Goal: Task Accomplishment & Management: Complete application form

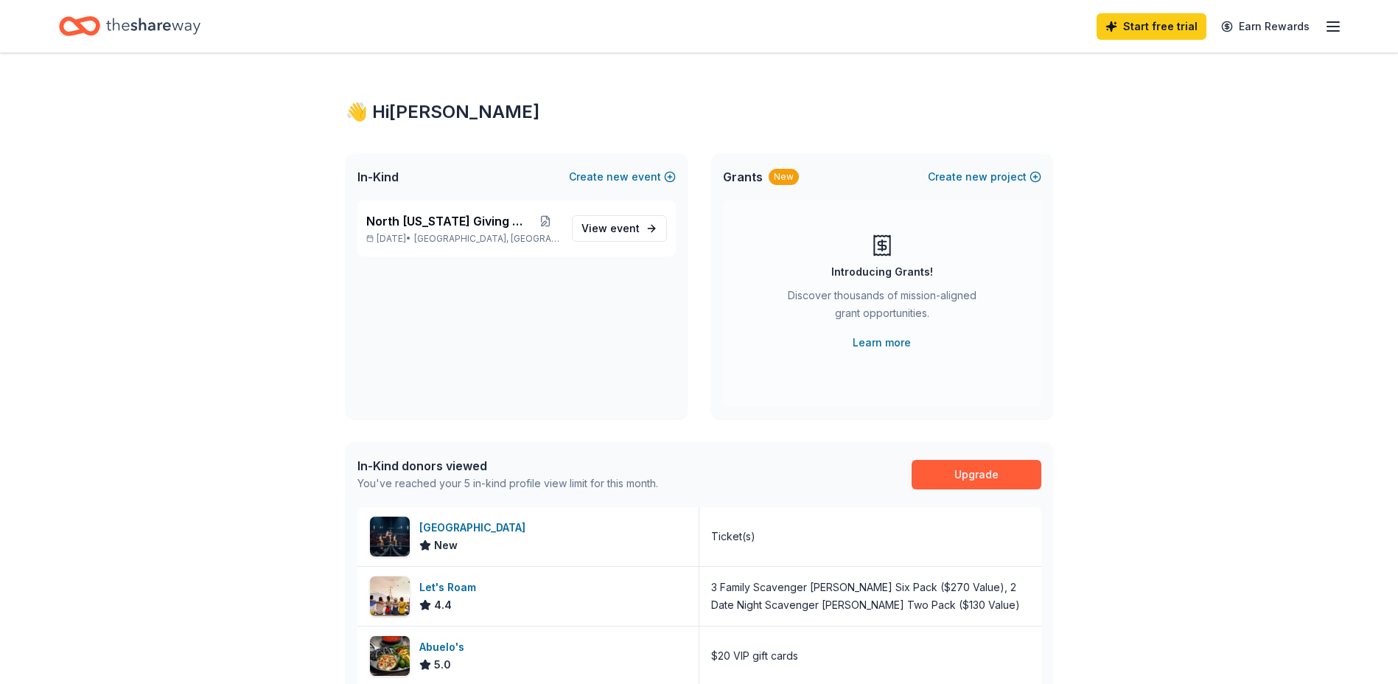
click at [1340, 26] on icon "button" at bounding box center [1333, 27] width 18 height 18
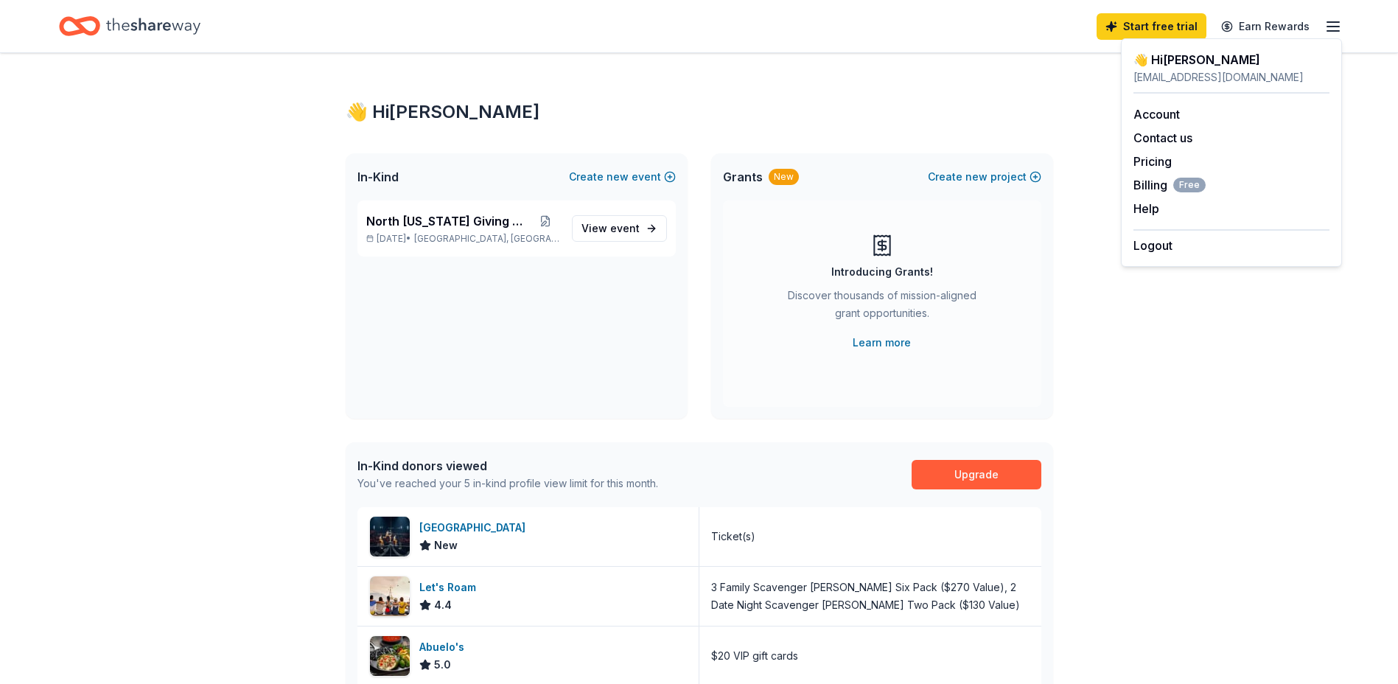
click at [7, 341] on div "👋 Hi Stephanie Chapin-Mapes In-Kind Create new event North Texas Giving Day Sep…" at bounding box center [699, 570] width 1398 height 1035
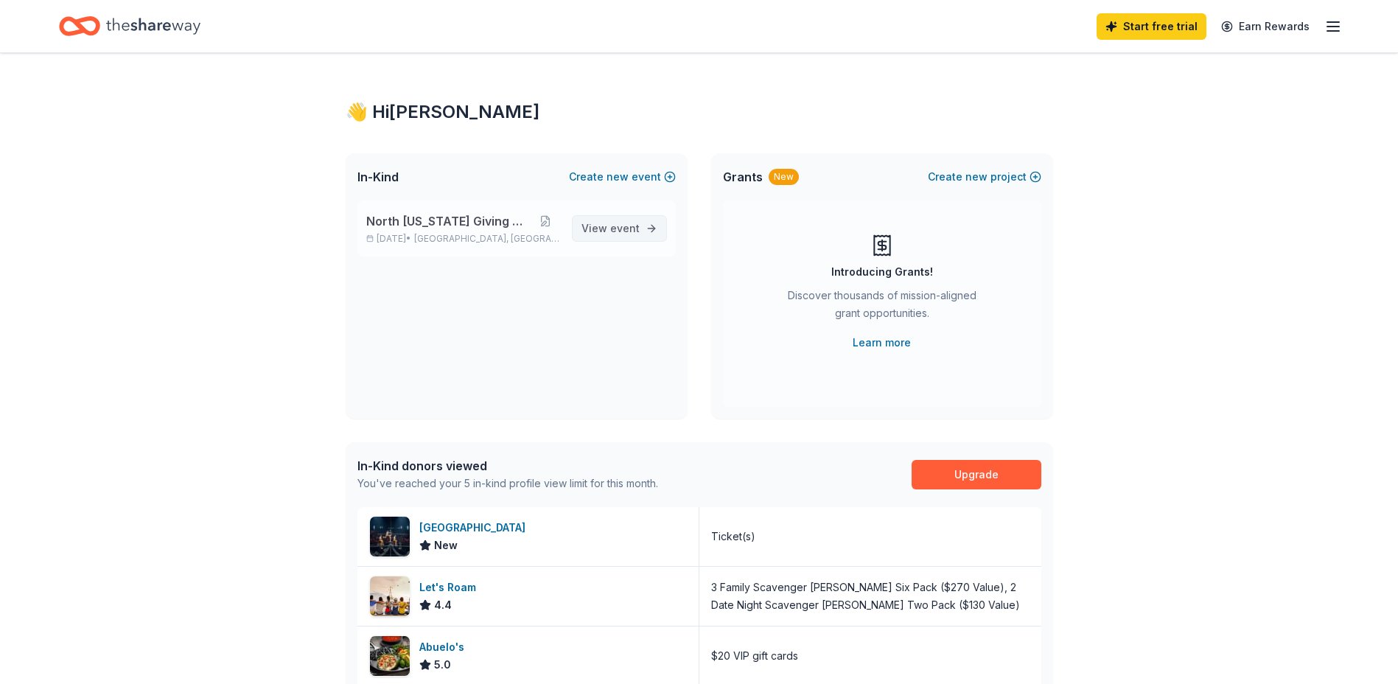
click at [619, 223] on span "event" at bounding box center [624, 228] width 29 height 13
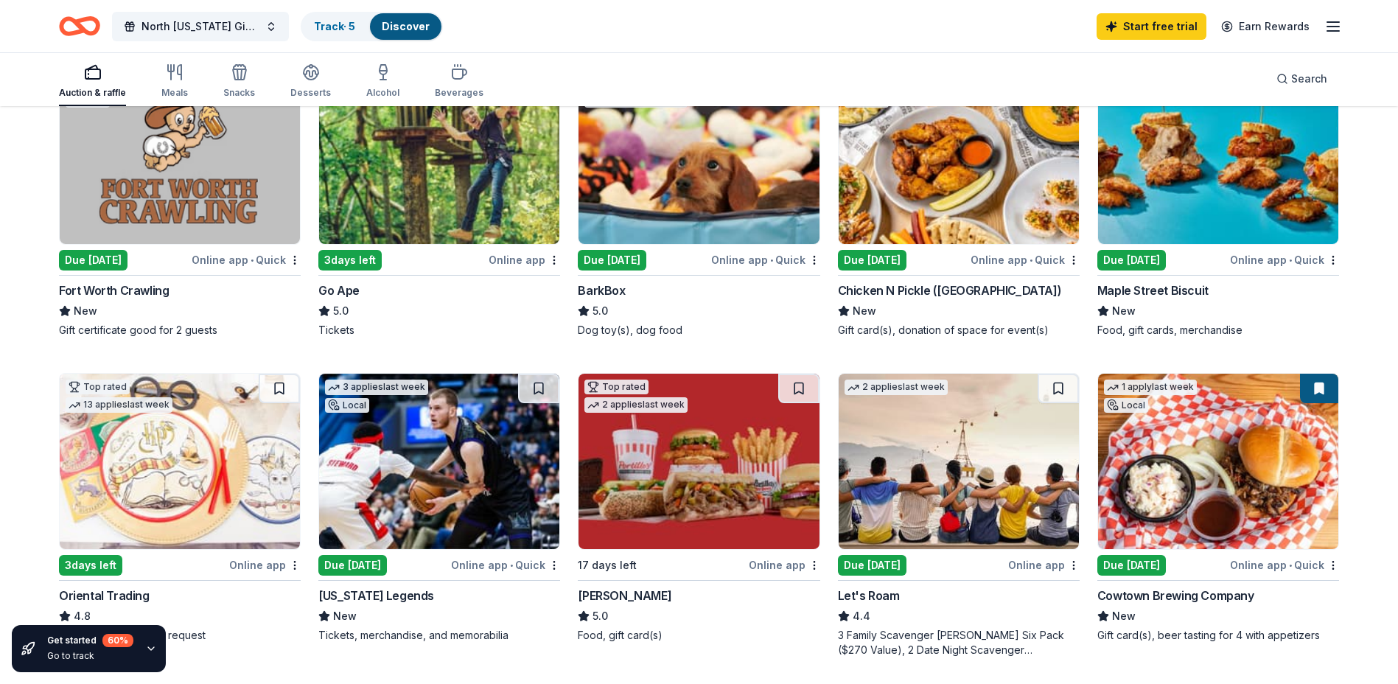
scroll to position [74, 0]
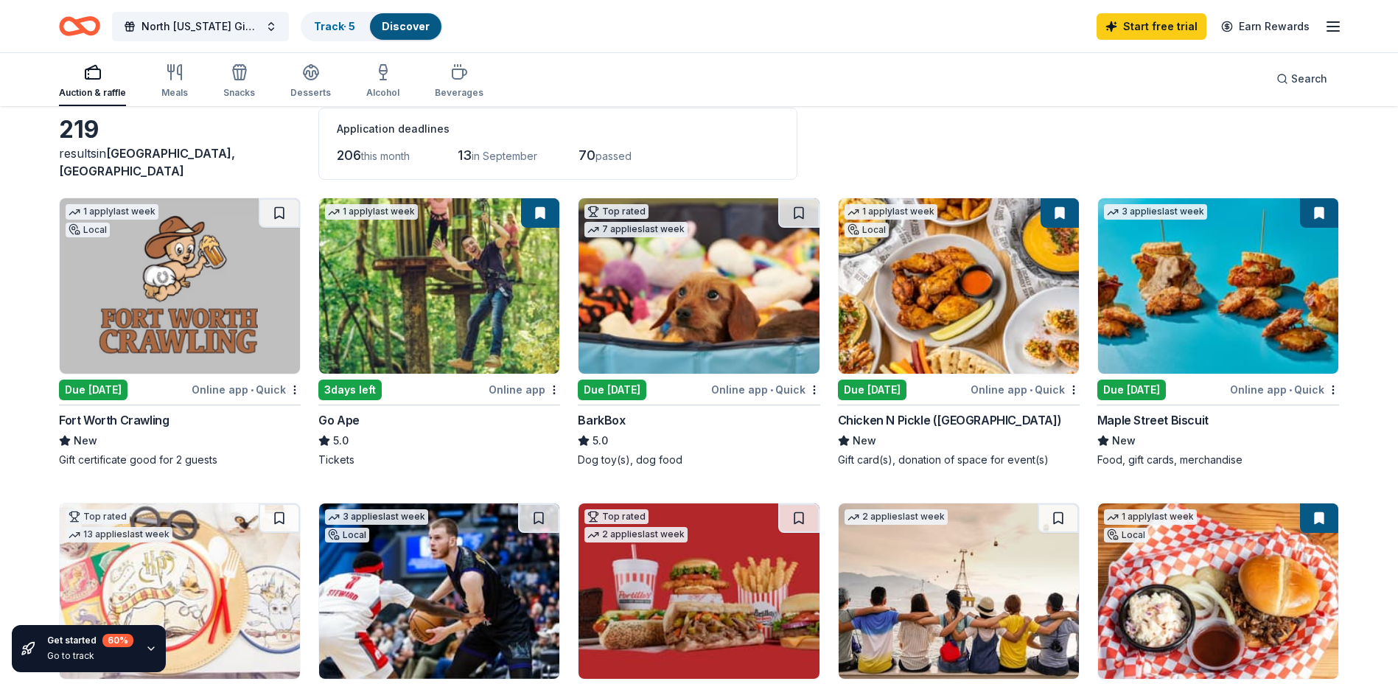
click at [108, 385] on div "Due [DATE]" at bounding box center [93, 389] width 69 height 21
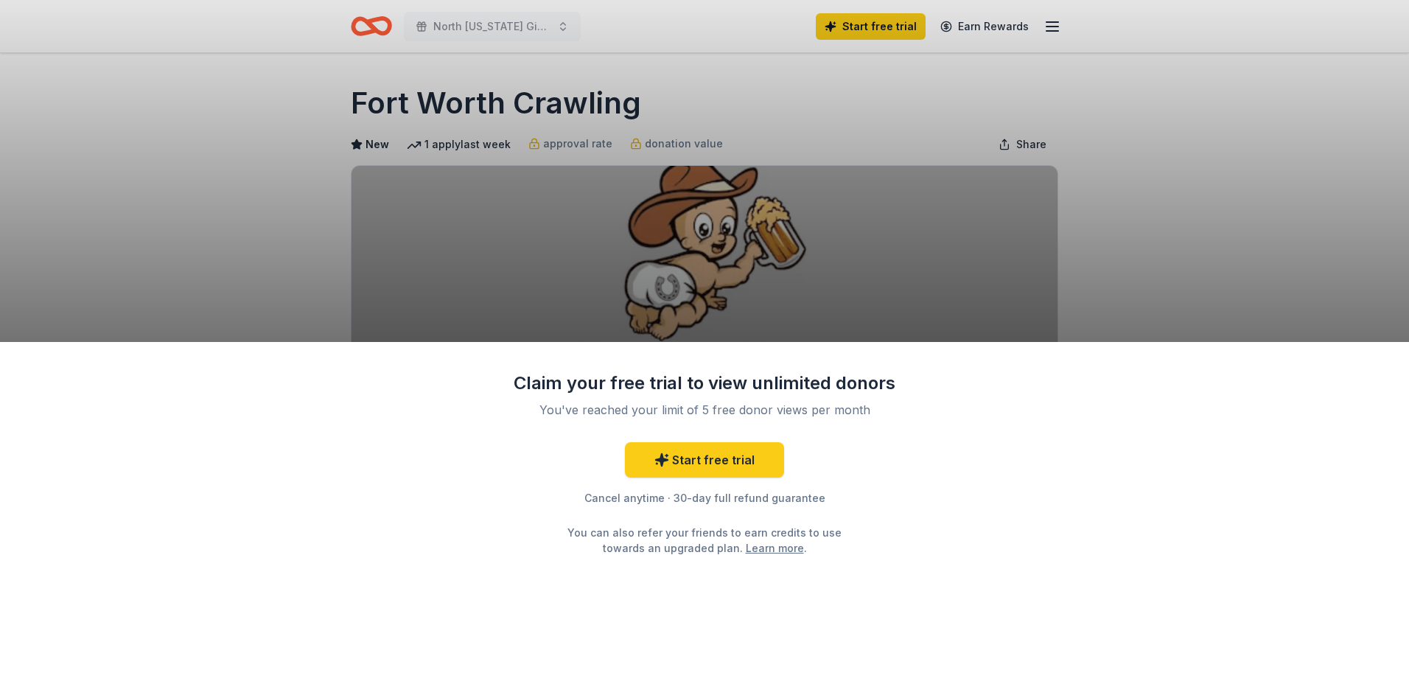
click at [581, 244] on div "Claim your free trial to view unlimited donors You've reached your limit of 5 f…" at bounding box center [704, 342] width 1409 height 684
click at [710, 464] on link "Start free trial" at bounding box center [704, 459] width 159 height 35
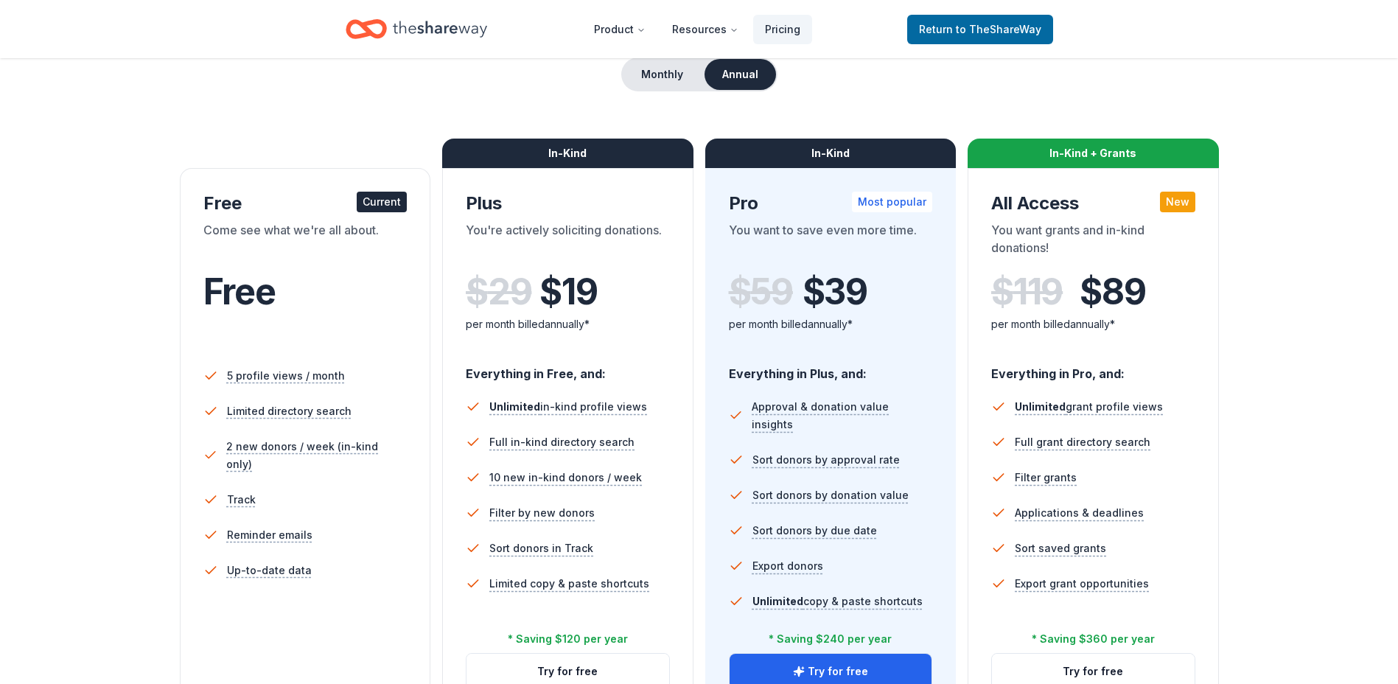
scroll to position [147, 0]
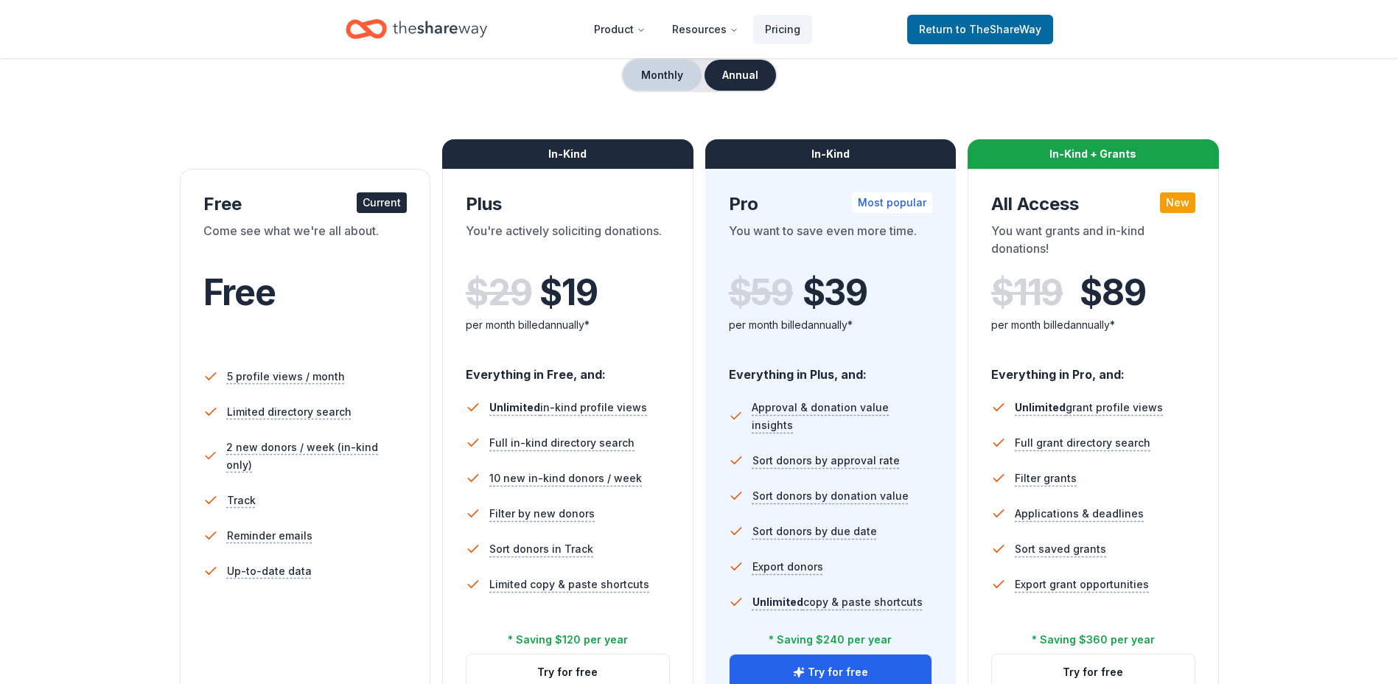
click at [646, 74] on button "Monthly" at bounding box center [662, 75] width 79 height 31
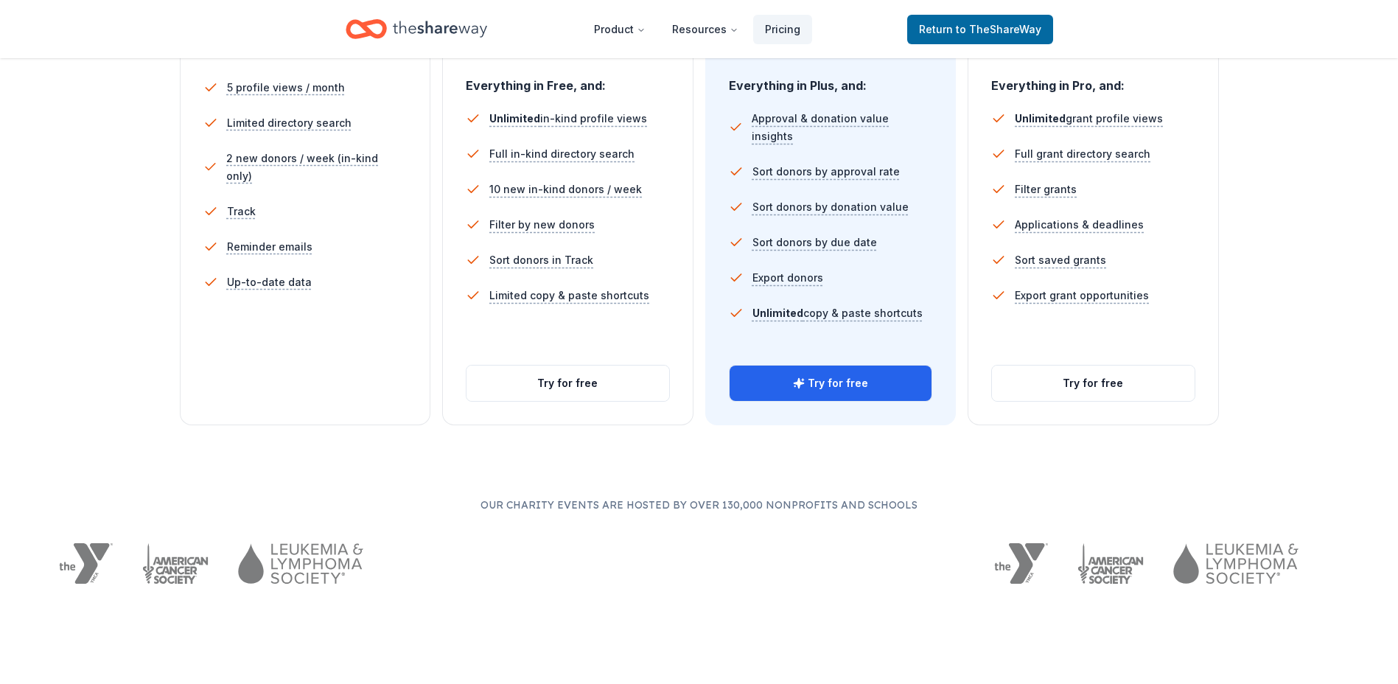
scroll to position [442, 0]
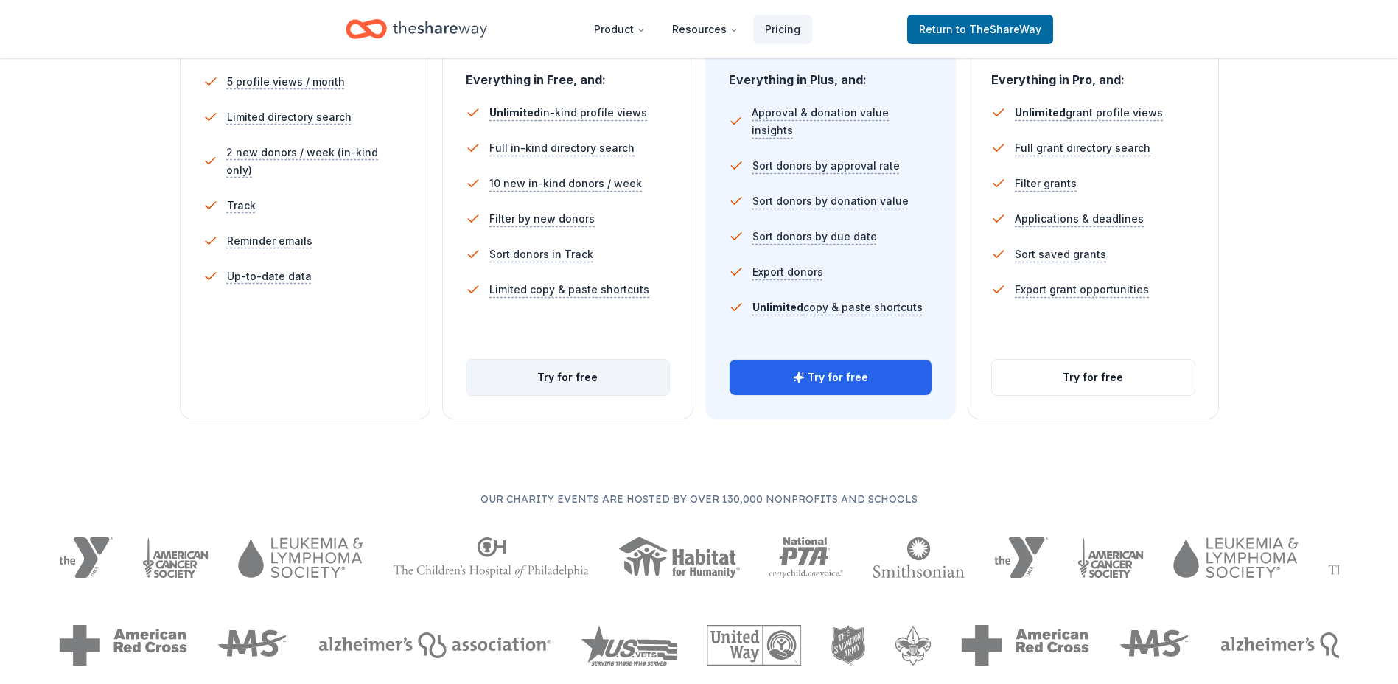
click at [572, 374] on button "Try for free" at bounding box center [567, 377] width 203 height 35
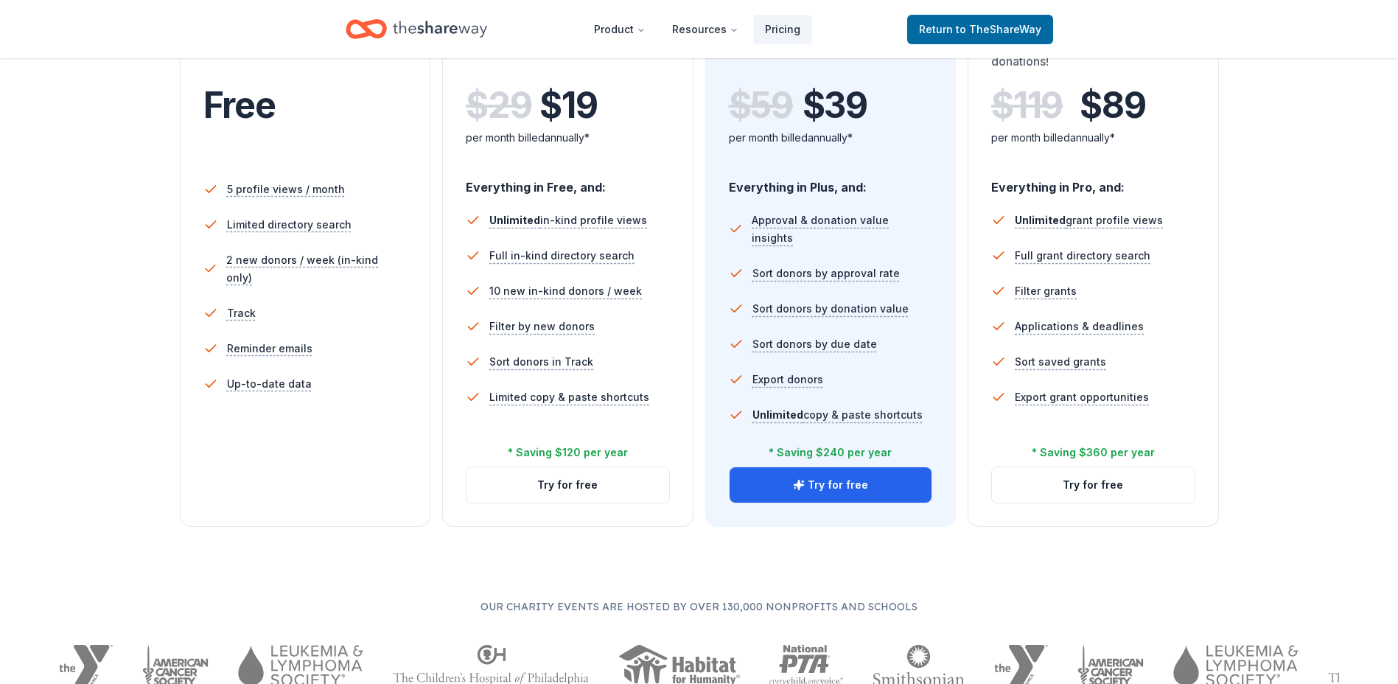
scroll to position [442, 0]
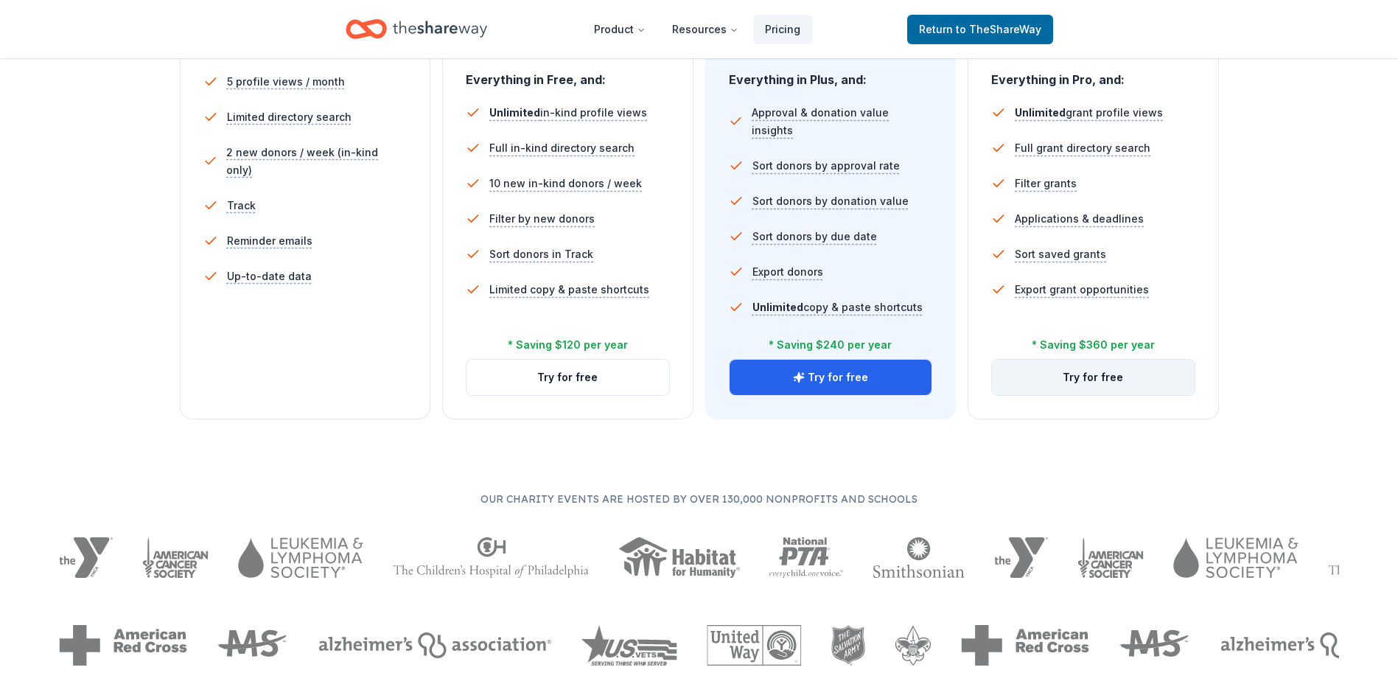
click at [1110, 374] on button "Try for free" at bounding box center [1093, 377] width 203 height 35
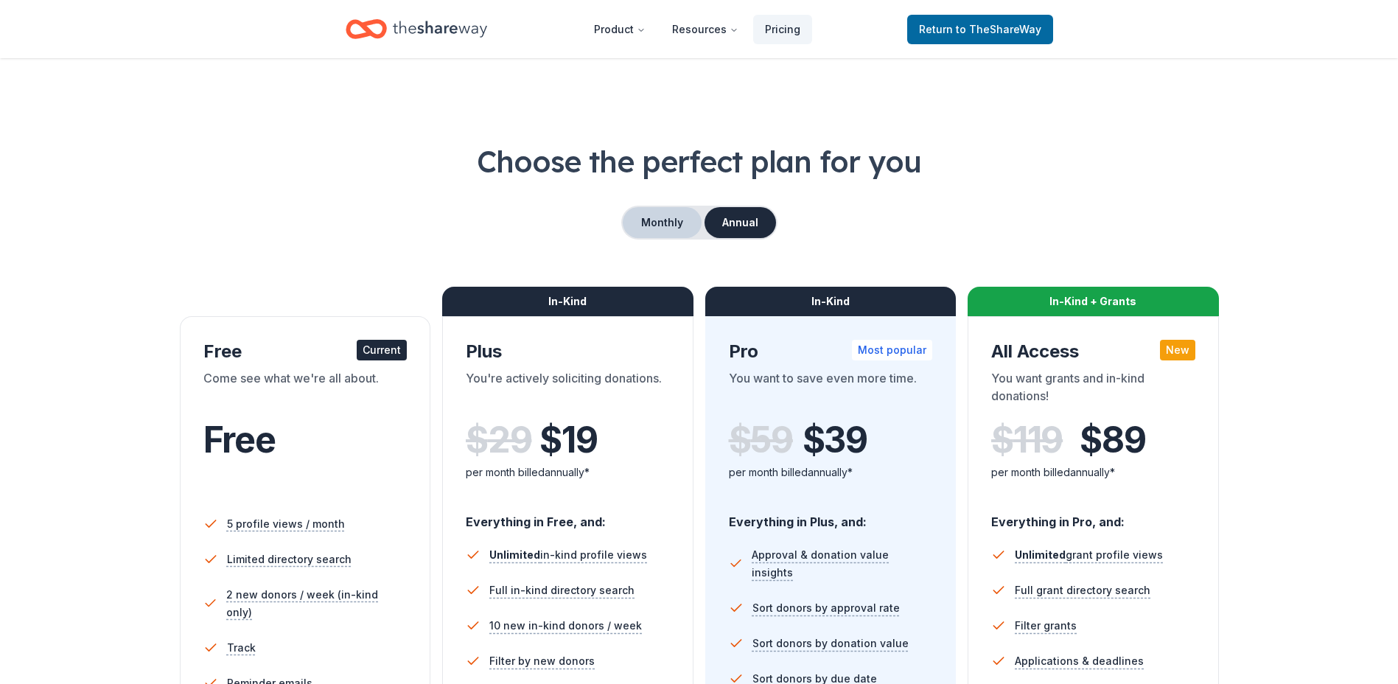
click at [648, 225] on button "Monthly" at bounding box center [662, 222] width 79 height 31
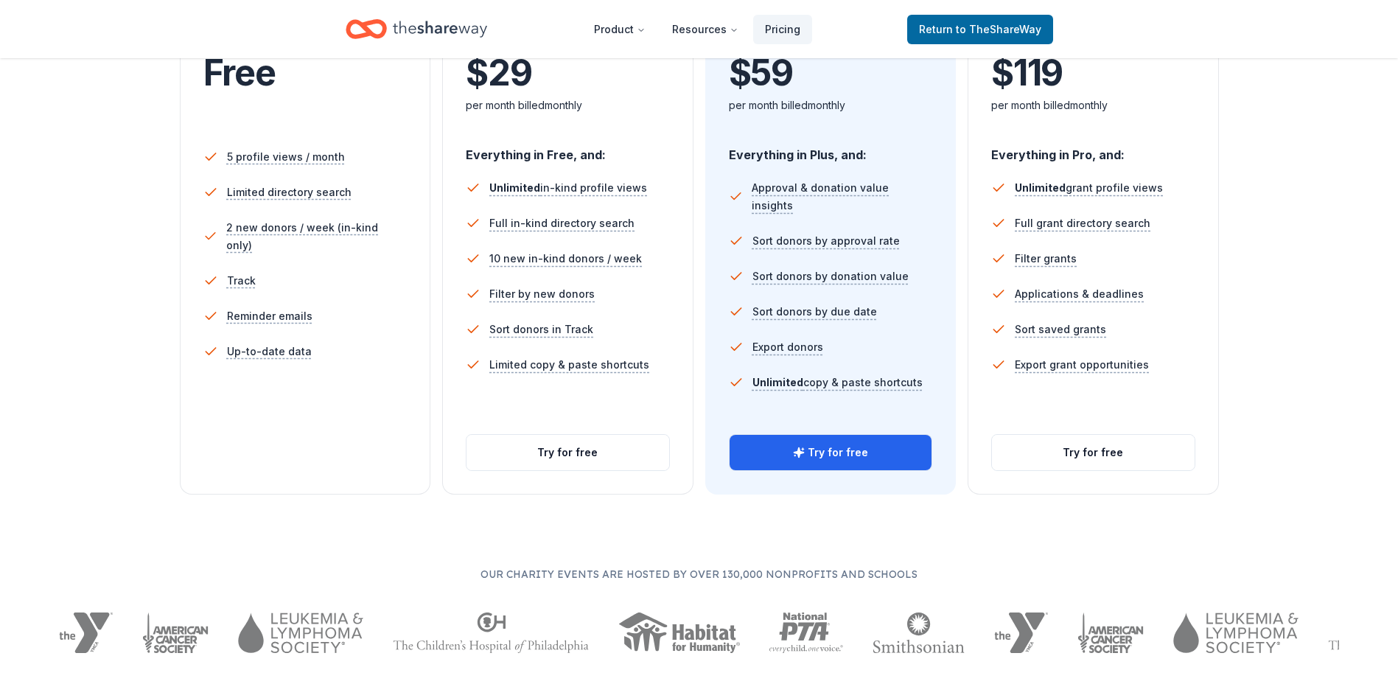
scroll to position [368, 0]
click at [836, 444] on button "Try for free" at bounding box center [831, 450] width 203 height 35
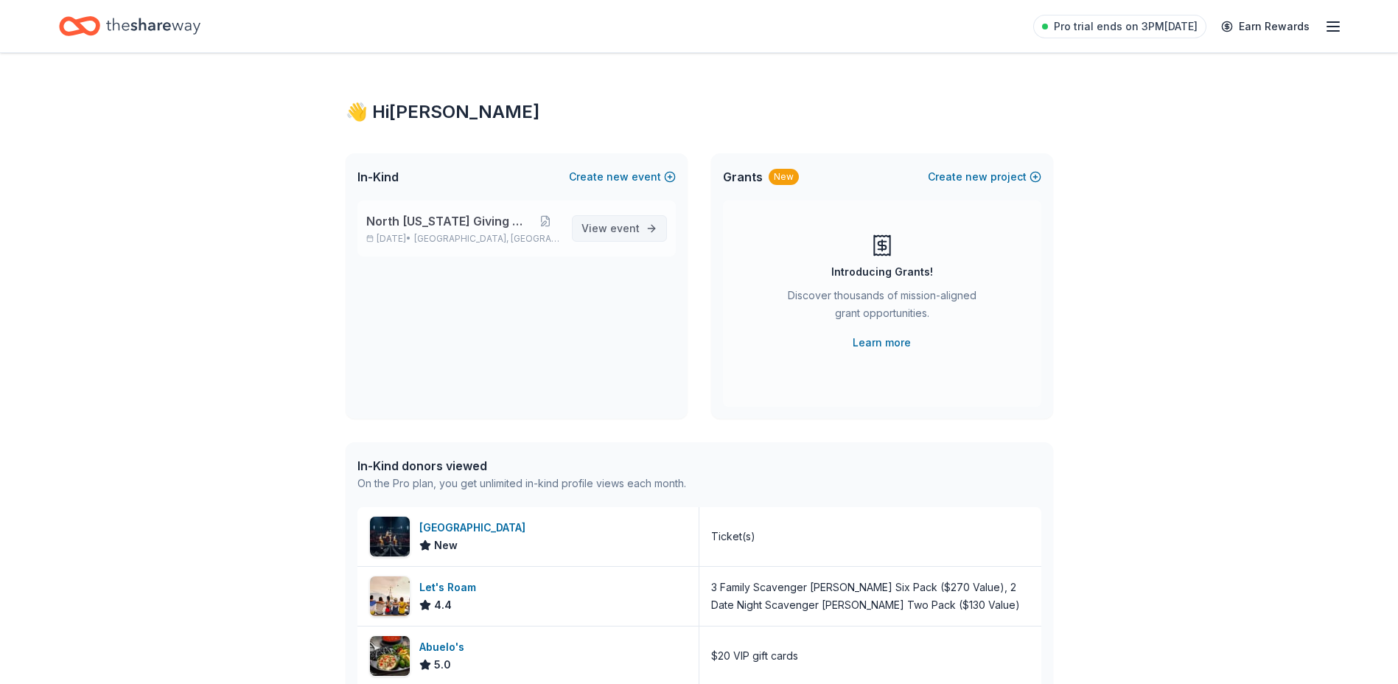
click at [629, 226] on span "event" at bounding box center [624, 228] width 29 height 13
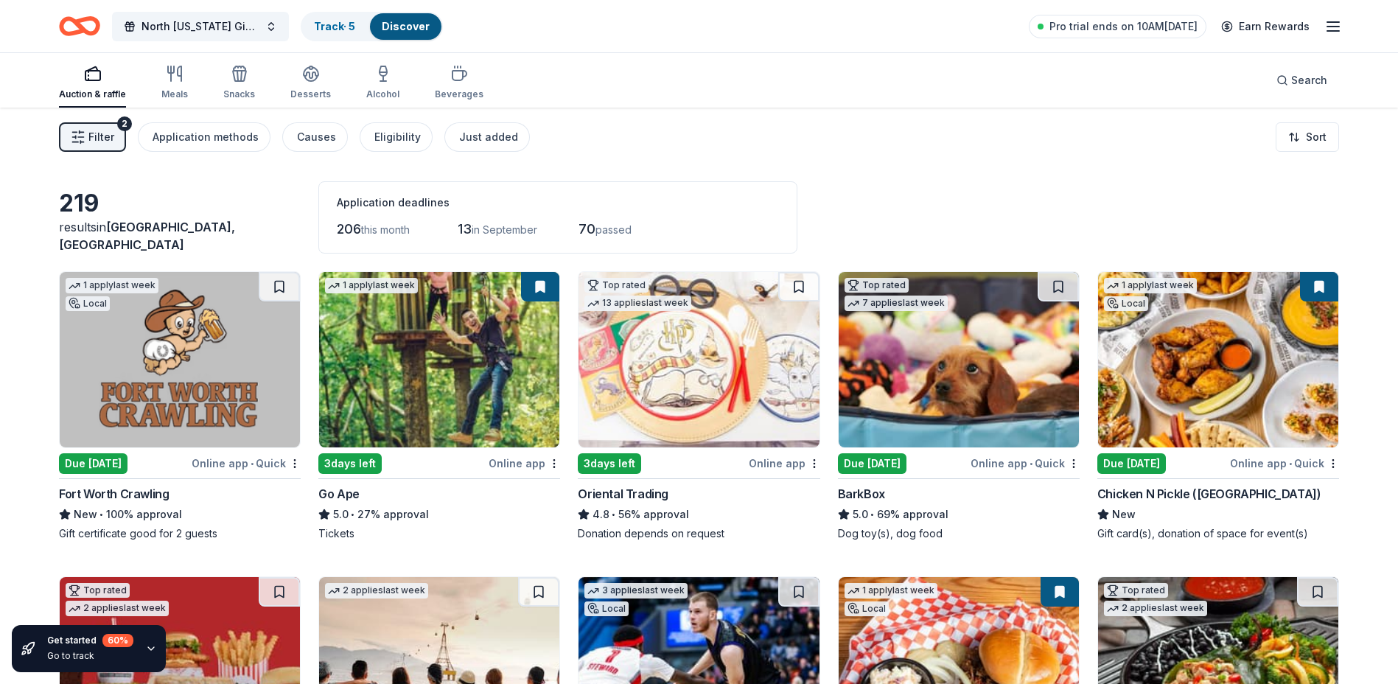
click at [166, 362] on img at bounding box center [180, 359] width 240 height 175
click at [425, 374] on img at bounding box center [439, 359] width 240 height 175
click at [956, 327] on img at bounding box center [959, 359] width 240 height 175
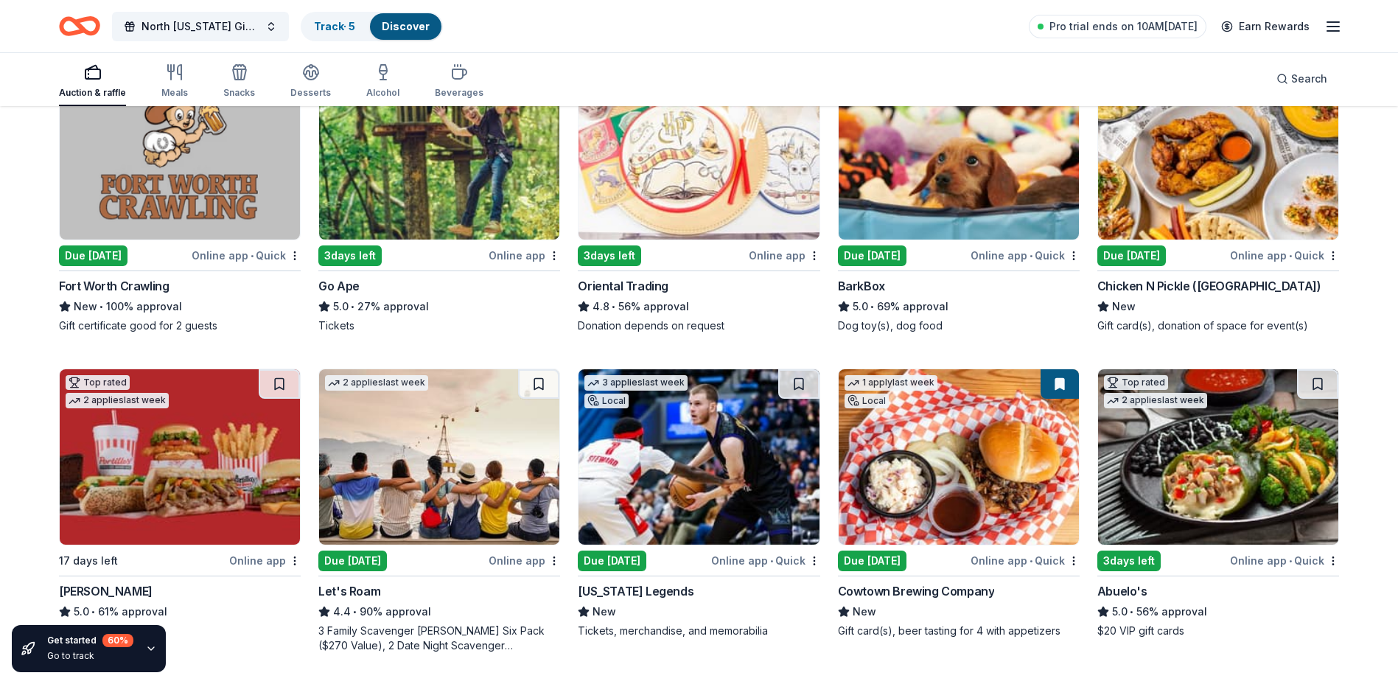
scroll to position [221, 0]
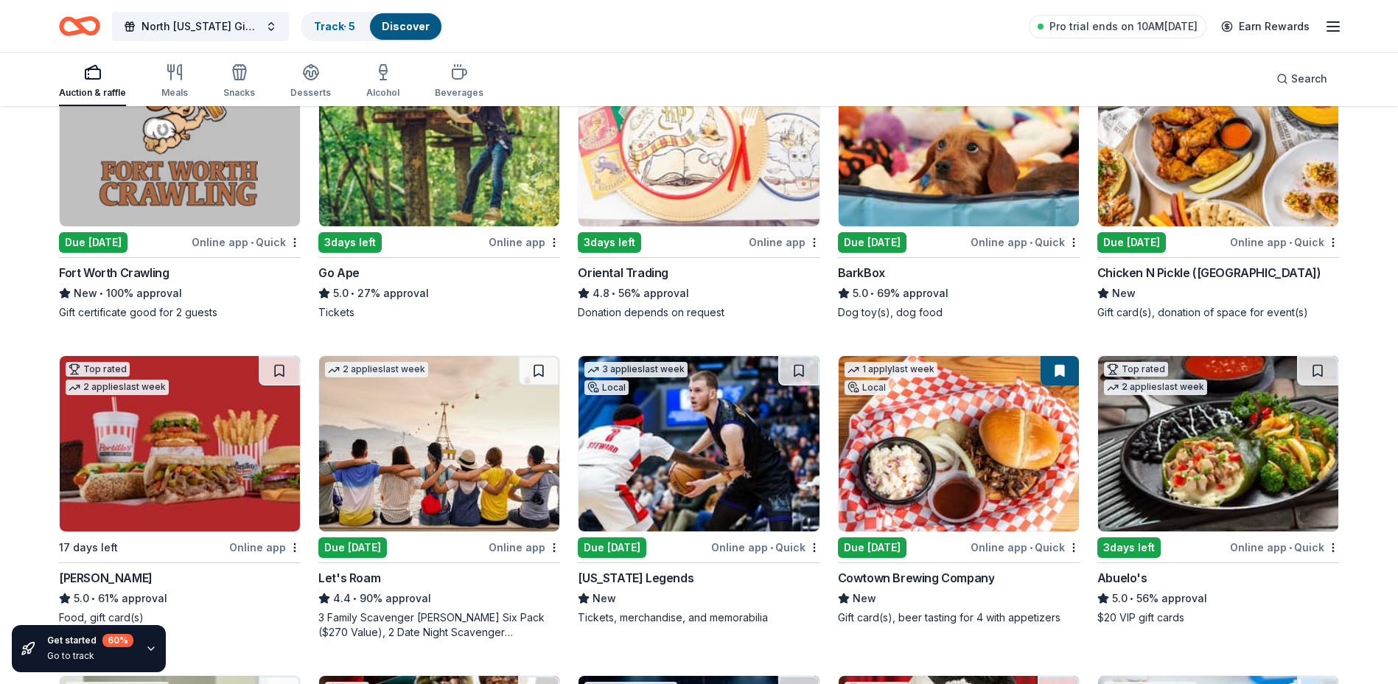
click at [193, 432] on img at bounding box center [180, 443] width 240 height 175
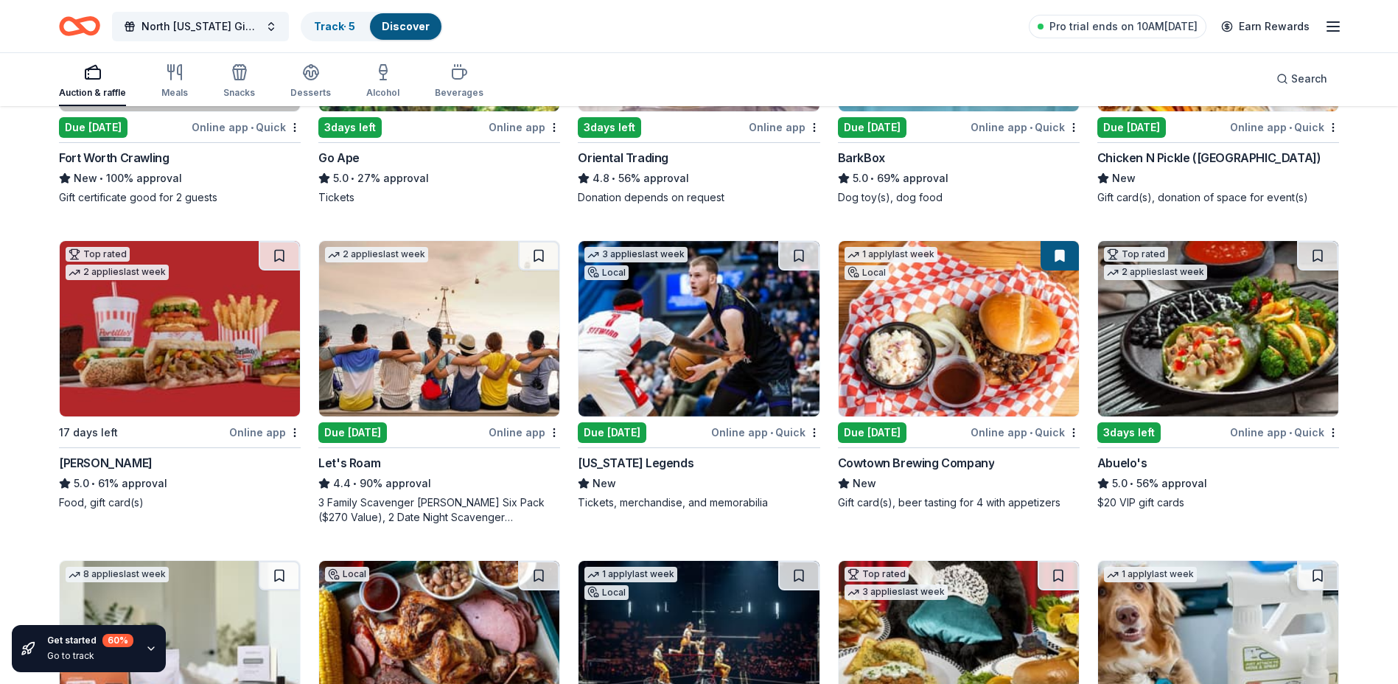
scroll to position [368, 0]
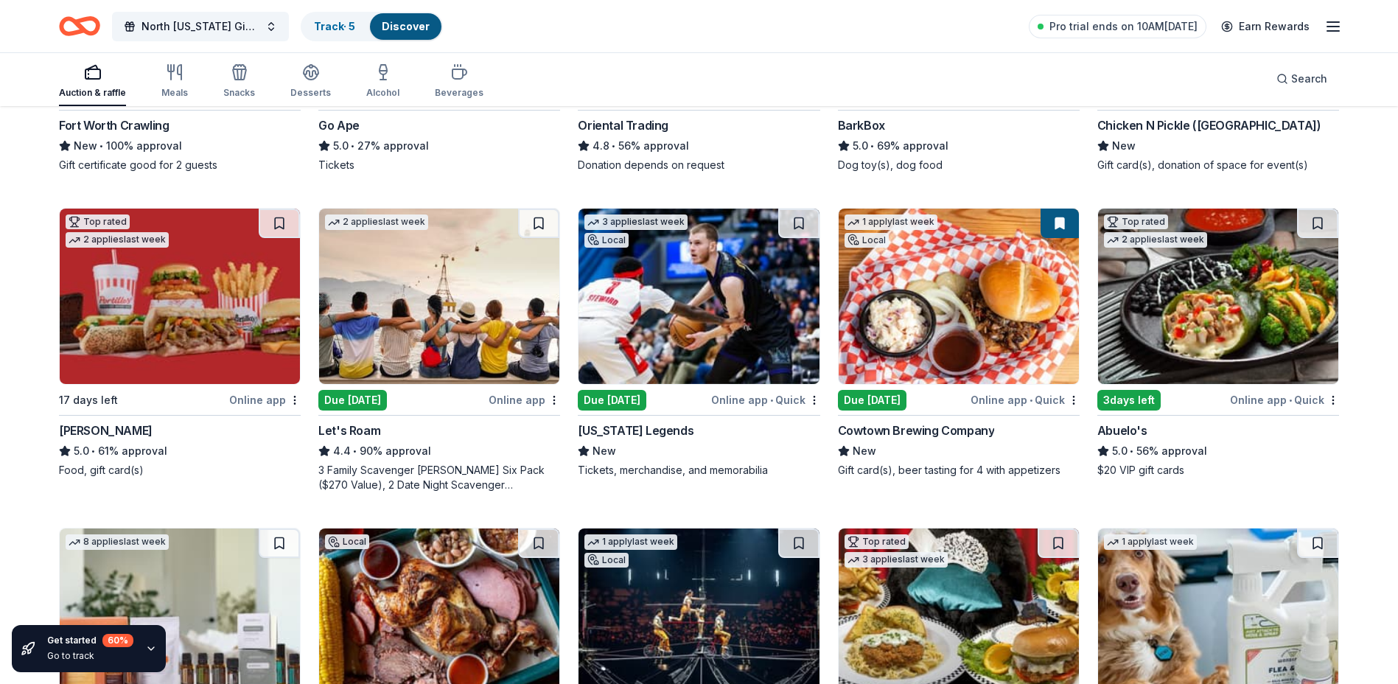
click at [407, 326] on img at bounding box center [439, 296] width 240 height 175
click at [690, 293] on img at bounding box center [698, 296] width 240 height 175
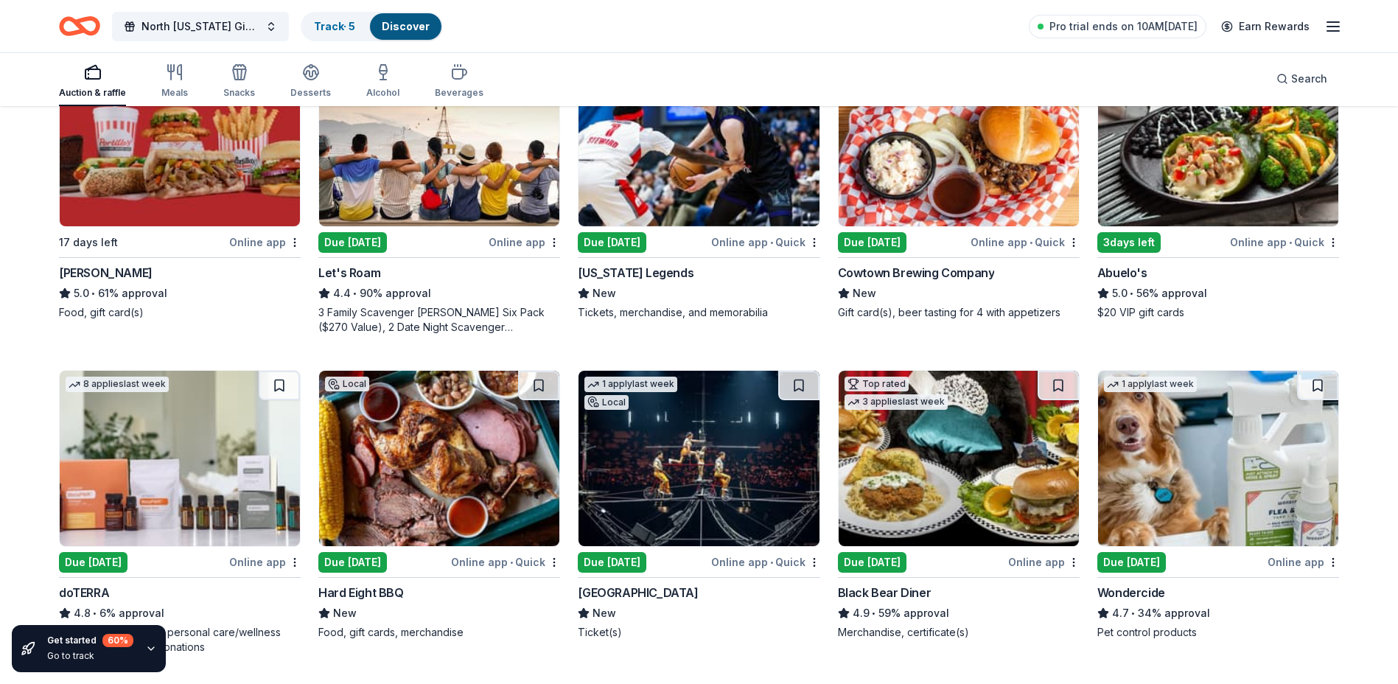
scroll to position [737, 0]
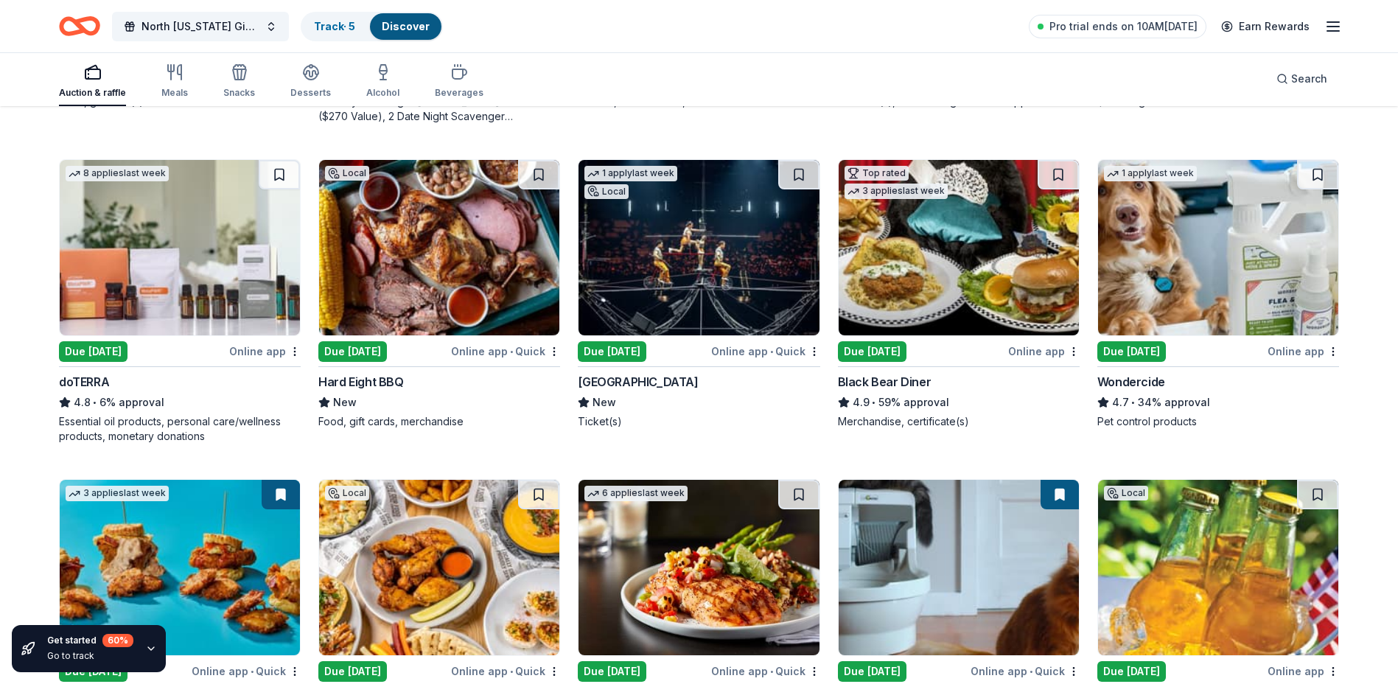
click at [159, 260] on img at bounding box center [180, 247] width 240 height 175
click at [696, 257] on img at bounding box center [698, 247] width 240 height 175
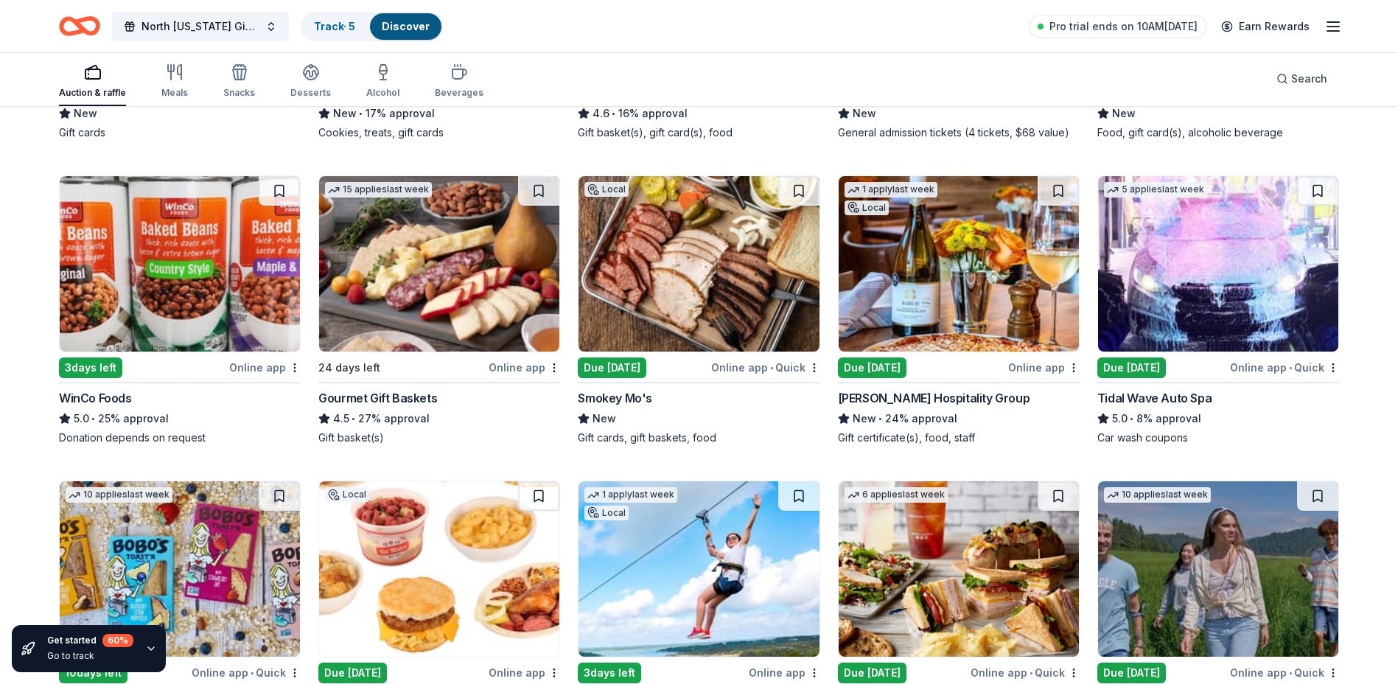
scroll to position [1677, 0]
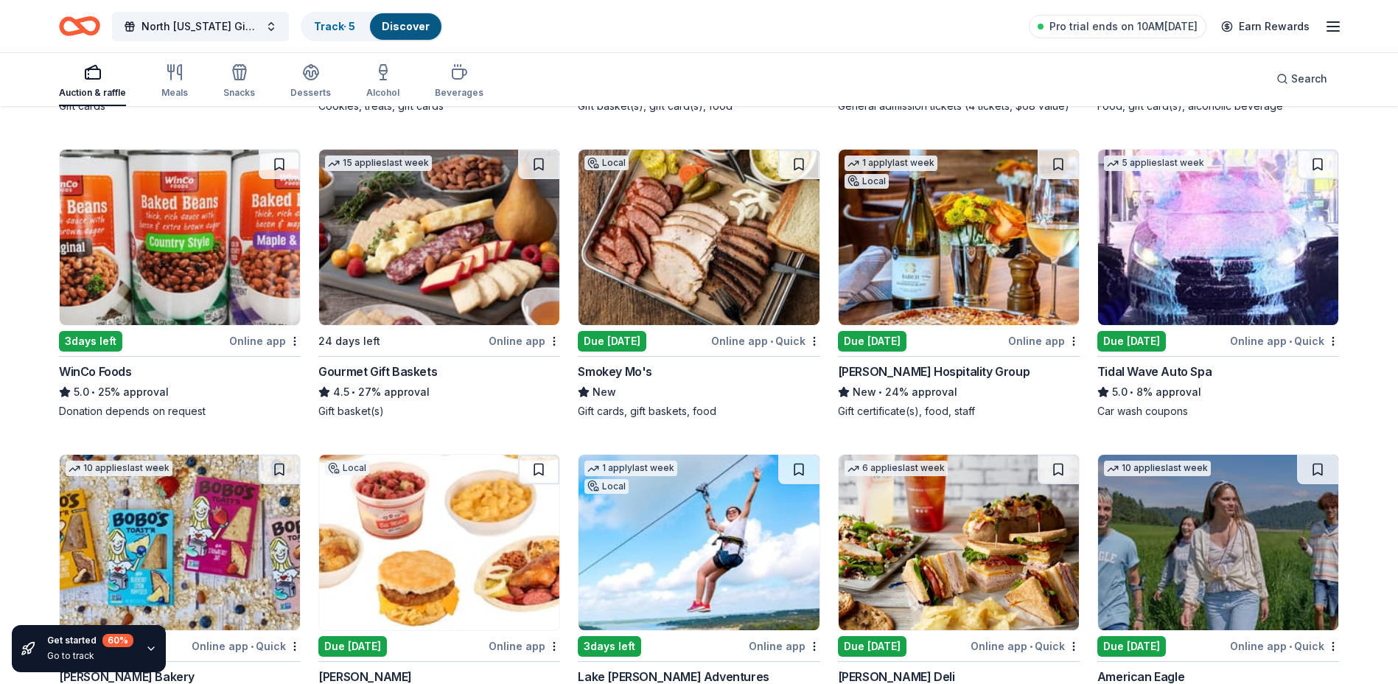
click at [1200, 217] on img at bounding box center [1218, 237] width 240 height 175
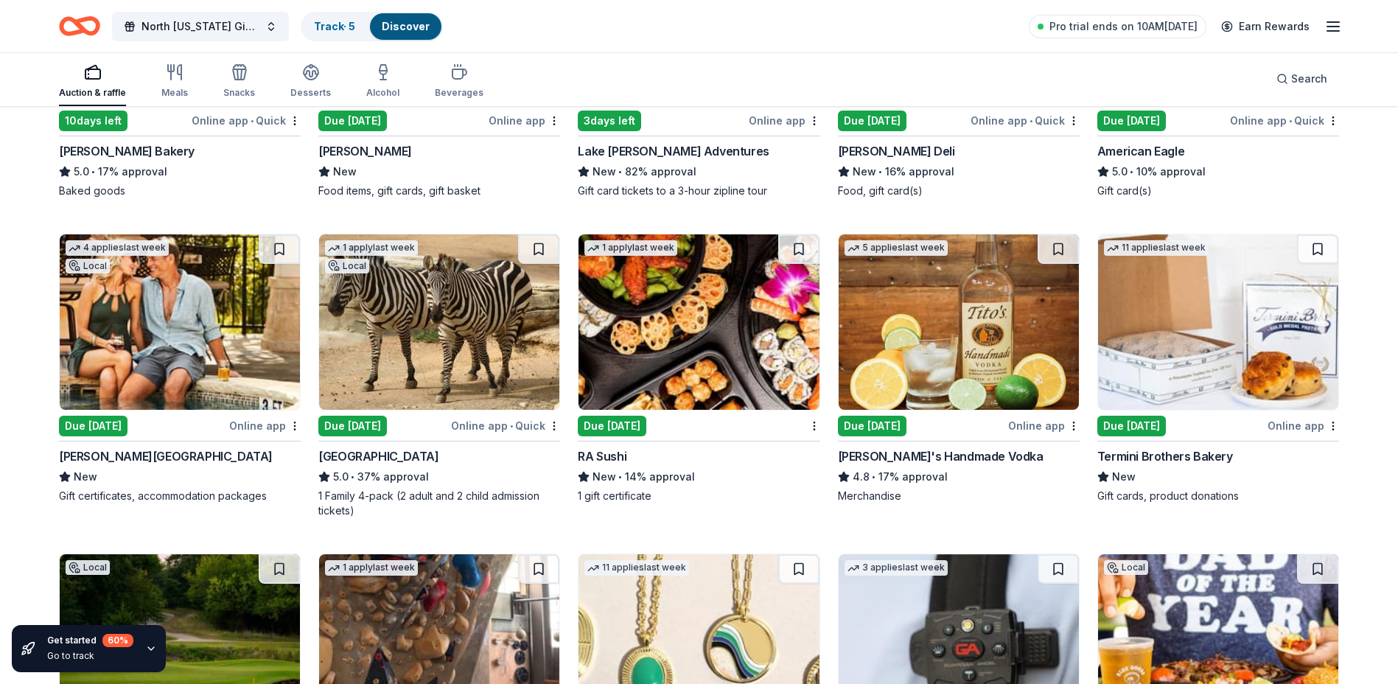
scroll to position [2228, 0]
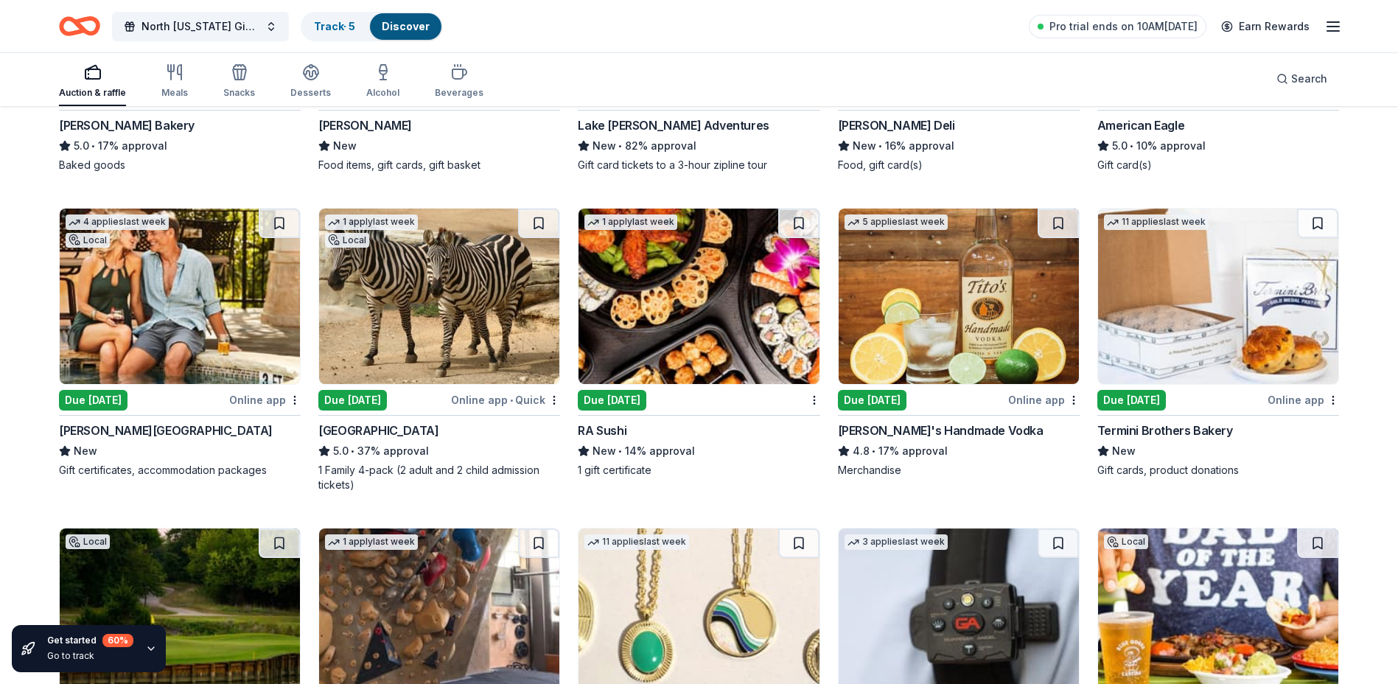
click at [128, 296] on img at bounding box center [180, 296] width 240 height 175
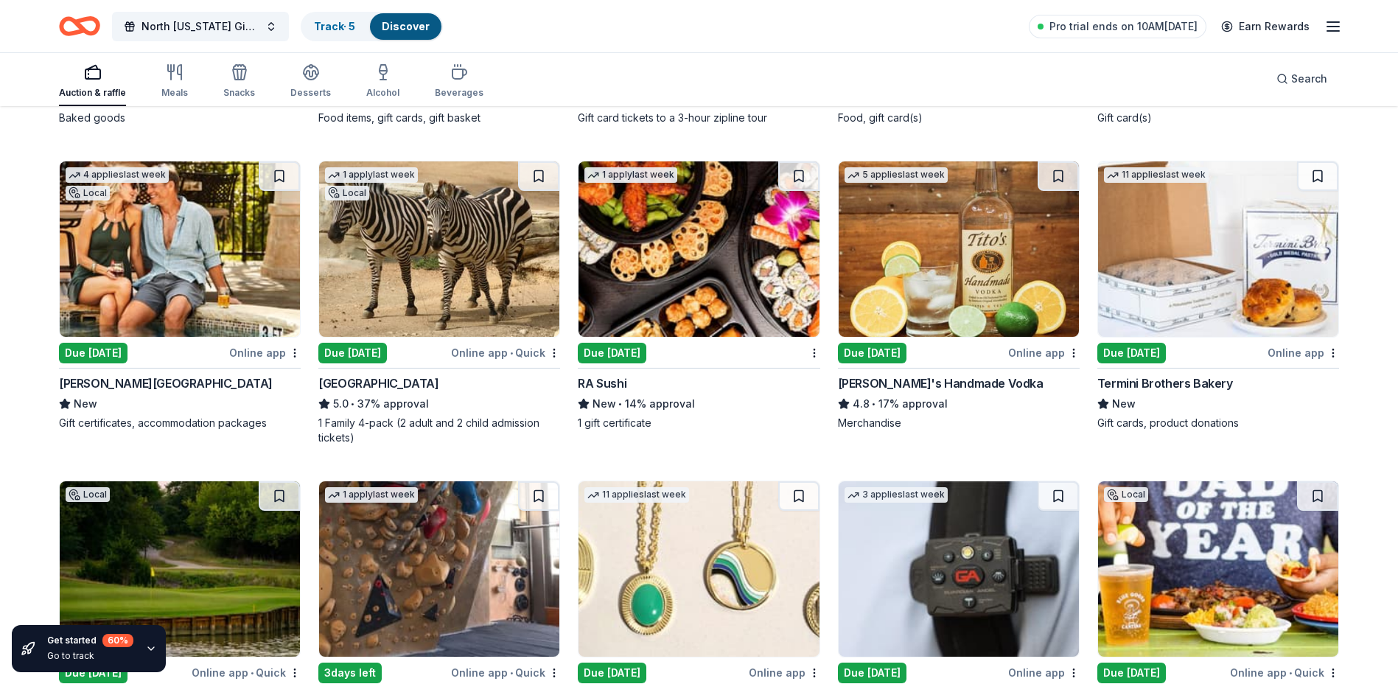
scroll to position [2302, 0]
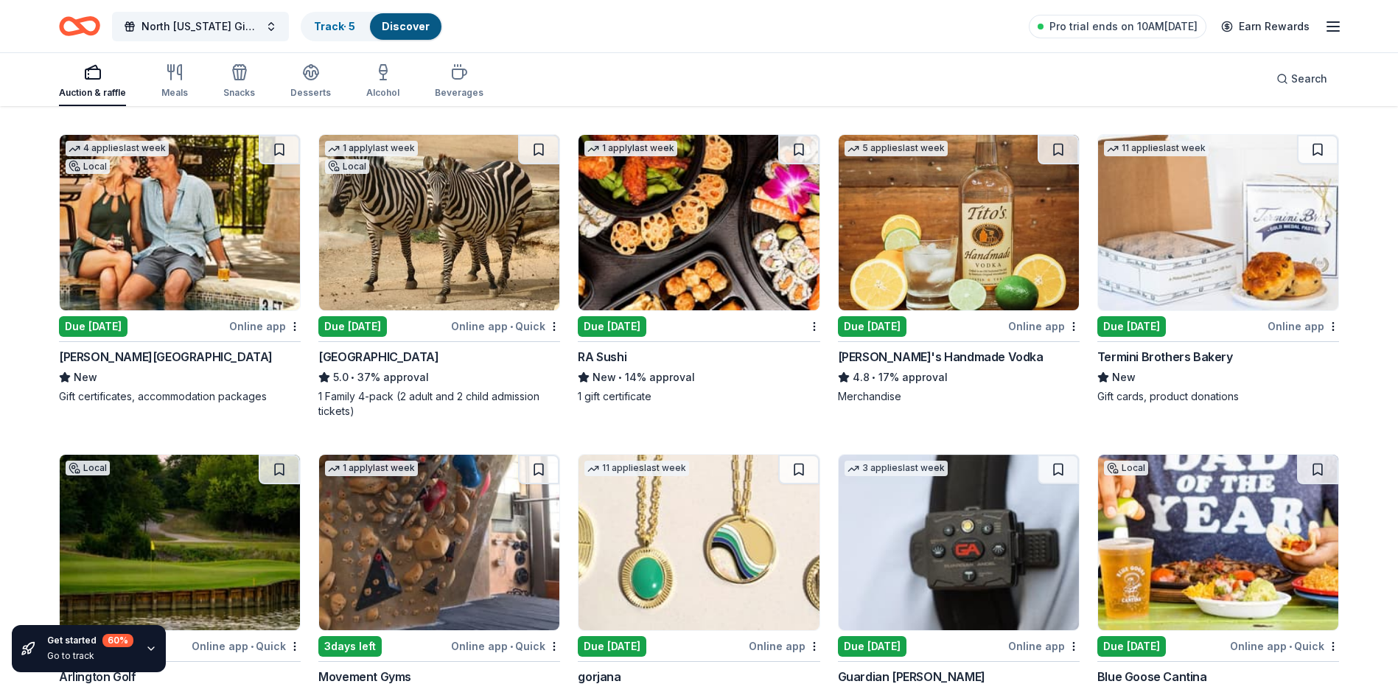
click at [628, 237] on img at bounding box center [698, 222] width 240 height 175
click at [959, 230] on img at bounding box center [959, 222] width 240 height 175
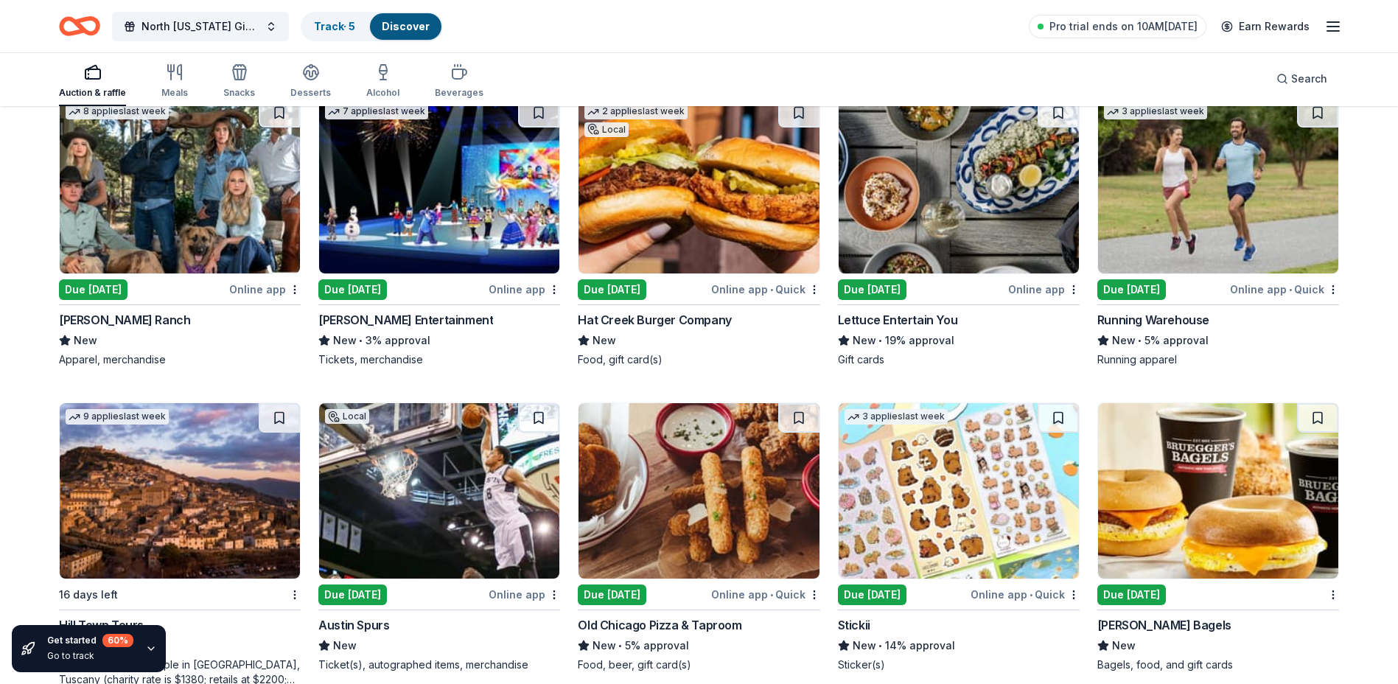
scroll to position [4474, 0]
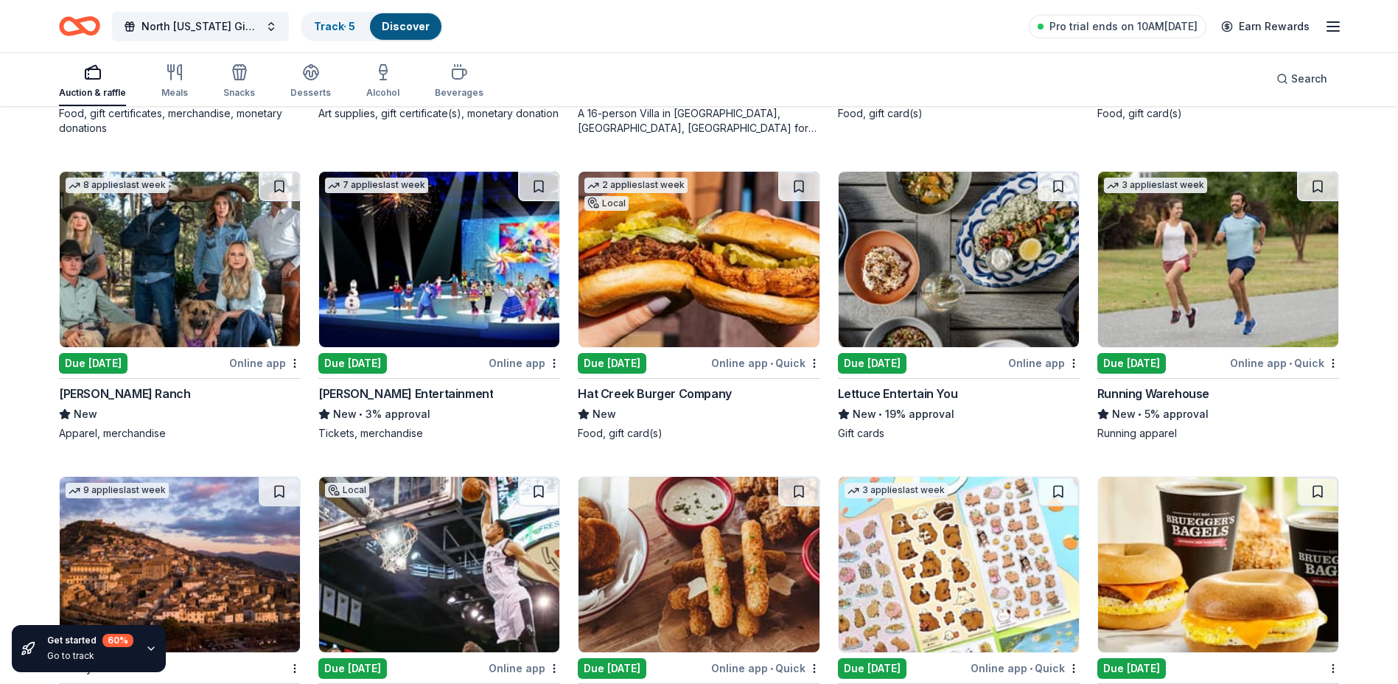
click at [147, 250] on img at bounding box center [180, 259] width 240 height 175
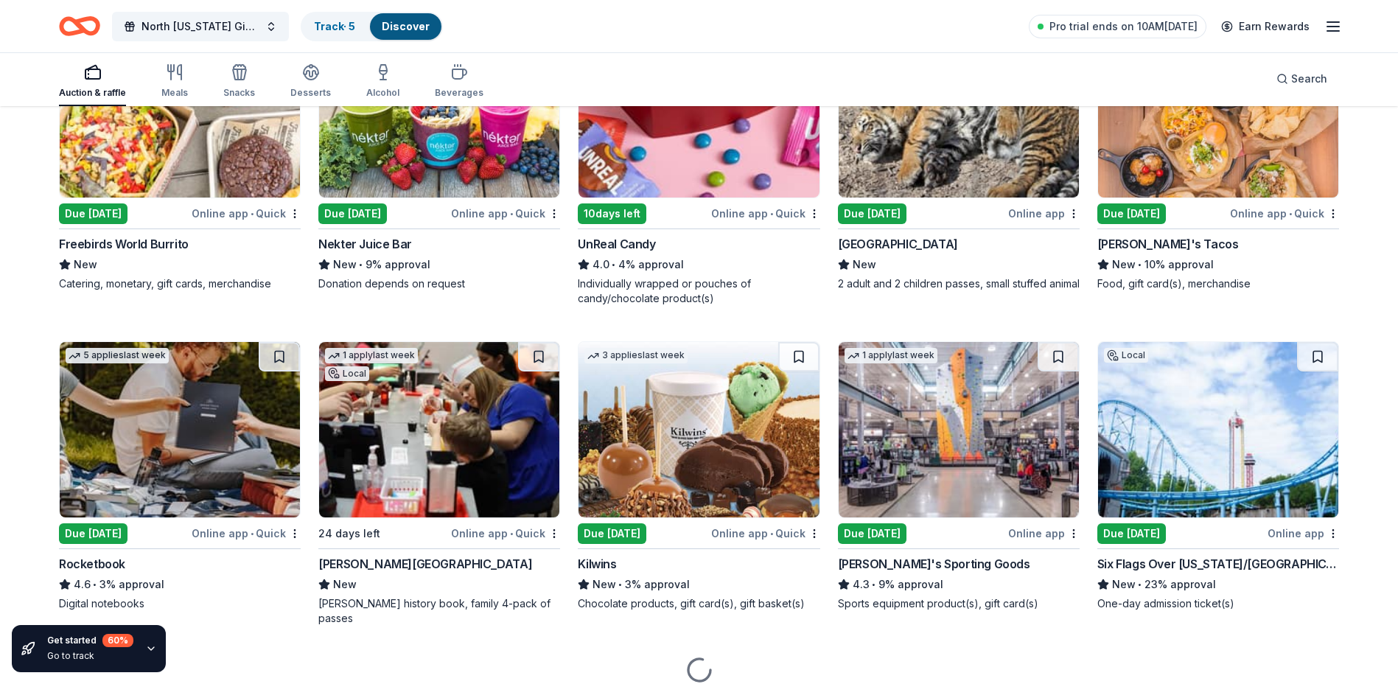
scroll to position [5294, 0]
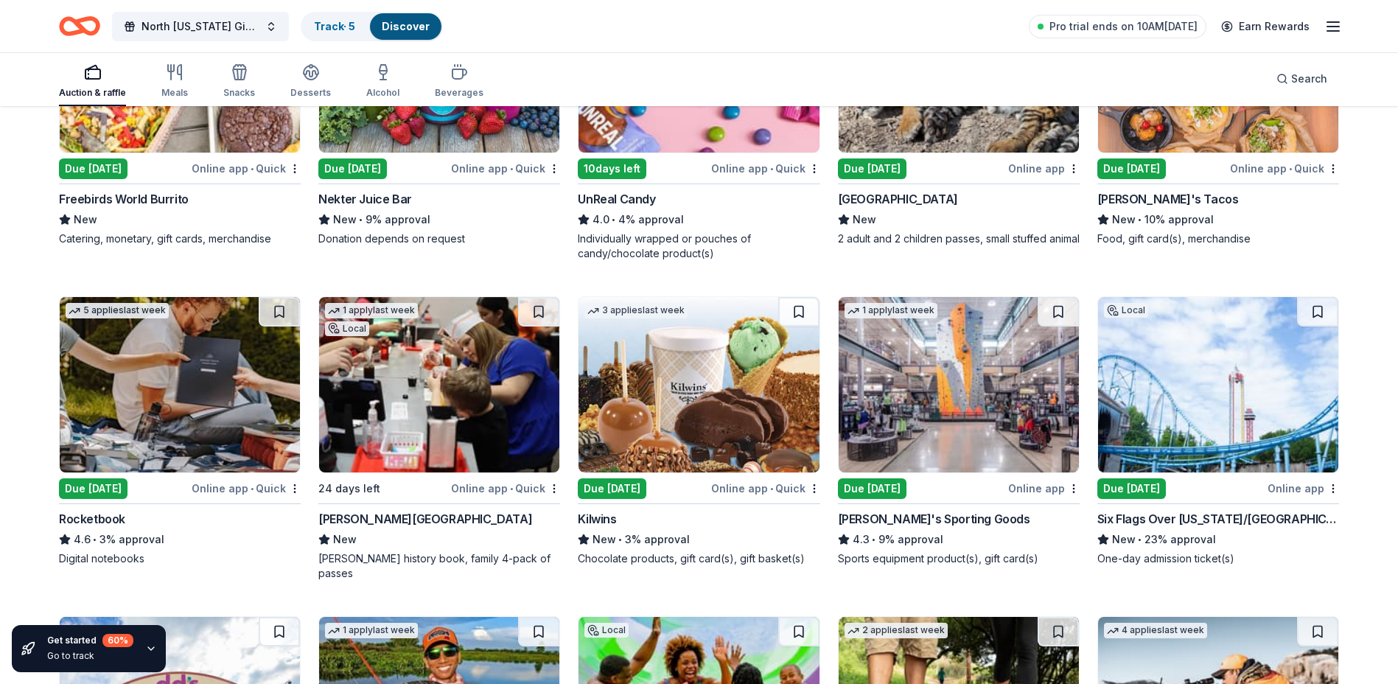
click at [178, 368] on img at bounding box center [180, 384] width 240 height 175
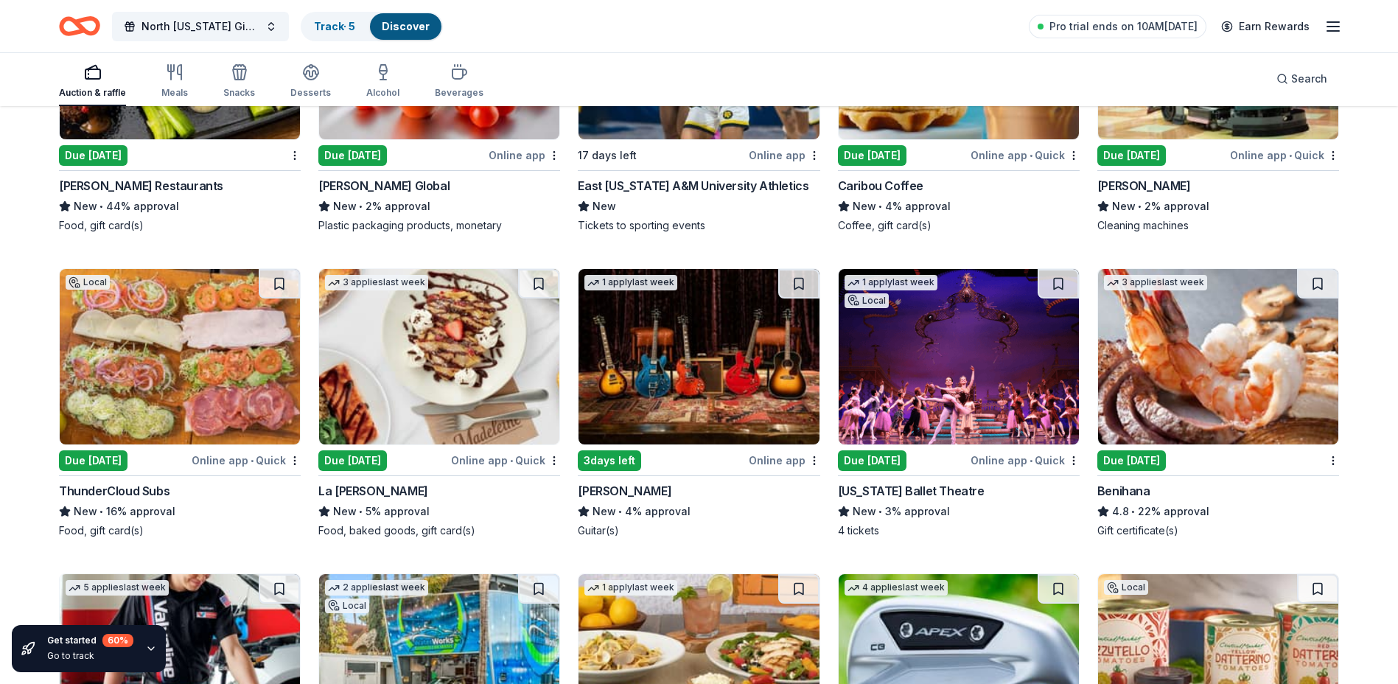
scroll to position [6912, 0]
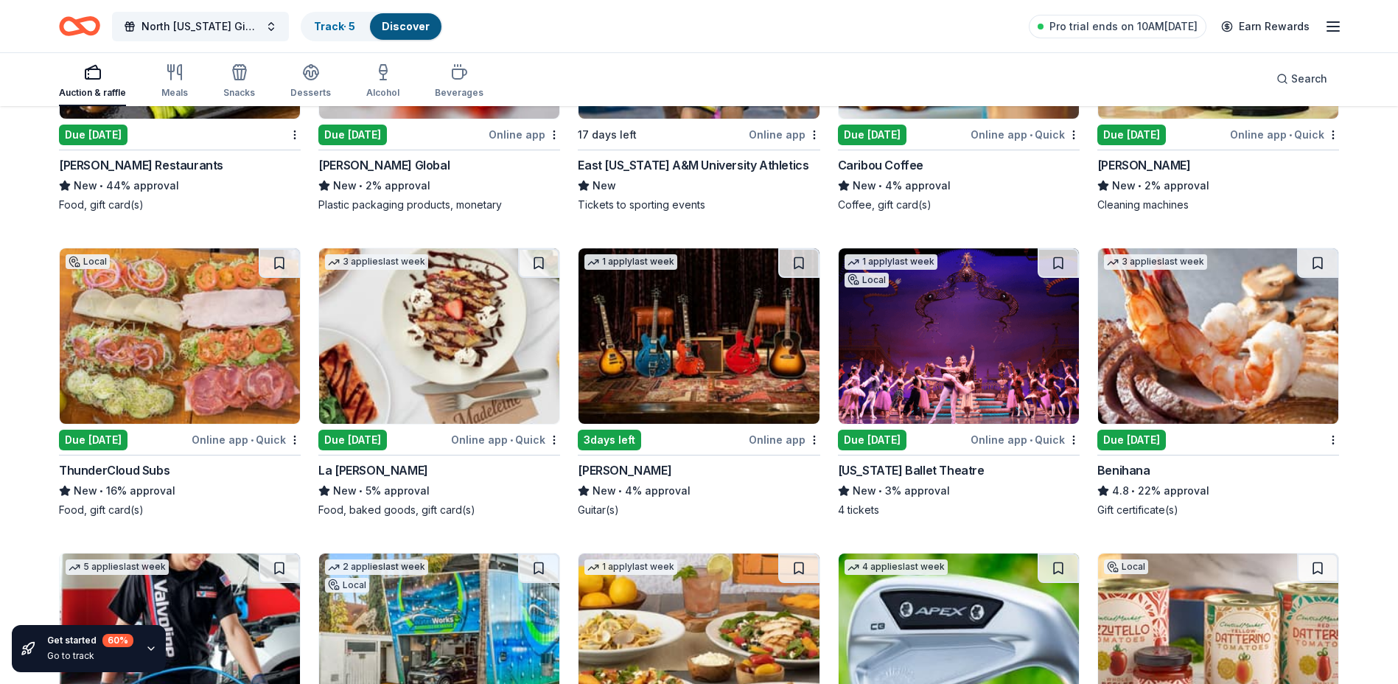
click at [699, 309] on img at bounding box center [698, 335] width 240 height 175
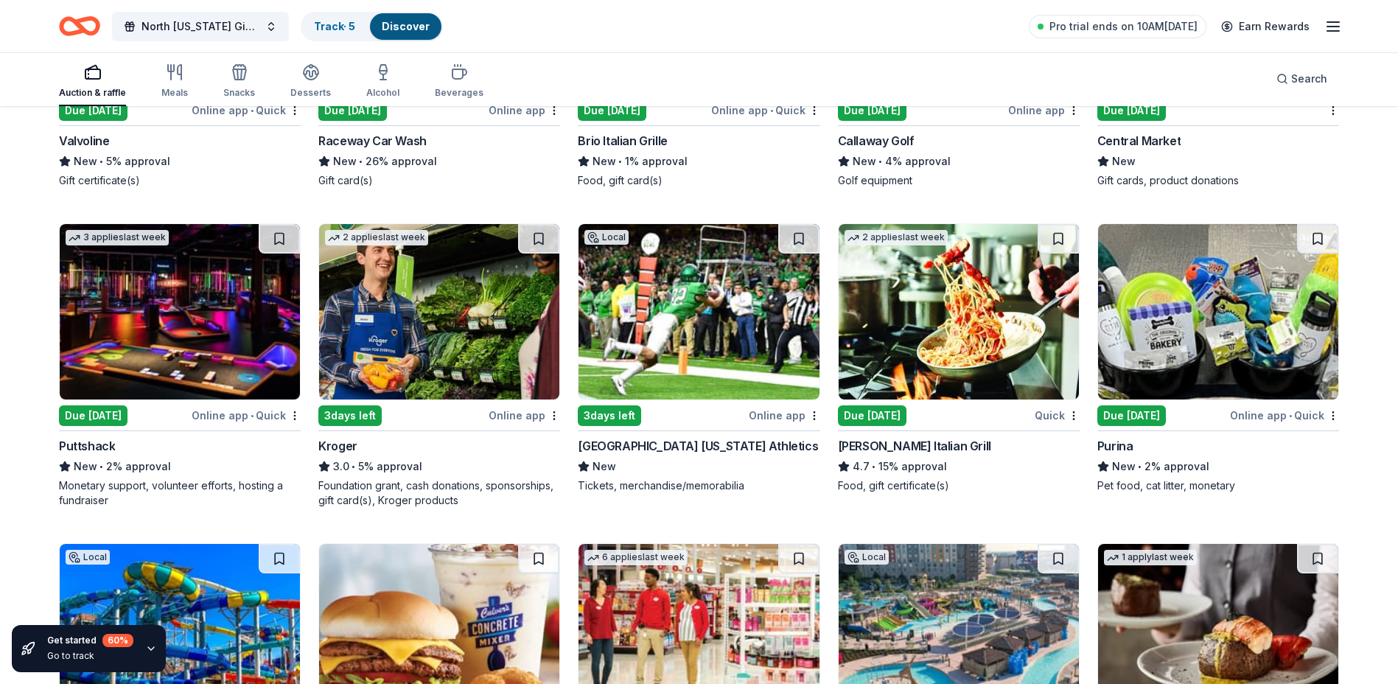
scroll to position [7575, 0]
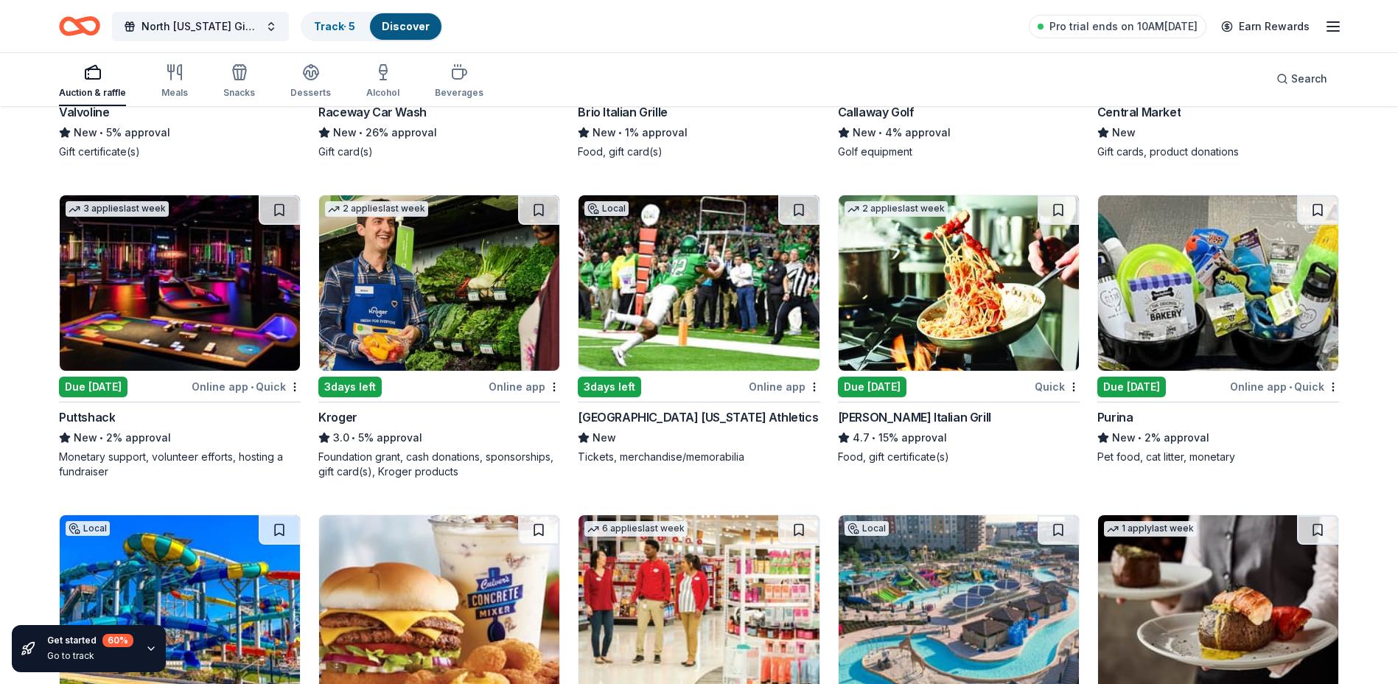
click at [1197, 257] on img at bounding box center [1218, 282] width 240 height 175
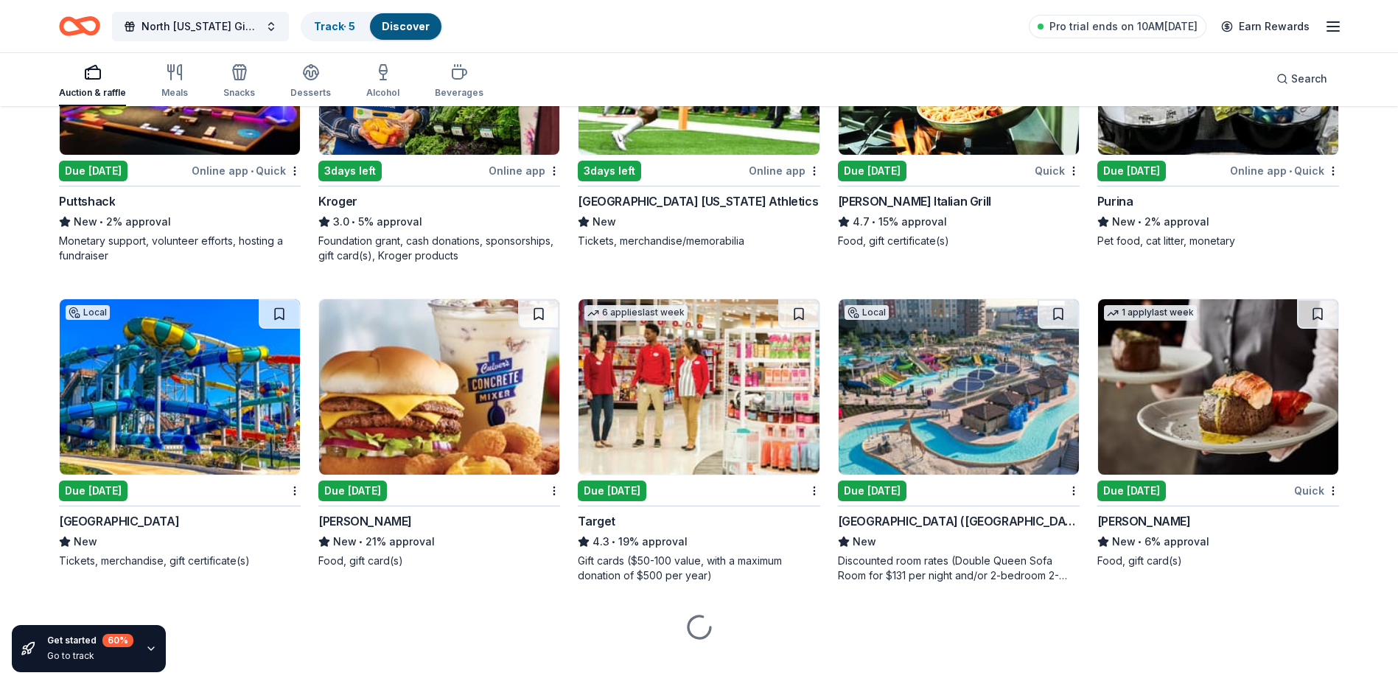
scroll to position [7793, 0]
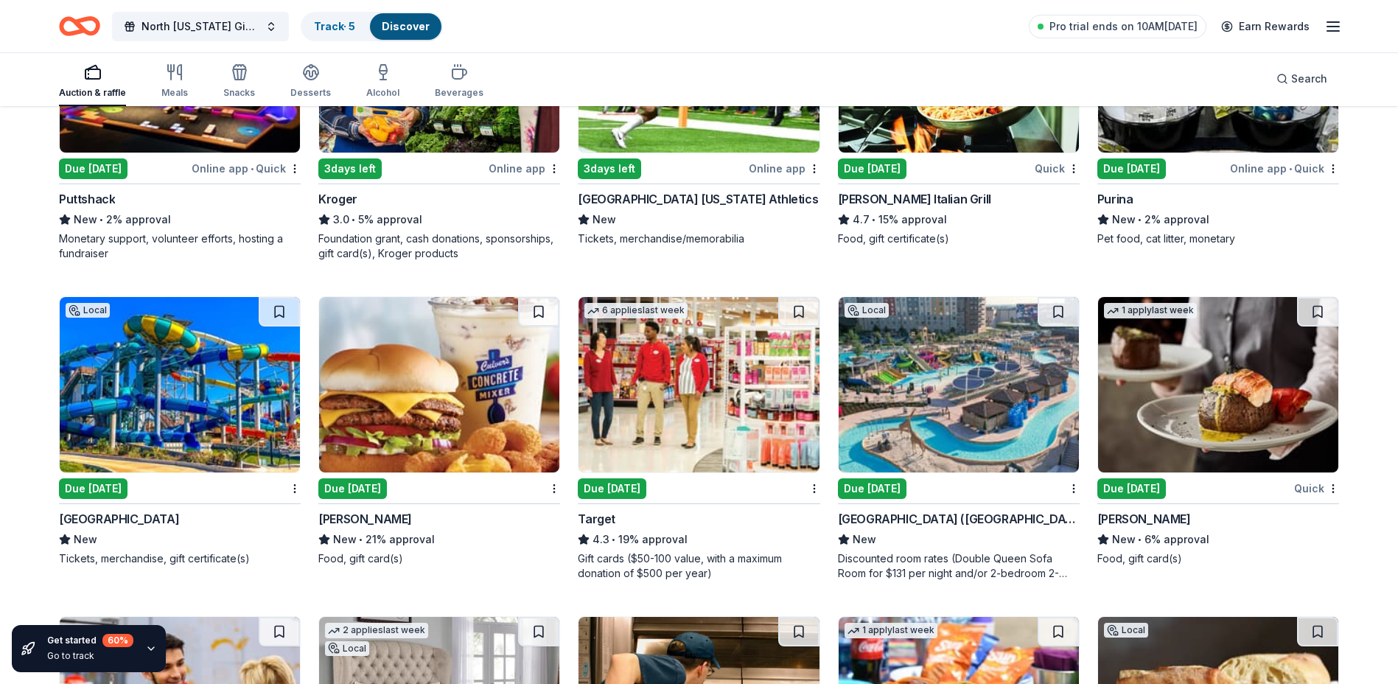
click at [962, 380] on img at bounding box center [959, 384] width 240 height 175
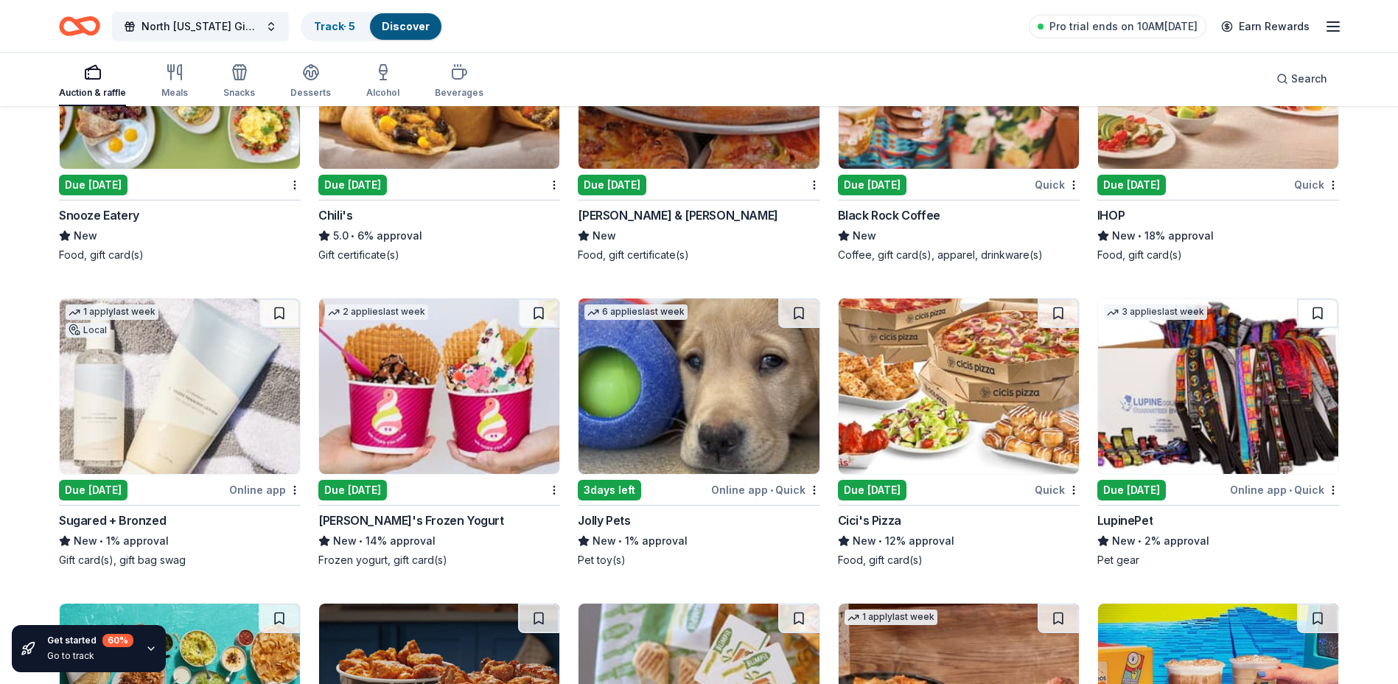
scroll to position [8772, 0]
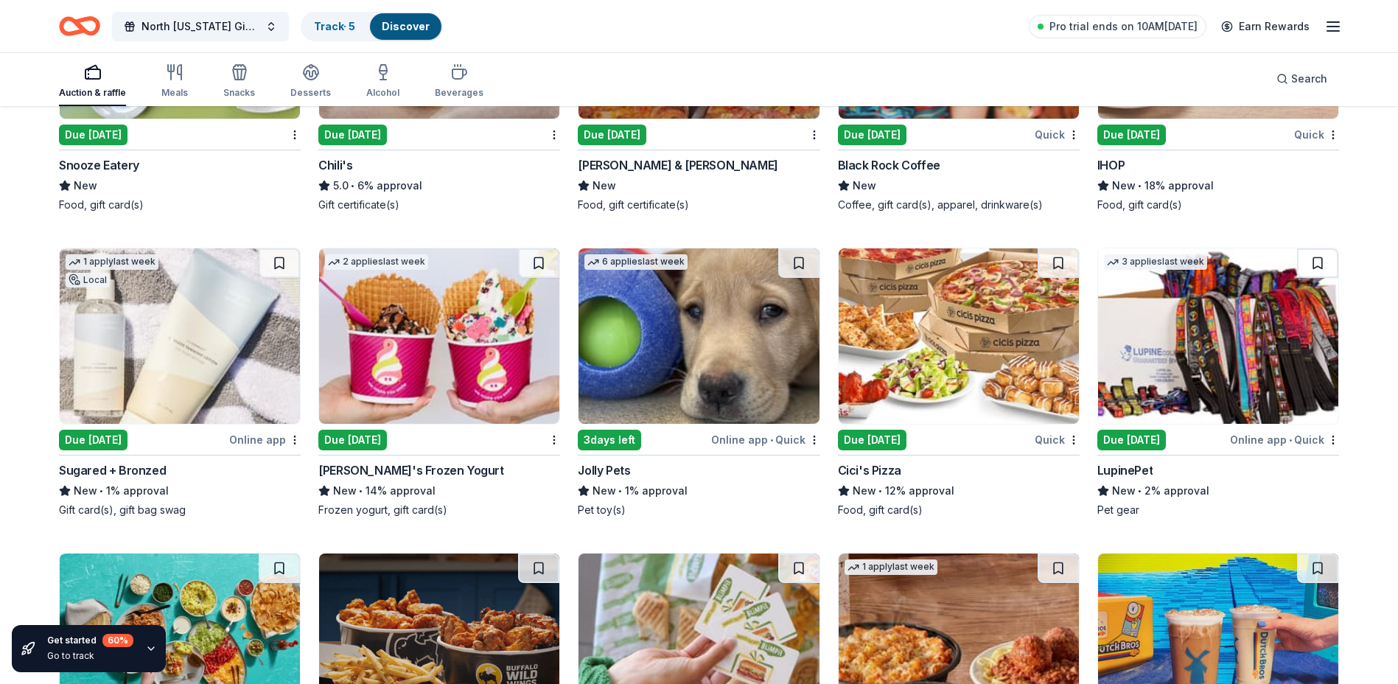
click at [711, 332] on img at bounding box center [698, 335] width 240 height 175
click at [1189, 326] on img at bounding box center [1218, 335] width 240 height 175
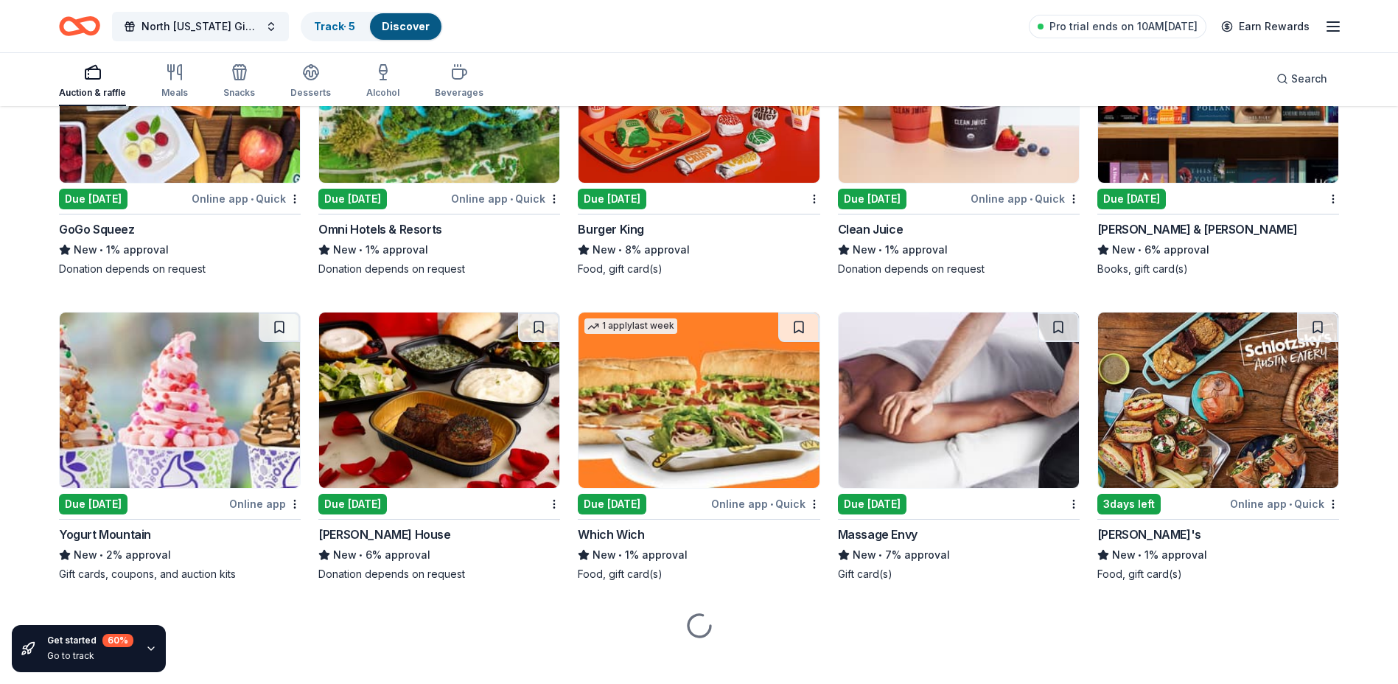
scroll to position [10234, 0]
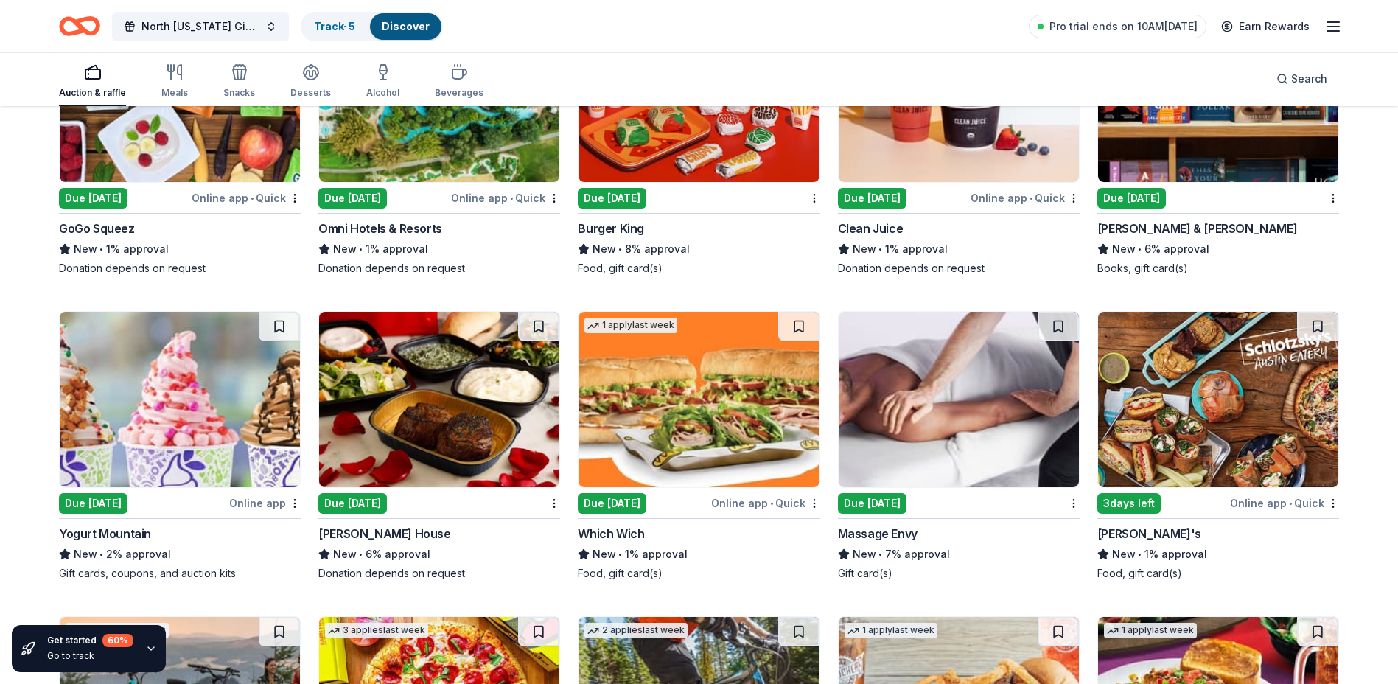
click at [980, 363] on img at bounding box center [959, 399] width 240 height 175
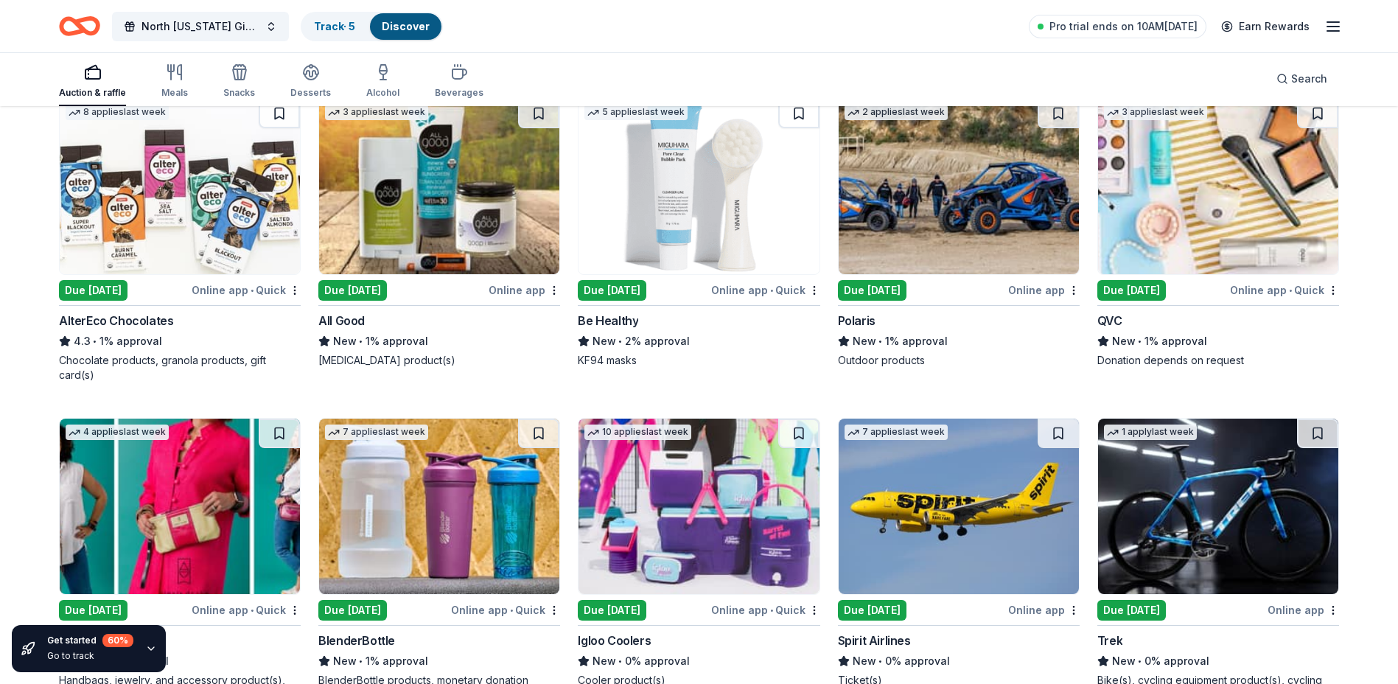
scroll to position [11498, 0]
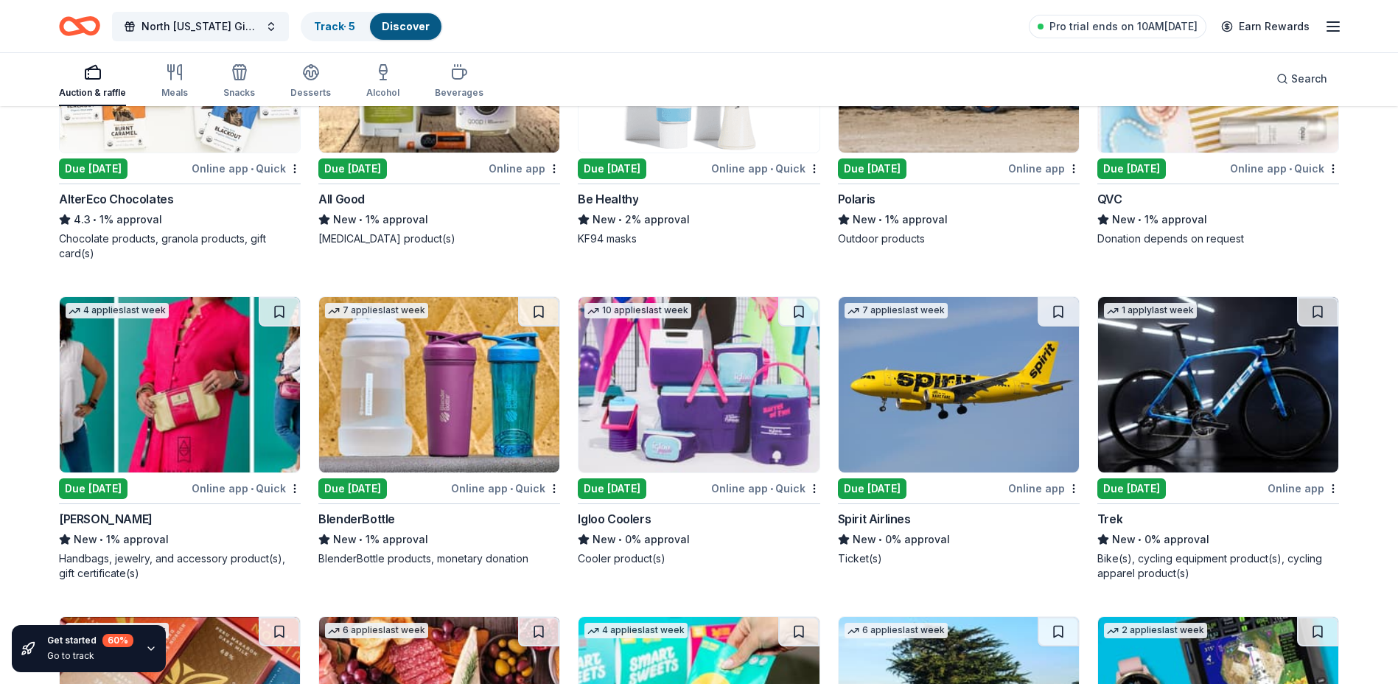
click at [713, 364] on img at bounding box center [698, 384] width 240 height 175
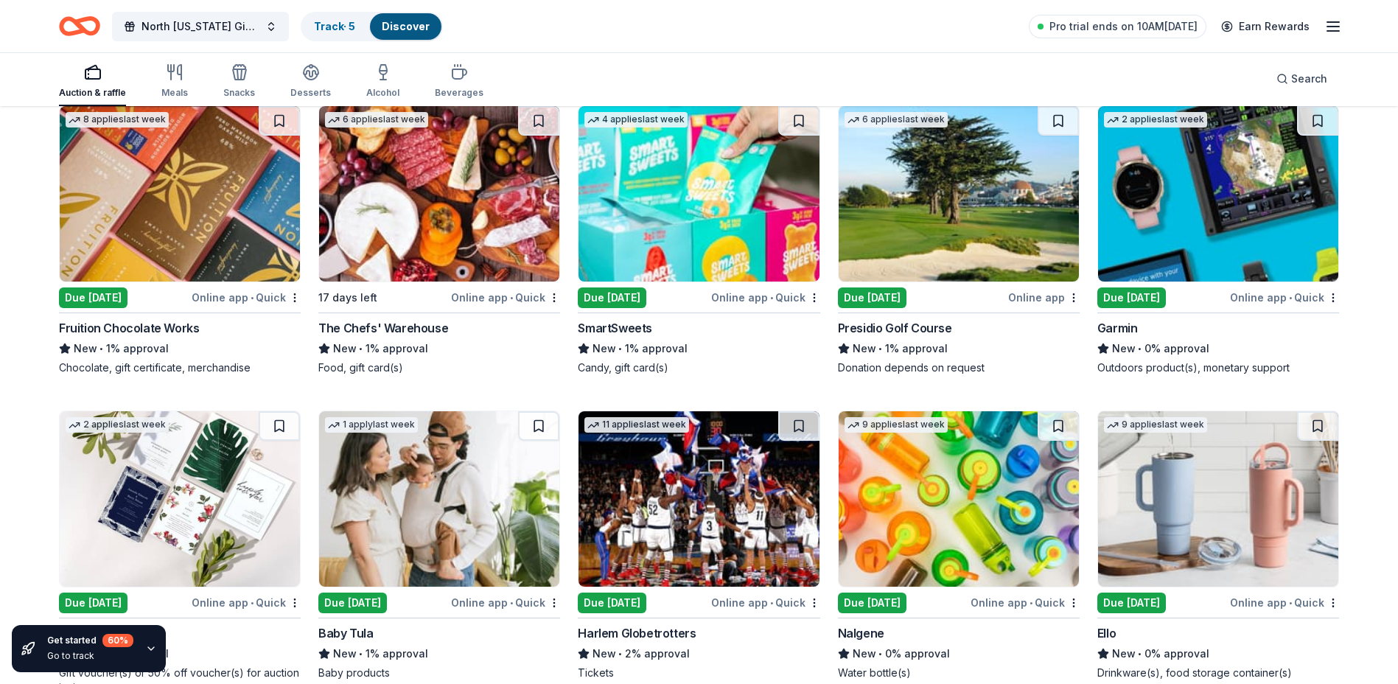
scroll to position [12014, 0]
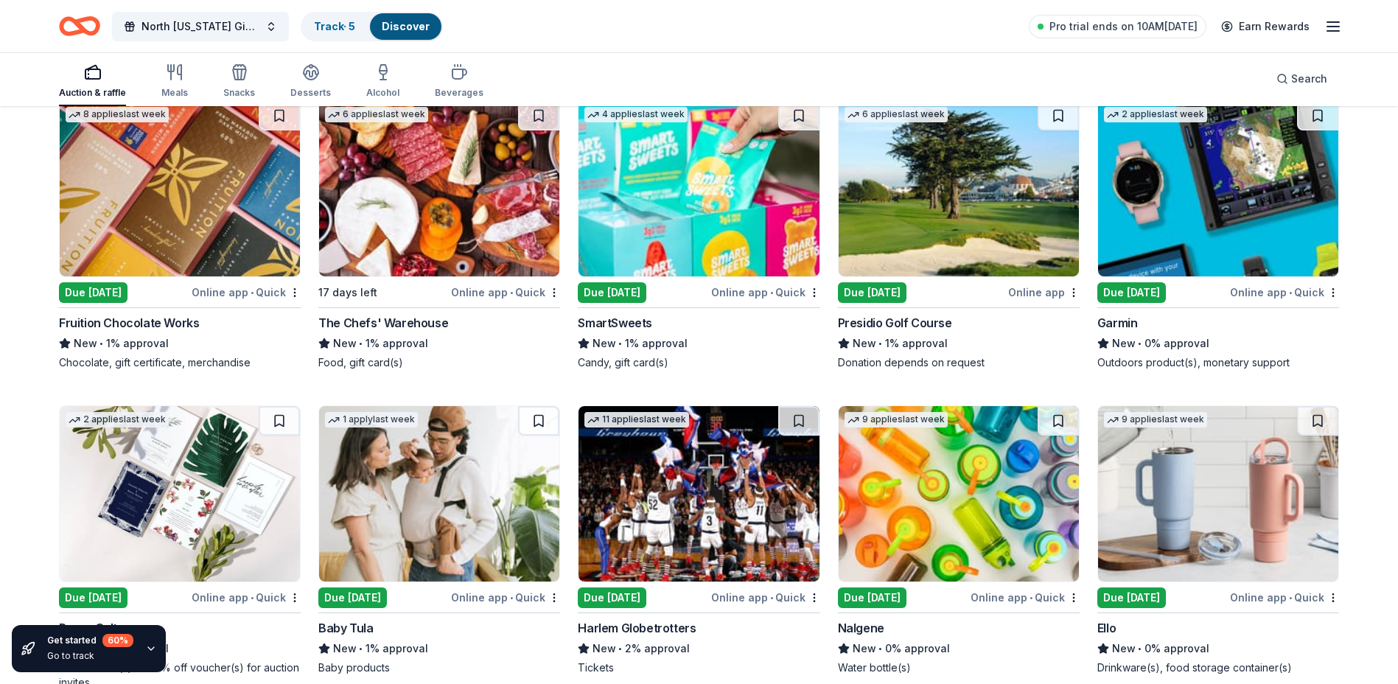
click at [690, 472] on img at bounding box center [698, 493] width 240 height 175
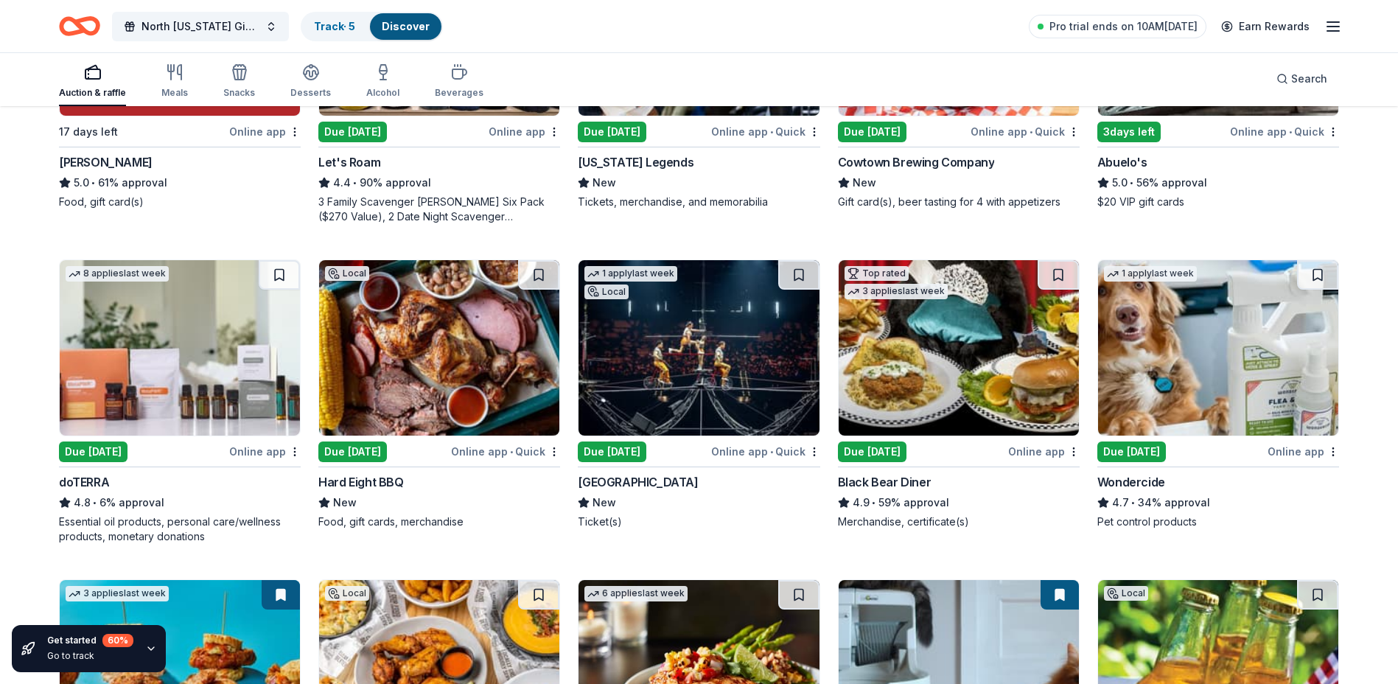
scroll to position [663, 0]
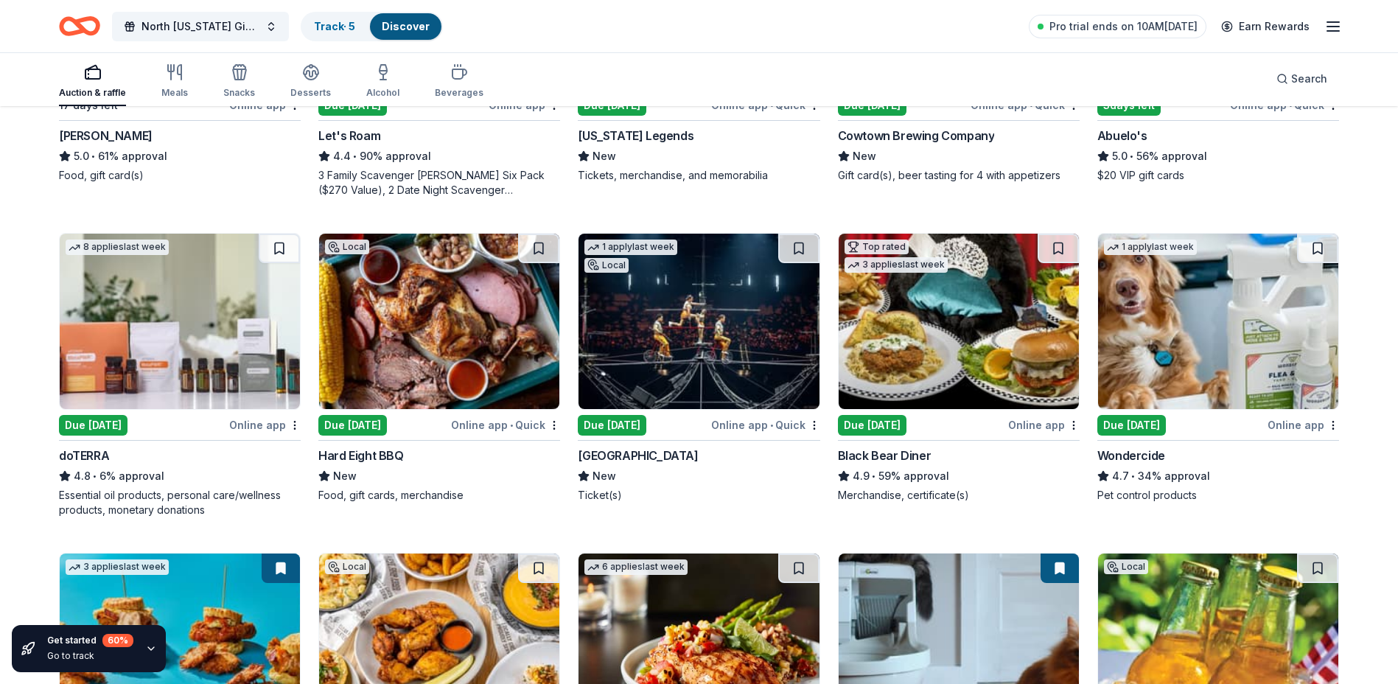
click at [399, 295] on img at bounding box center [439, 321] width 240 height 175
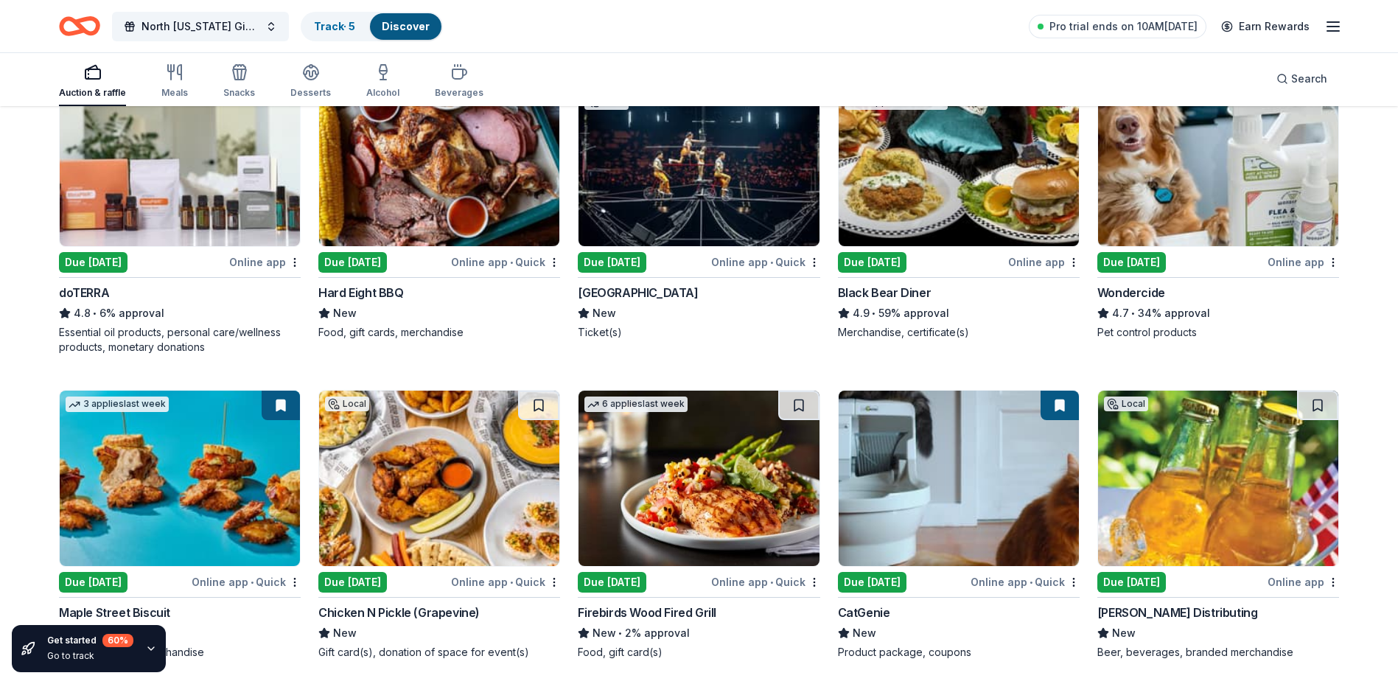
scroll to position [884, 0]
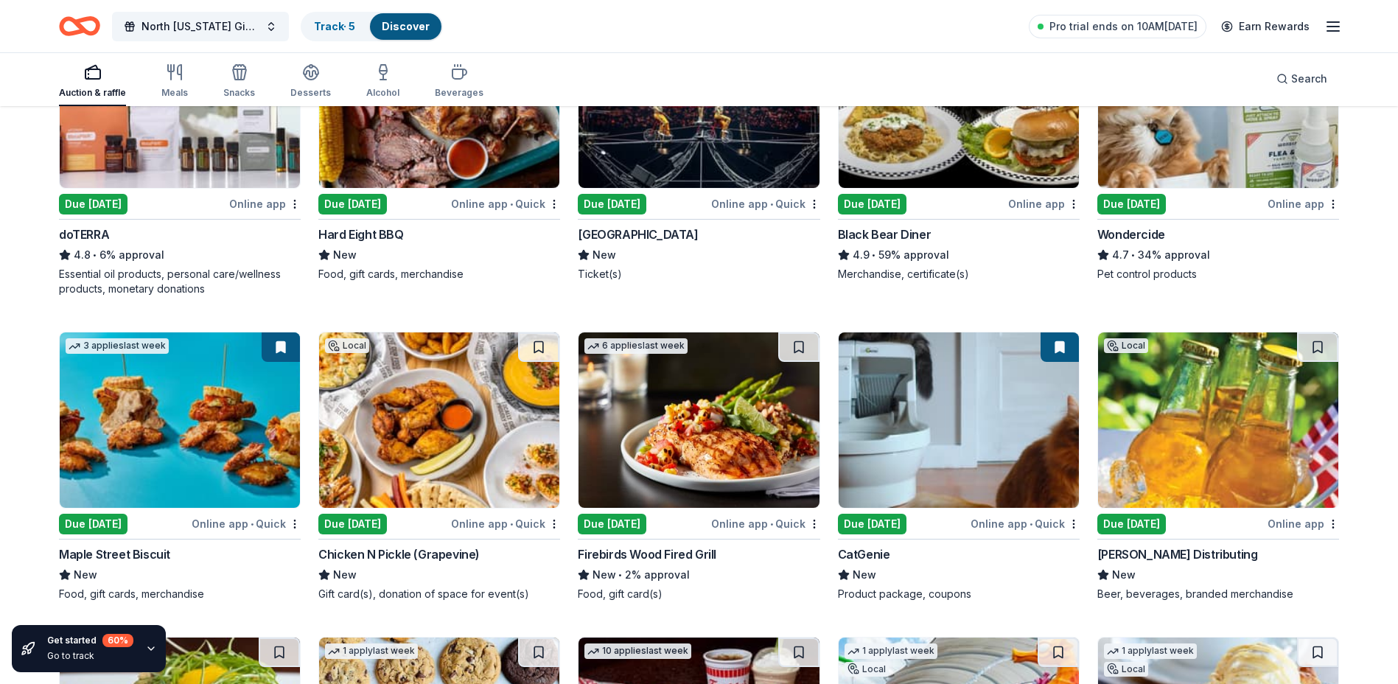
click at [133, 410] on img at bounding box center [180, 419] width 240 height 175
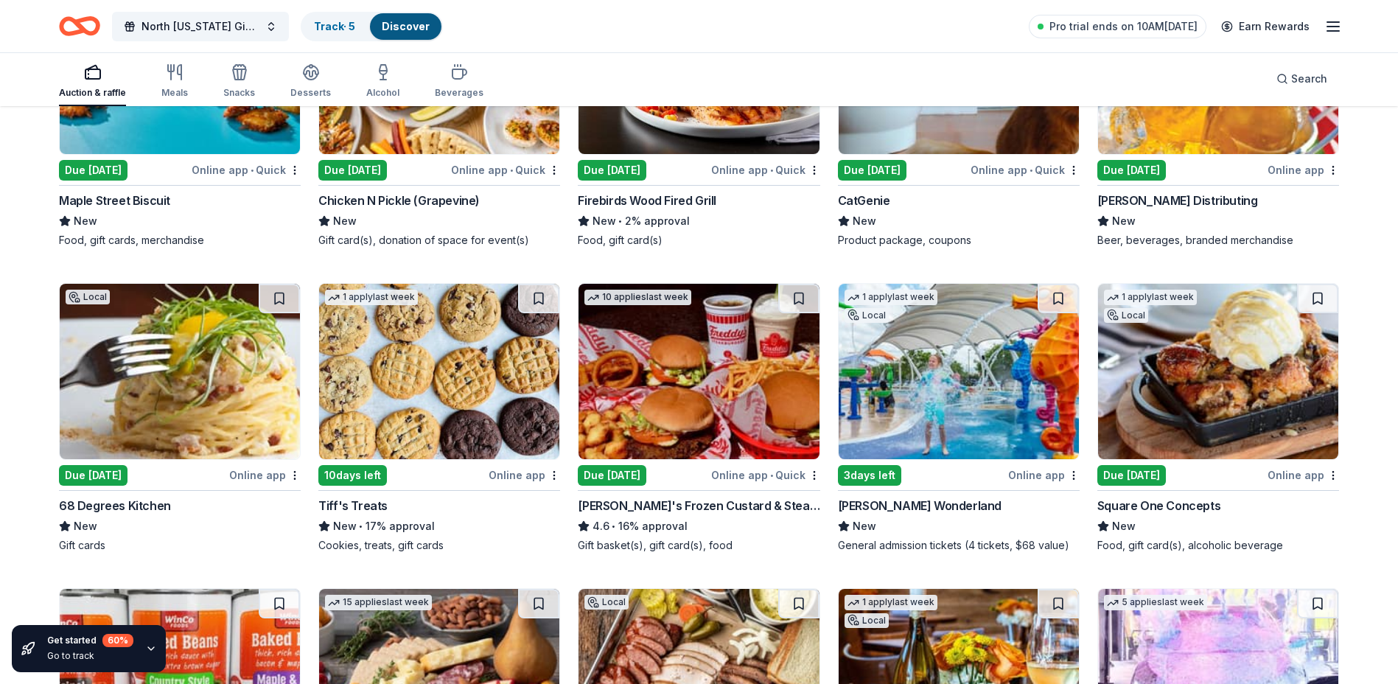
scroll to position [1253, 0]
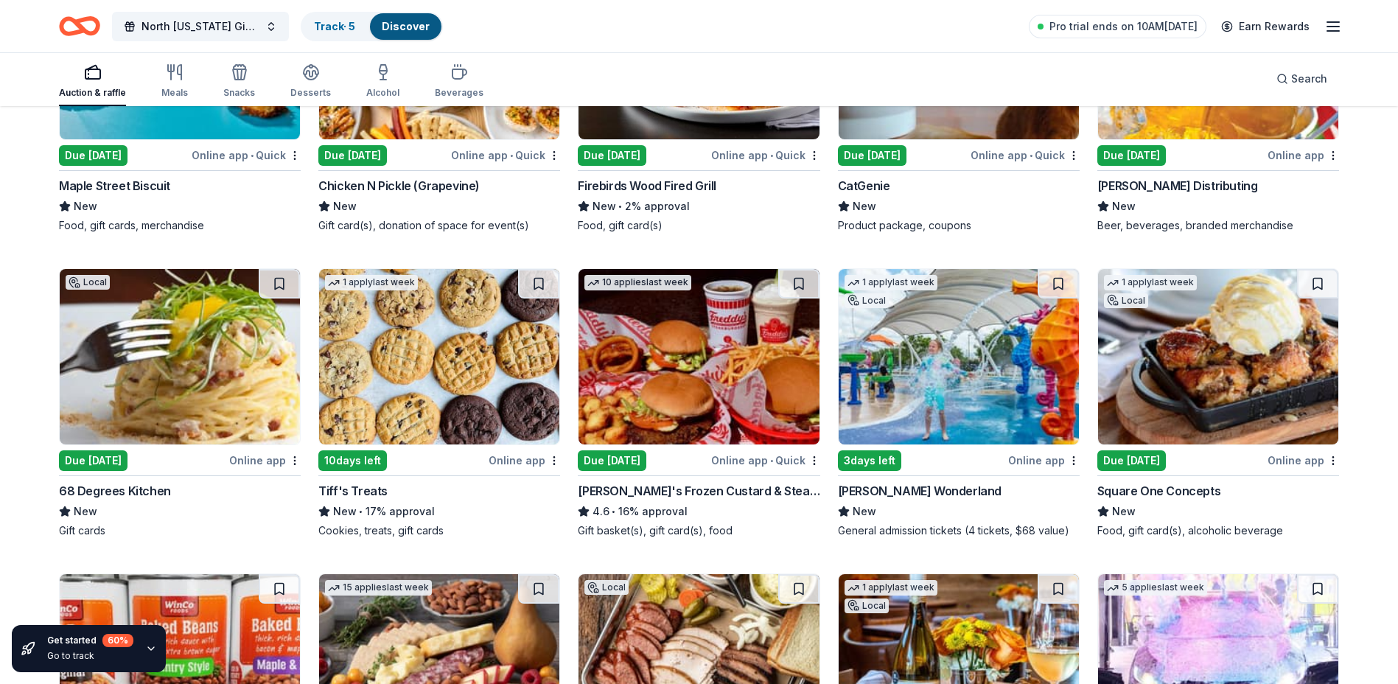
click at [148, 399] on img at bounding box center [180, 356] width 240 height 175
click at [702, 355] on img at bounding box center [698, 356] width 240 height 175
click at [967, 353] on img at bounding box center [959, 356] width 240 height 175
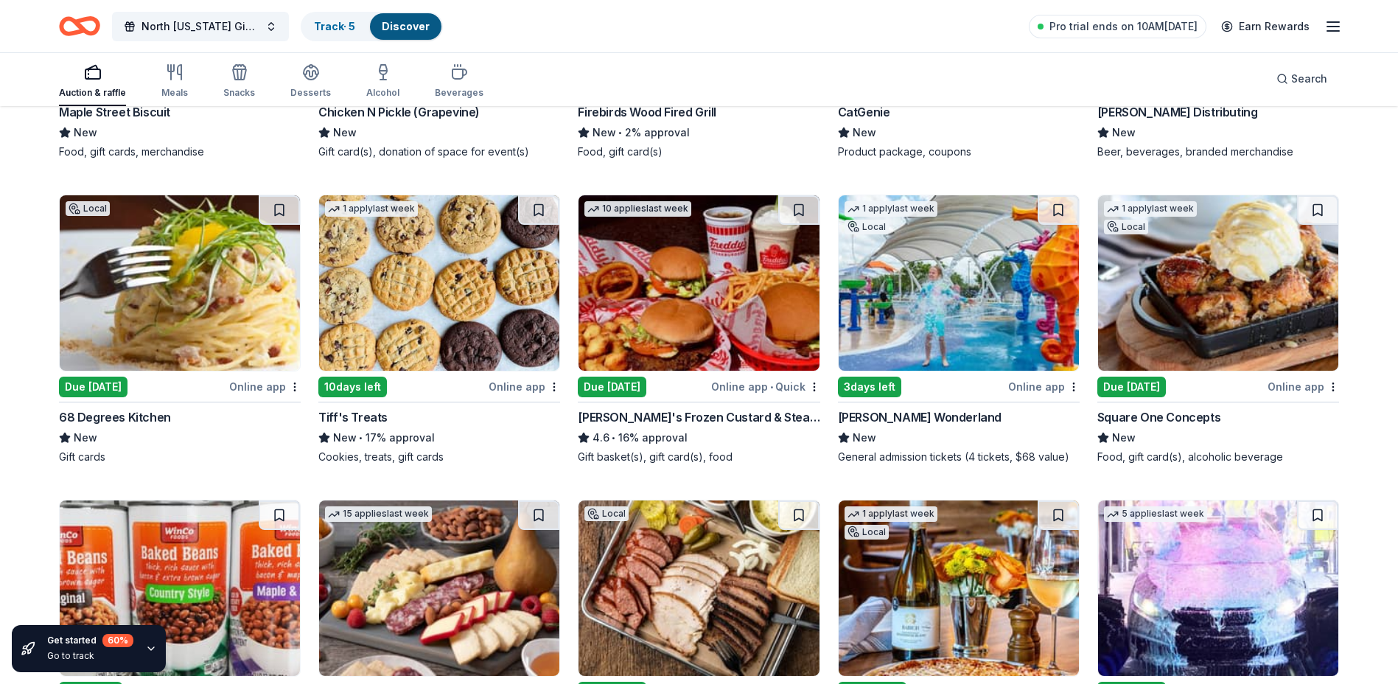
scroll to position [1400, 0]
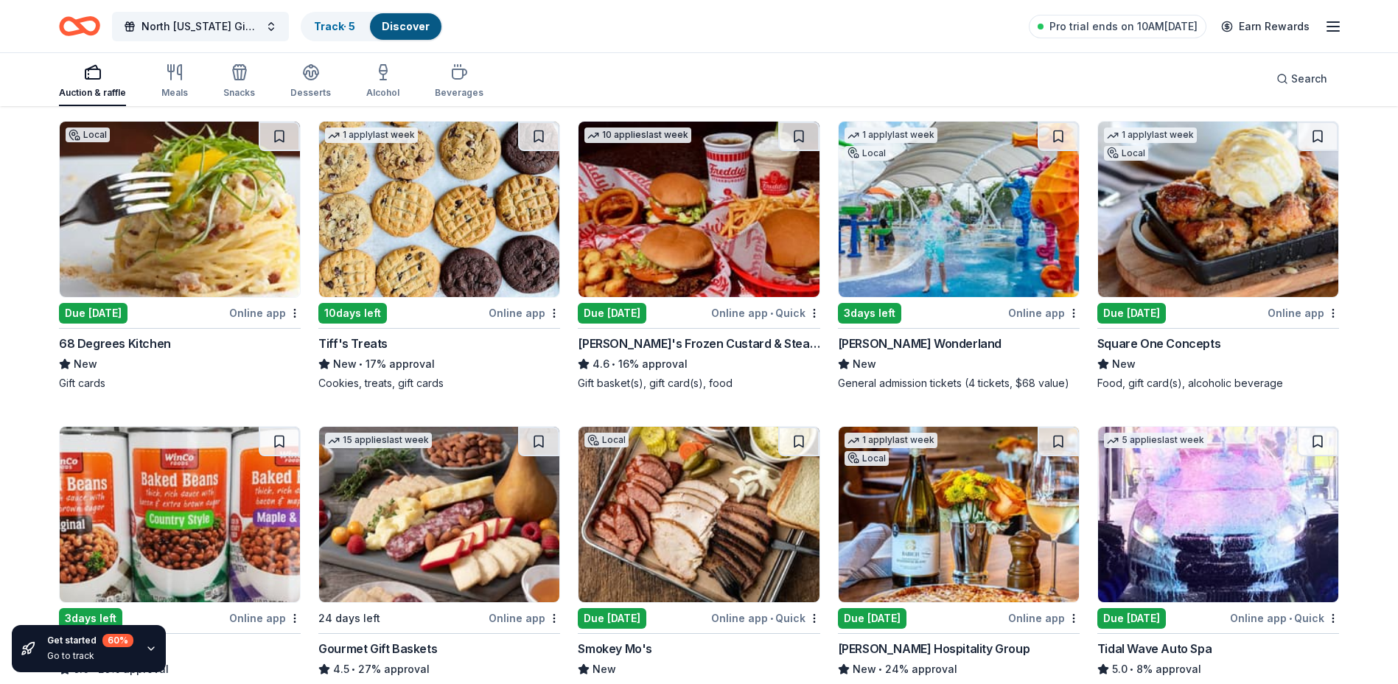
click at [1180, 231] on img at bounding box center [1218, 209] width 240 height 175
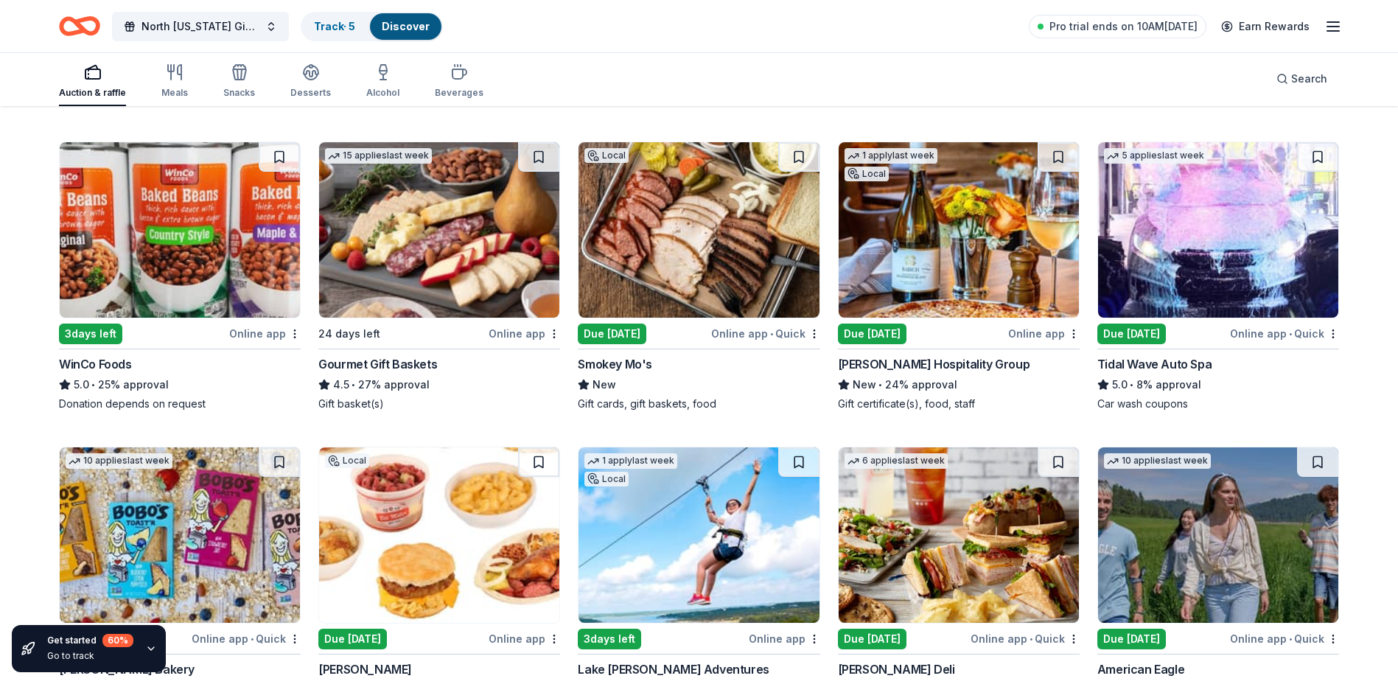
scroll to position [1695, 0]
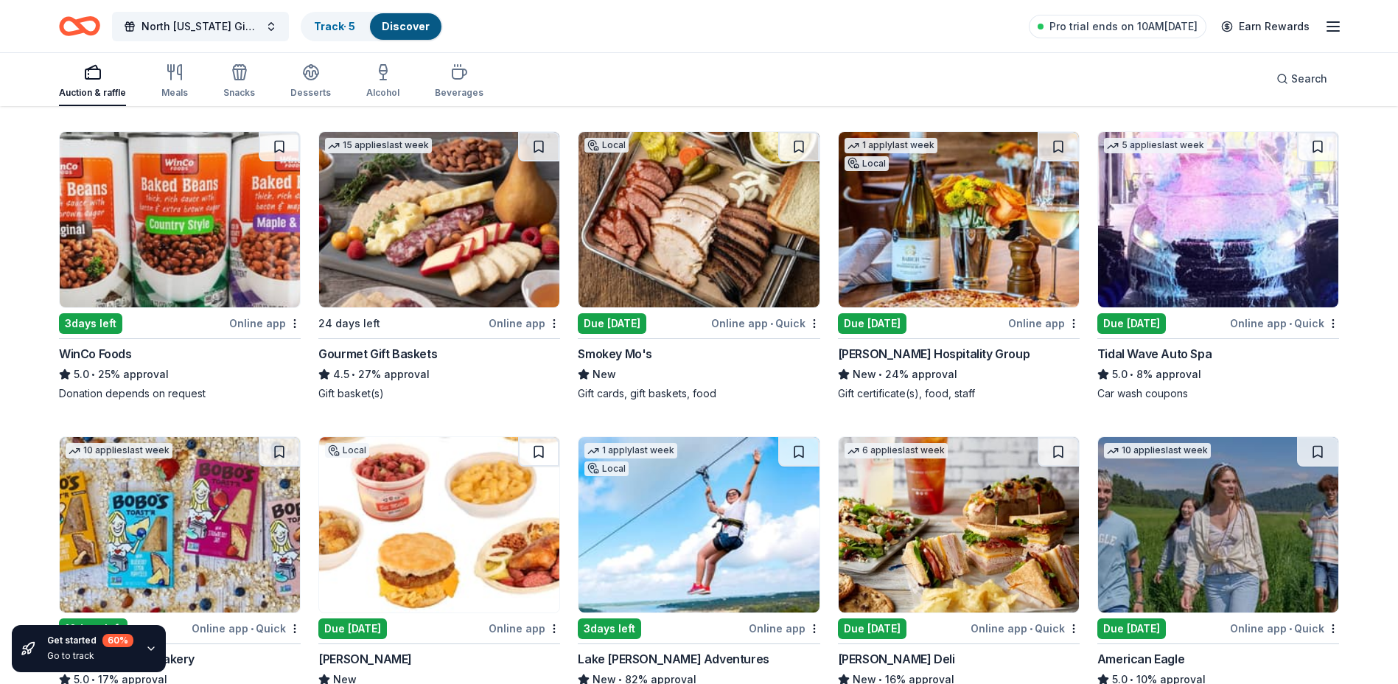
click at [702, 207] on img at bounding box center [698, 219] width 240 height 175
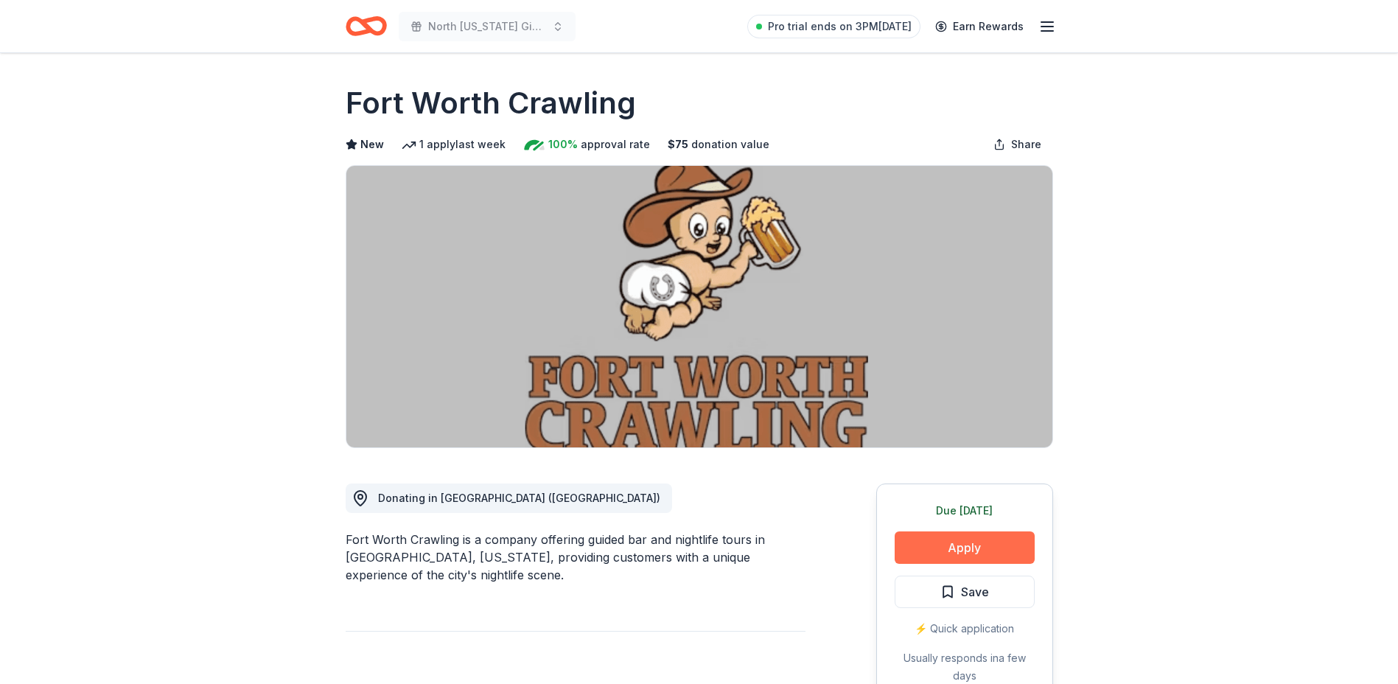
click at [969, 545] on button "Apply" at bounding box center [965, 547] width 140 height 32
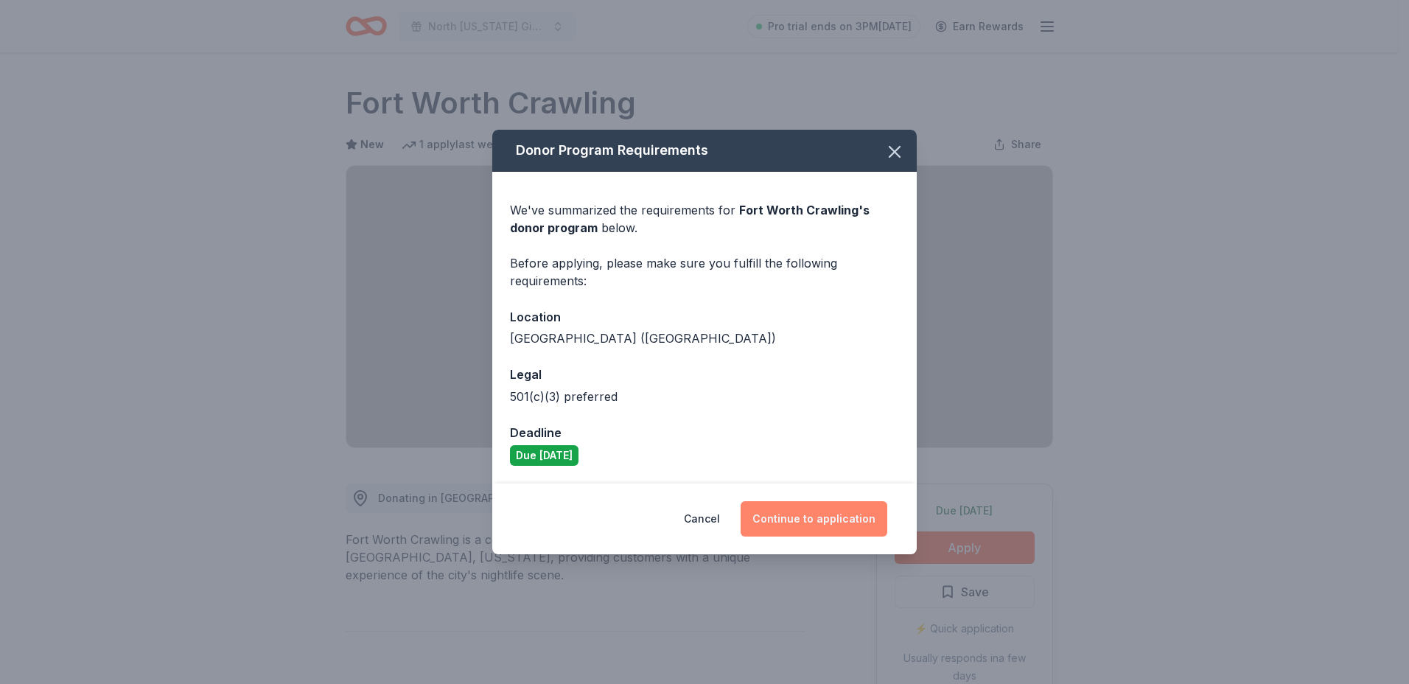
click at [825, 518] on button "Continue to application" at bounding box center [814, 518] width 147 height 35
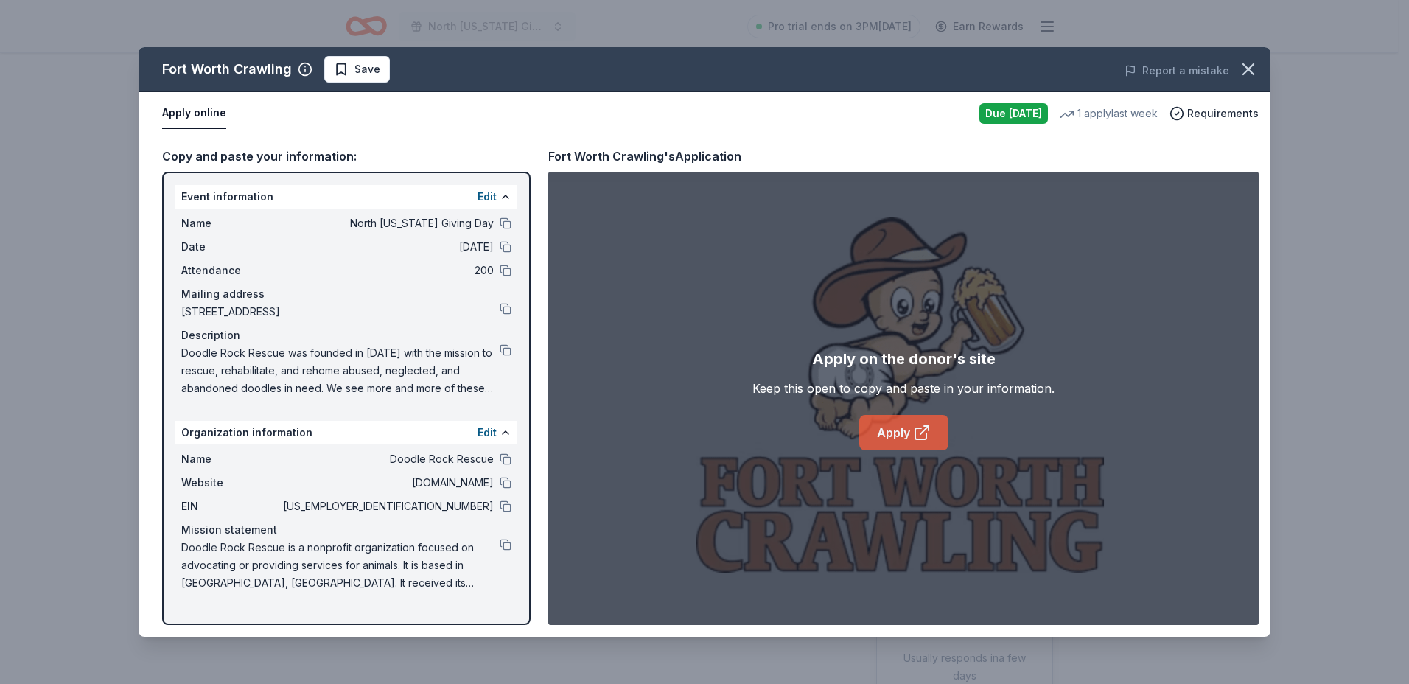
click at [886, 428] on link "Apply" at bounding box center [903, 432] width 89 height 35
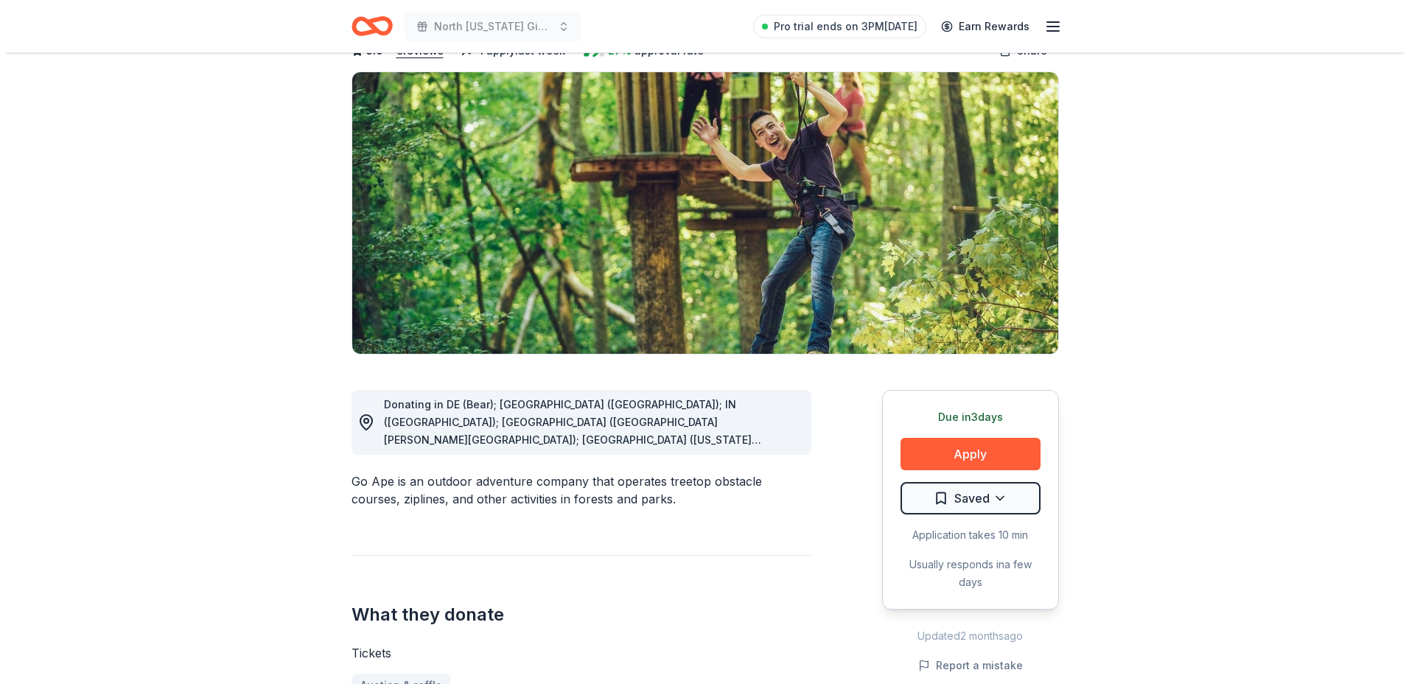
scroll to position [221, 0]
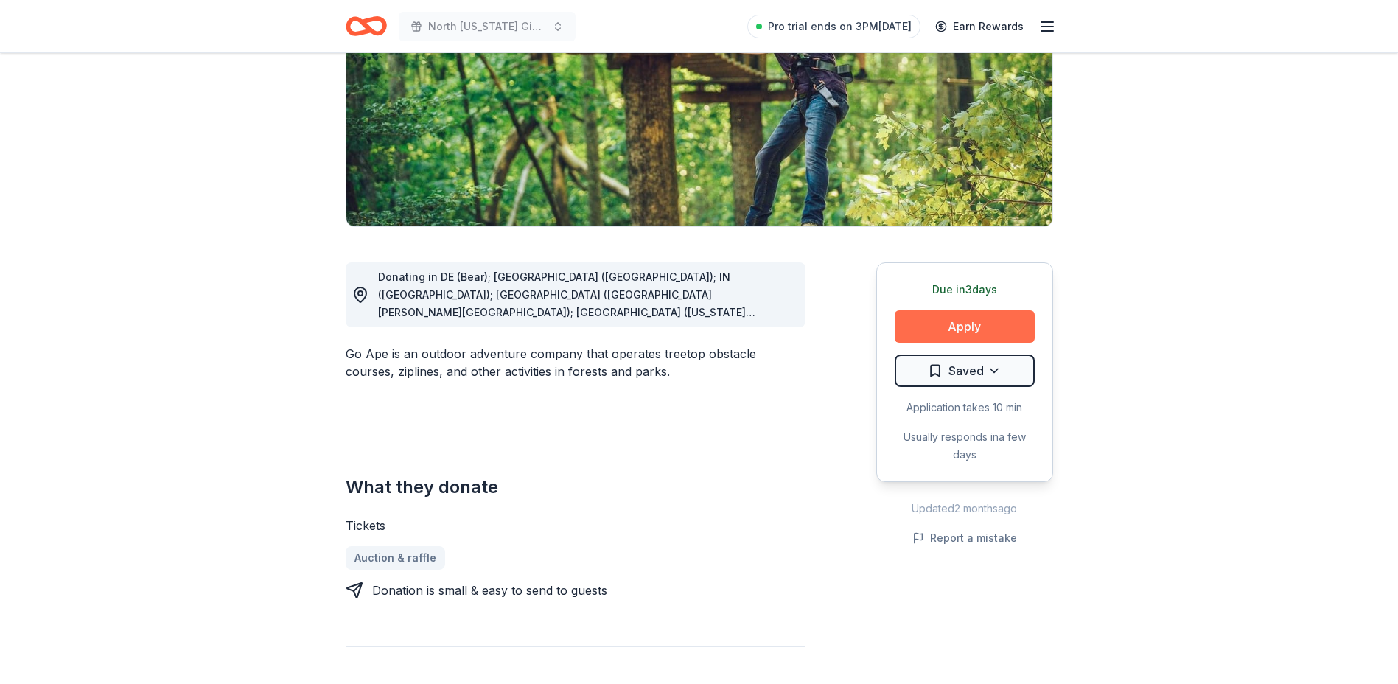
click at [993, 326] on button "Apply" at bounding box center [965, 326] width 140 height 32
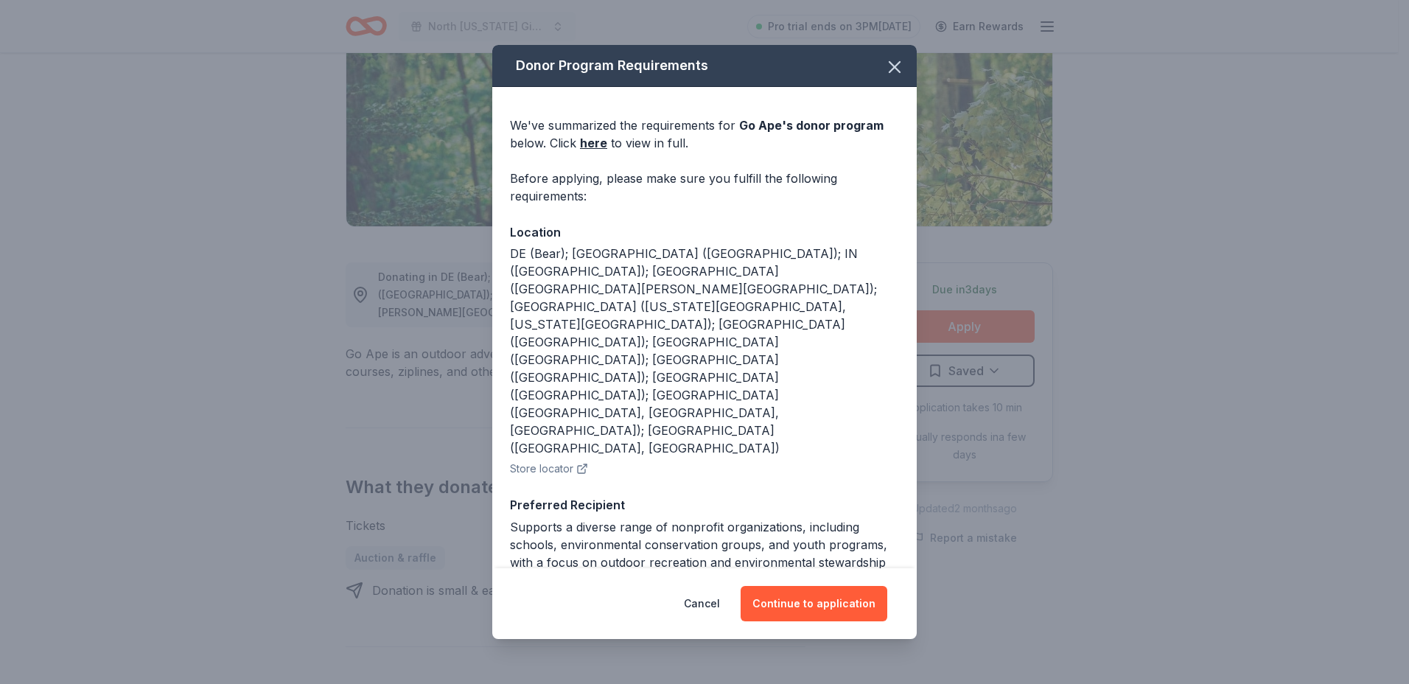
scroll to position [55, 0]
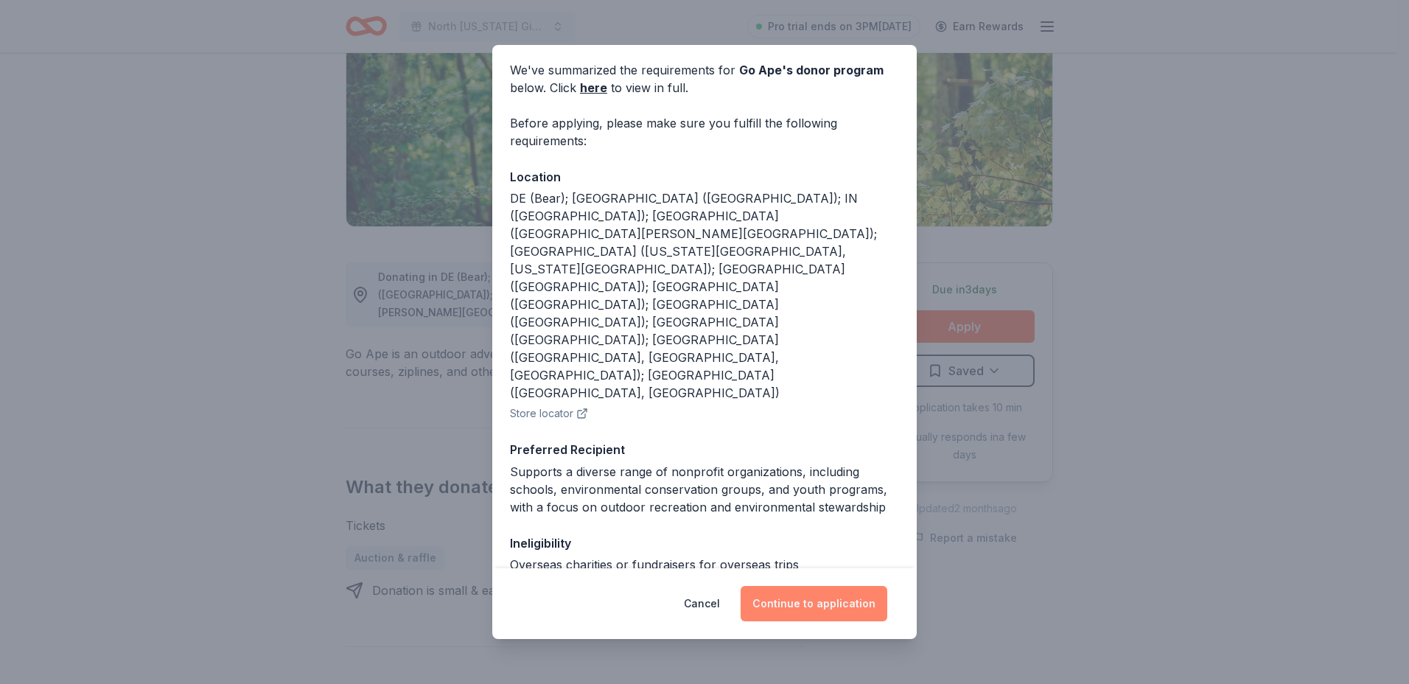
click at [819, 604] on button "Continue to application" at bounding box center [814, 603] width 147 height 35
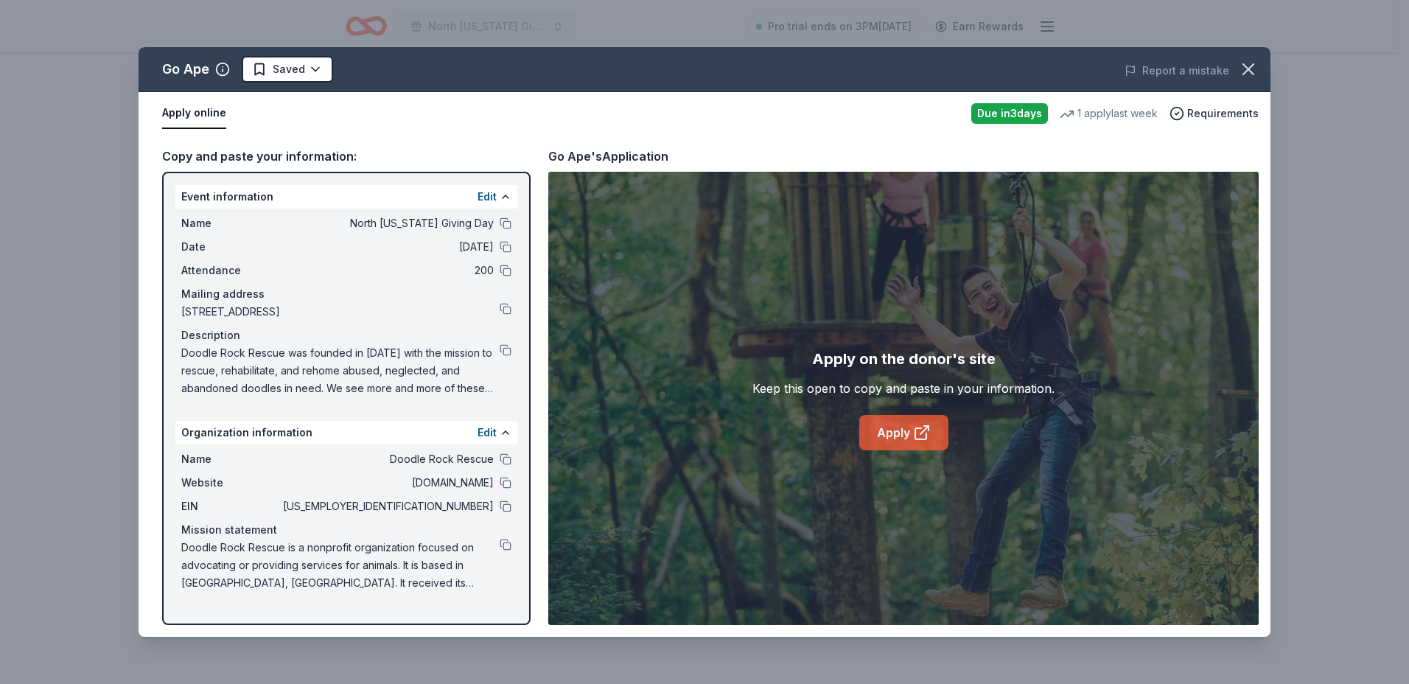
click at [913, 433] on icon at bounding box center [922, 433] width 18 height 18
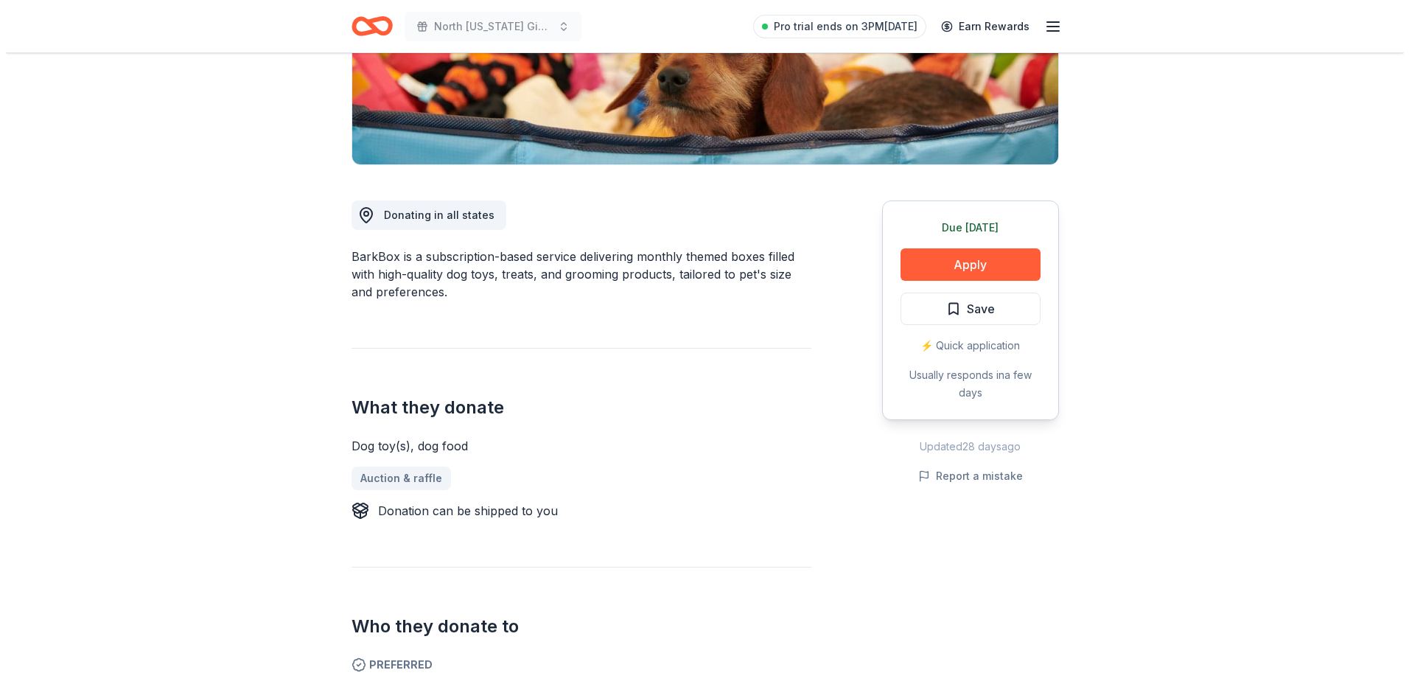
scroll to position [295, 0]
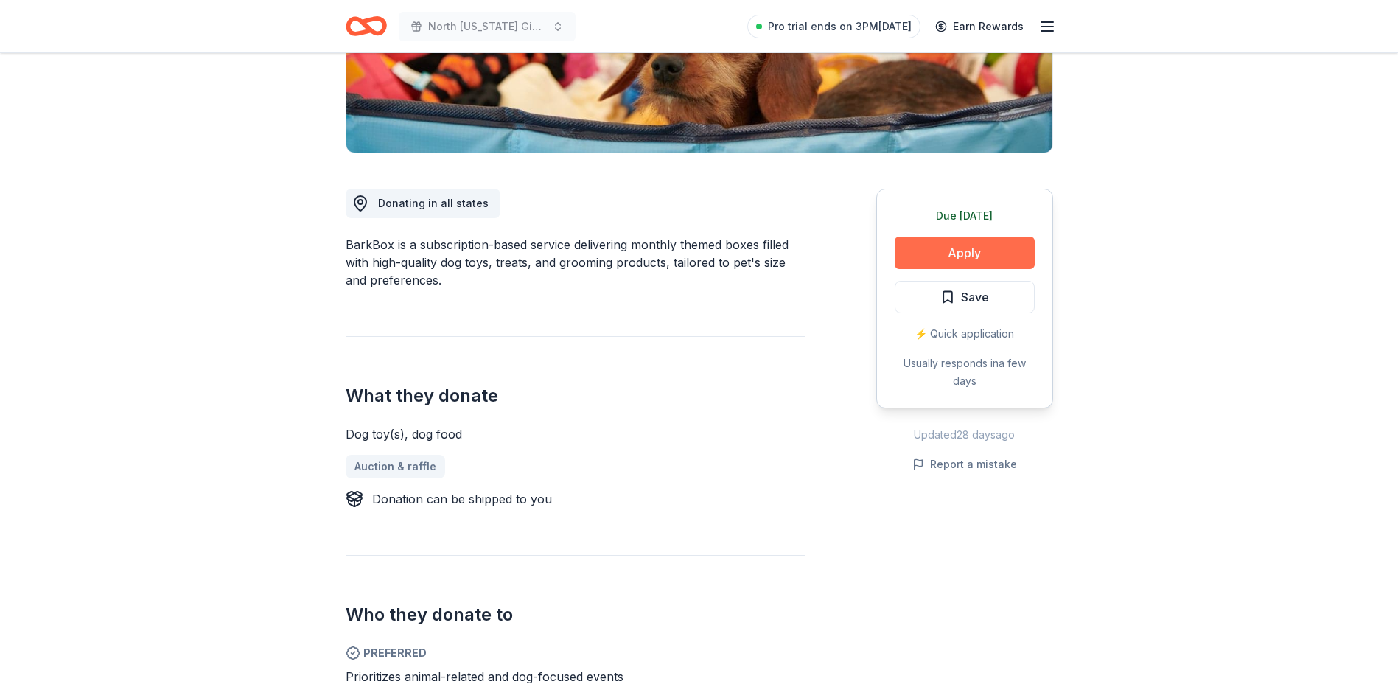
click at [965, 243] on button "Apply" at bounding box center [965, 253] width 140 height 32
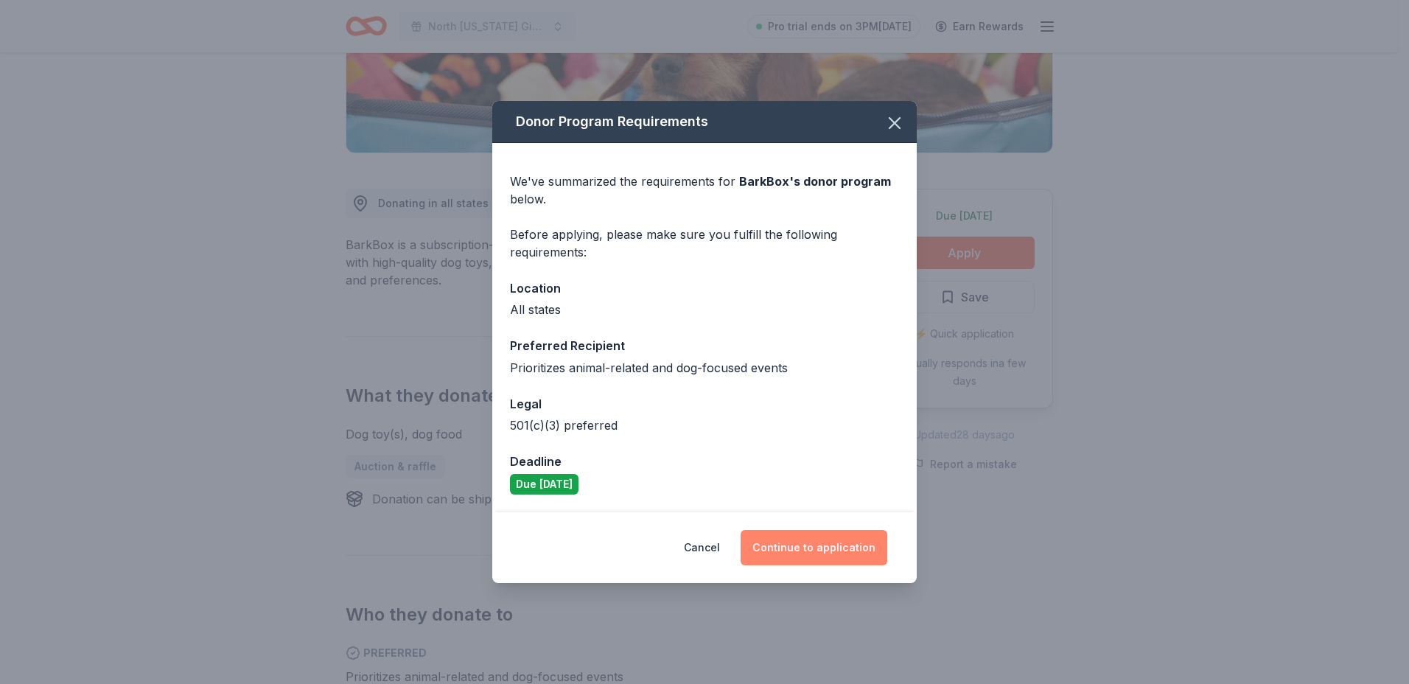
click at [840, 549] on button "Continue to application" at bounding box center [814, 547] width 147 height 35
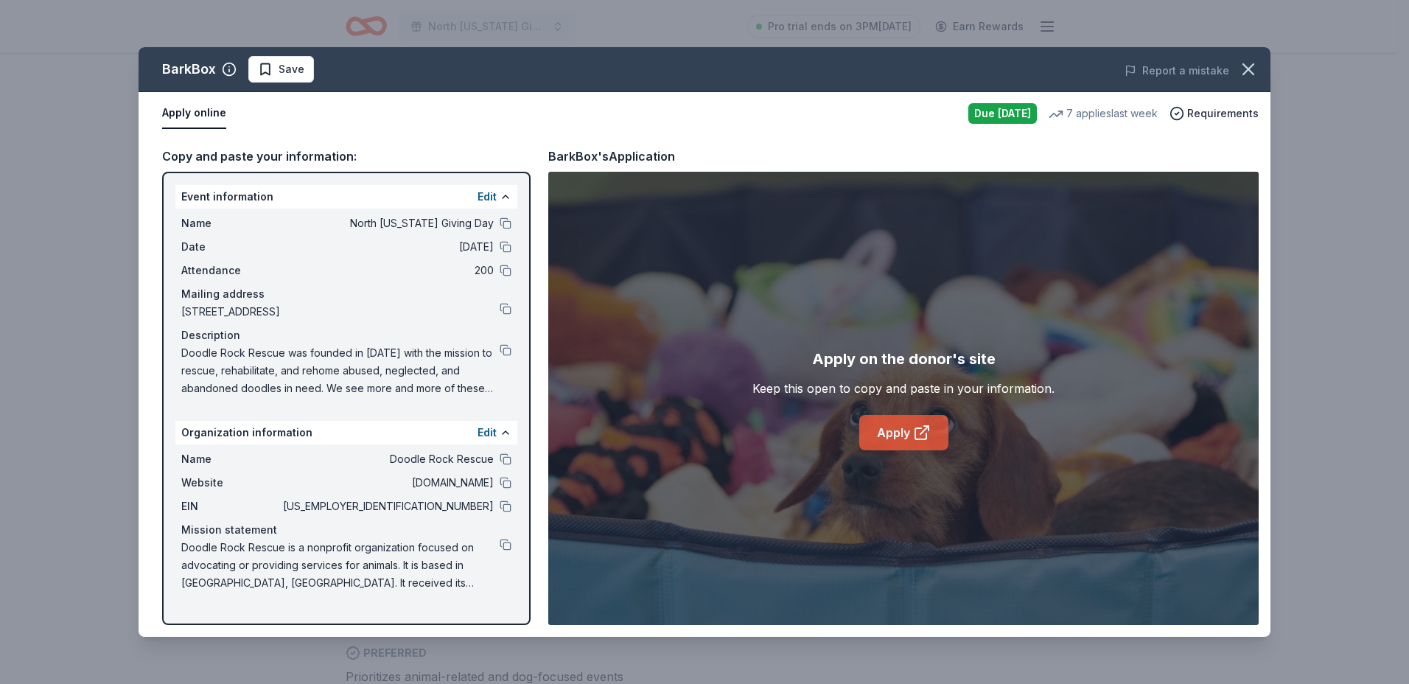
click at [906, 433] on link "Apply" at bounding box center [903, 432] width 89 height 35
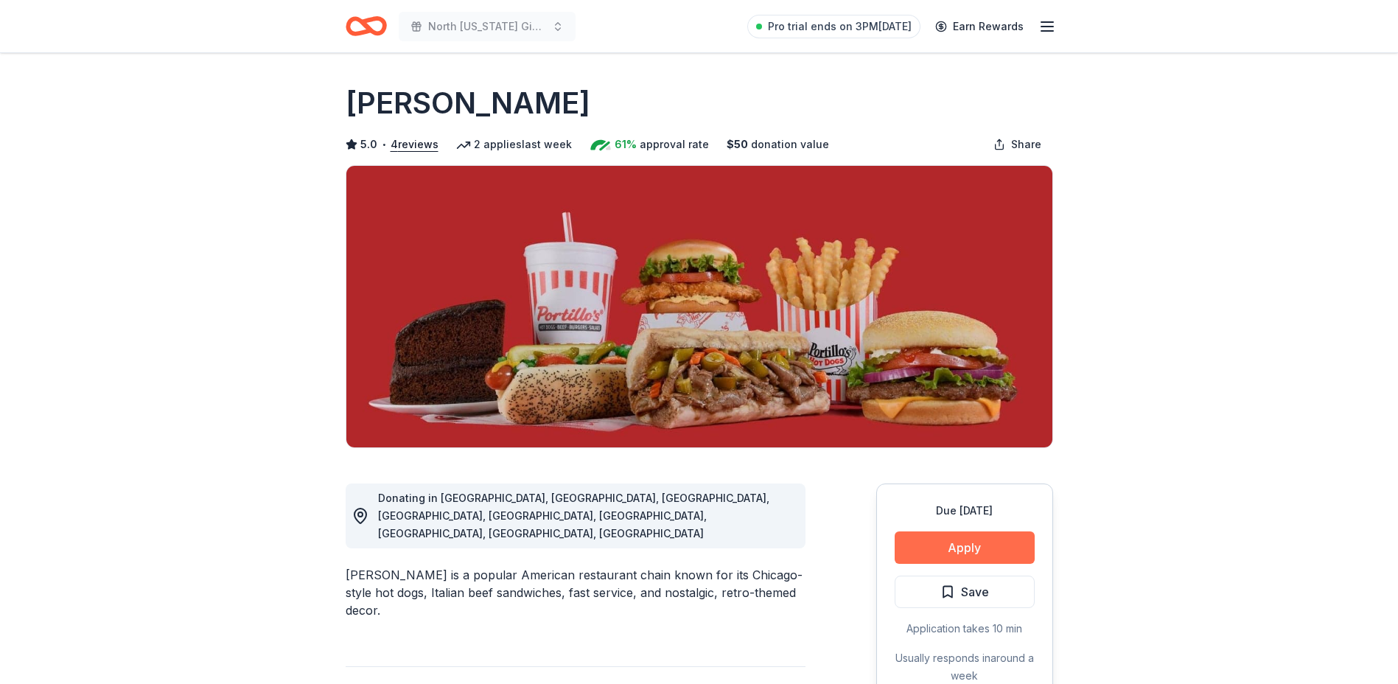
click at [986, 548] on button "Apply" at bounding box center [965, 547] width 140 height 32
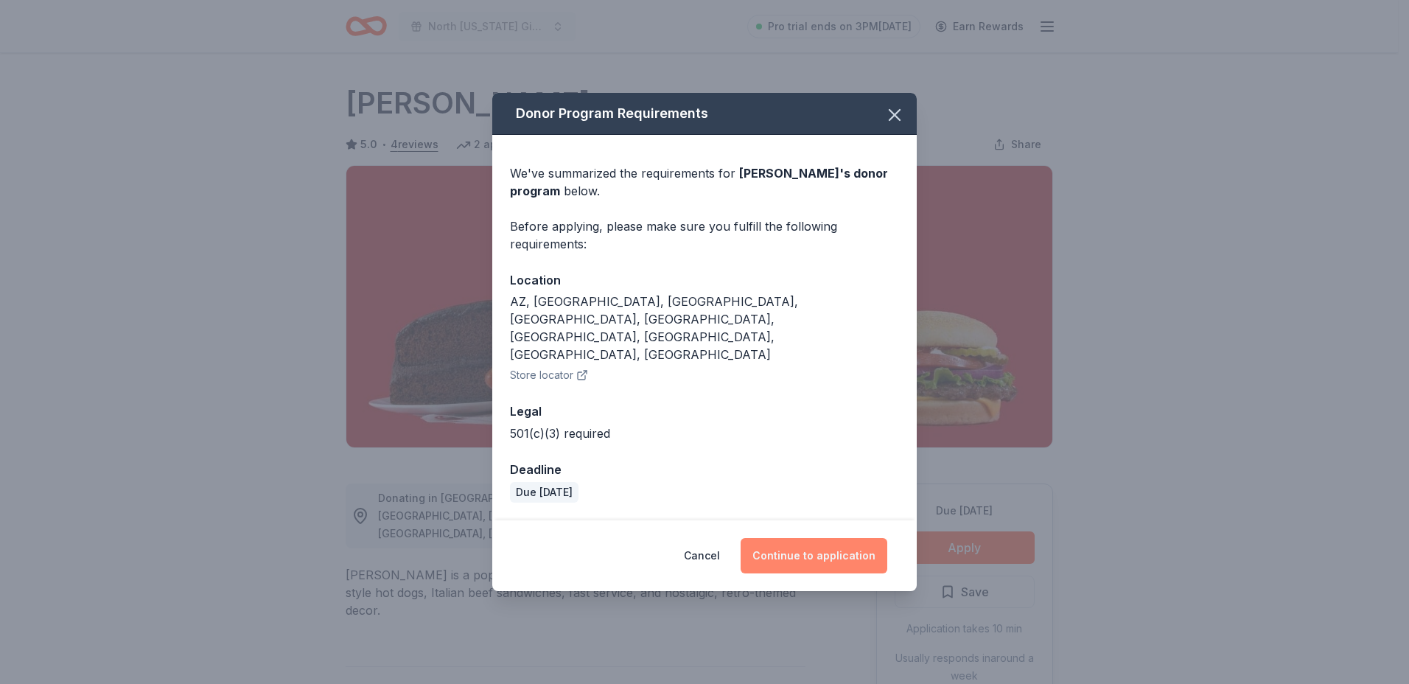
click at [826, 538] on button "Continue to application" at bounding box center [814, 555] width 147 height 35
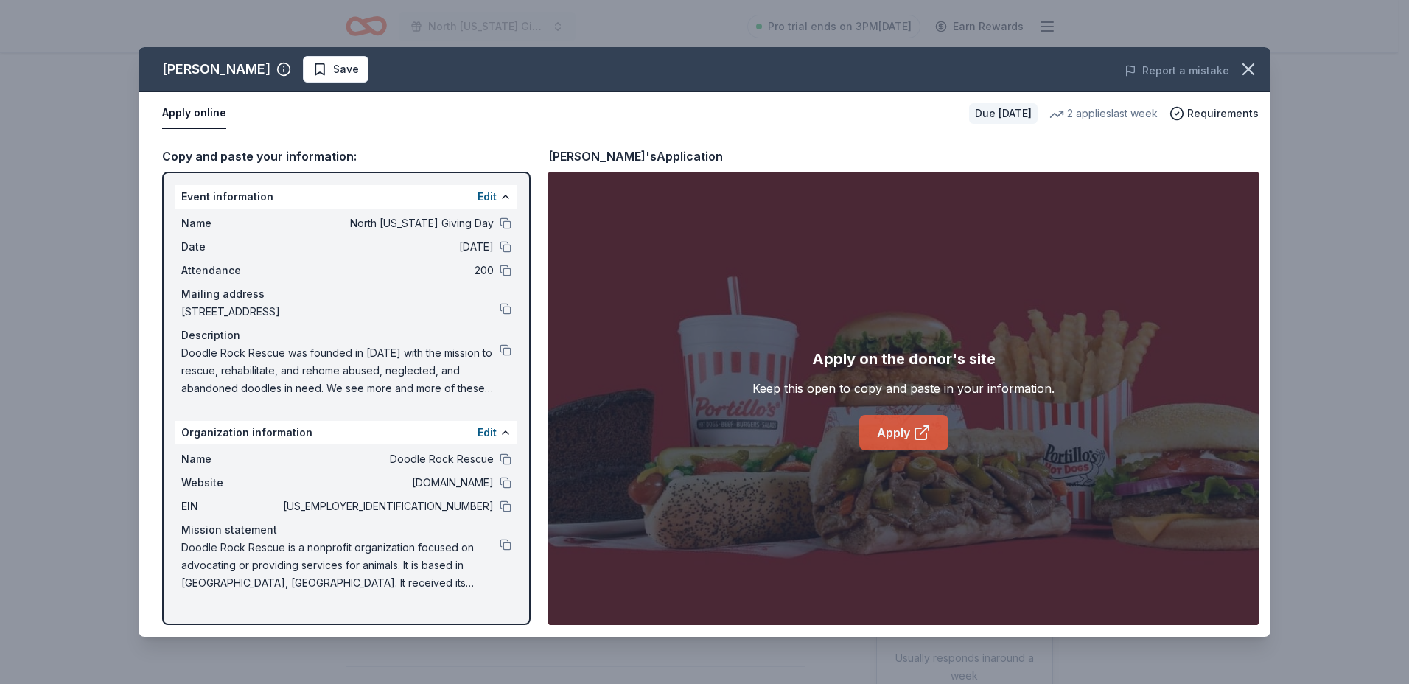
click at [894, 430] on link "Apply" at bounding box center [903, 432] width 89 height 35
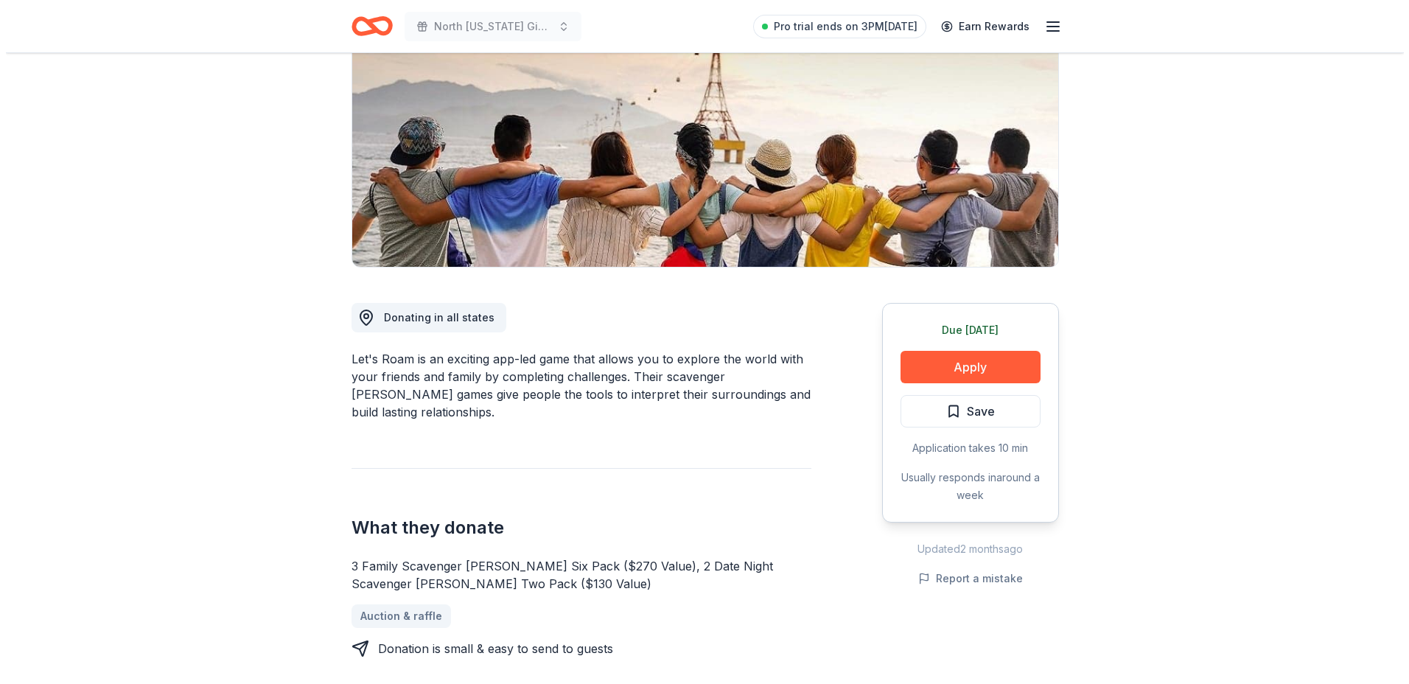
scroll to position [295, 0]
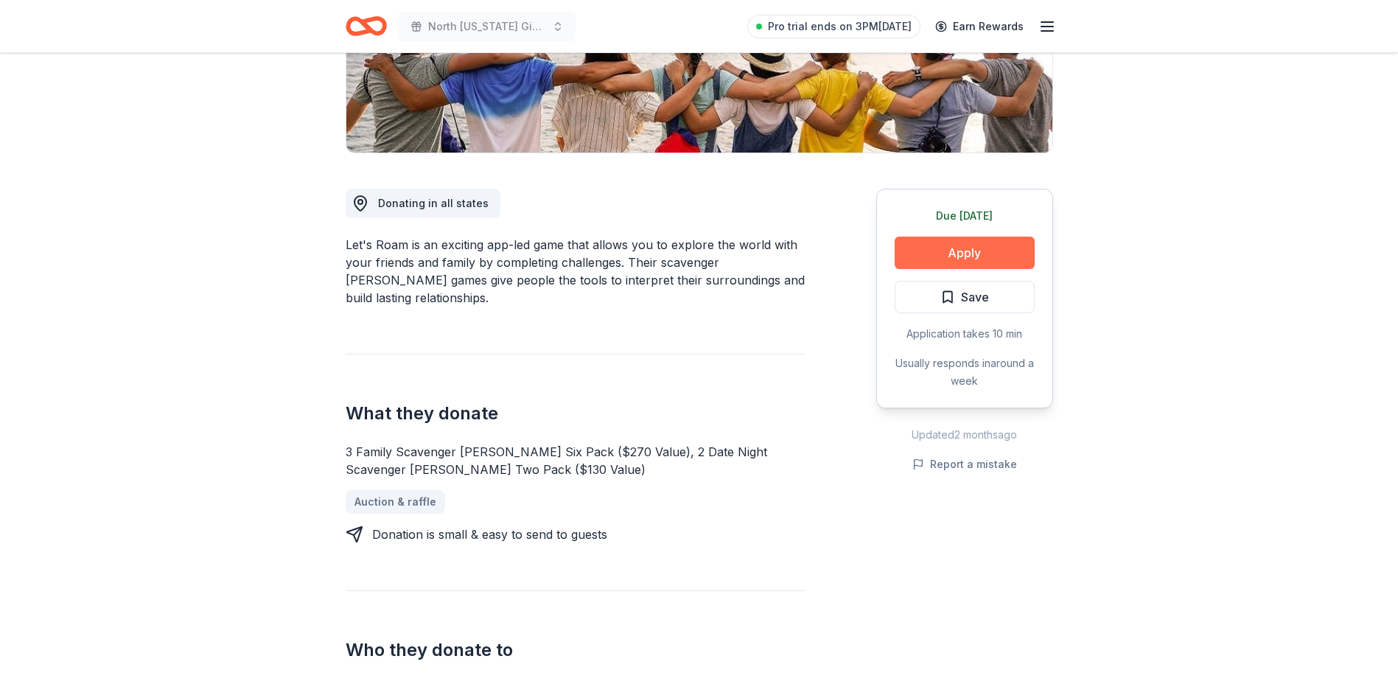
click at [943, 251] on button "Apply" at bounding box center [965, 253] width 140 height 32
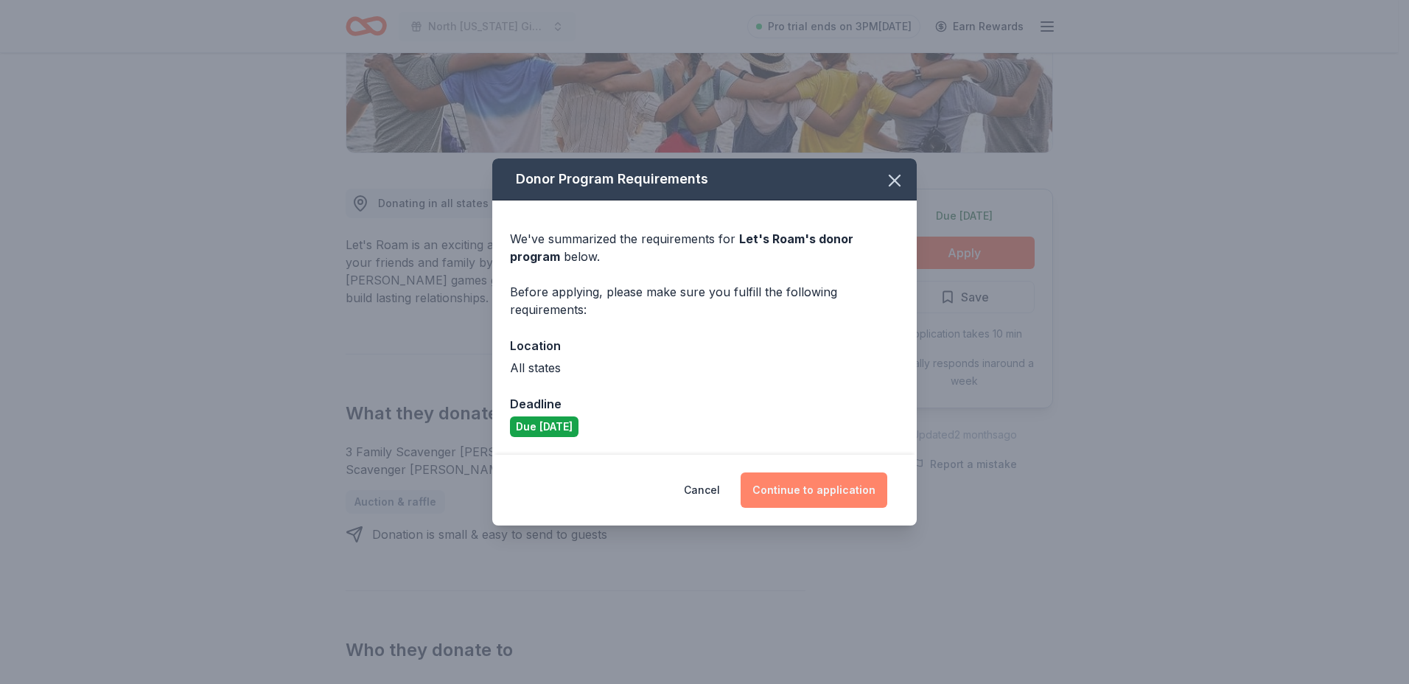
click at [808, 488] on button "Continue to application" at bounding box center [814, 489] width 147 height 35
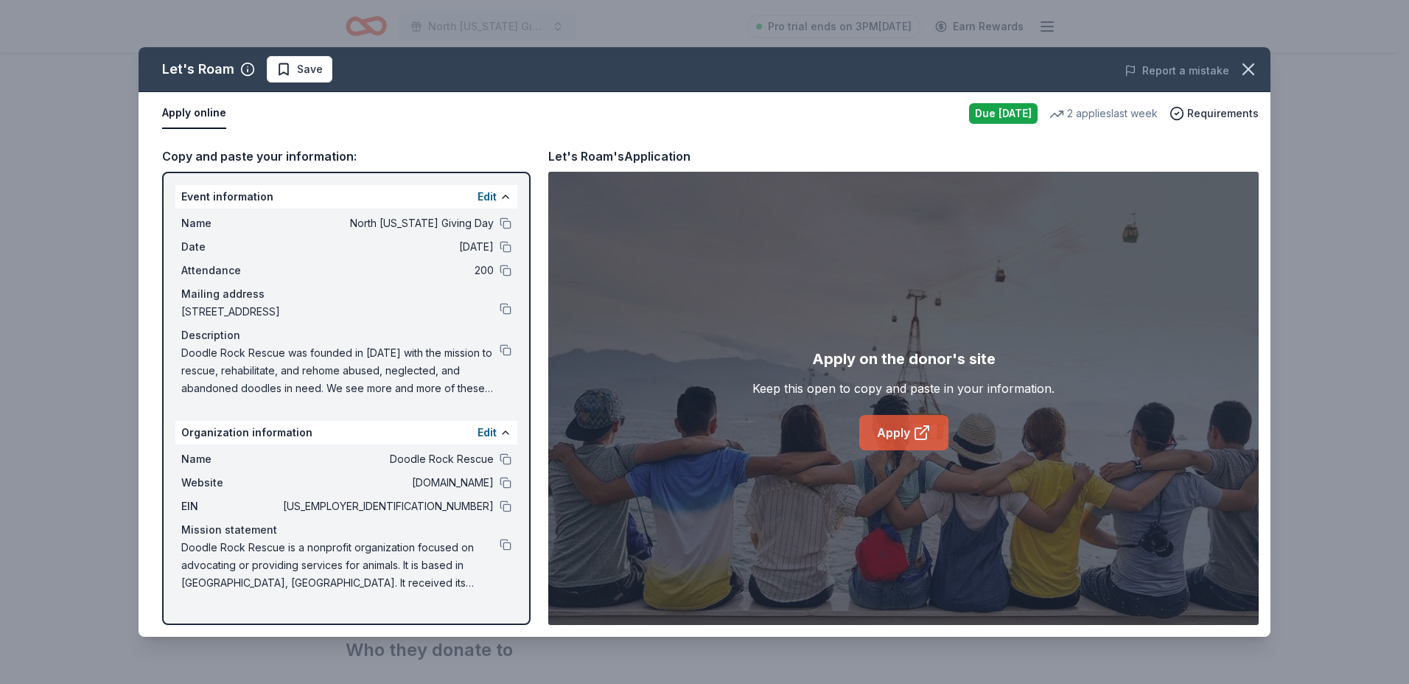
click at [915, 435] on icon at bounding box center [920, 433] width 11 height 11
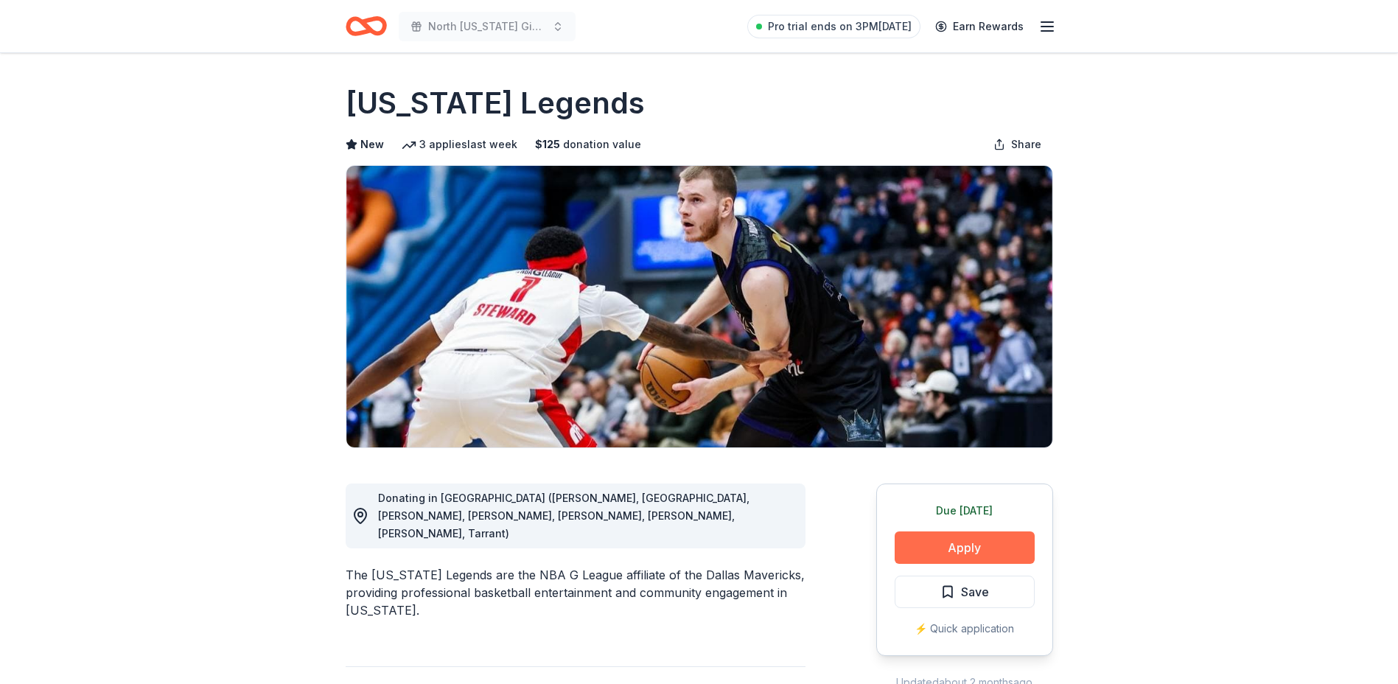
click at [976, 541] on button "Apply" at bounding box center [965, 547] width 140 height 32
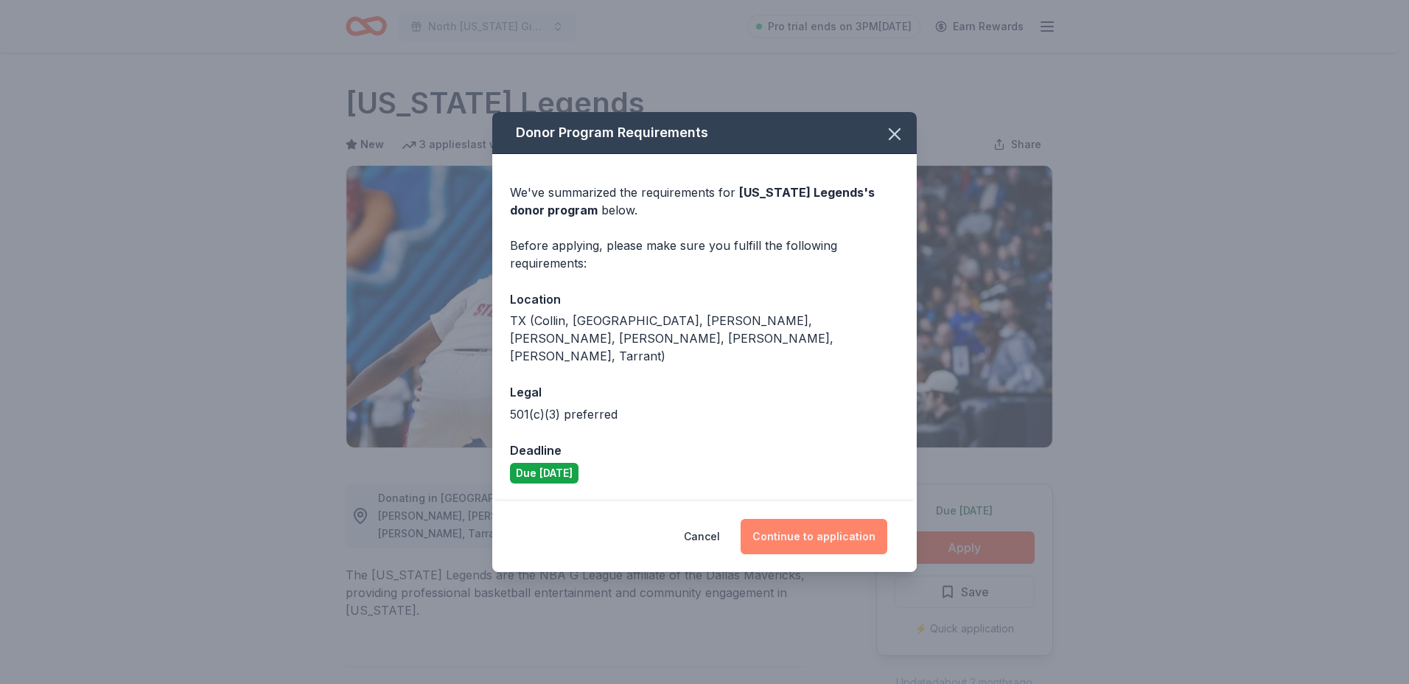
click at [834, 521] on button "Continue to application" at bounding box center [814, 536] width 147 height 35
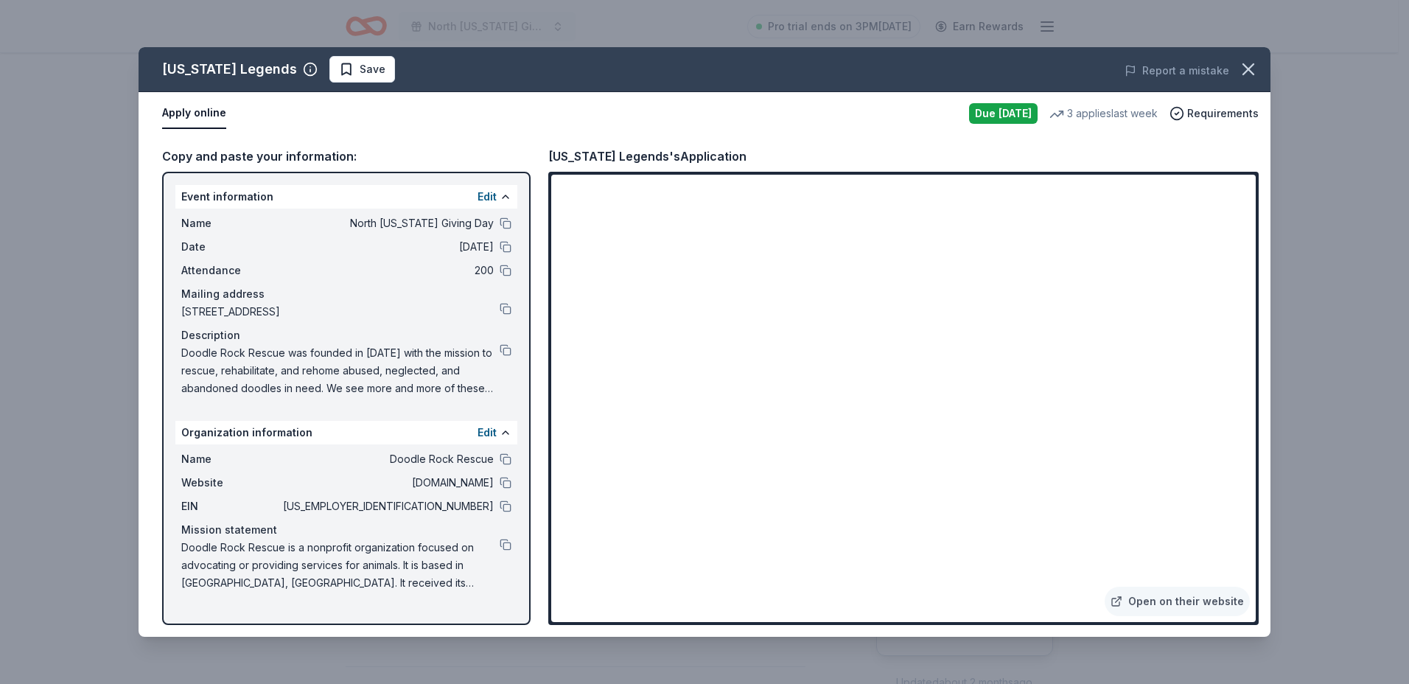
click at [258, 153] on div "Copy and paste your information:" at bounding box center [346, 156] width 368 height 19
click at [278, 197] on div "Event information Edit" at bounding box center [346, 197] width 342 height 24
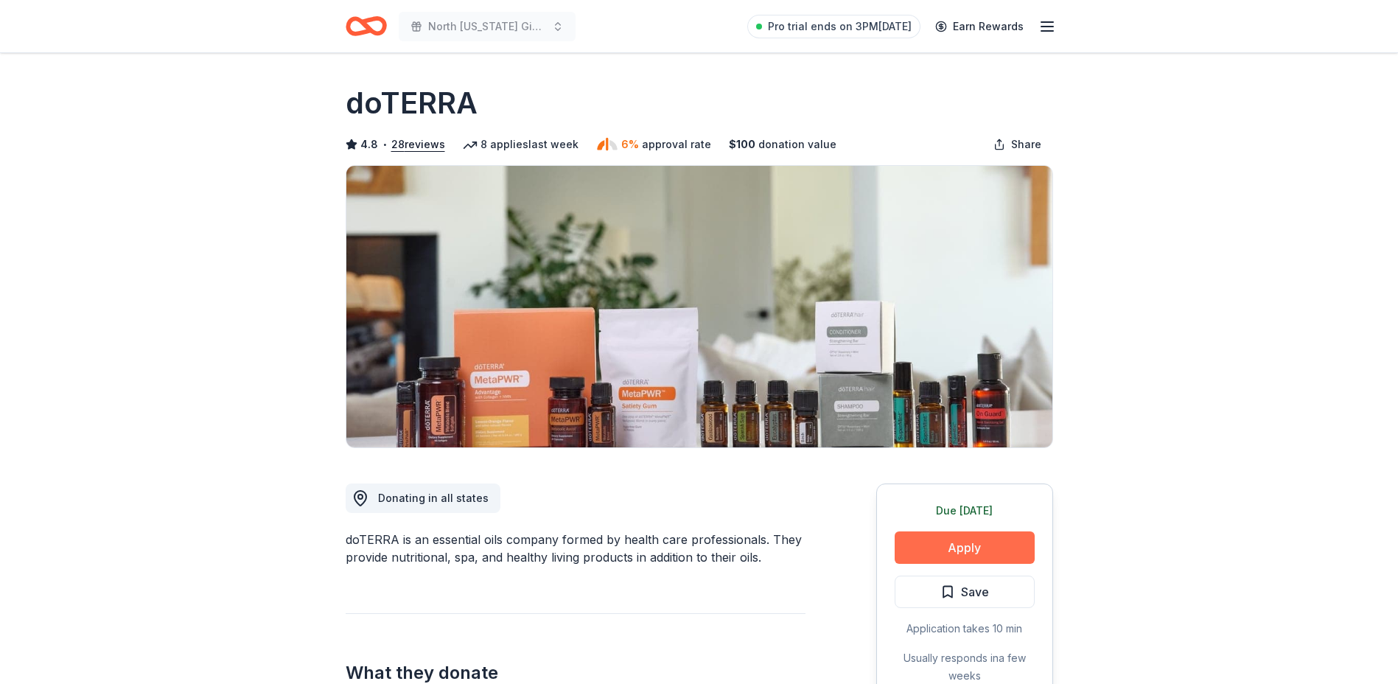
click at [934, 554] on button "Apply" at bounding box center [965, 547] width 140 height 32
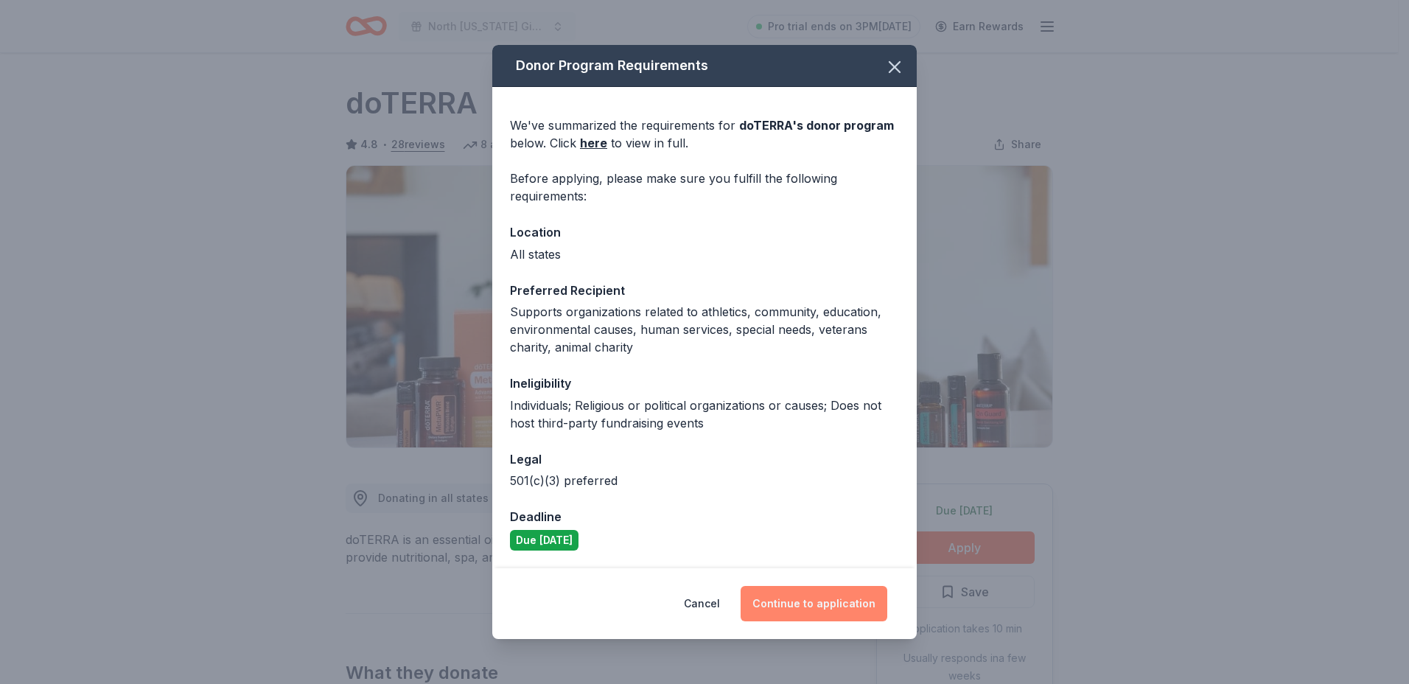
click at [839, 601] on button "Continue to application" at bounding box center [814, 603] width 147 height 35
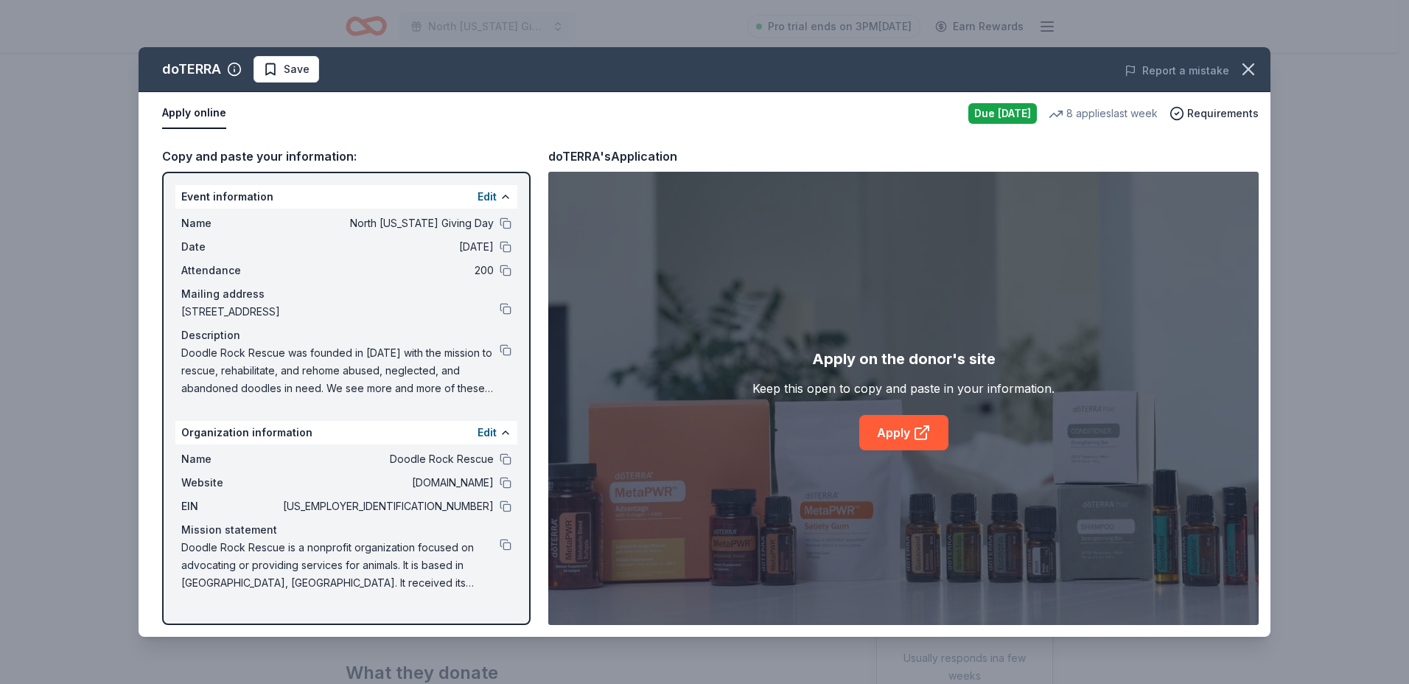
drag, startPoint x: 181, startPoint y: 223, endPoint x: 363, endPoint y: 240, distance: 182.1
click at [363, 240] on div "Name North Texas Giving Day Date 09/18/25 Attendance 200 Mailing address 1903 P…" at bounding box center [346, 306] width 342 height 195
click at [238, 157] on div "Copy and paste your information:" at bounding box center [346, 156] width 368 height 19
click at [504, 195] on button at bounding box center [506, 197] width 12 height 12
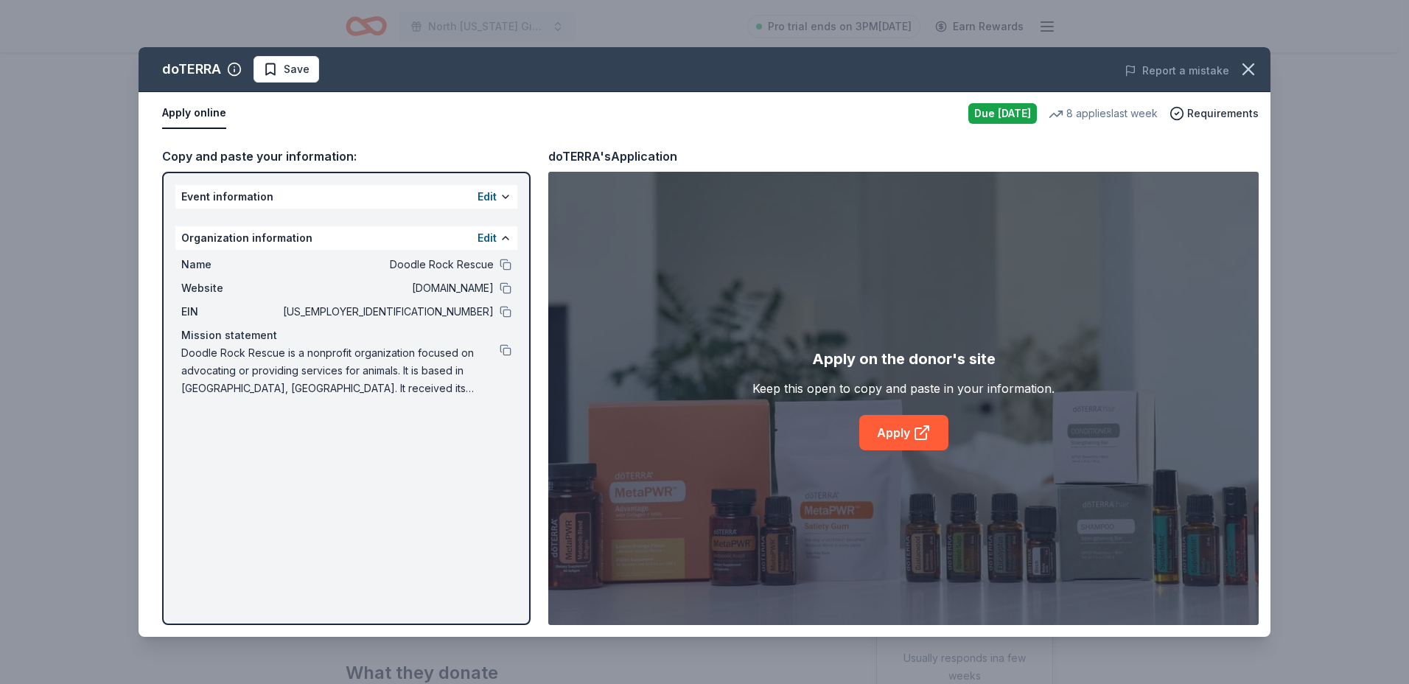
click at [514, 195] on div "Event information Edit" at bounding box center [346, 197] width 342 height 24
click at [503, 196] on button at bounding box center [506, 197] width 12 height 12
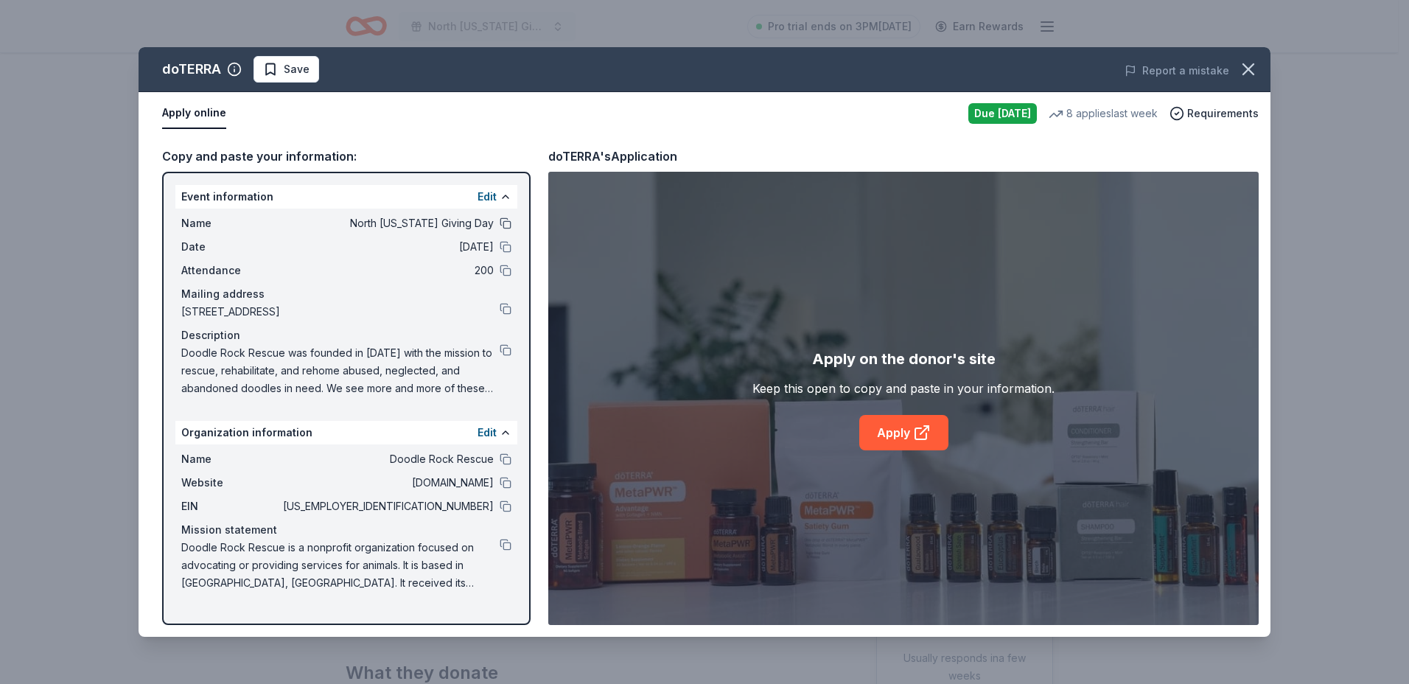
click at [508, 223] on button at bounding box center [506, 223] width 12 height 12
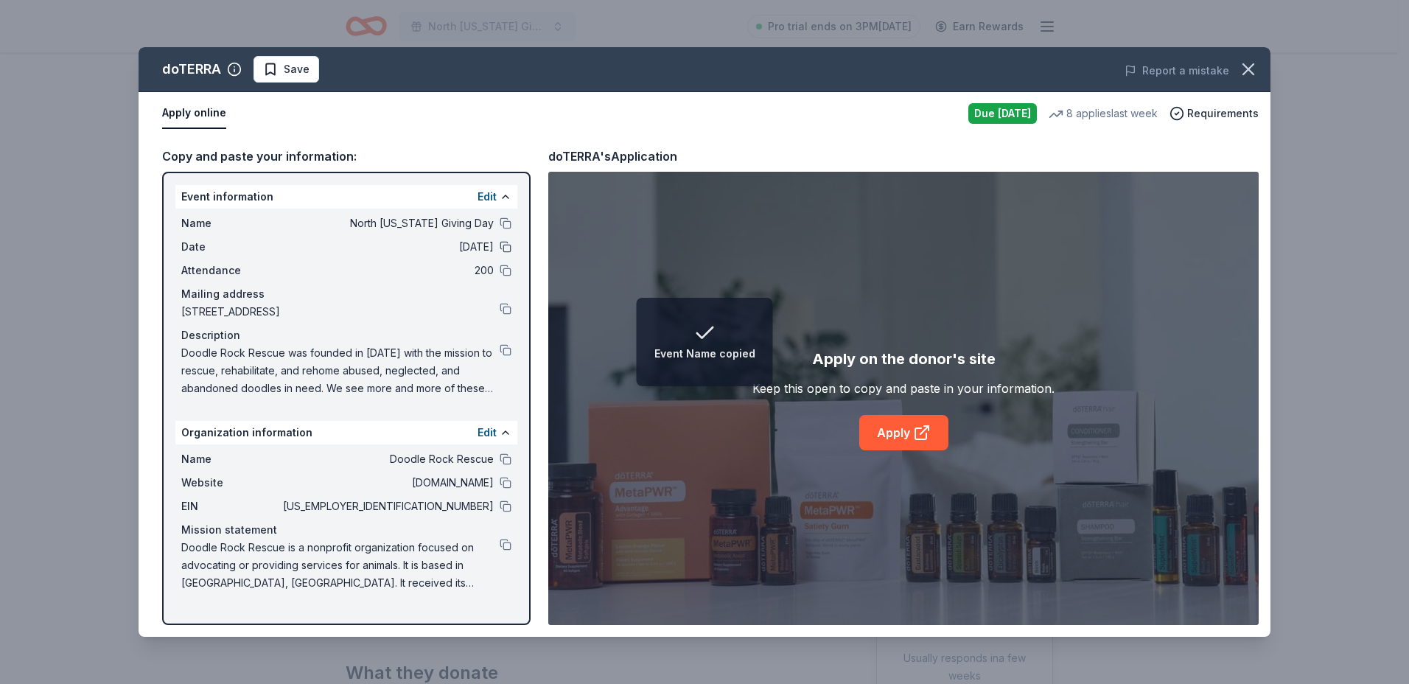
click at [509, 245] on button at bounding box center [506, 247] width 12 height 12
click at [505, 271] on button at bounding box center [506, 271] width 12 height 12
click at [505, 265] on button at bounding box center [506, 271] width 12 height 12
click at [903, 432] on link "Apply" at bounding box center [903, 432] width 89 height 35
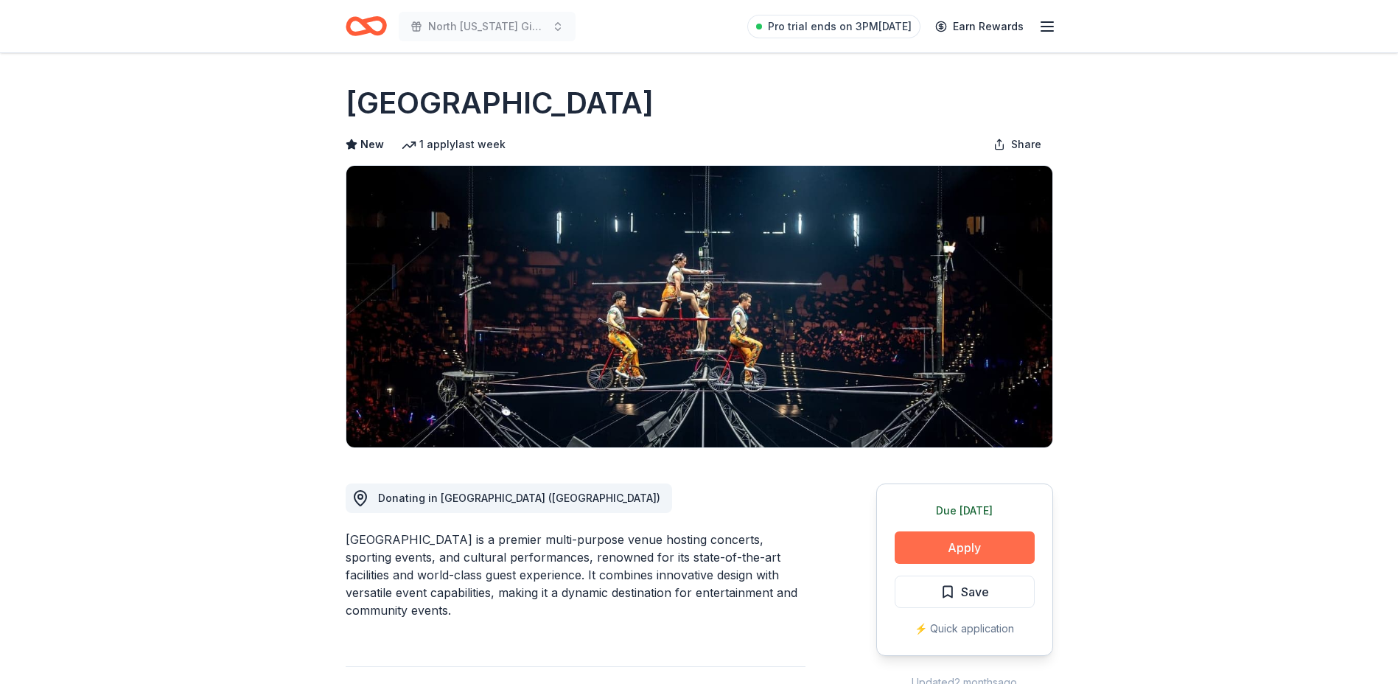
click at [981, 543] on button "Apply" at bounding box center [965, 547] width 140 height 32
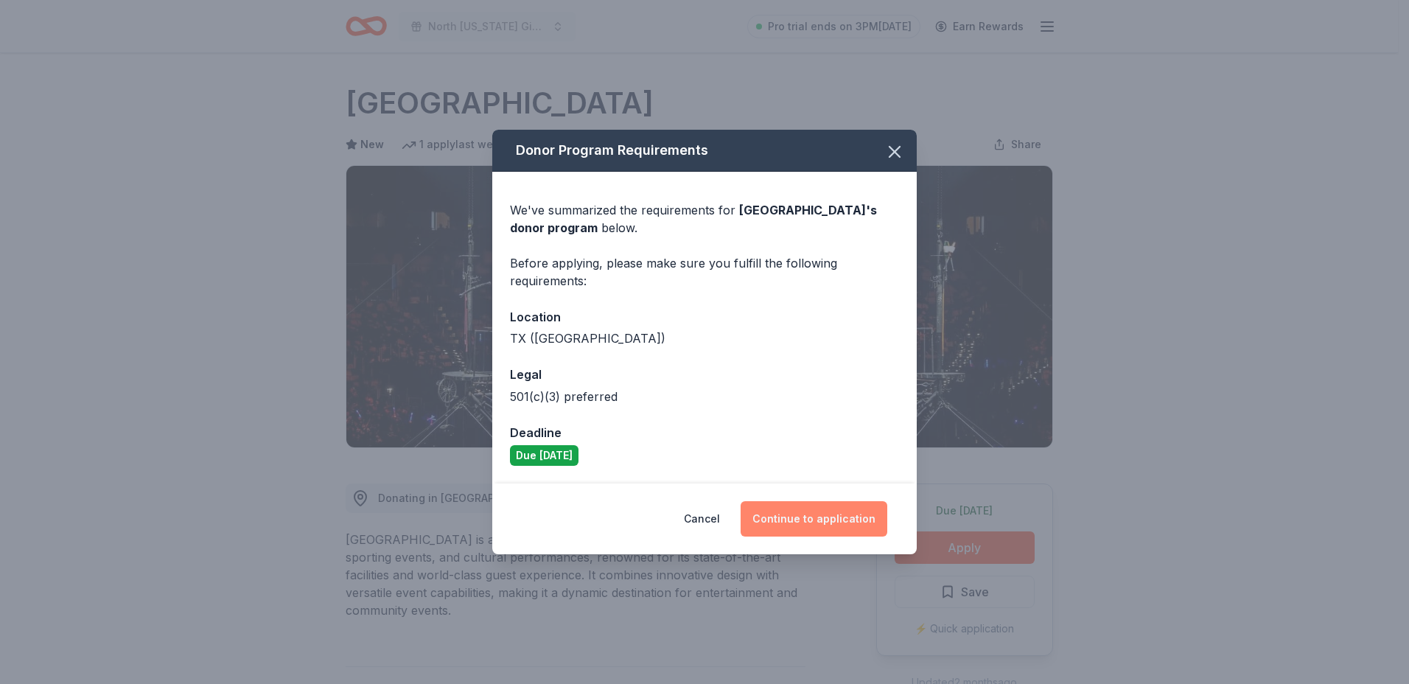
click at [816, 522] on button "Continue to application" at bounding box center [814, 518] width 147 height 35
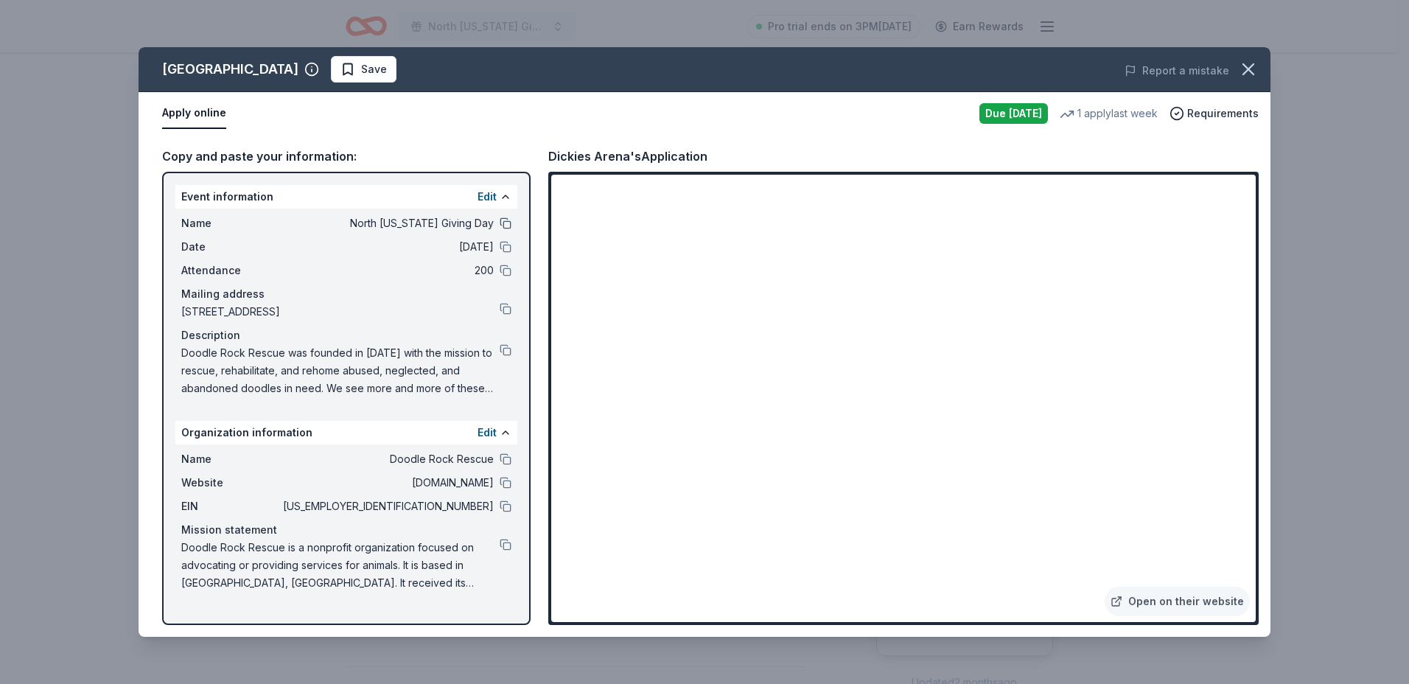
click at [504, 220] on button at bounding box center [506, 223] width 12 height 12
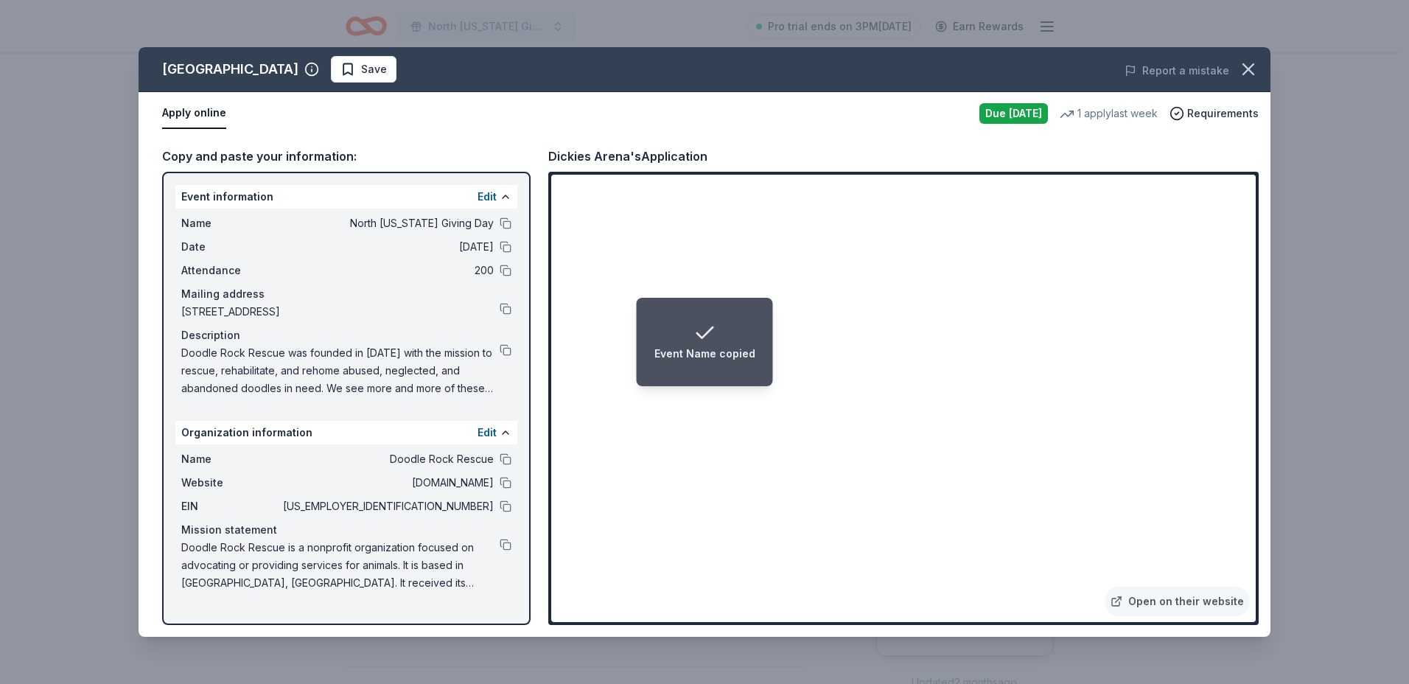
click at [699, 329] on icon "Notifications (F8)" at bounding box center [705, 333] width 24 height 24
drag, startPoint x: 687, startPoint y: 336, endPoint x: 219, endPoint y: 346, distance: 468.0
click at [219, 346] on body "Event Name copied [GEOGRAPHIC_DATA][US_STATE] Giving Day Pro trial ends on 3PM[…" at bounding box center [699, 342] width 1398 height 684
click at [505, 481] on button at bounding box center [506, 483] width 12 height 12
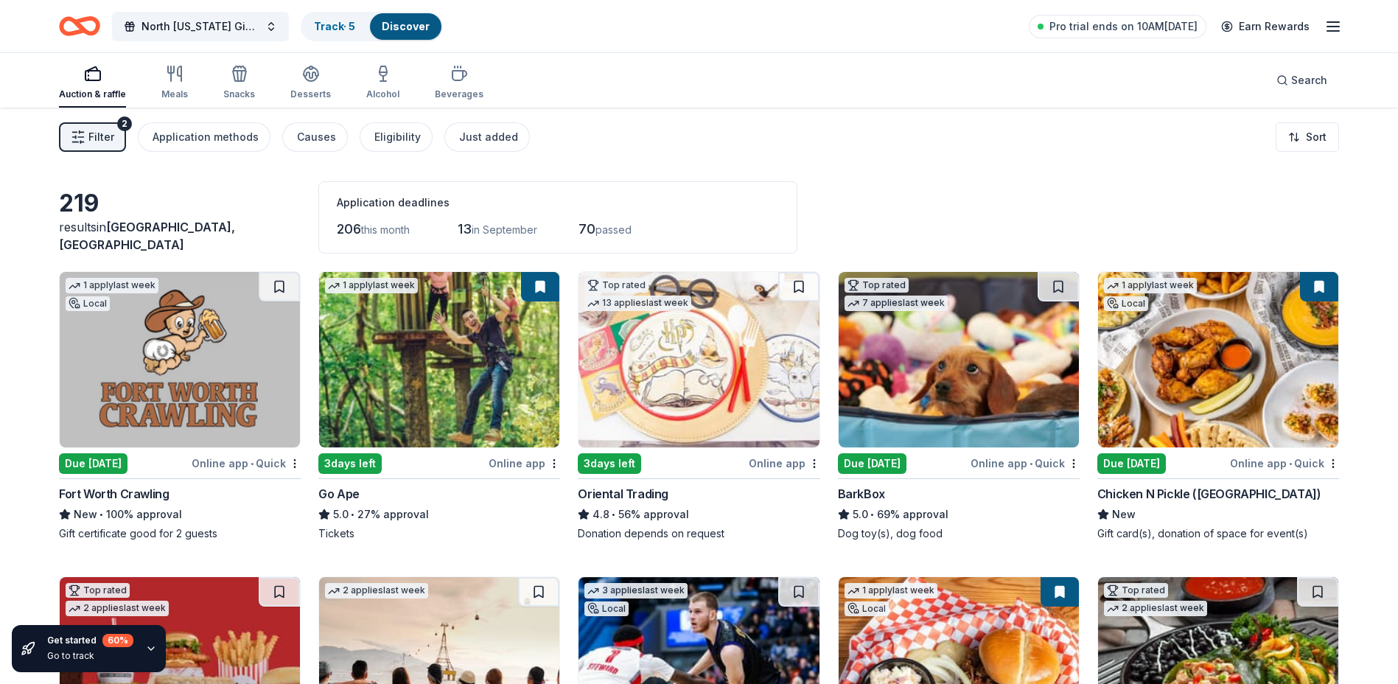
click at [99, 143] on span "Filter" at bounding box center [101, 137] width 26 height 18
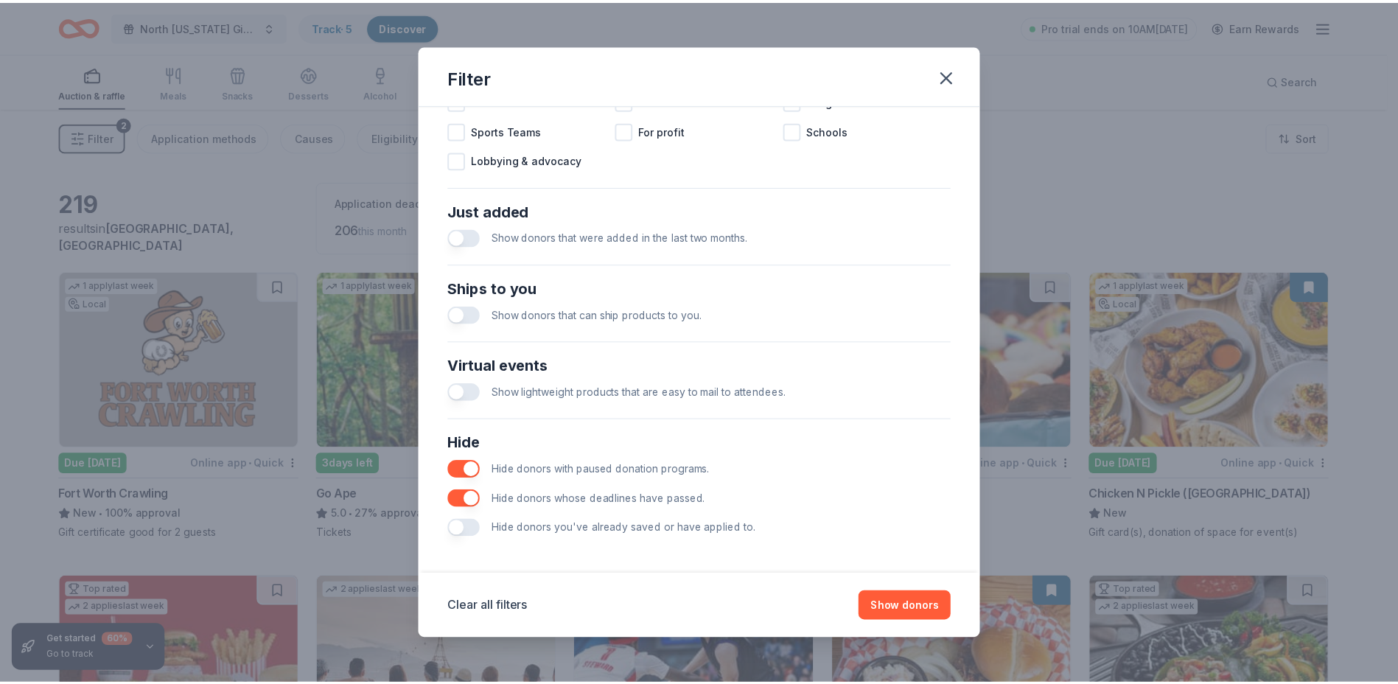
scroll to position [502, 0]
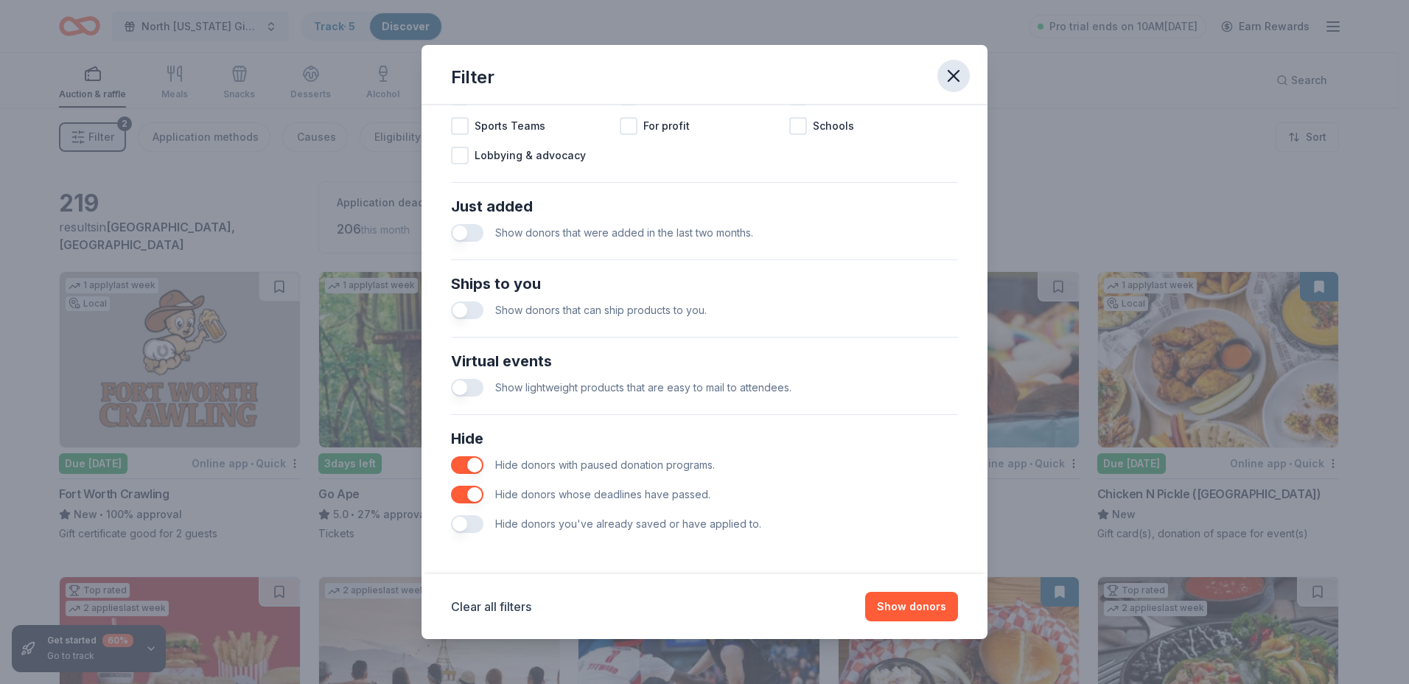
click at [951, 75] on icon "button" at bounding box center [953, 76] width 21 height 21
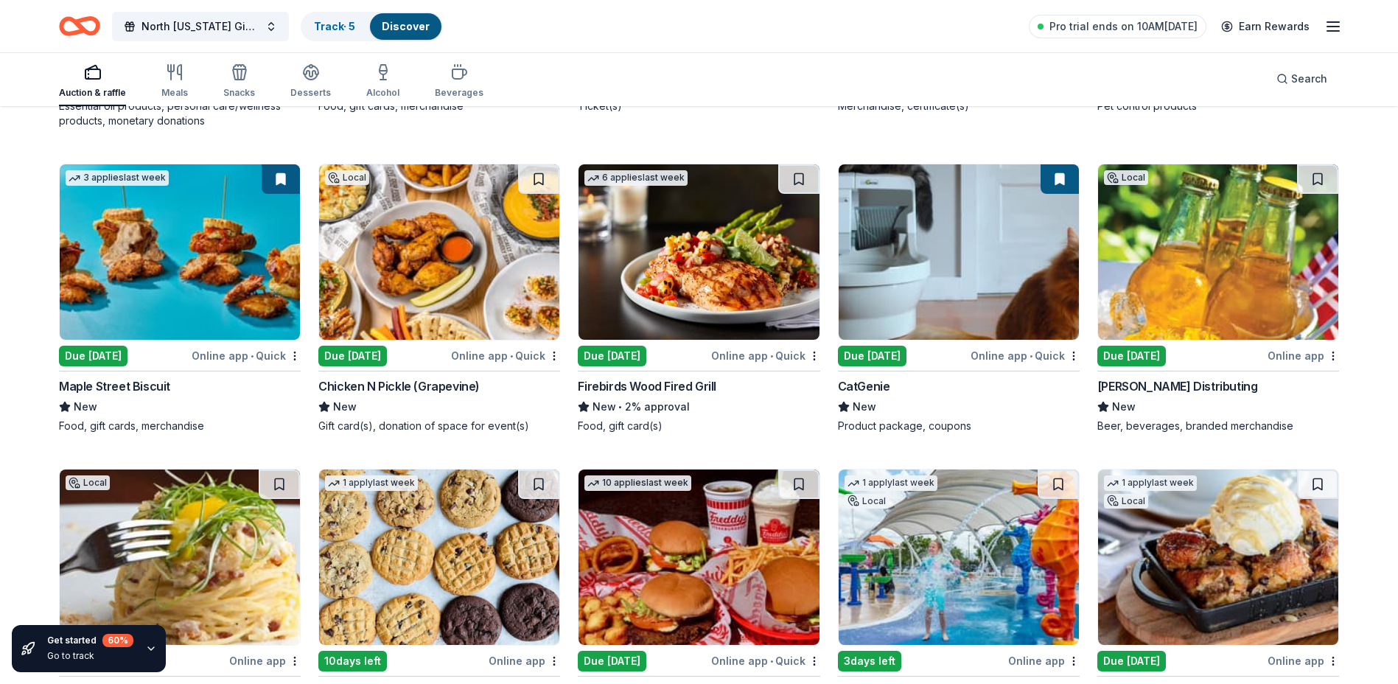
scroll to position [1141, 0]
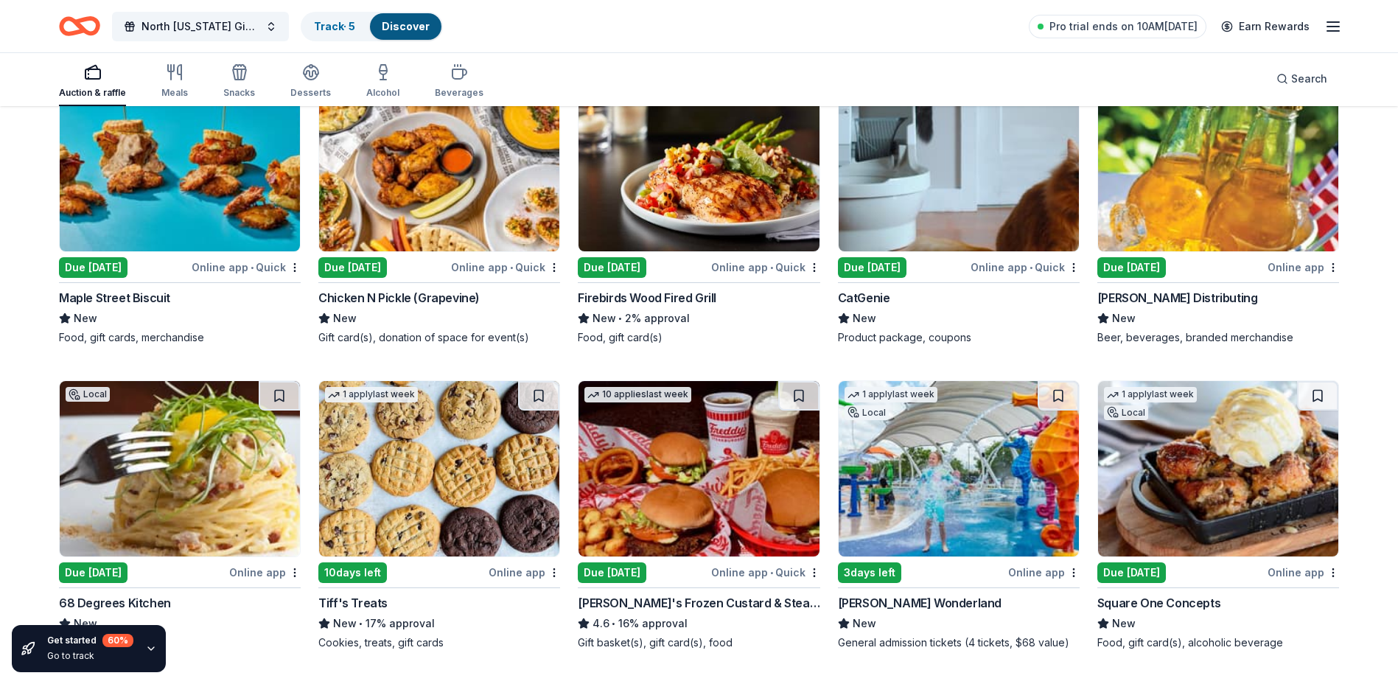
click at [1108, 178] on img at bounding box center [1218, 163] width 240 height 175
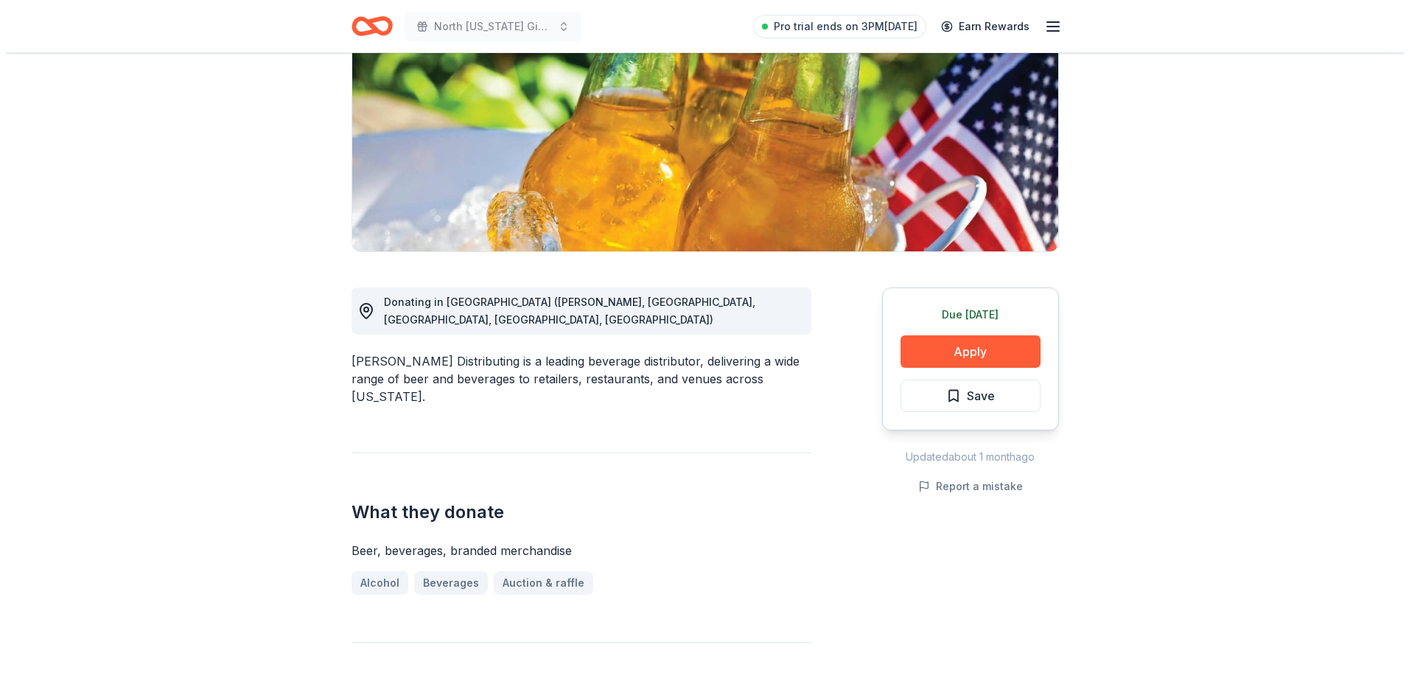
scroll to position [295, 0]
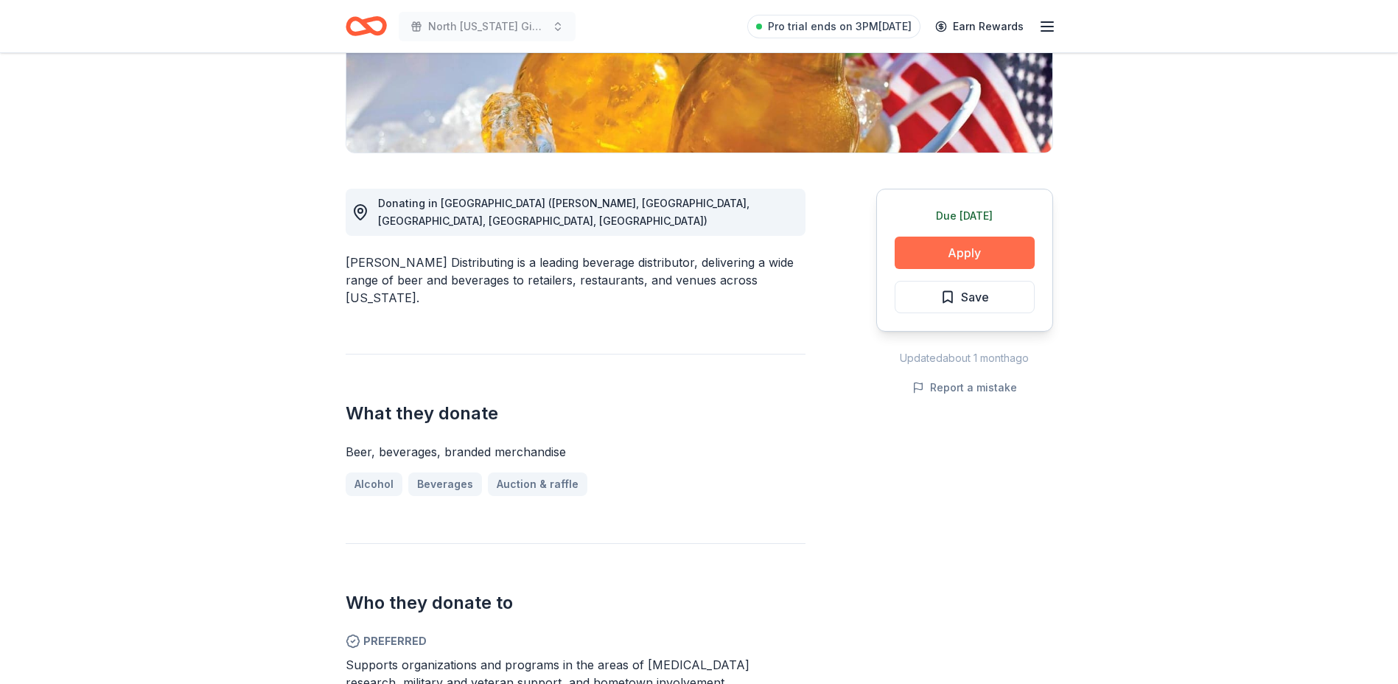
click at [968, 246] on button "Apply" at bounding box center [965, 253] width 140 height 32
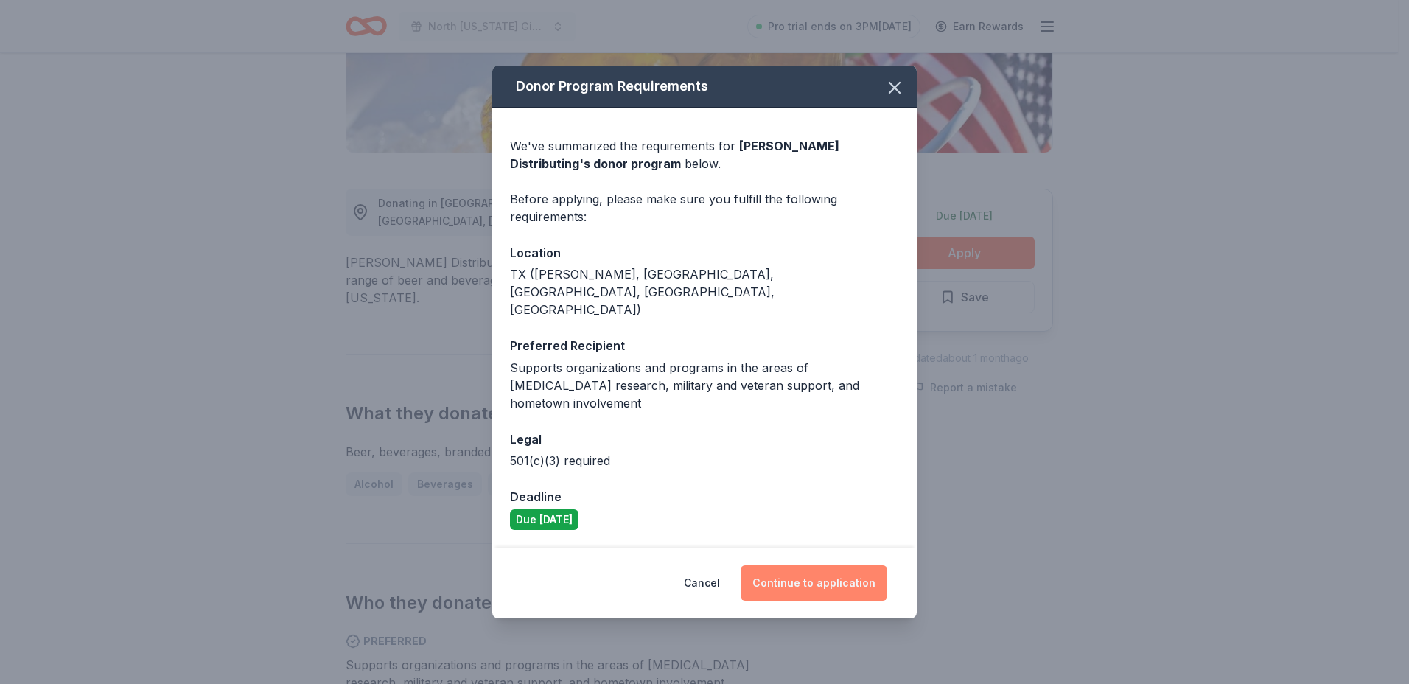
click at [826, 565] on button "Continue to application" at bounding box center [814, 582] width 147 height 35
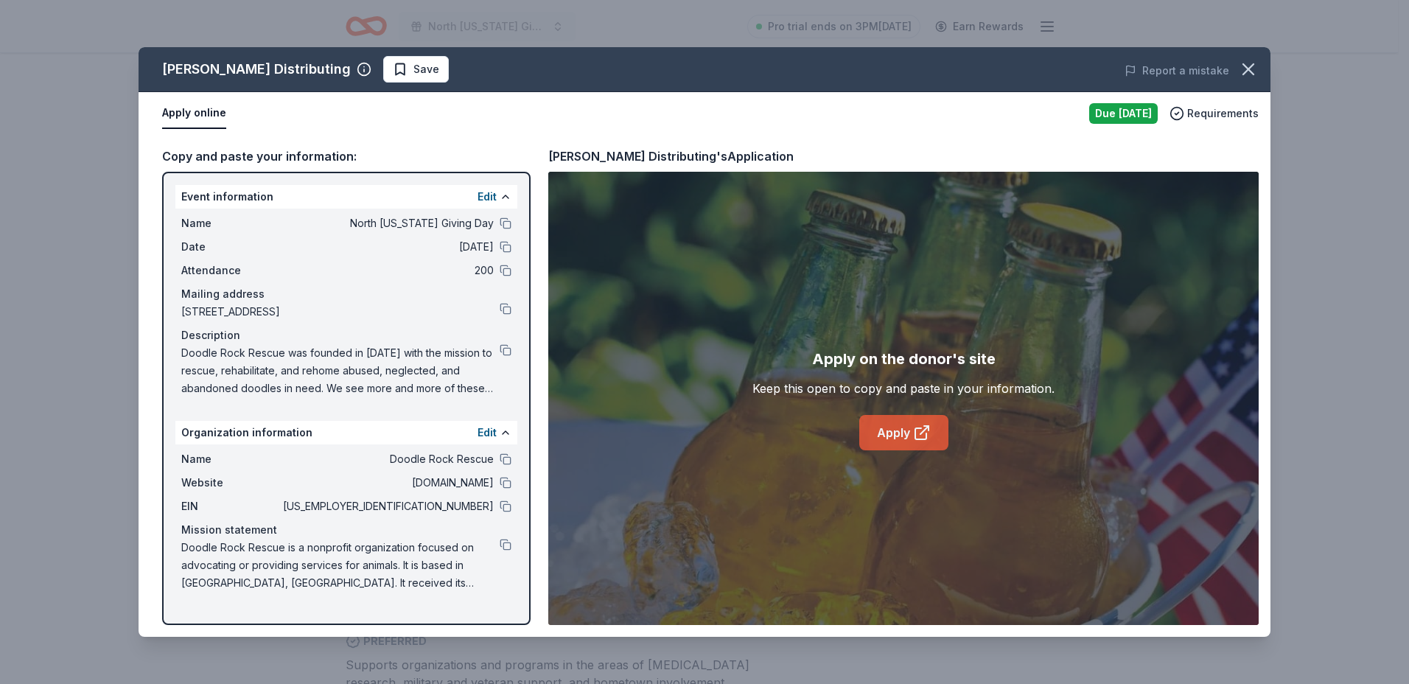
click at [911, 438] on link "Apply" at bounding box center [903, 432] width 89 height 35
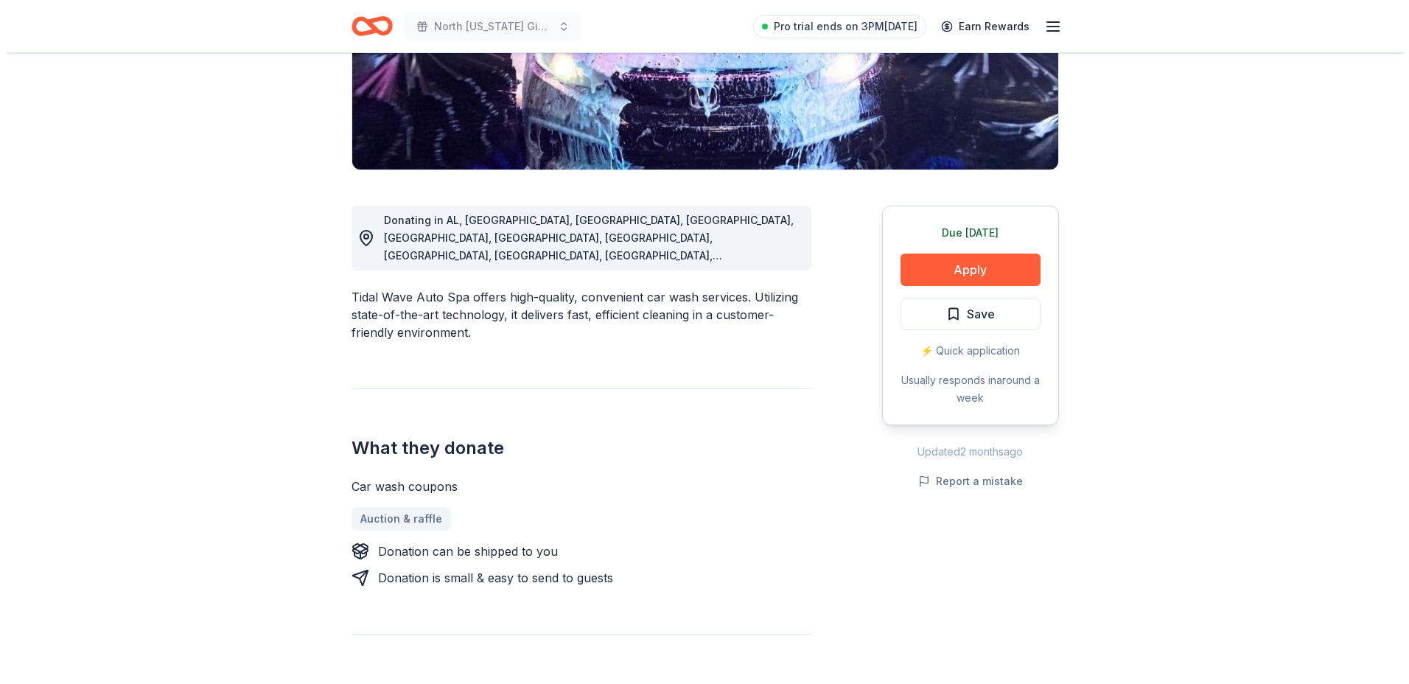
scroll to position [368, 0]
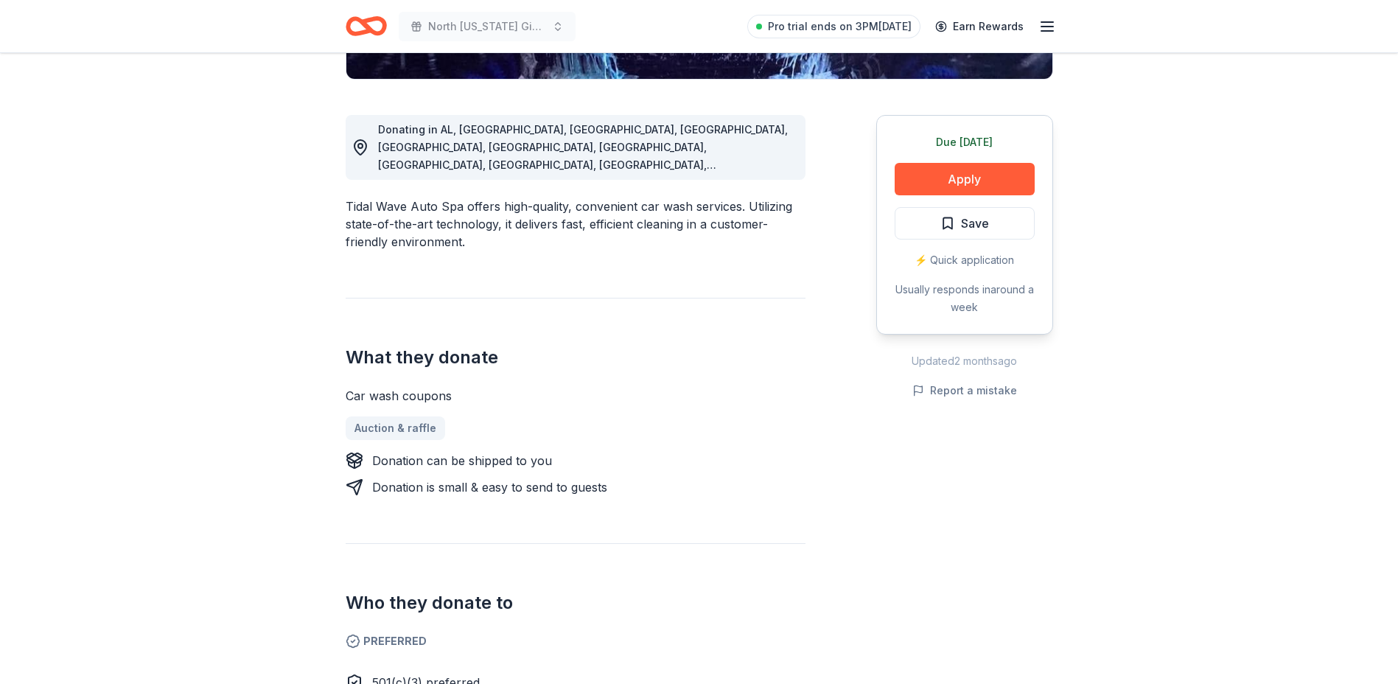
click at [964, 259] on div "⚡️ Quick application" at bounding box center [965, 260] width 140 height 18
click at [967, 169] on button "Apply" at bounding box center [965, 179] width 140 height 32
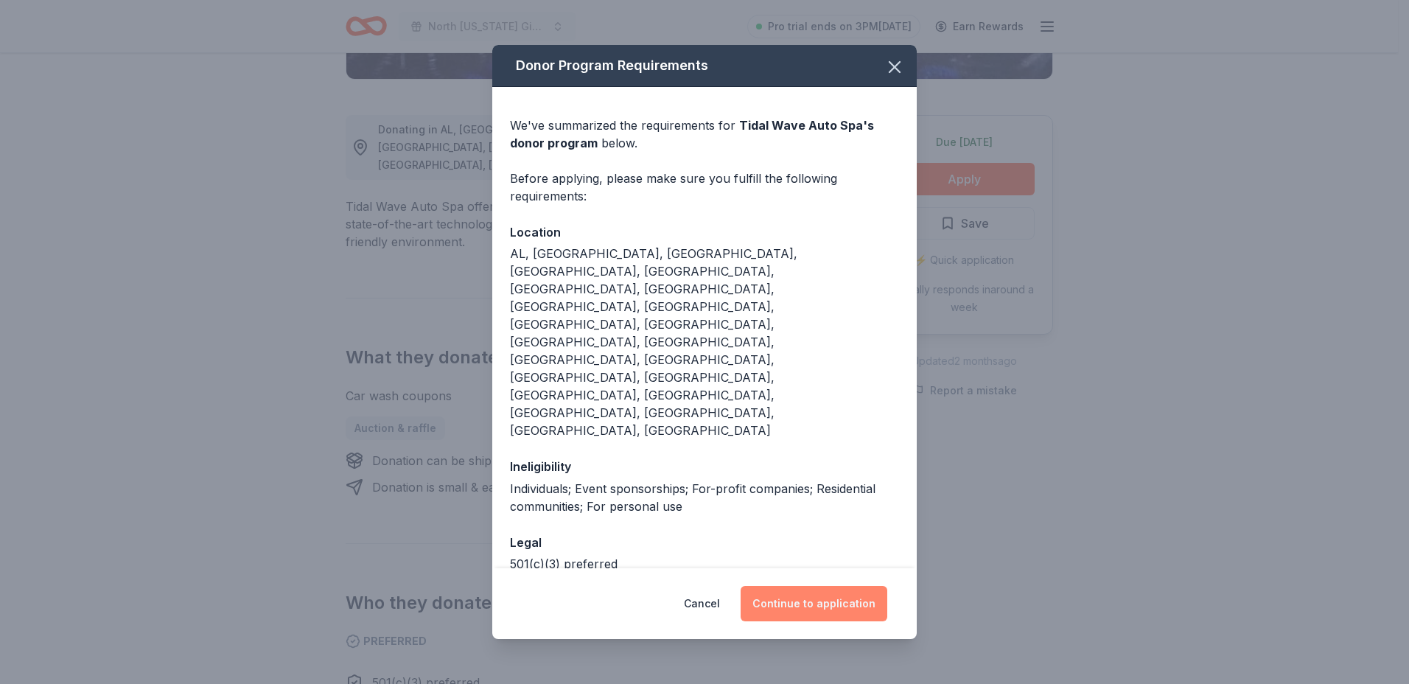
click at [796, 586] on button "Continue to application" at bounding box center [814, 603] width 147 height 35
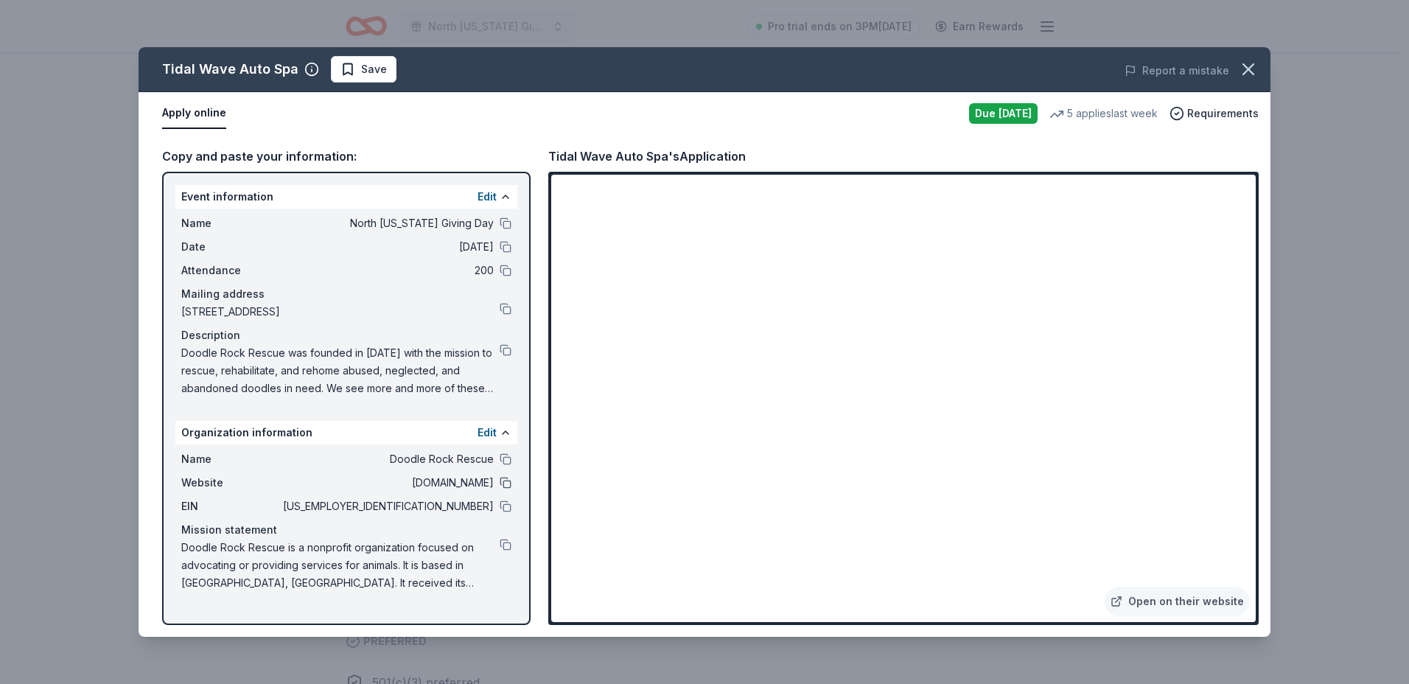
click at [503, 480] on button at bounding box center [506, 483] width 12 height 12
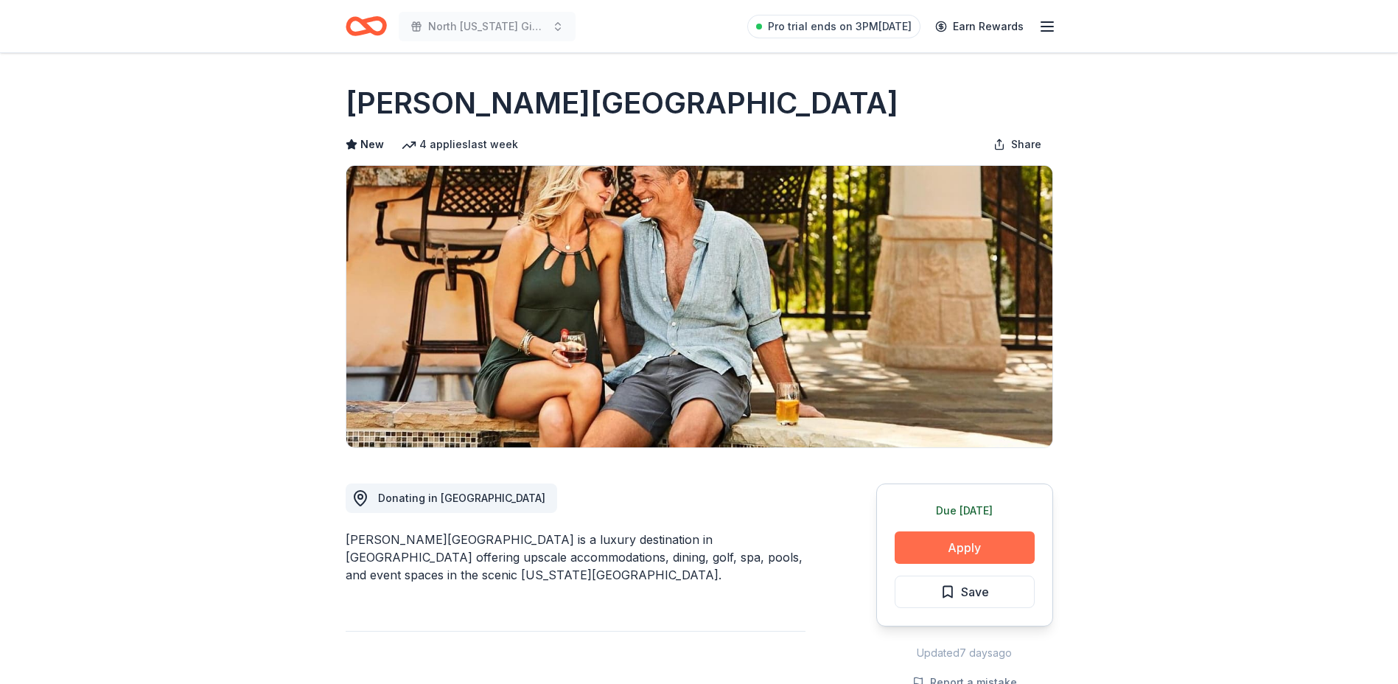
click at [955, 536] on button "Apply" at bounding box center [965, 547] width 140 height 32
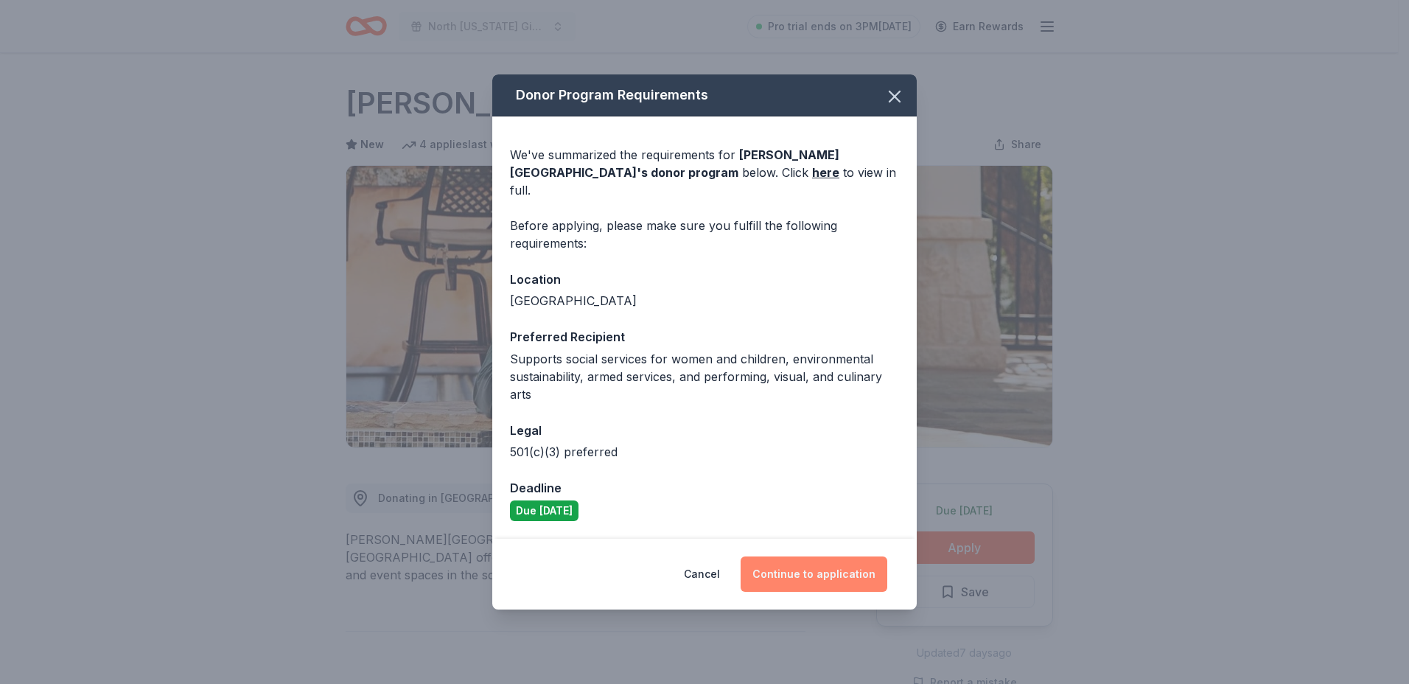
click at [842, 569] on button "Continue to application" at bounding box center [814, 573] width 147 height 35
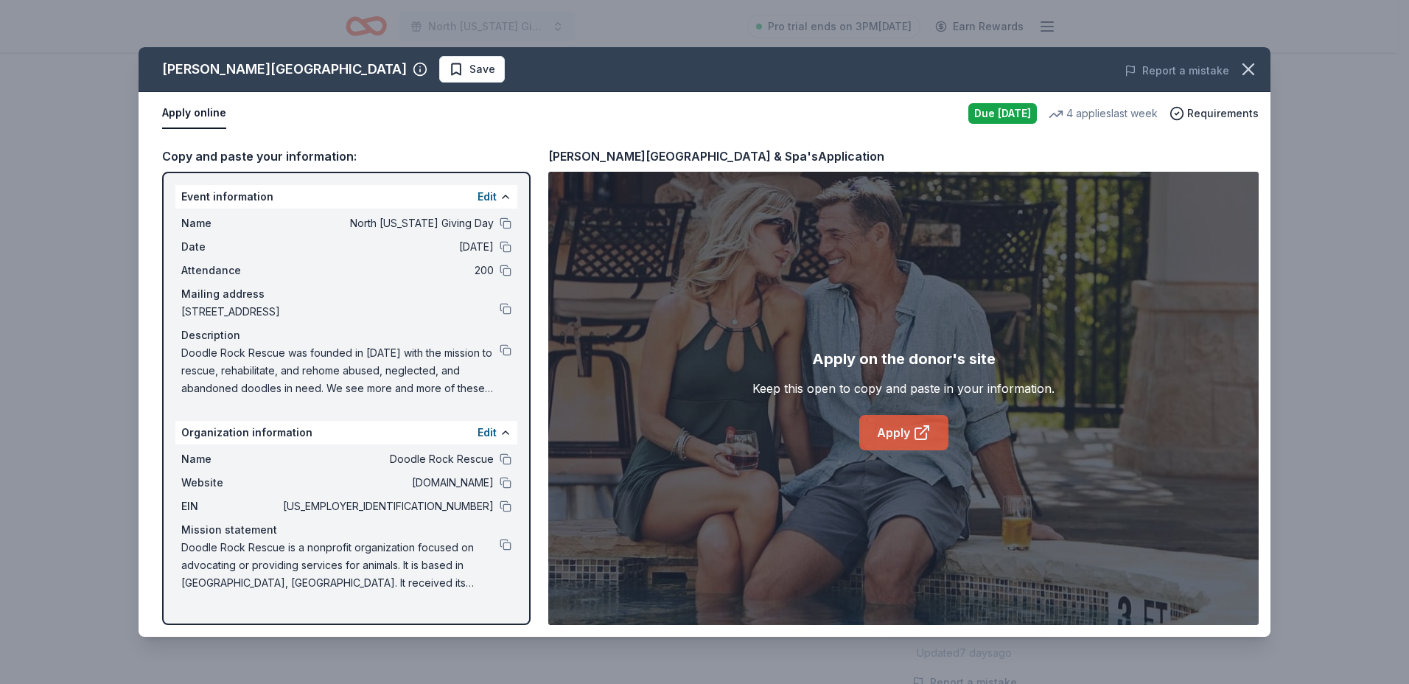
click at [892, 436] on link "Apply" at bounding box center [903, 432] width 89 height 35
click at [1250, 63] on icon "button" at bounding box center [1248, 69] width 21 height 21
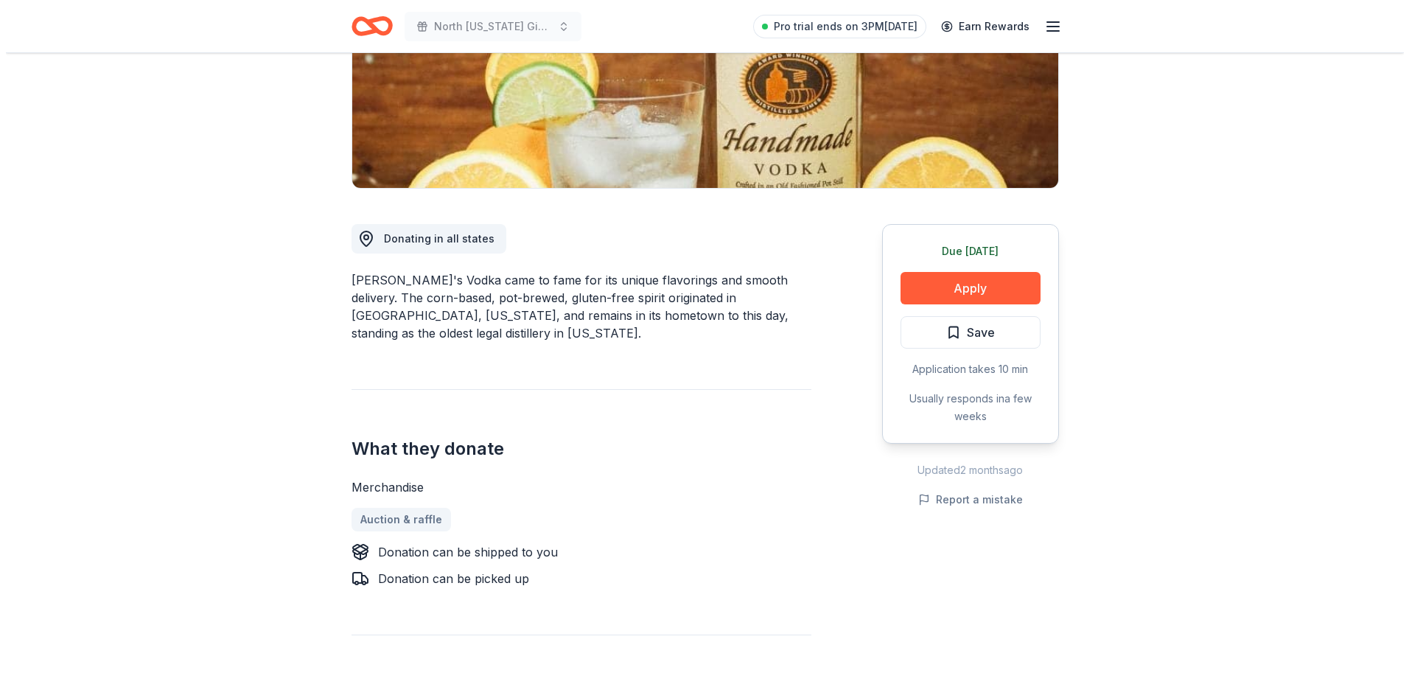
scroll to position [295, 0]
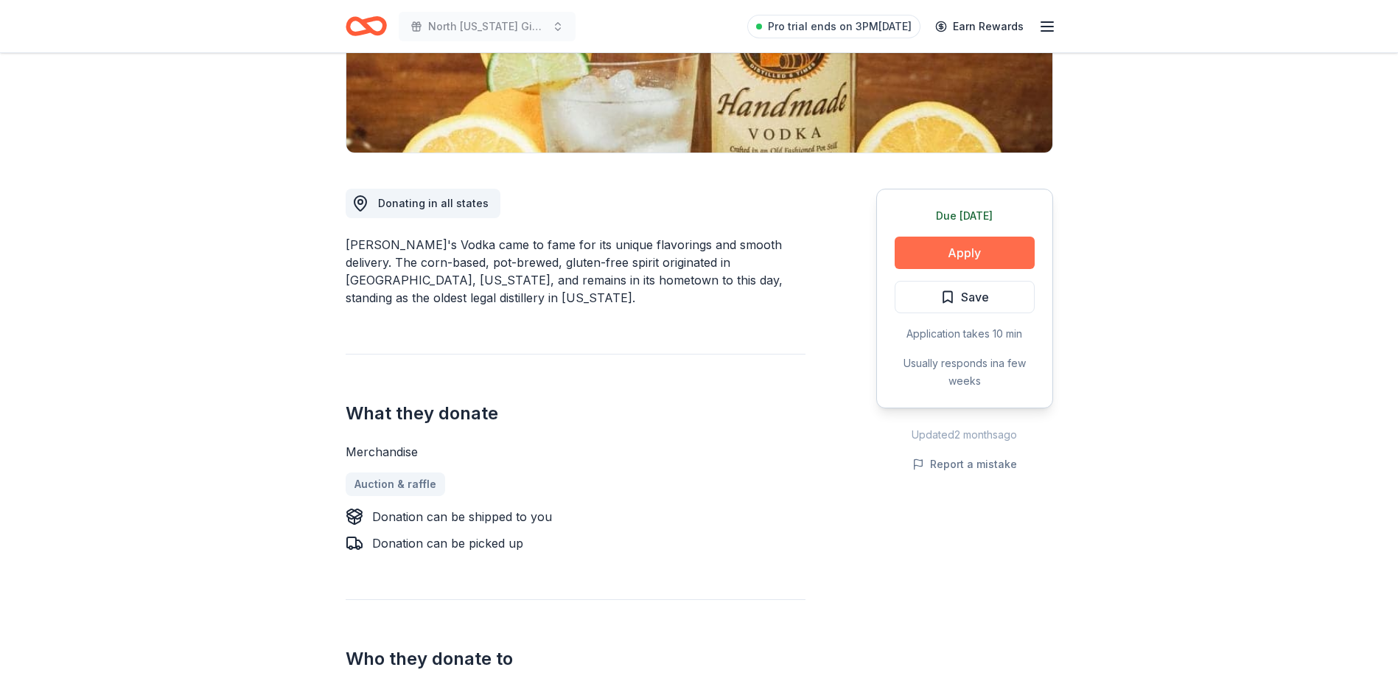
click at [980, 253] on button "Apply" at bounding box center [965, 253] width 140 height 32
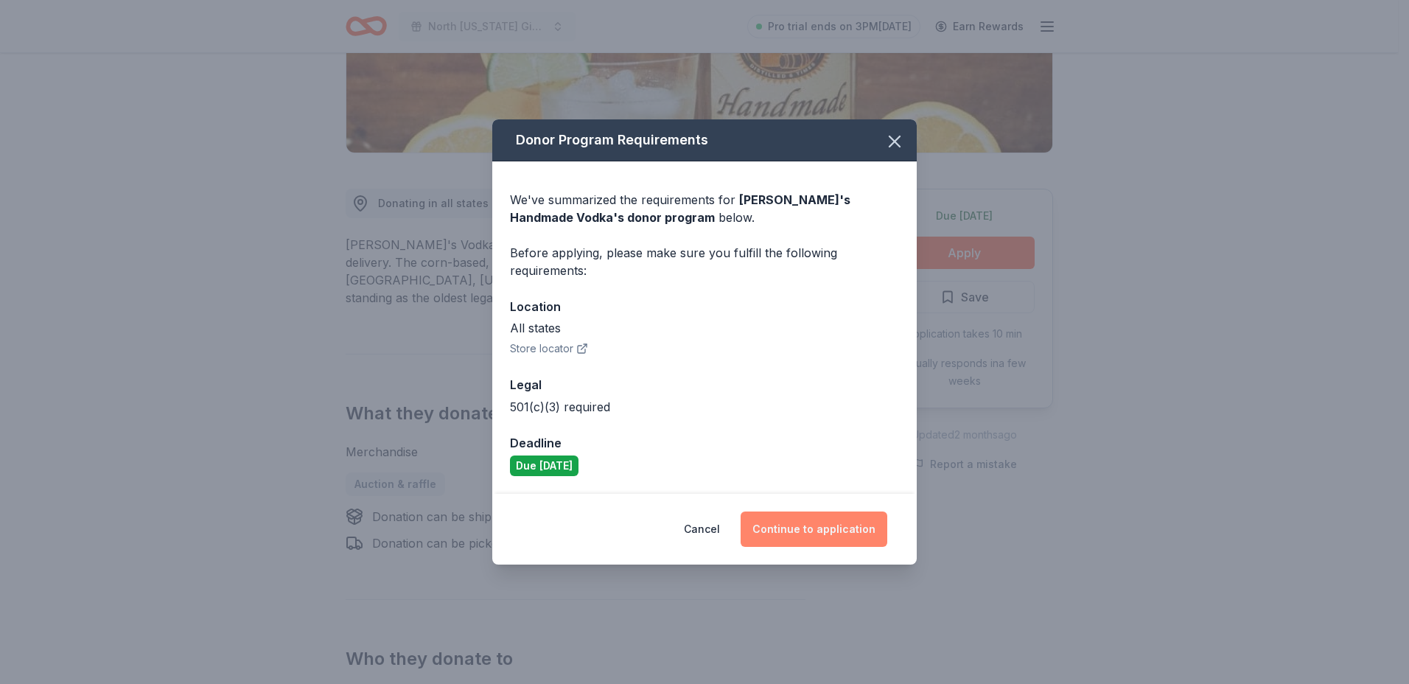
click at [821, 536] on button "Continue to application" at bounding box center [814, 528] width 147 height 35
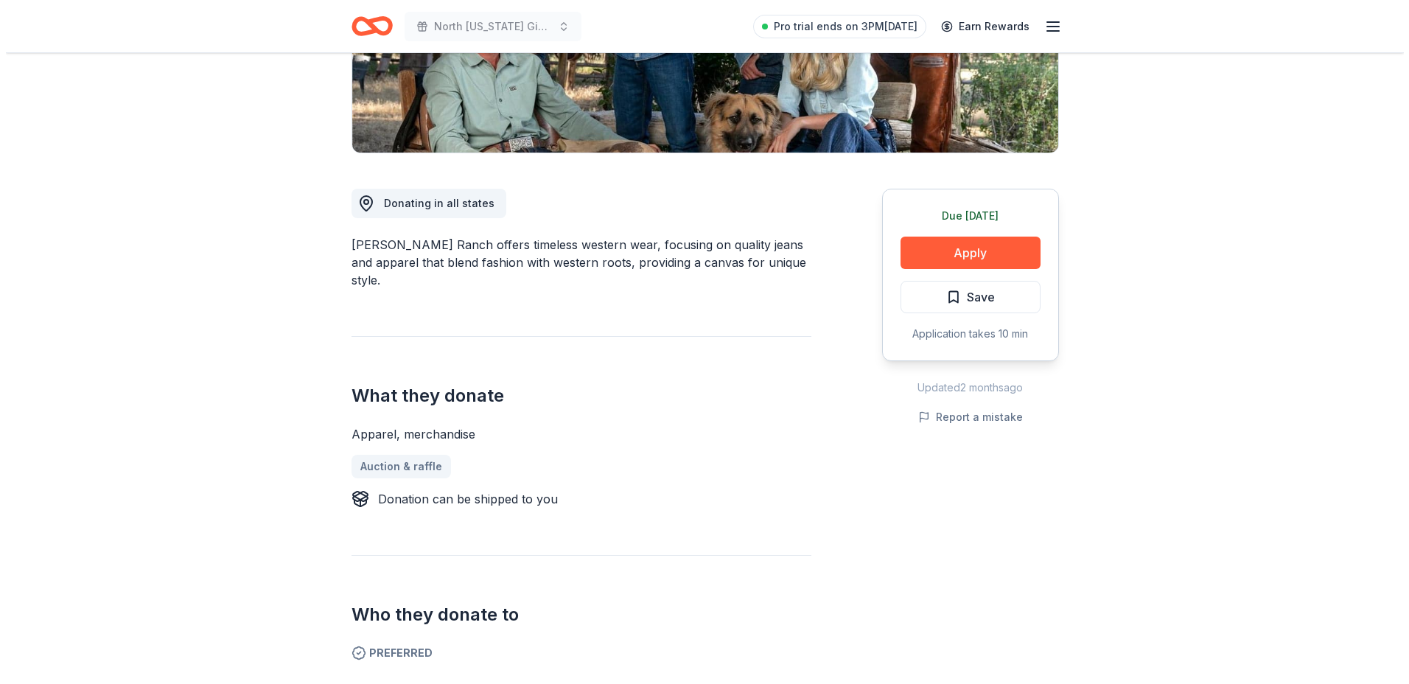
scroll to position [442, 0]
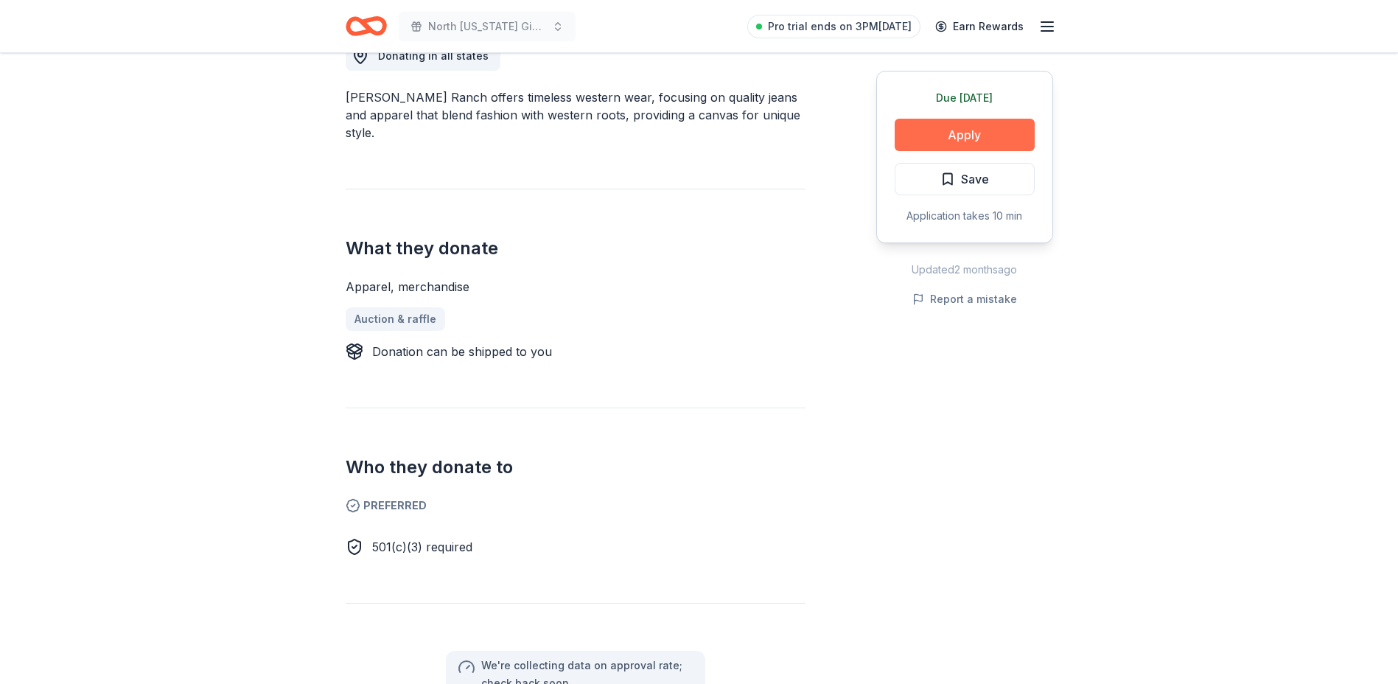
click at [962, 131] on button "Apply" at bounding box center [965, 135] width 140 height 32
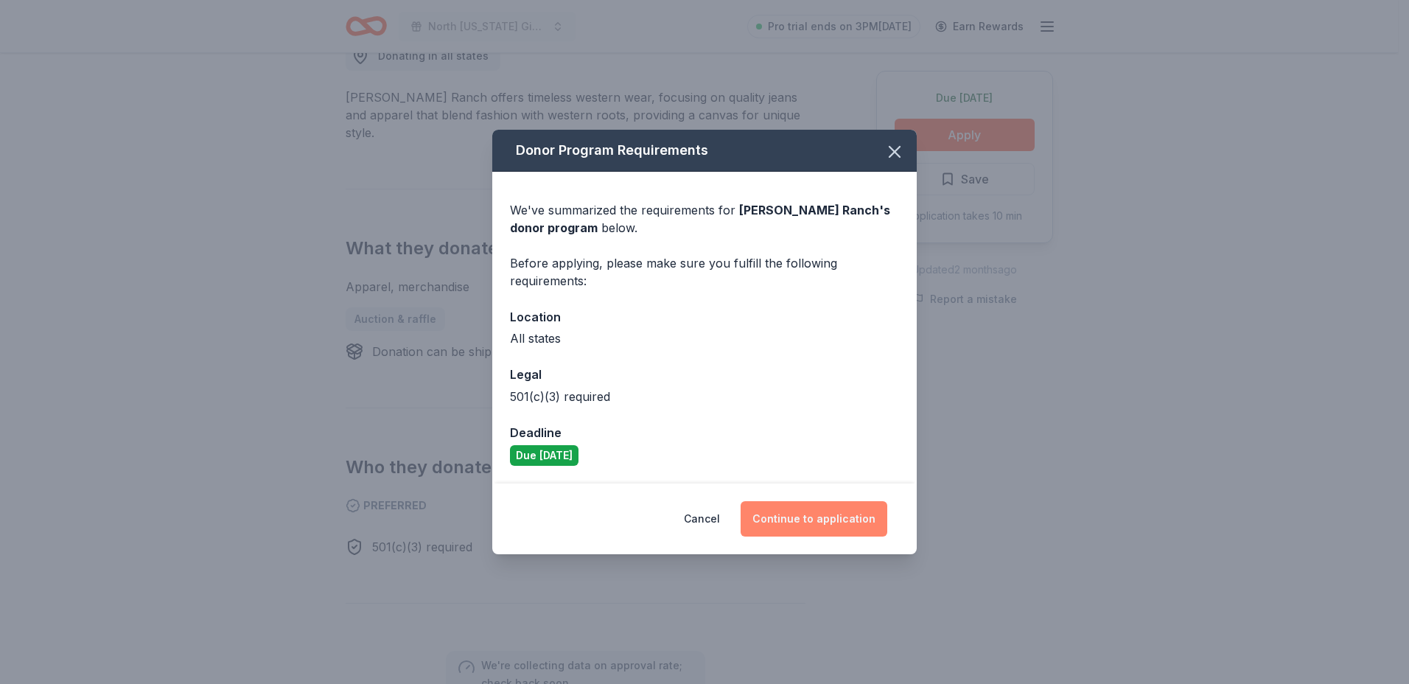
click at [805, 520] on button "Continue to application" at bounding box center [814, 518] width 147 height 35
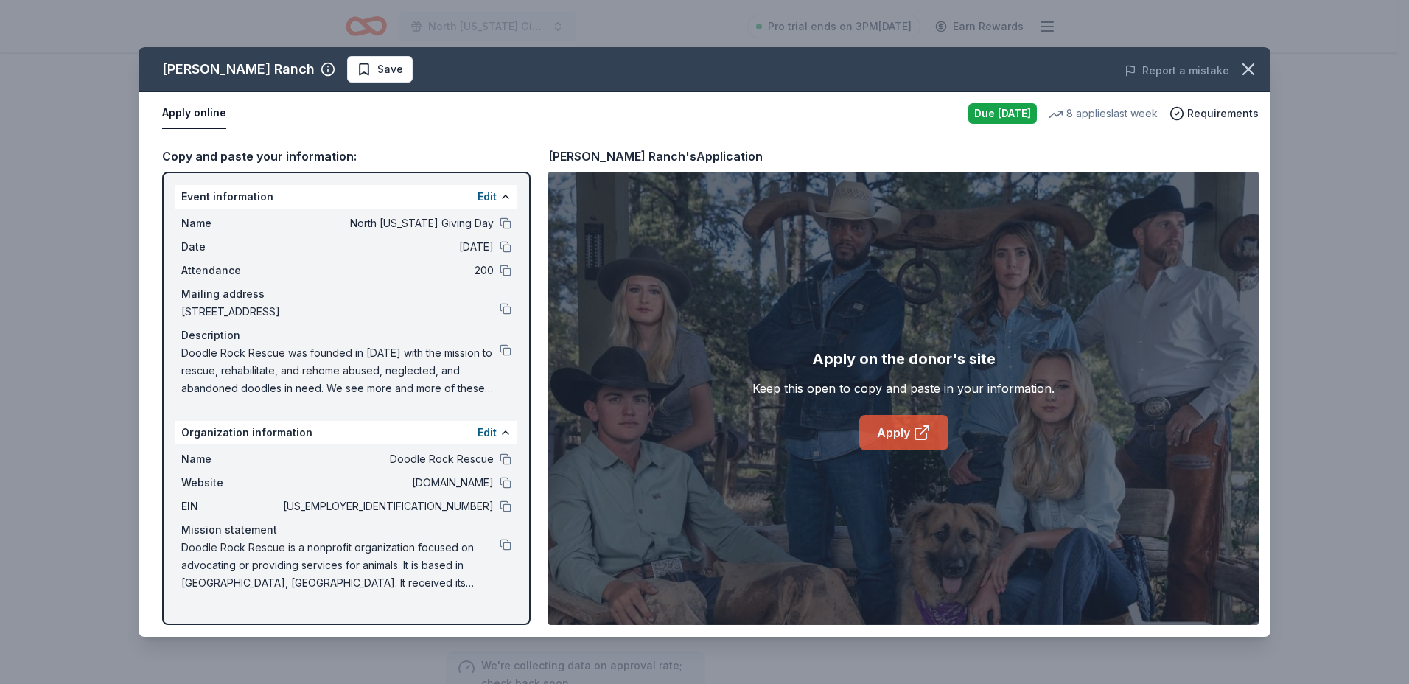
click at [903, 436] on link "Apply" at bounding box center [903, 432] width 89 height 35
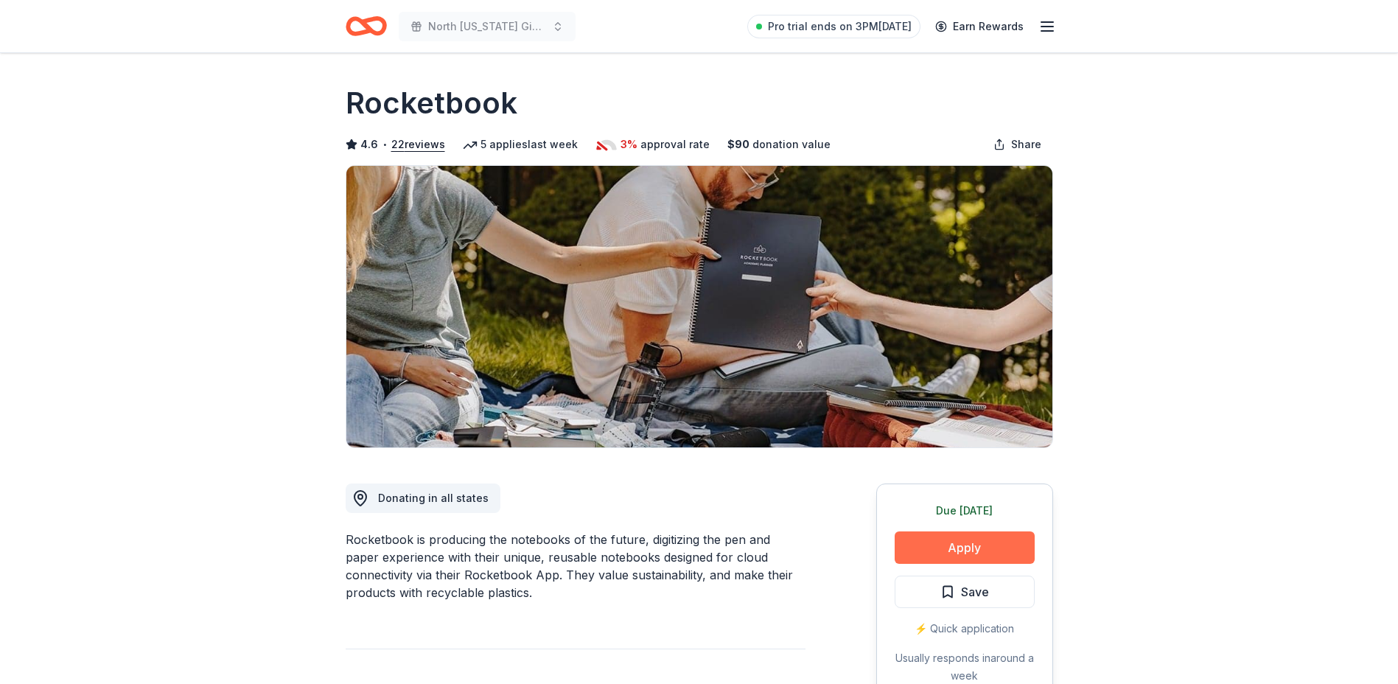
click at [982, 539] on button "Apply" at bounding box center [965, 547] width 140 height 32
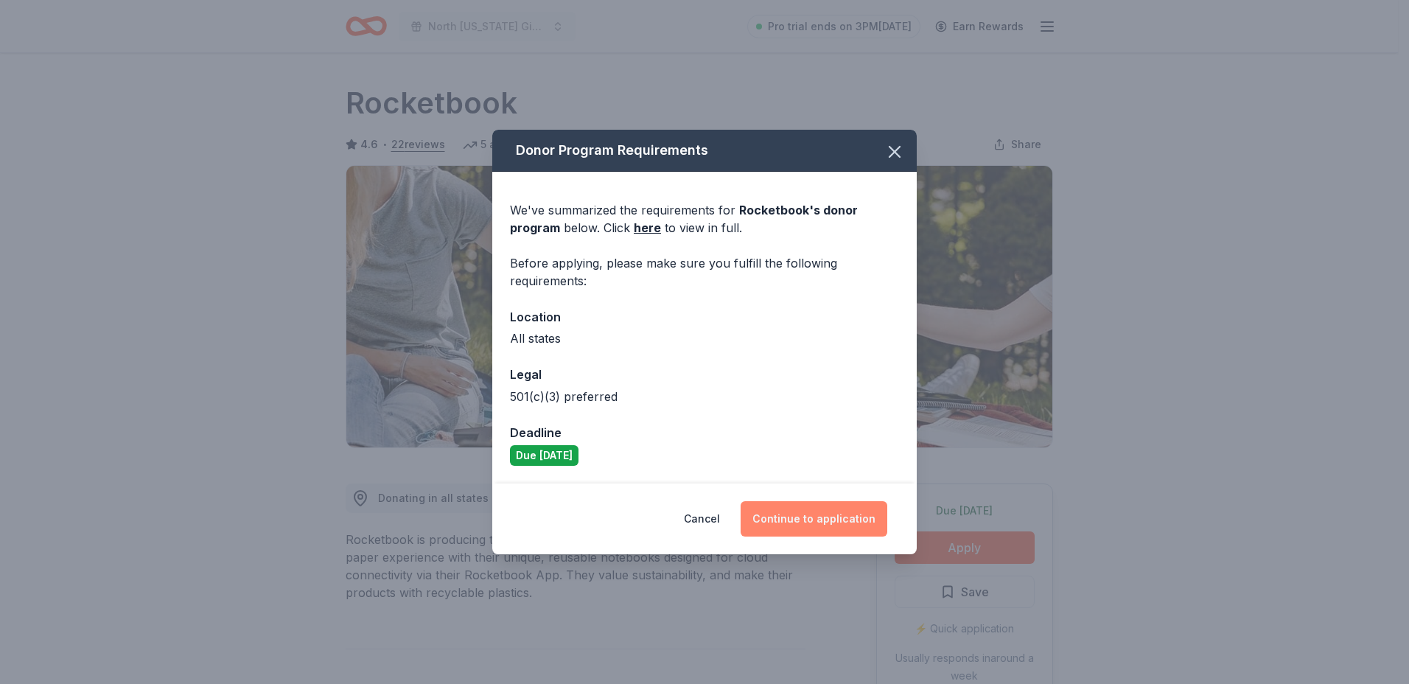
click at [831, 521] on button "Continue to application" at bounding box center [814, 518] width 147 height 35
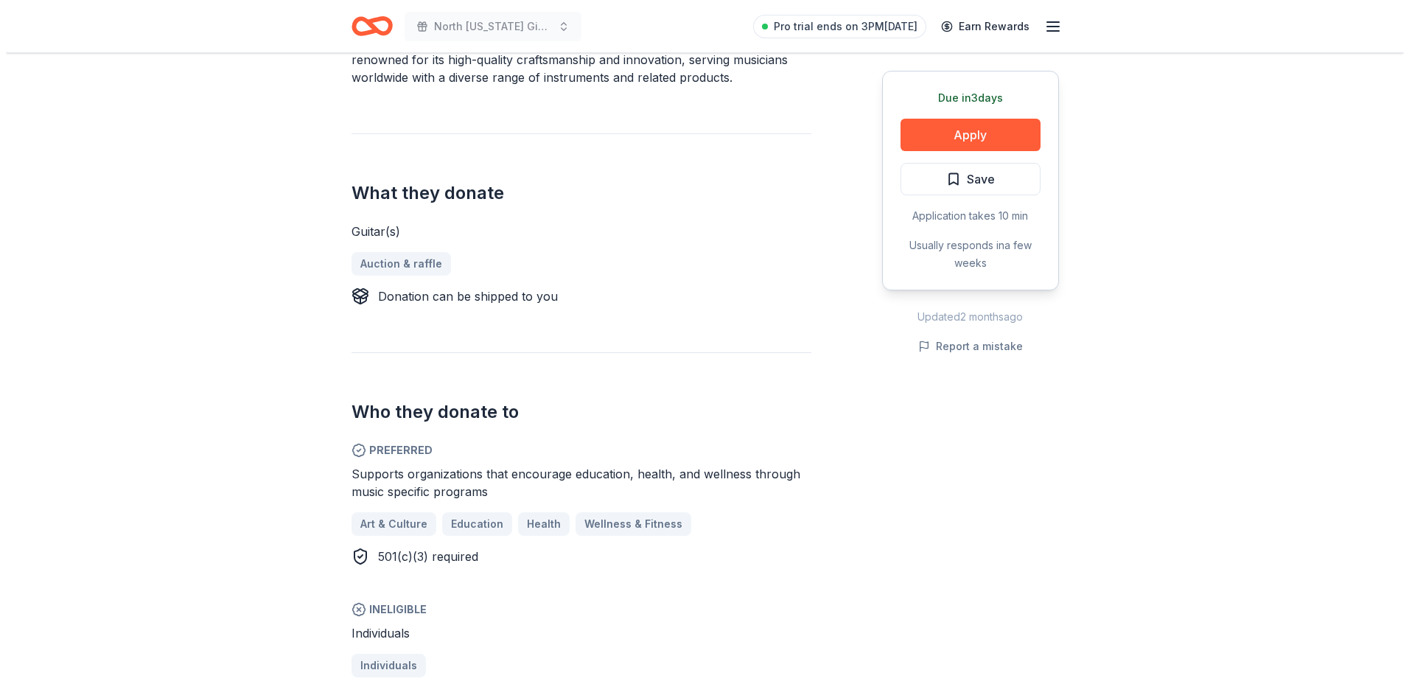
scroll to position [516, 0]
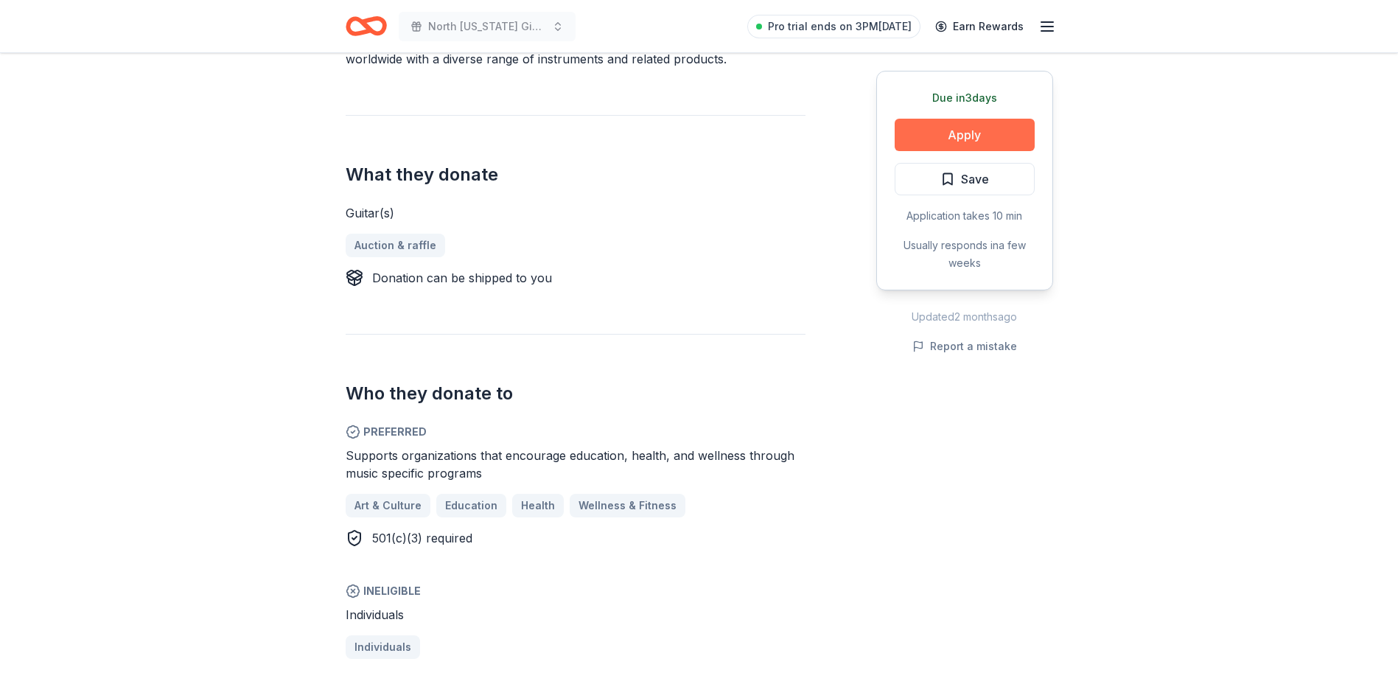
click at [956, 128] on button "Apply" at bounding box center [965, 135] width 140 height 32
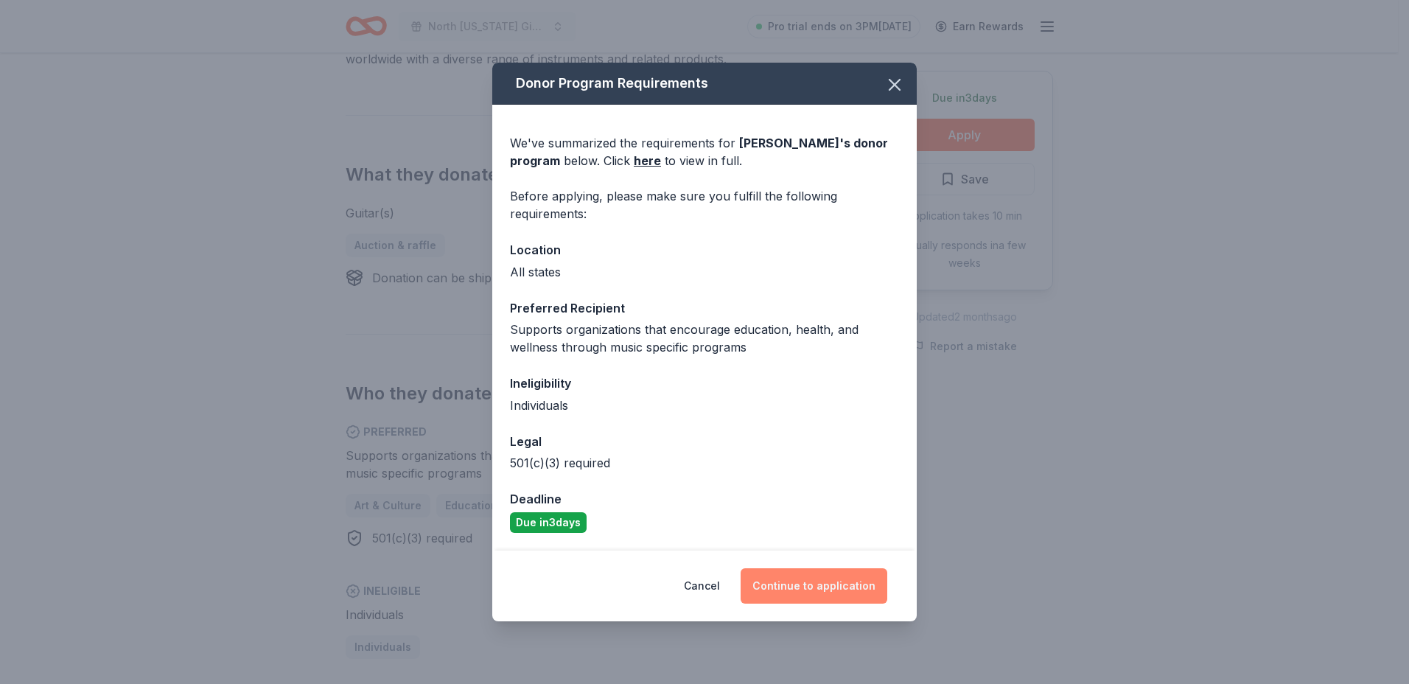
click at [822, 584] on button "Continue to application" at bounding box center [814, 585] width 147 height 35
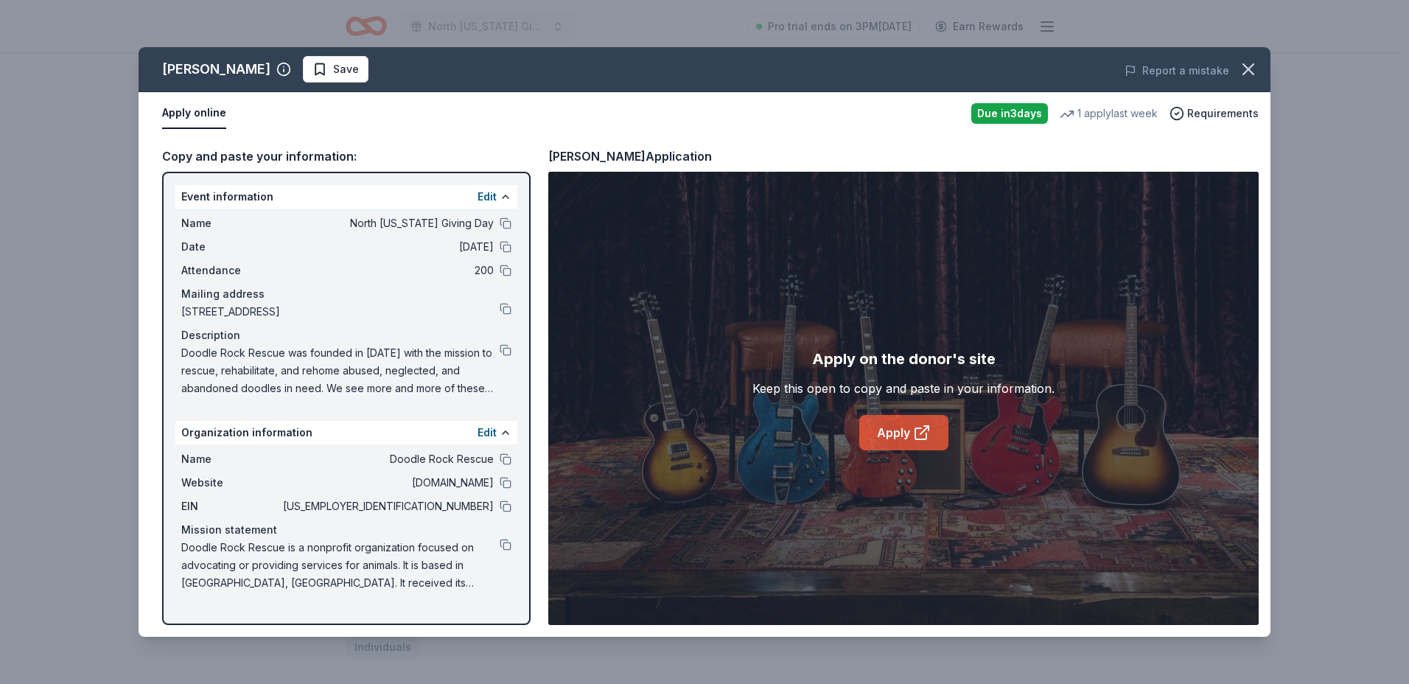
click at [904, 433] on link "Apply" at bounding box center [903, 432] width 89 height 35
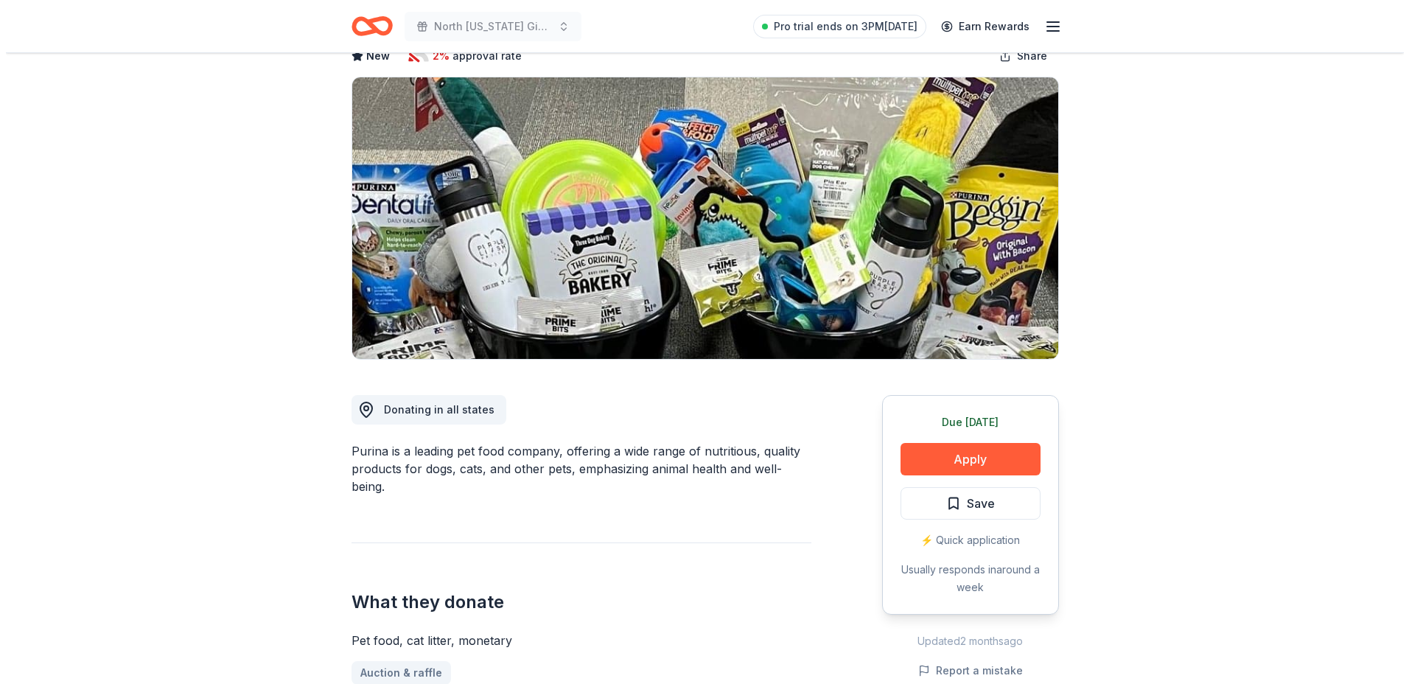
scroll to position [221, 0]
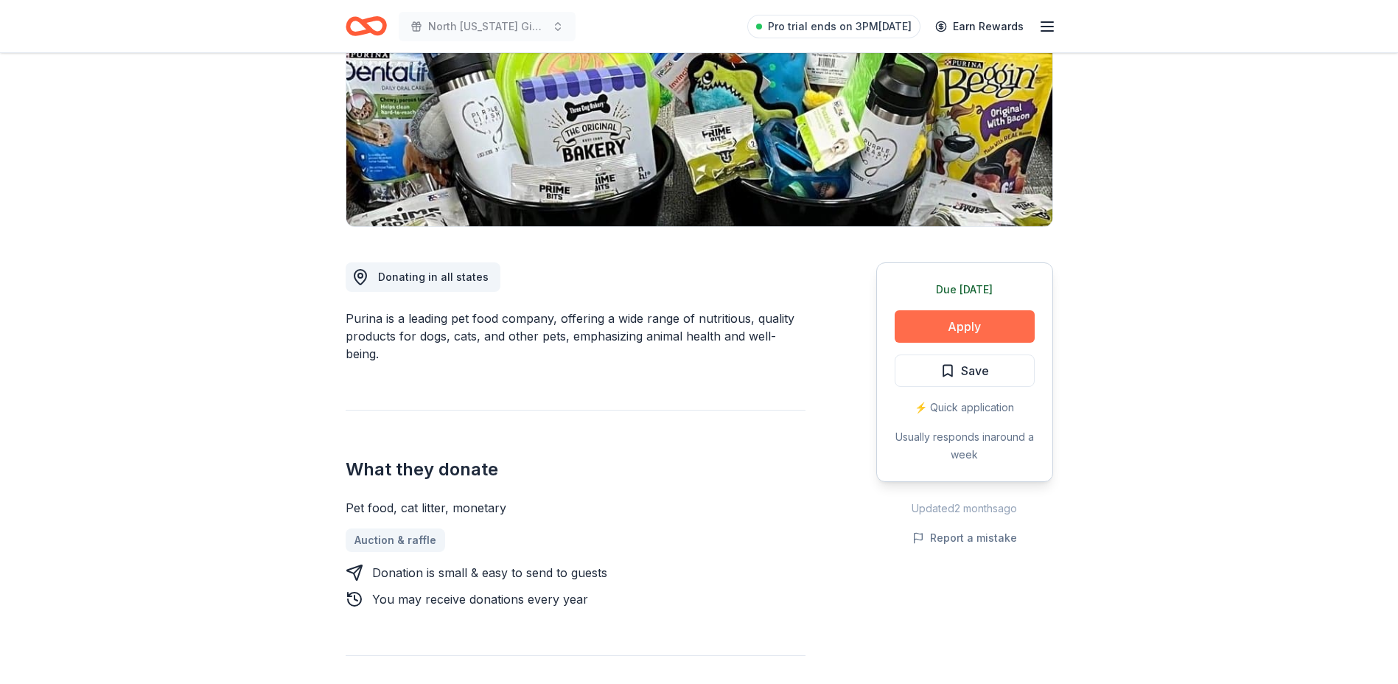
click at [966, 326] on button "Apply" at bounding box center [965, 326] width 140 height 32
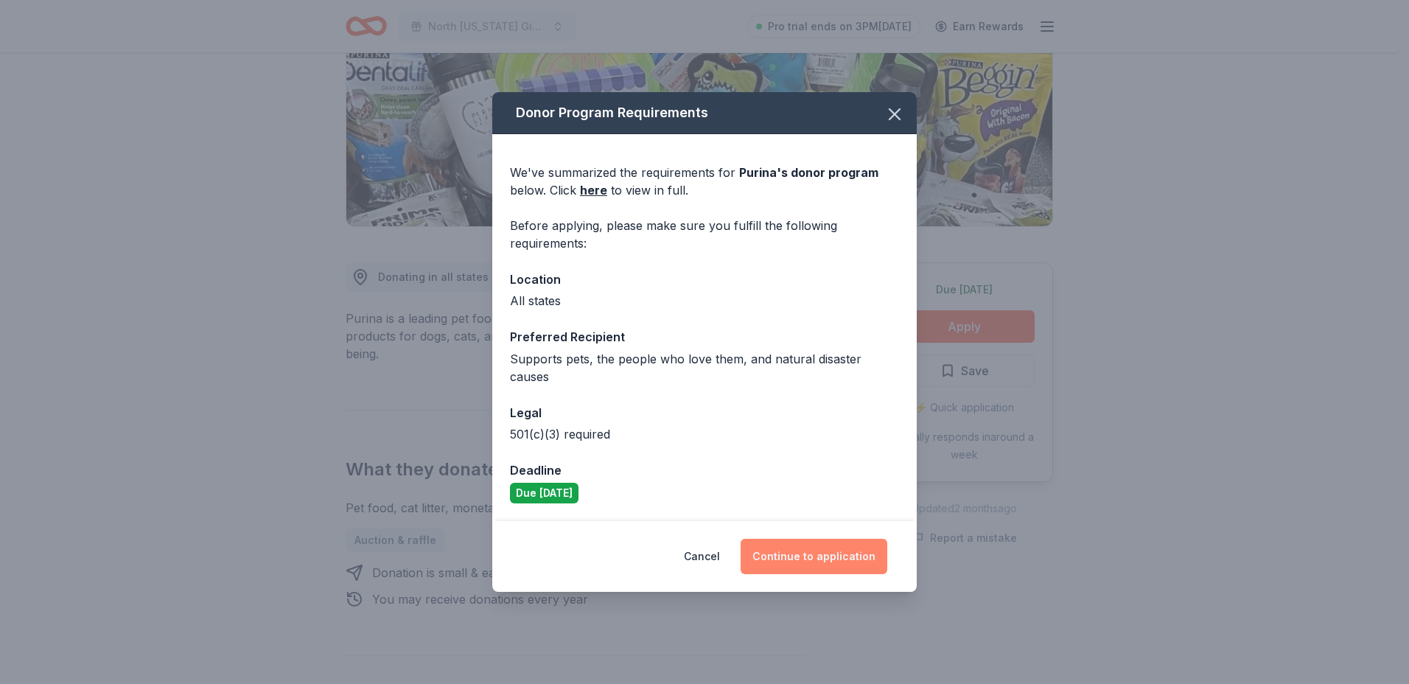
click at [827, 547] on button "Continue to application" at bounding box center [814, 556] width 147 height 35
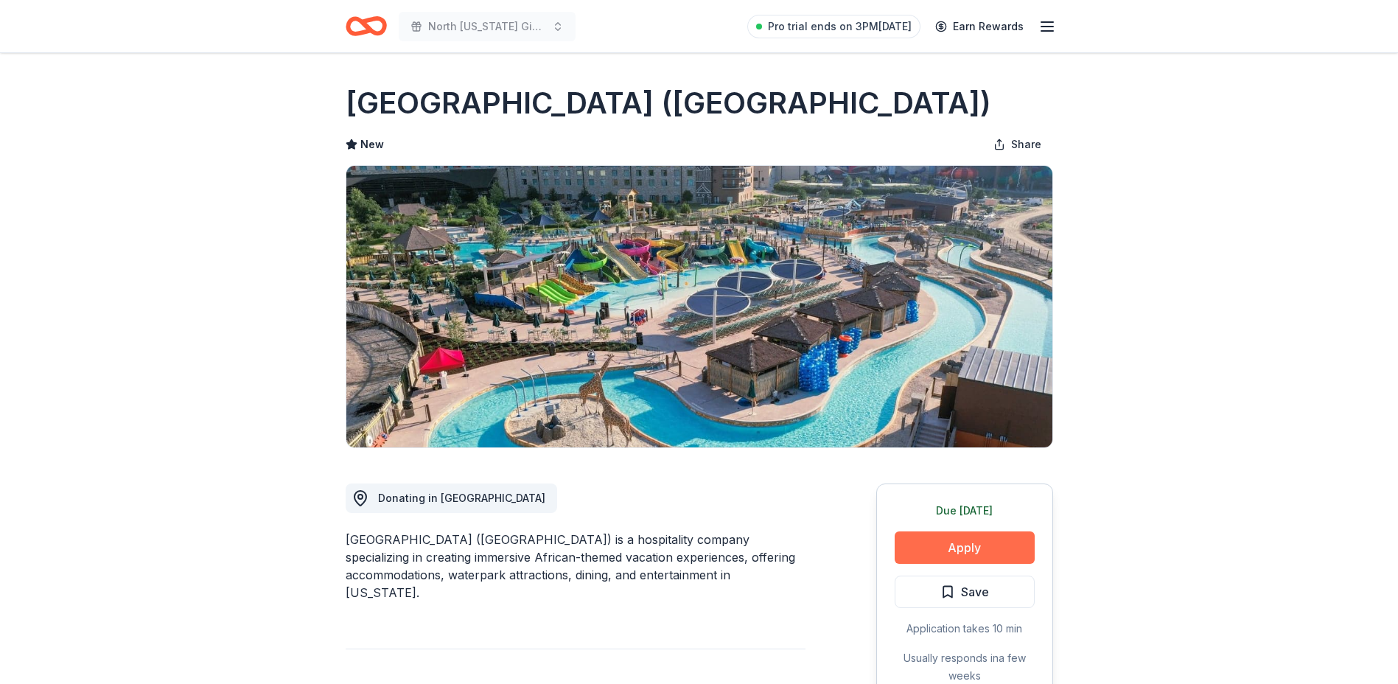
click at [969, 550] on button "Apply" at bounding box center [965, 547] width 140 height 32
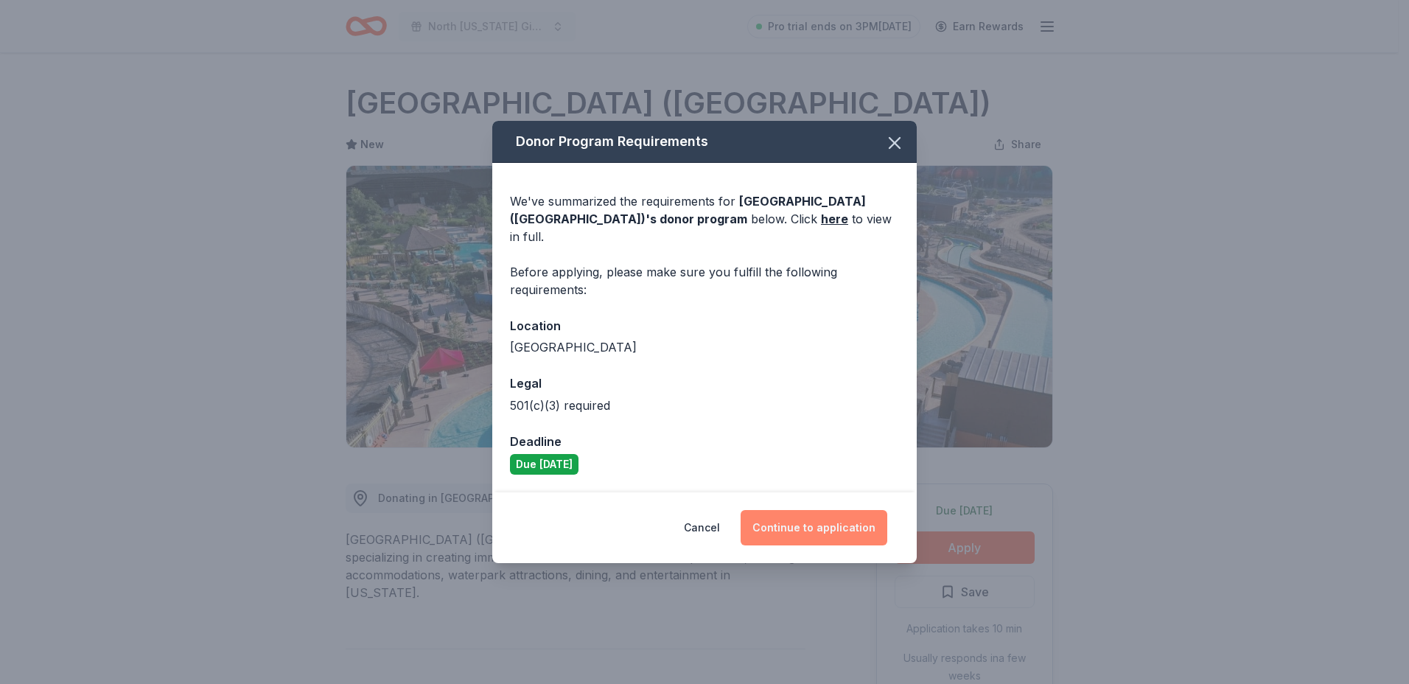
click at [842, 511] on button "Continue to application" at bounding box center [814, 527] width 147 height 35
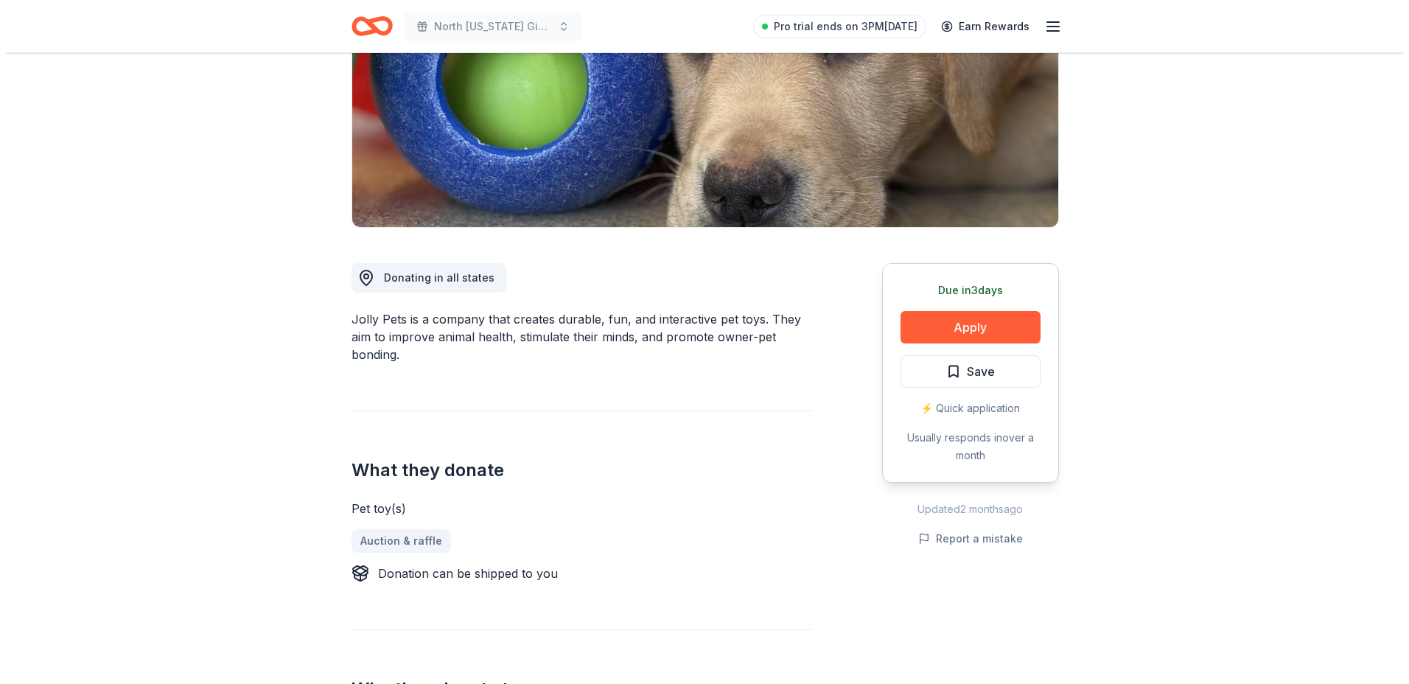
scroll to position [221, 0]
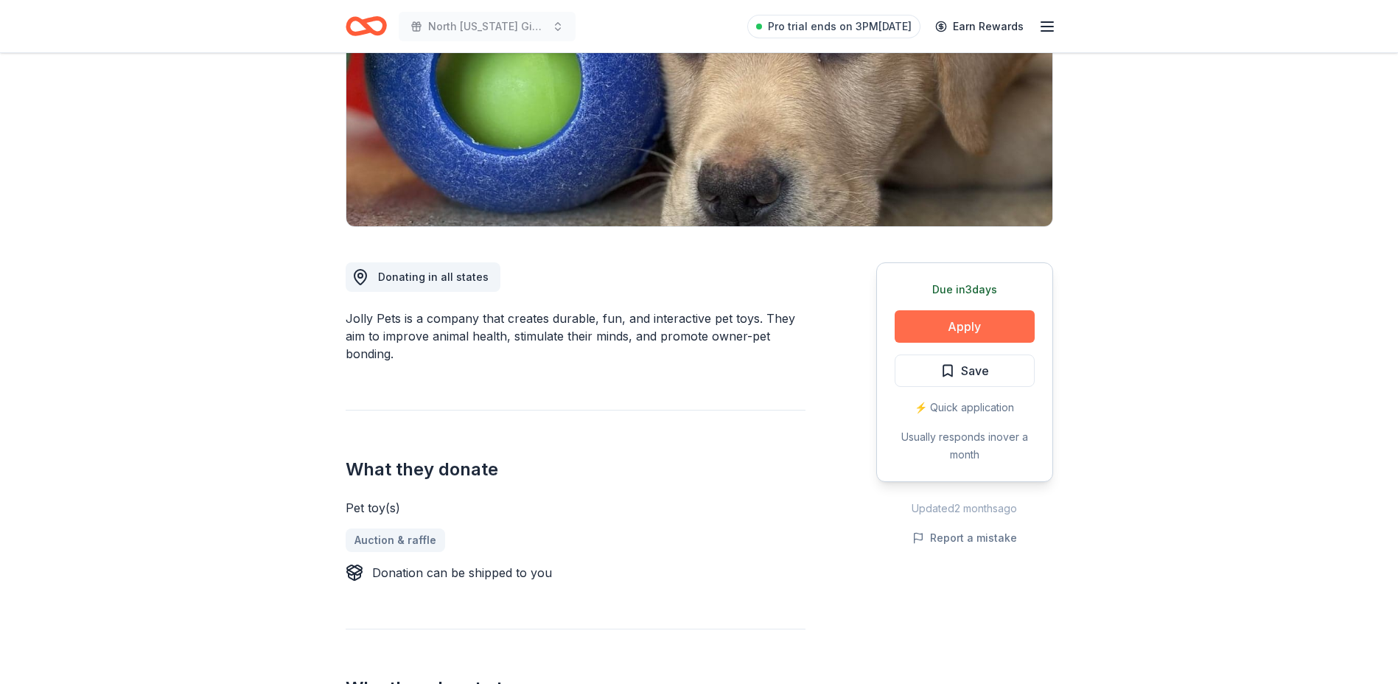
click at [995, 315] on button "Apply" at bounding box center [965, 326] width 140 height 32
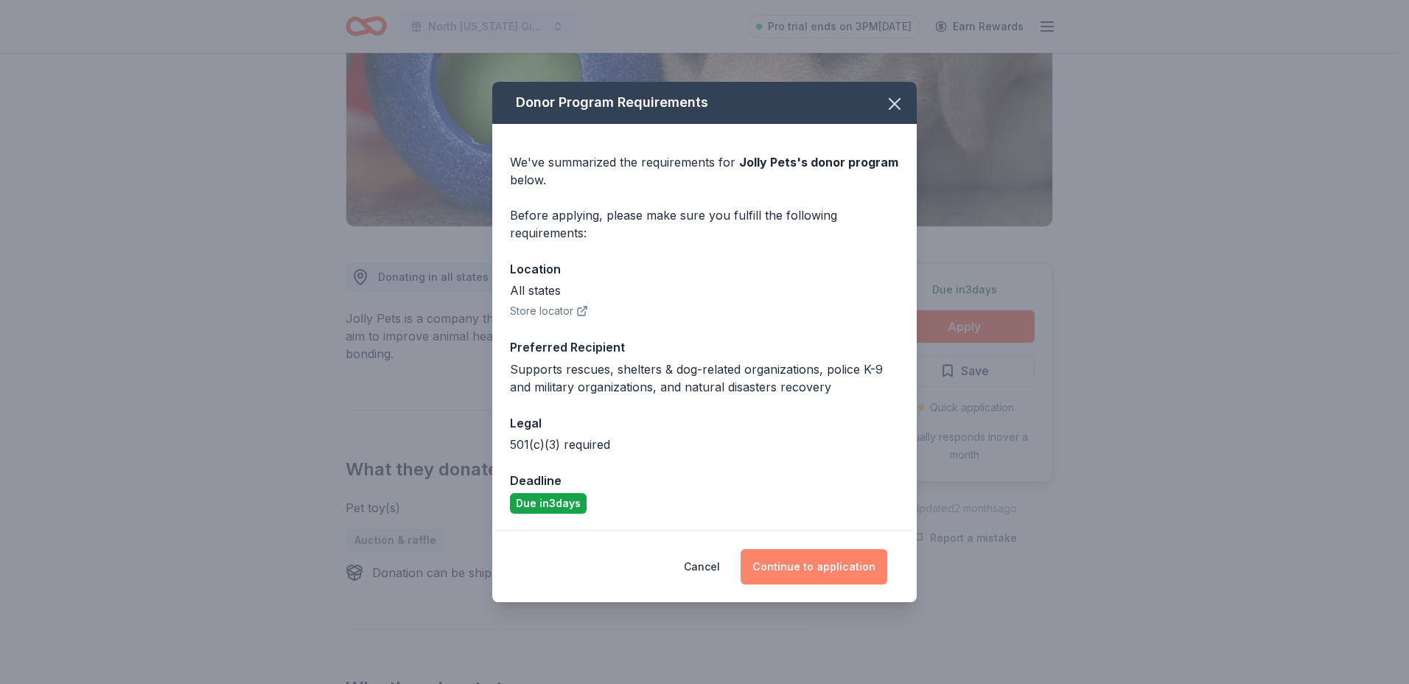
click at [790, 567] on button "Continue to application" at bounding box center [814, 566] width 147 height 35
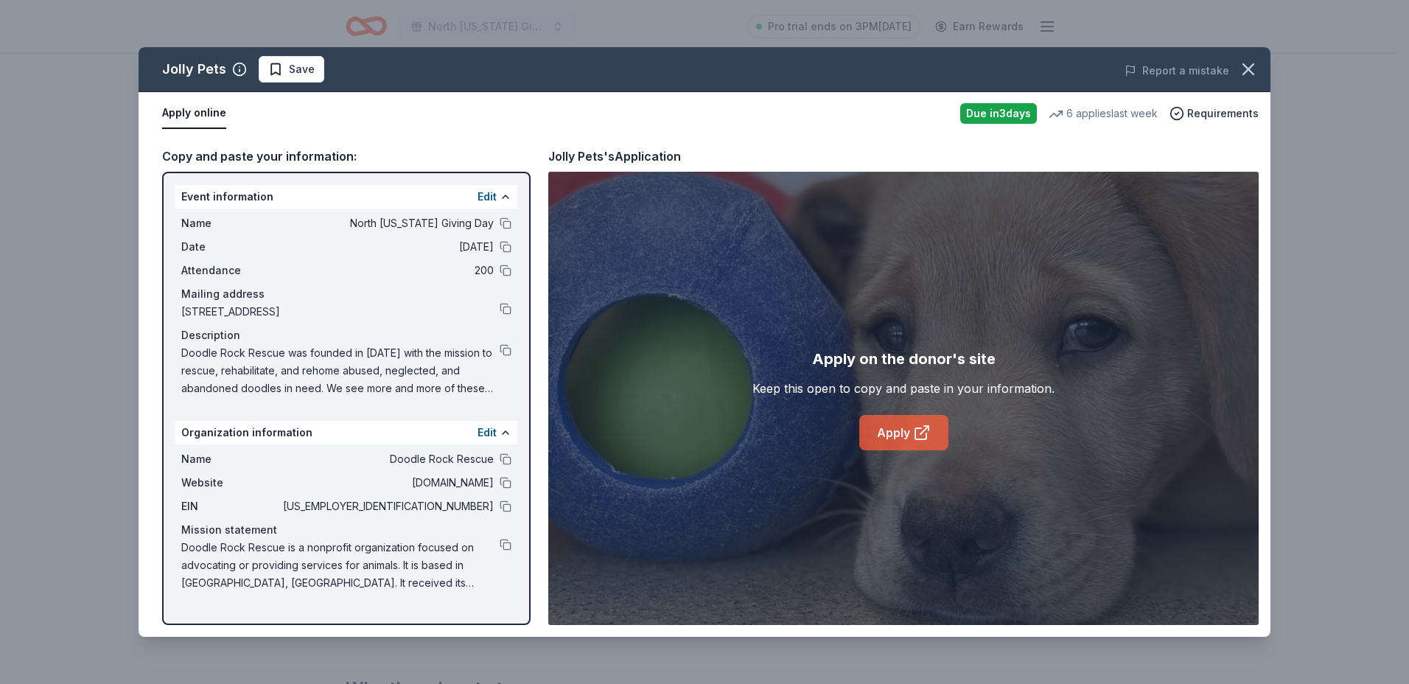
click at [906, 438] on link "Apply" at bounding box center [903, 432] width 89 height 35
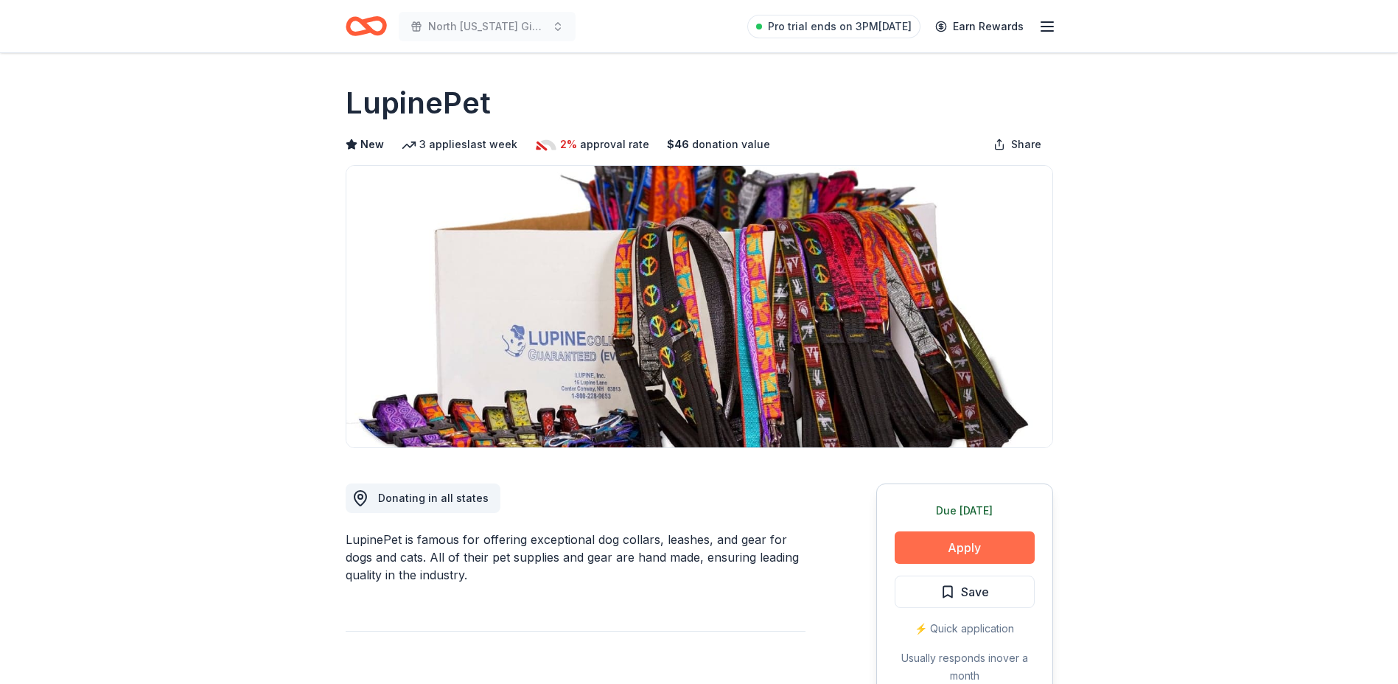
click at [960, 548] on button "Apply" at bounding box center [965, 547] width 140 height 32
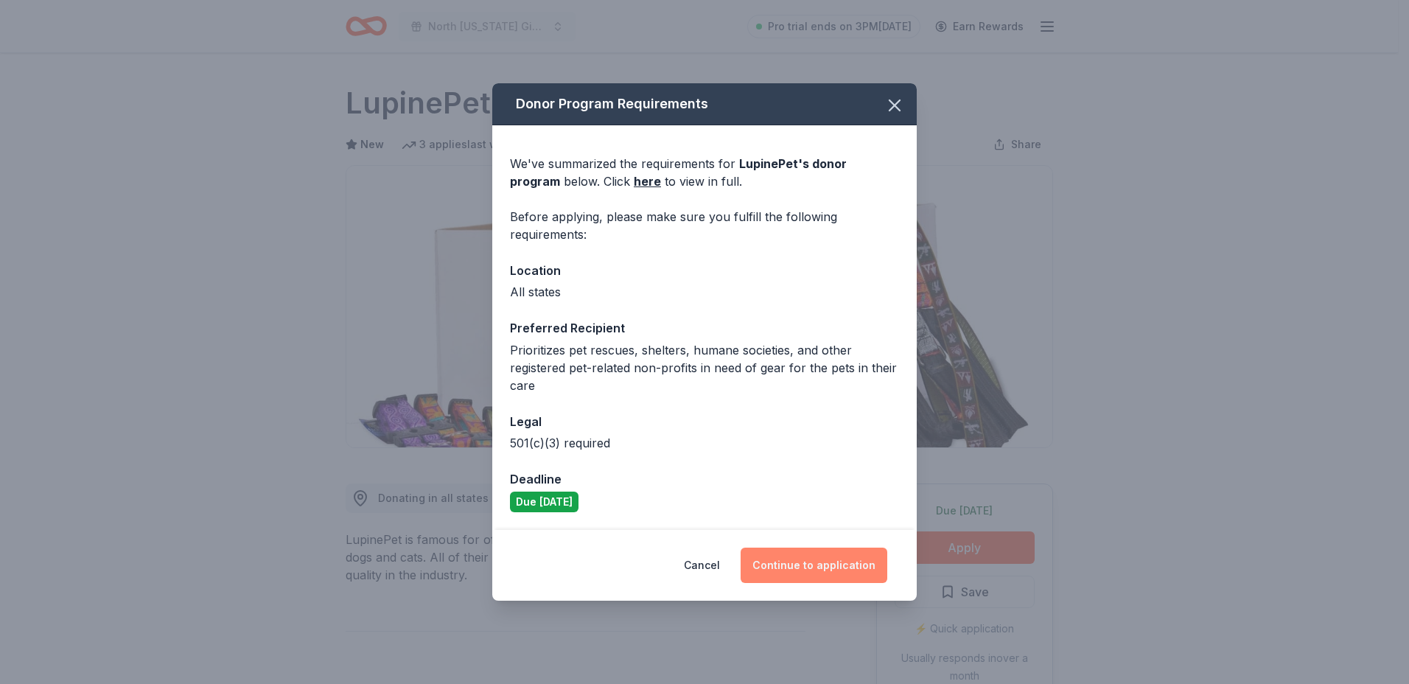
click at [832, 559] on button "Continue to application" at bounding box center [814, 565] width 147 height 35
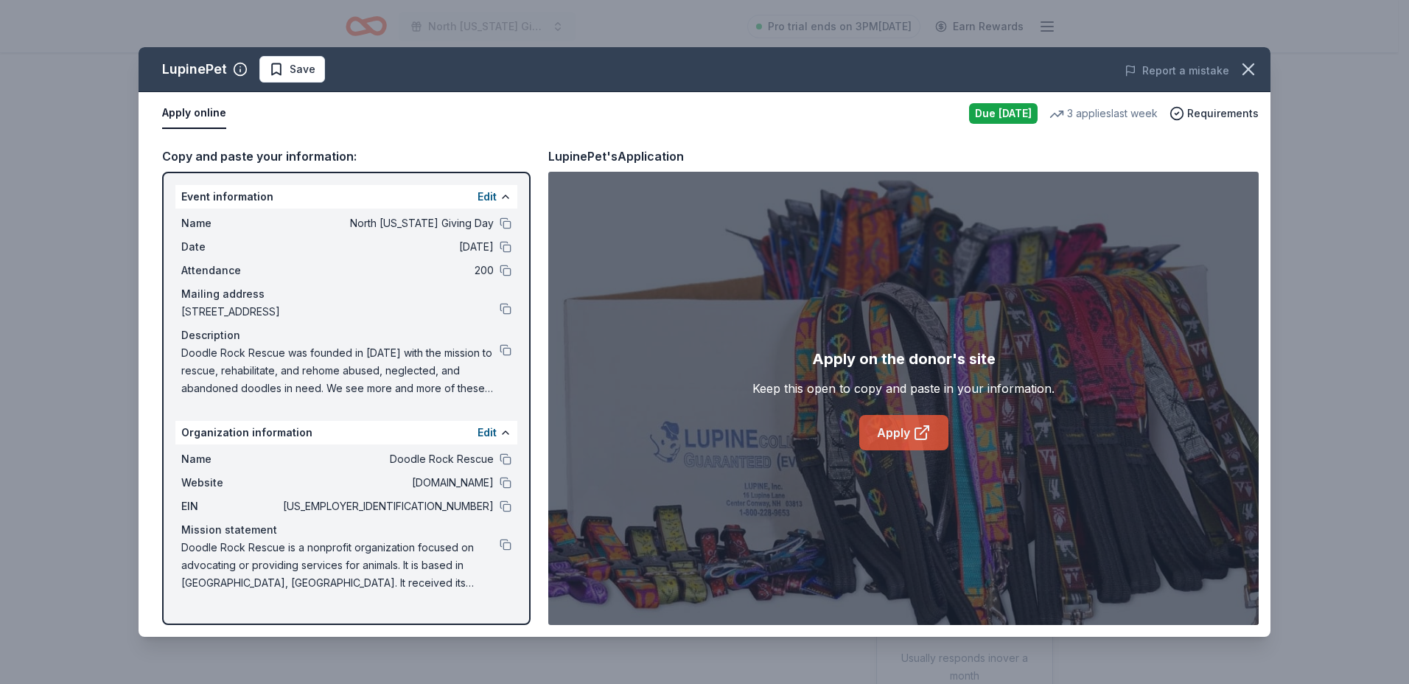
click at [908, 434] on link "Apply" at bounding box center [903, 432] width 89 height 35
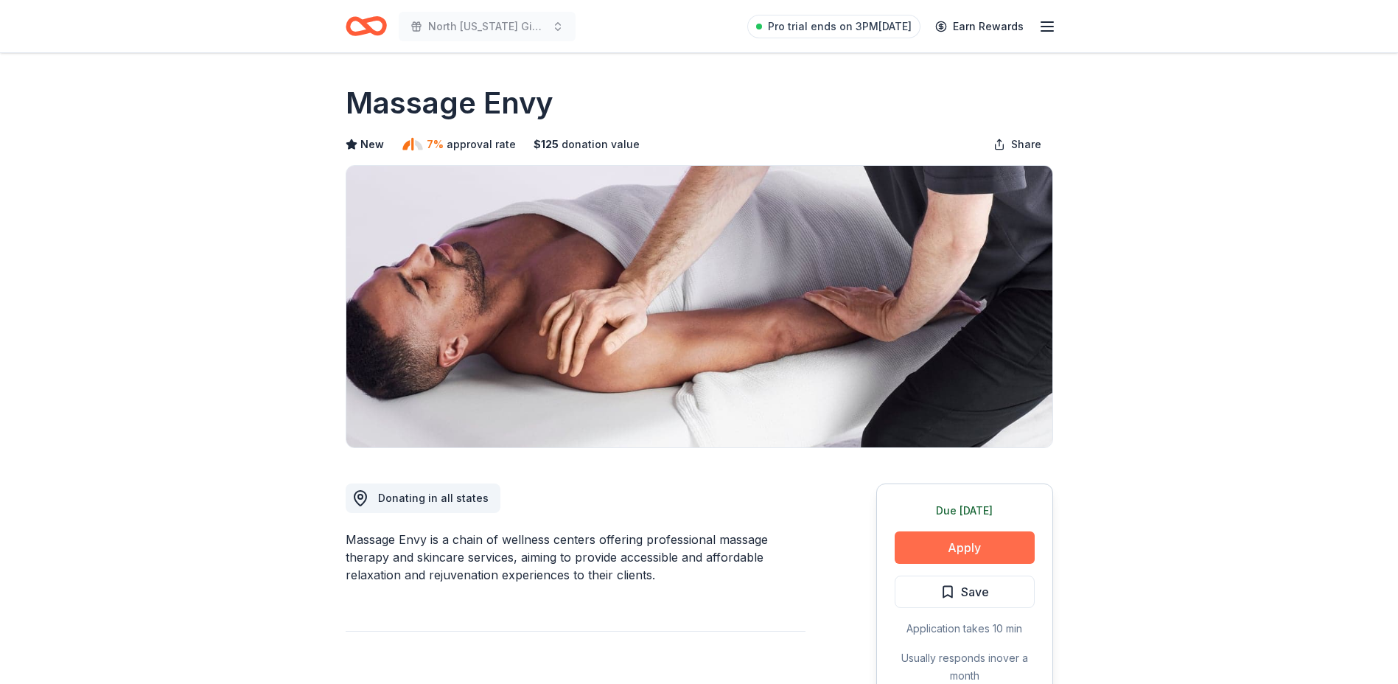
click at [961, 550] on button "Apply" at bounding box center [965, 547] width 140 height 32
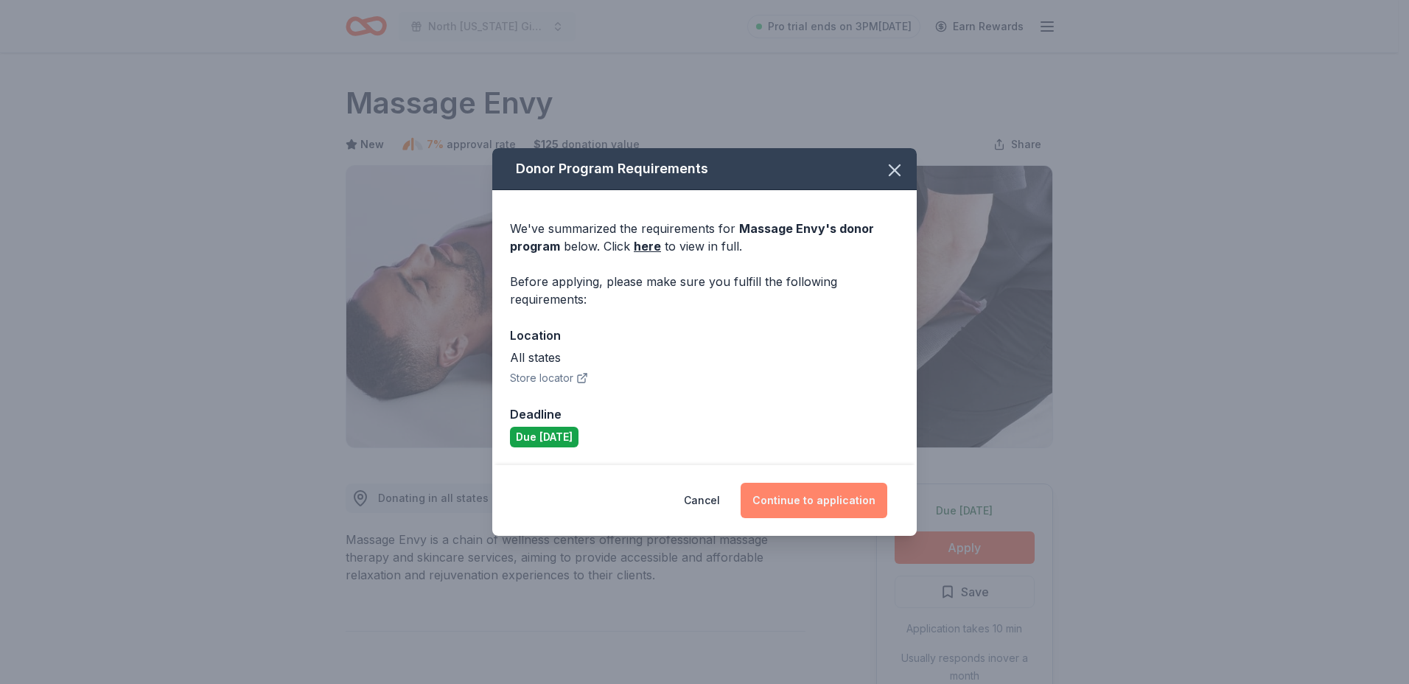
click at [820, 500] on button "Continue to application" at bounding box center [814, 500] width 147 height 35
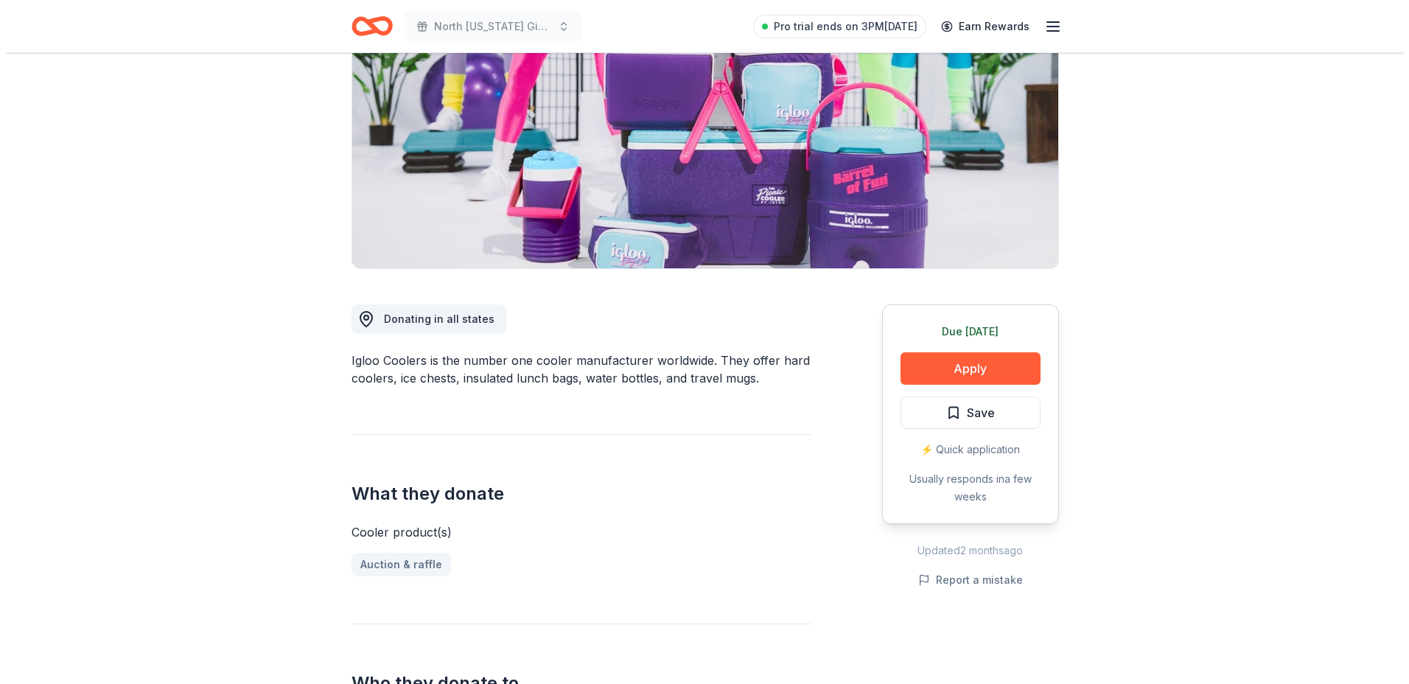
scroll to position [295, 0]
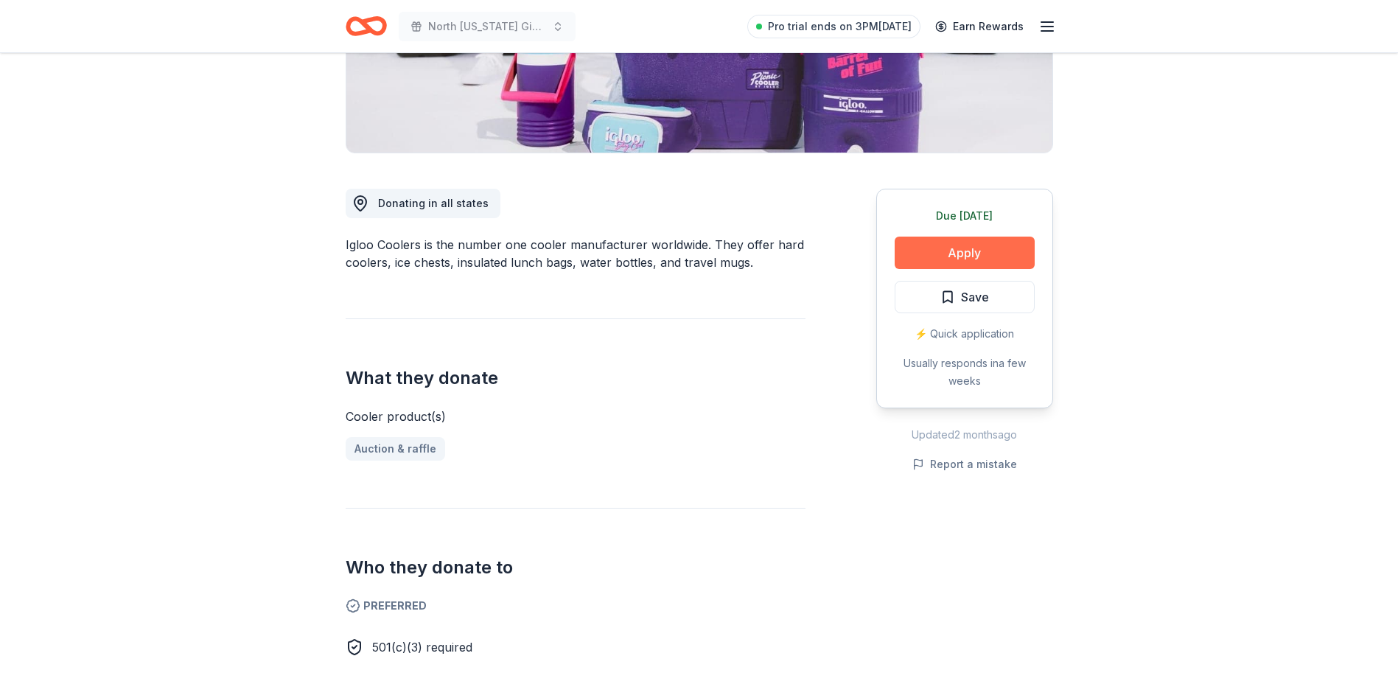
click at [967, 254] on button "Apply" at bounding box center [965, 253] width 140 height 32
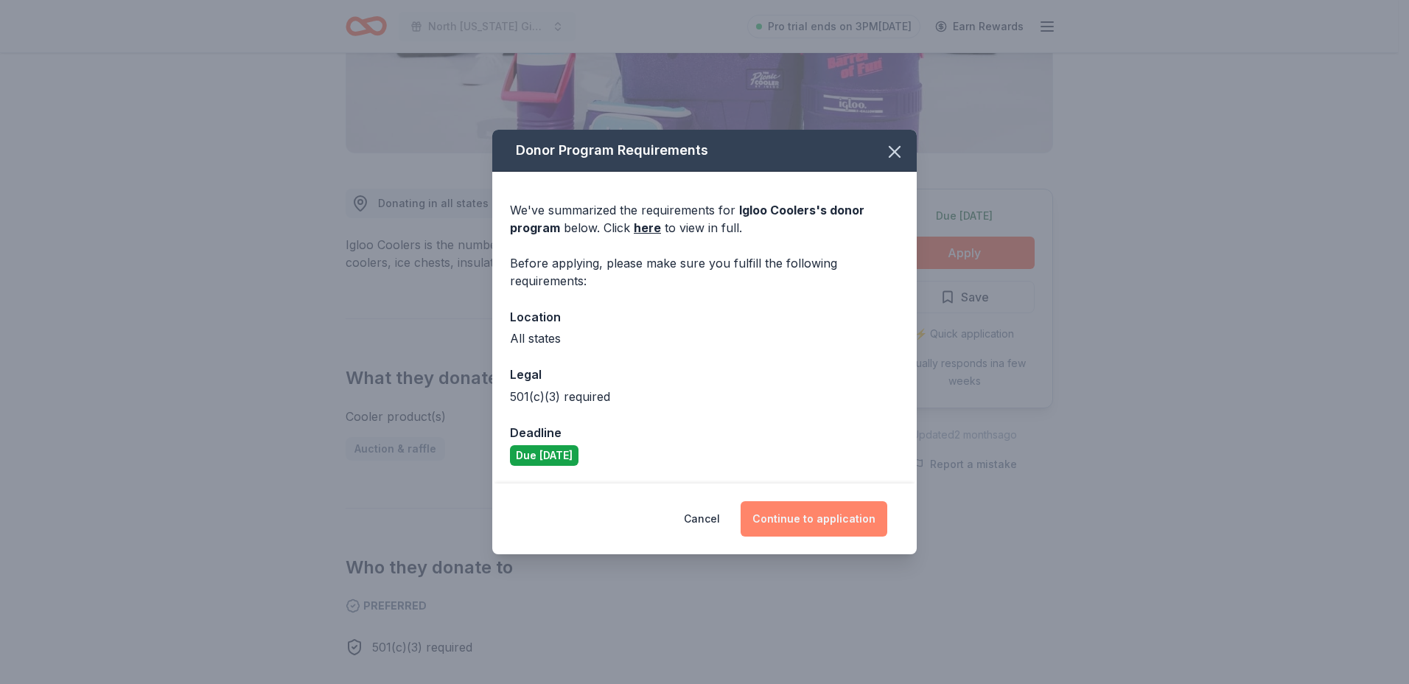
click at [822, 521] on button "Continue to application" at bounding box center [814, 518] width 147 height 35
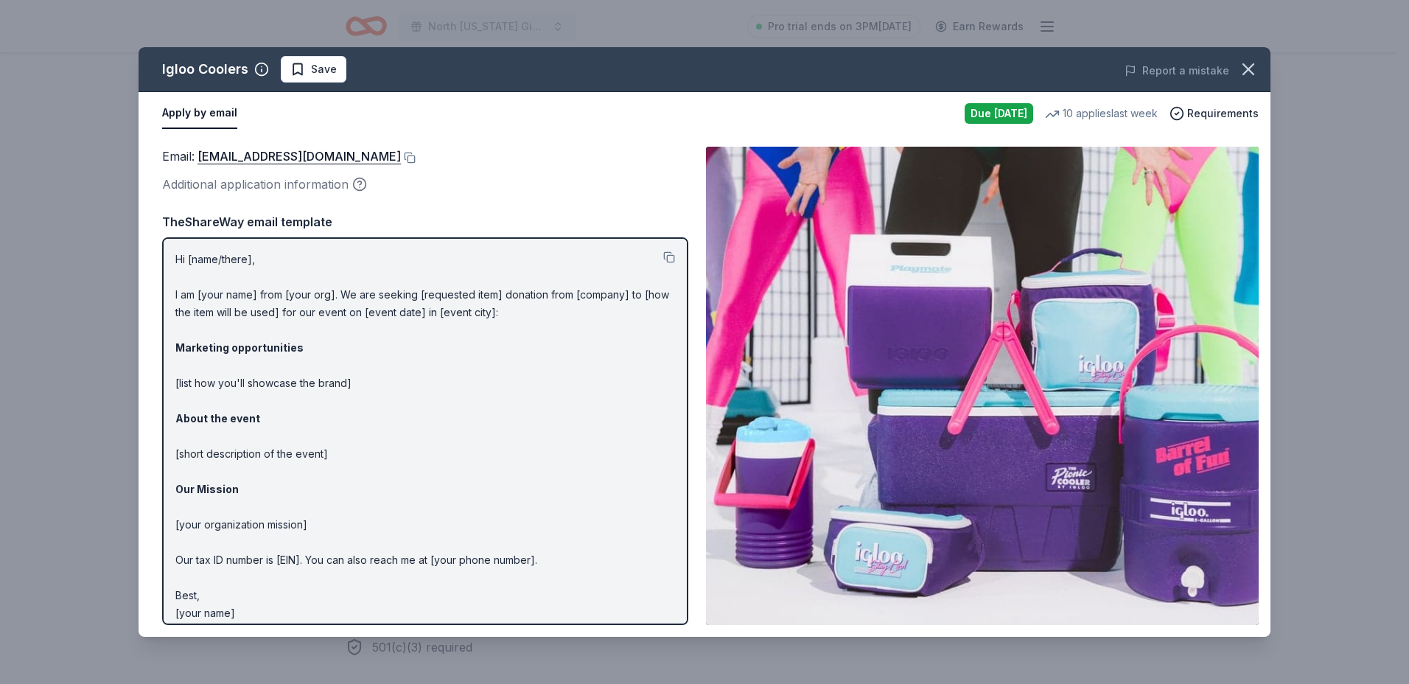
click at [180, 257] on p "Hi [name/there], I am [your name] from [your org]. We are seeking [requested it…" at bounding box center [425, 436] width 500 height 371
click at [663, 255] on button at bounding box center [669, 257] width 12 height 12
click at [401, 155] on button at bounding box center [408, 158] width 15 height 12
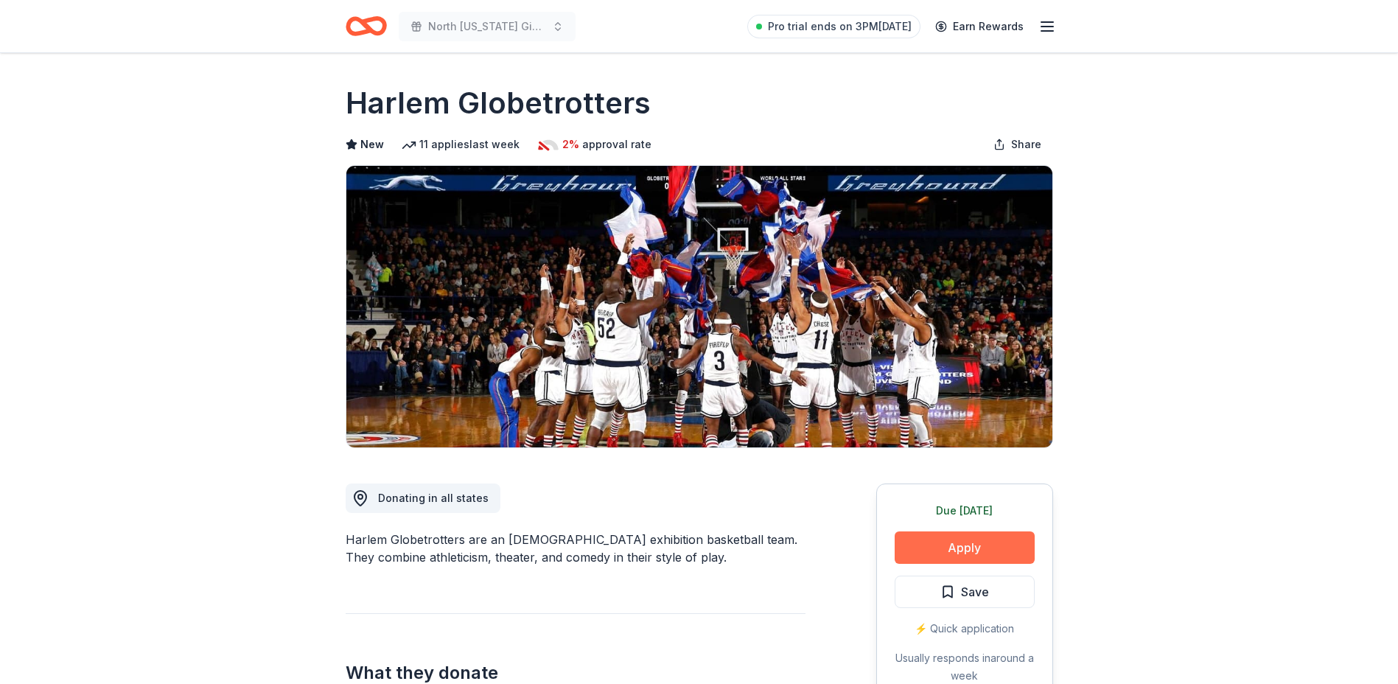
click at [950, 548] on button "Apply" at bounding box center [965, 547] width 140 height 32
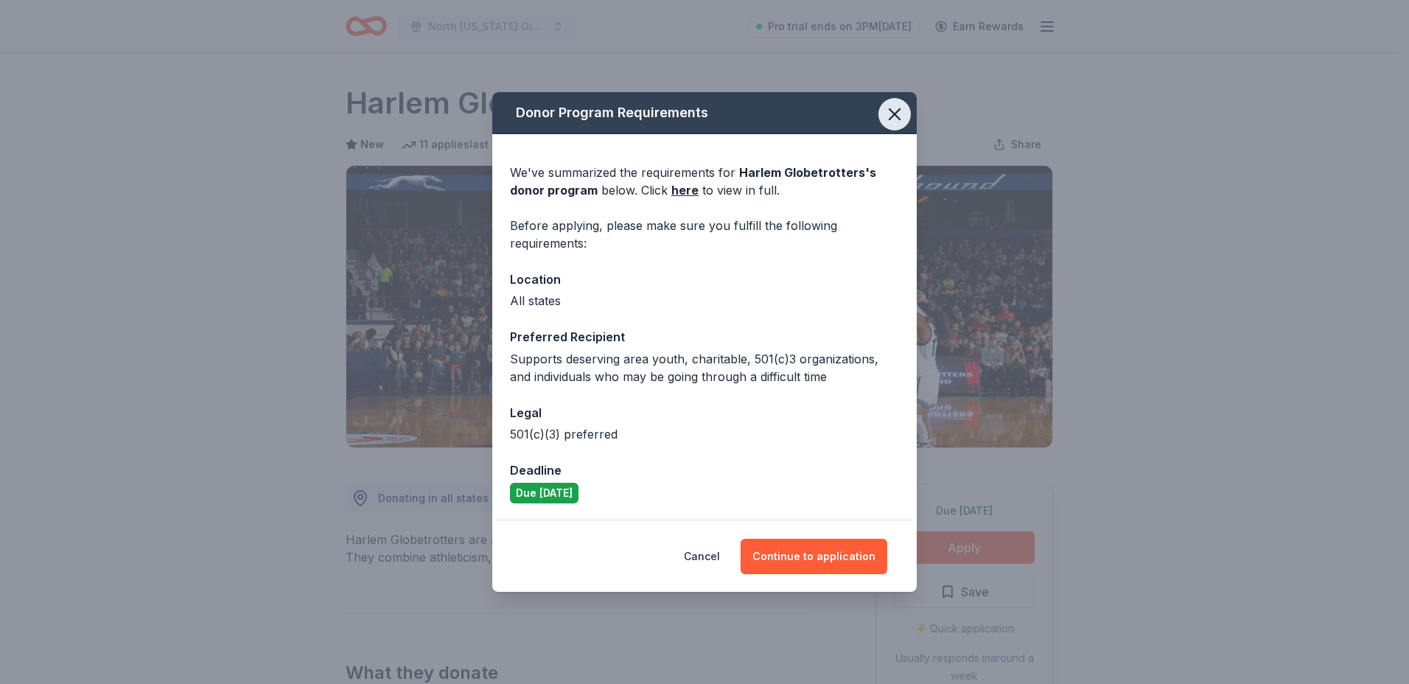
click at [903, 115] on icon "button" at bounding box center [894, 114] width 21 height 21
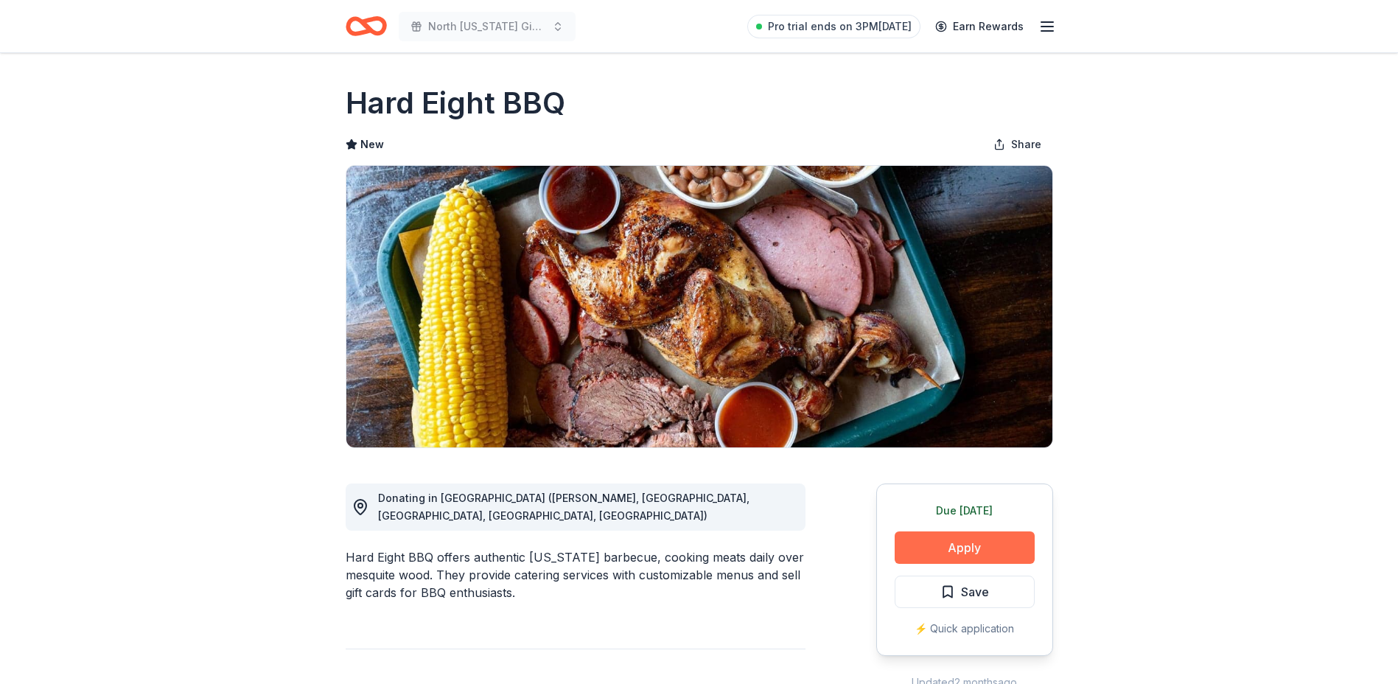
click at [970, 548] on button "Apply" at bounding box center [965, 547] width 140 height 32
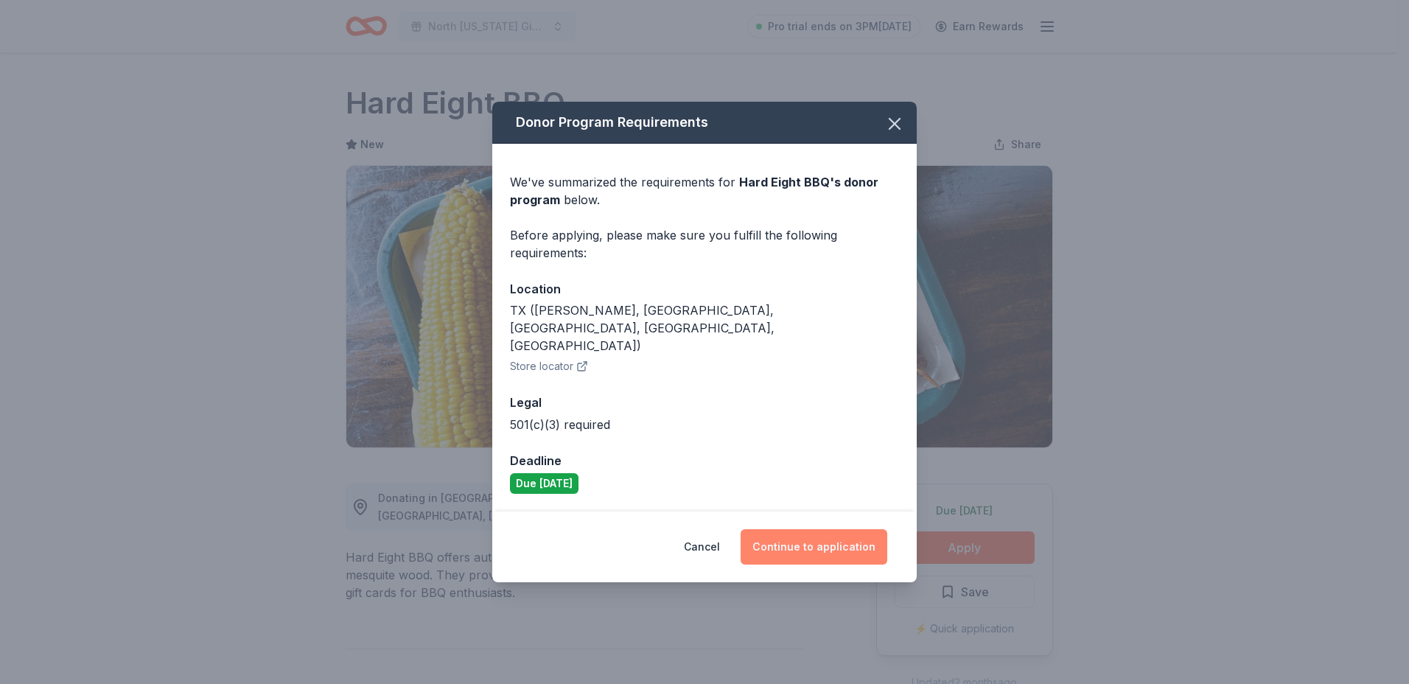
click at [829, 529] on button "Continue to application" at bounding box center [814, 546] width 147 height 35
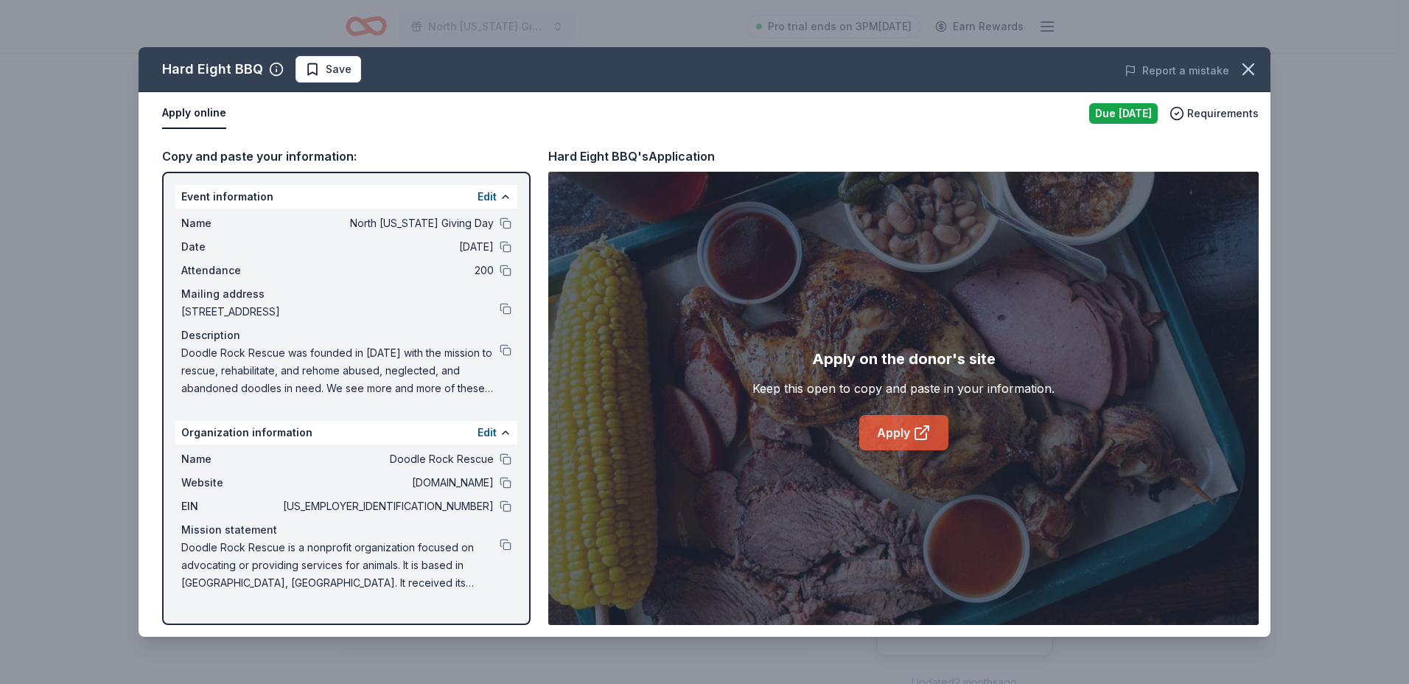
click at [889, 433] on link "Apply" at bounding box center [903, 432] width 89 height 35
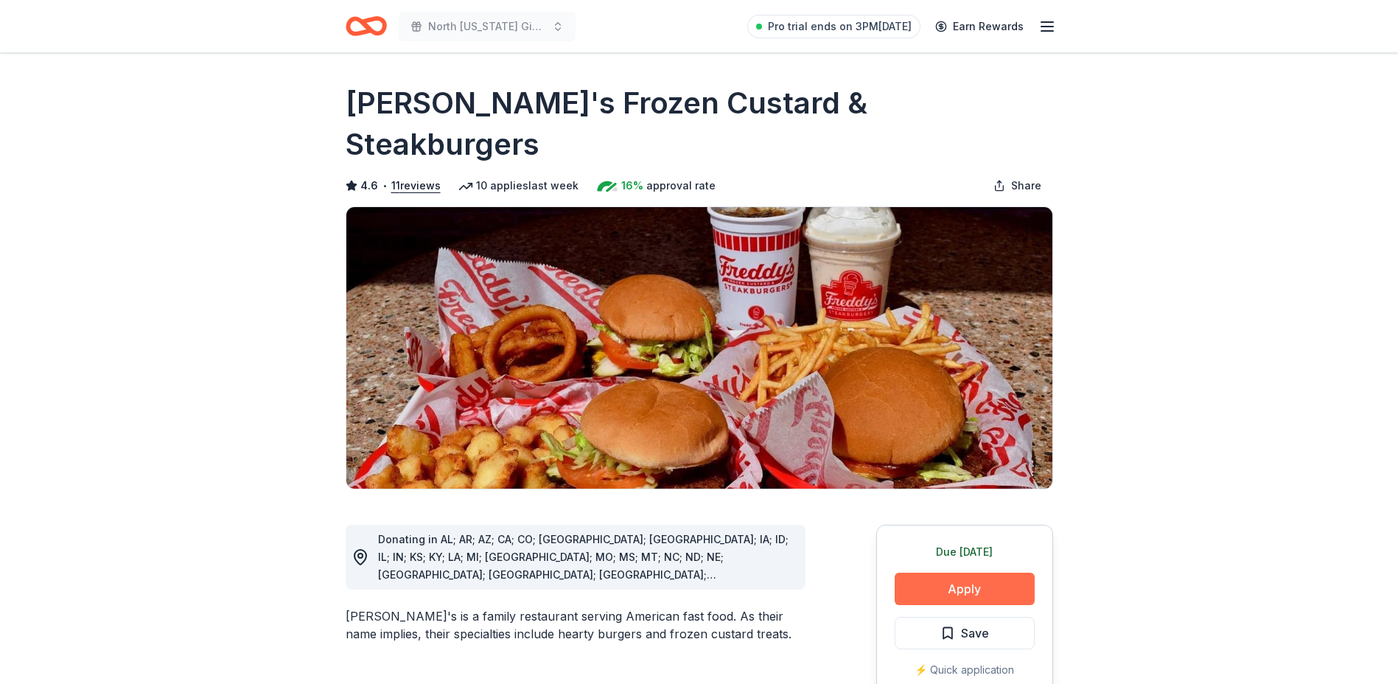
click at [982, 573] on button "Apply" at bounding box center [965, 589] width 140 height 32
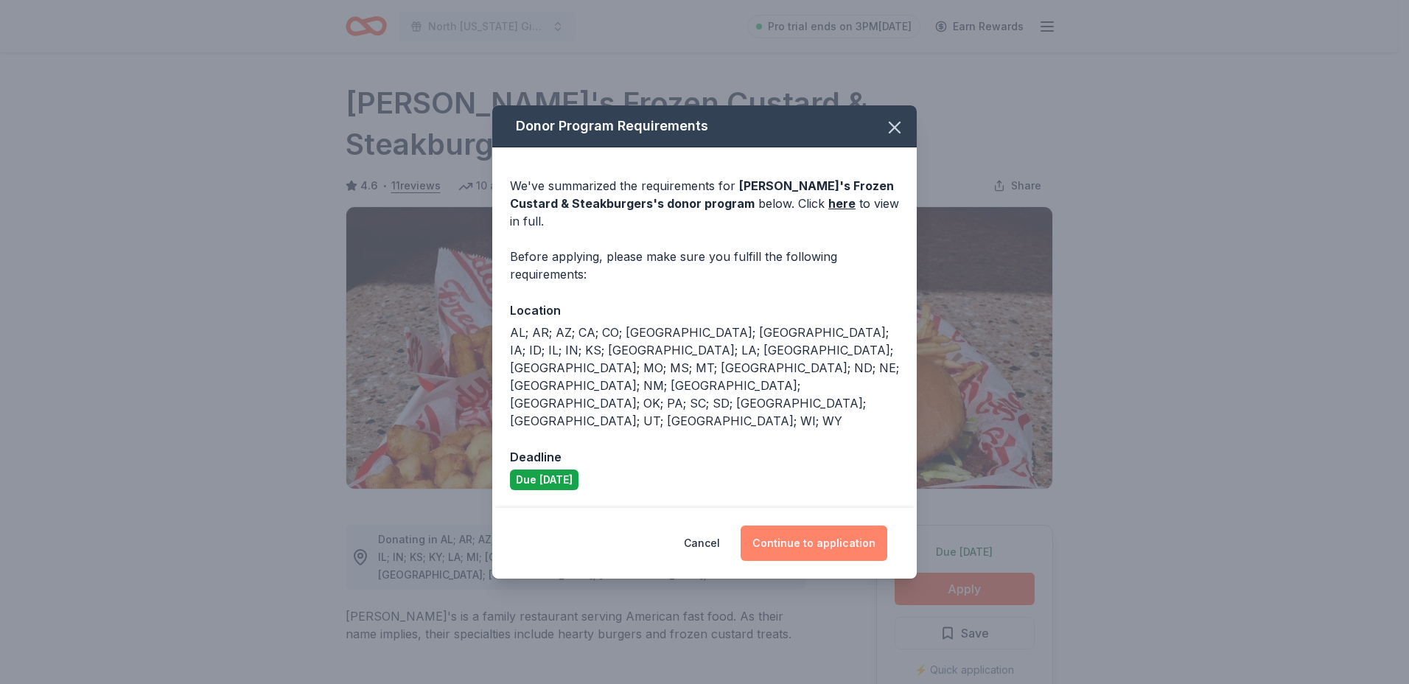
click at [808, 525] on button "Continue to application" at bounding box center [814, 542] width 147 height 35
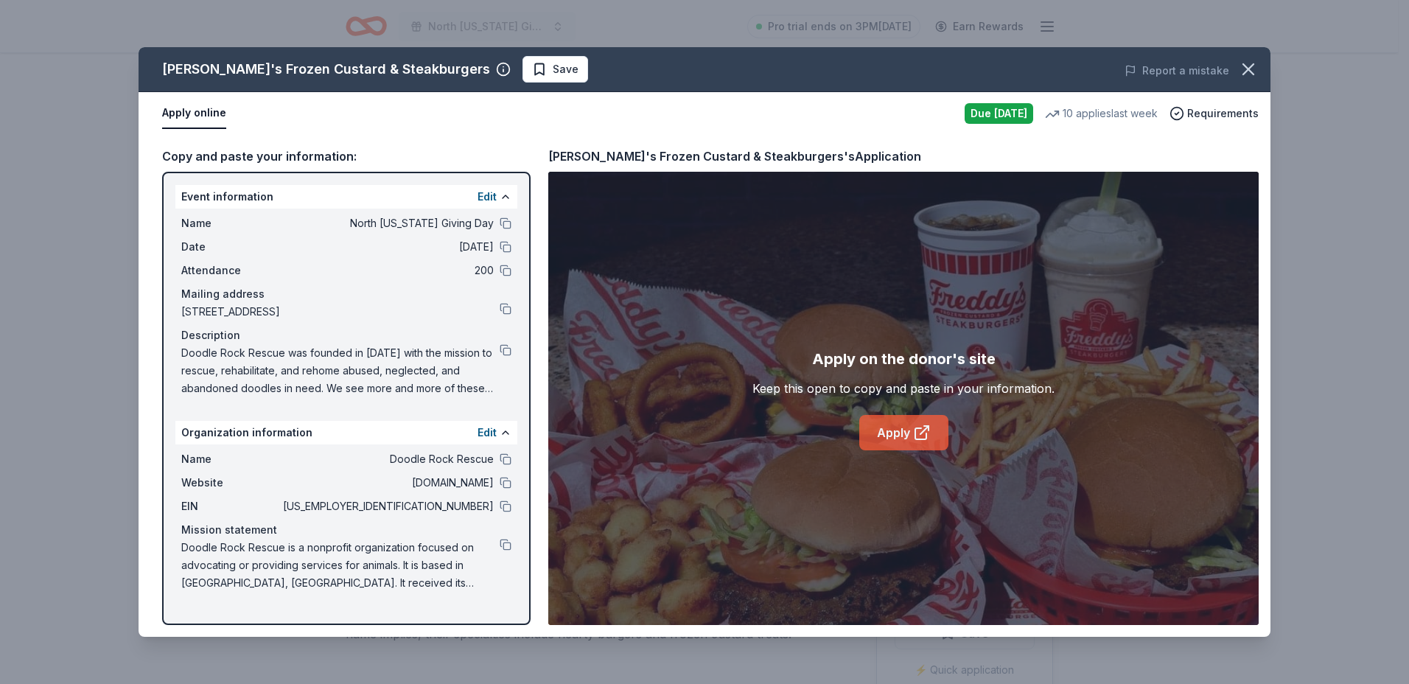
click at [879, 430] on link "Apply" at bounding box center [903, 432] width 89 height 35
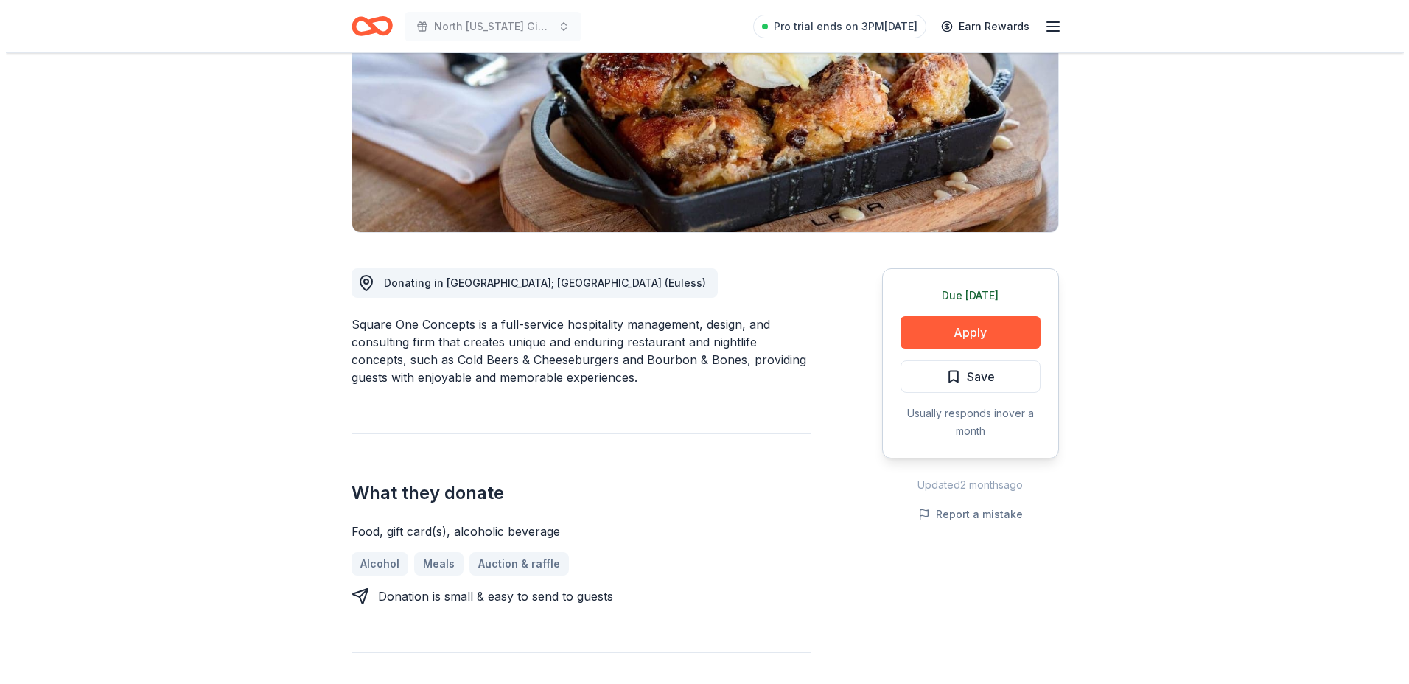
scroll to position [221, 0]
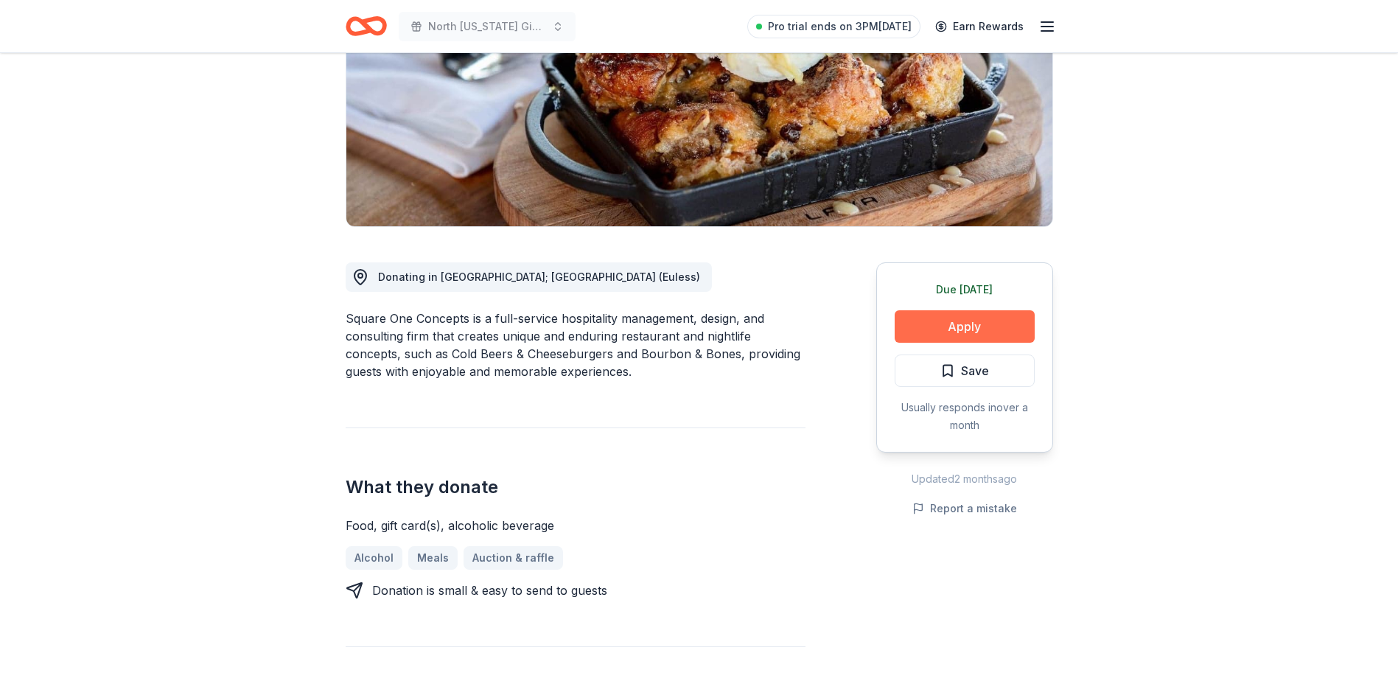
click at [971, 323] on button "Apply" at bounding box center [965, 326] width 140 height 32
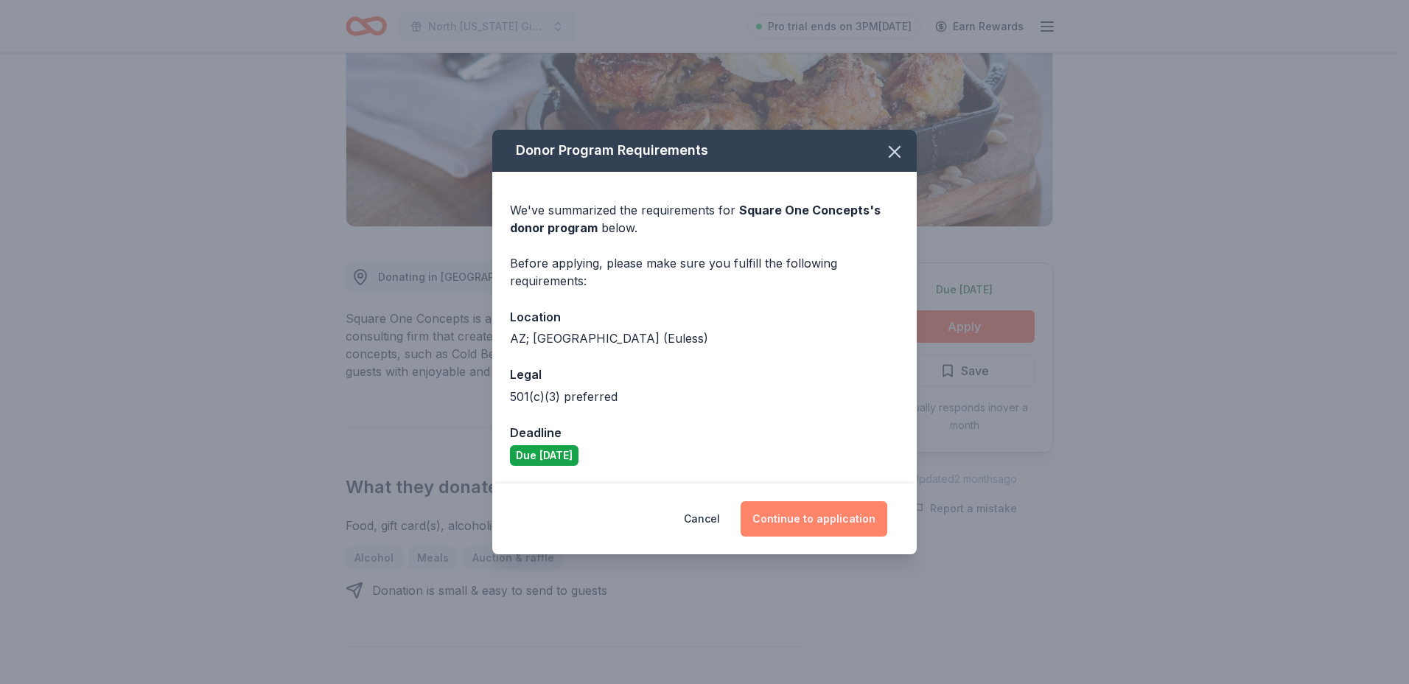
click at [832, 524] on button "Continue to application" at bounding box center [814, 518] width 147 height 35
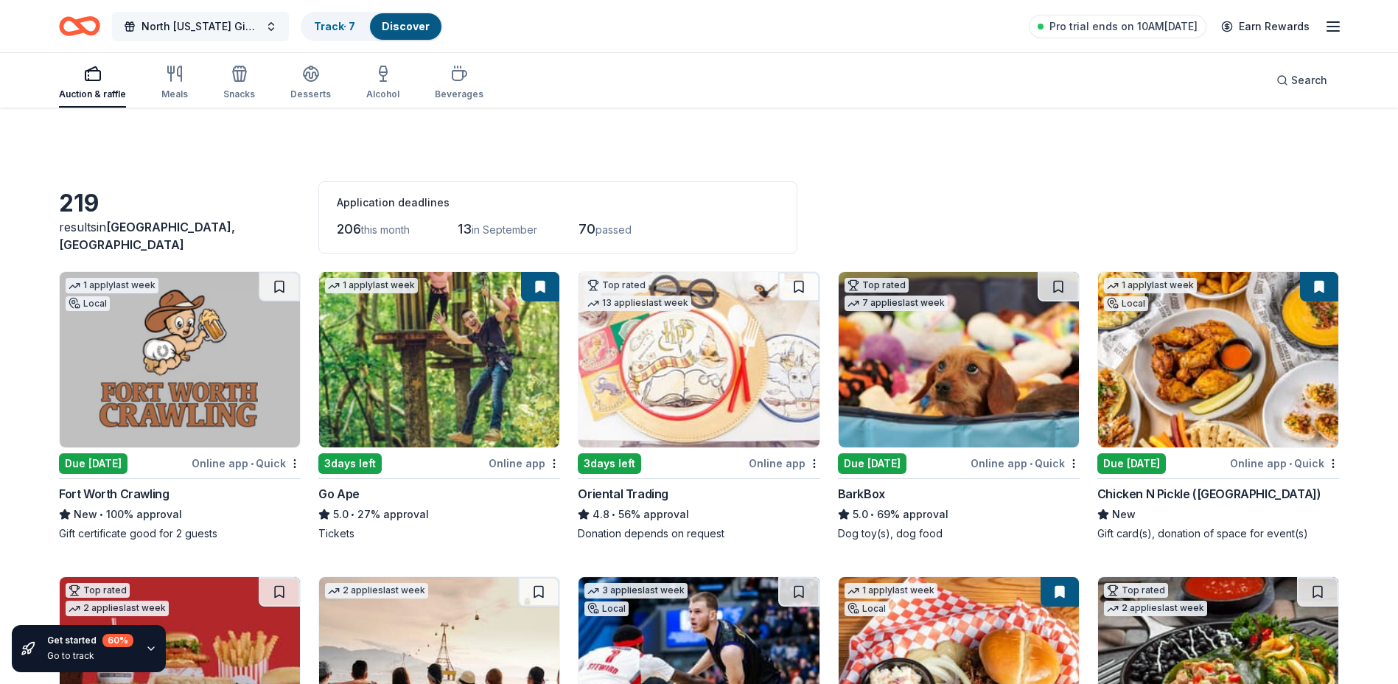
scroll to position [1141, 0]
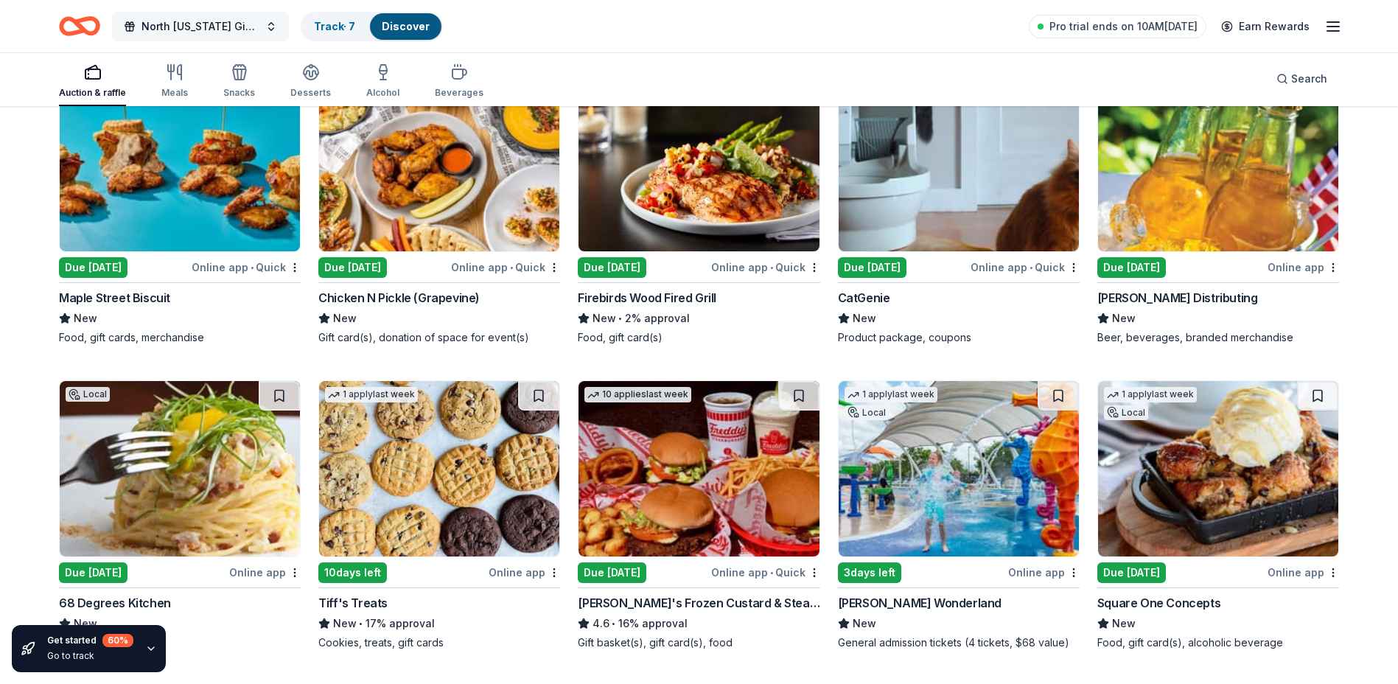
click at [181, 25] on span "North [US_STATE] Giving Day" at bounding box center [200, 27] width 118 height 18
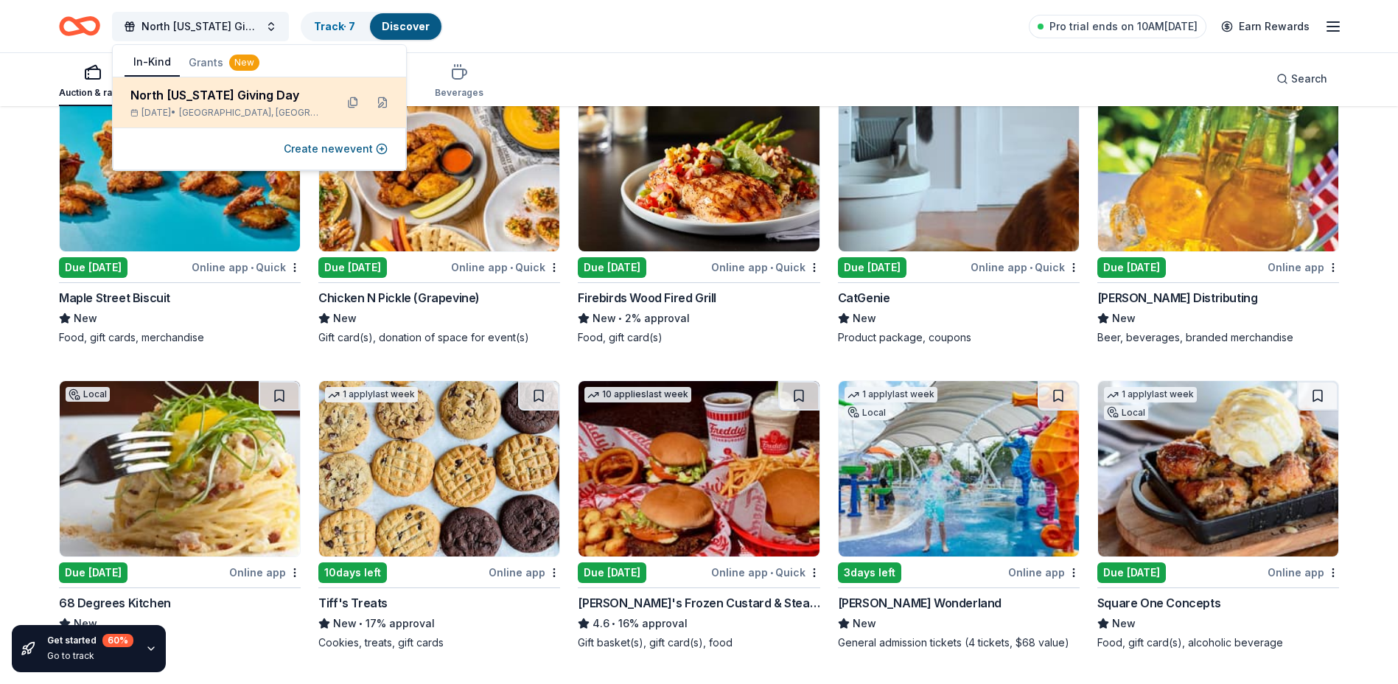
click at [182, 102] on div "North [US_STATE] Giving Day" at bounding box center [226, 95] width 193 height 18
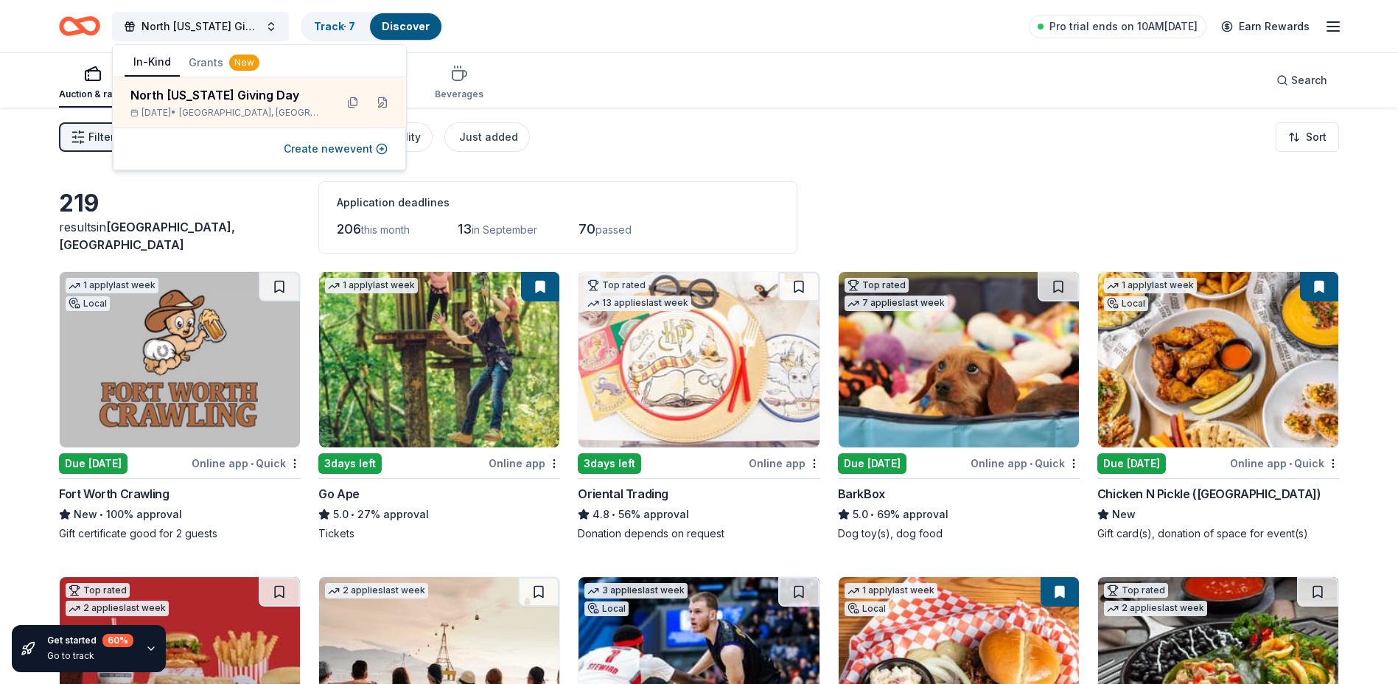
click at [644, 11] on div "North [US_STATE] Giving Day Track · 7 Discover Pro trial ends on 10AM[DATE] Ear…" at bounding box center [699, 26] width 1280 height 35
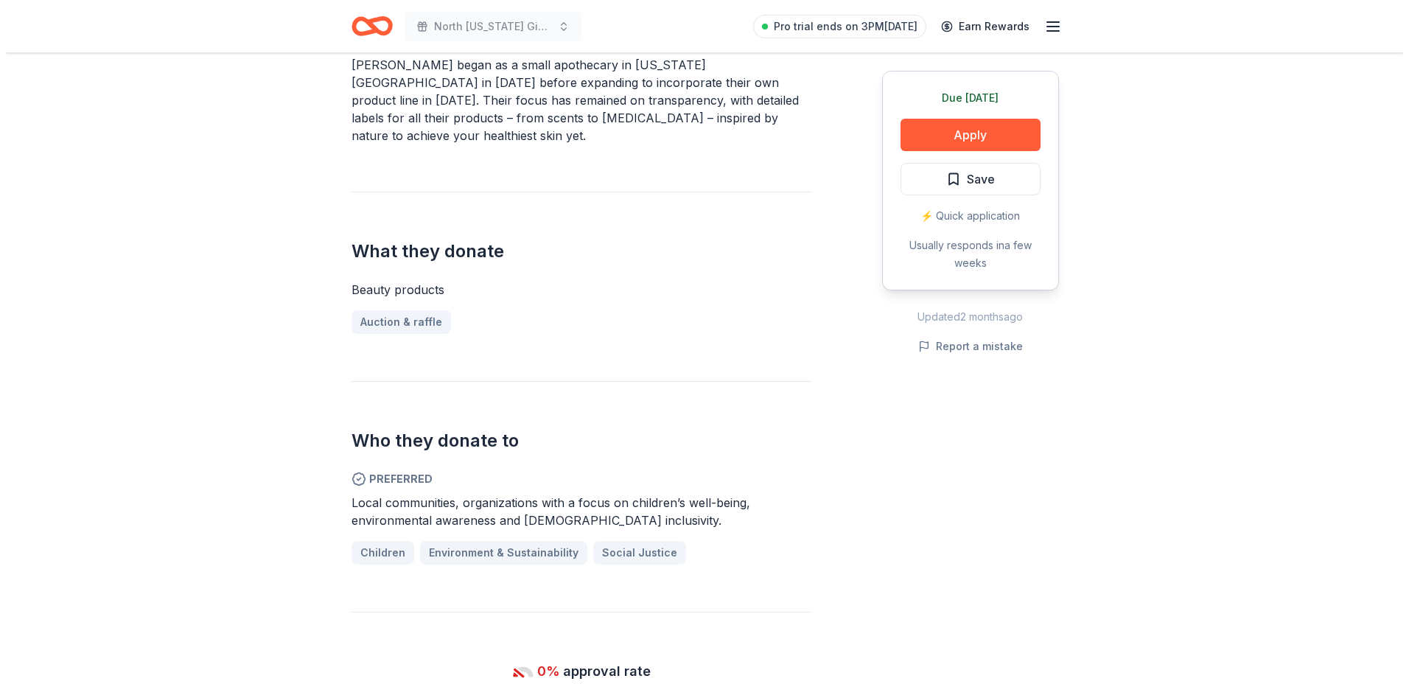
scroll to position [516, 0]
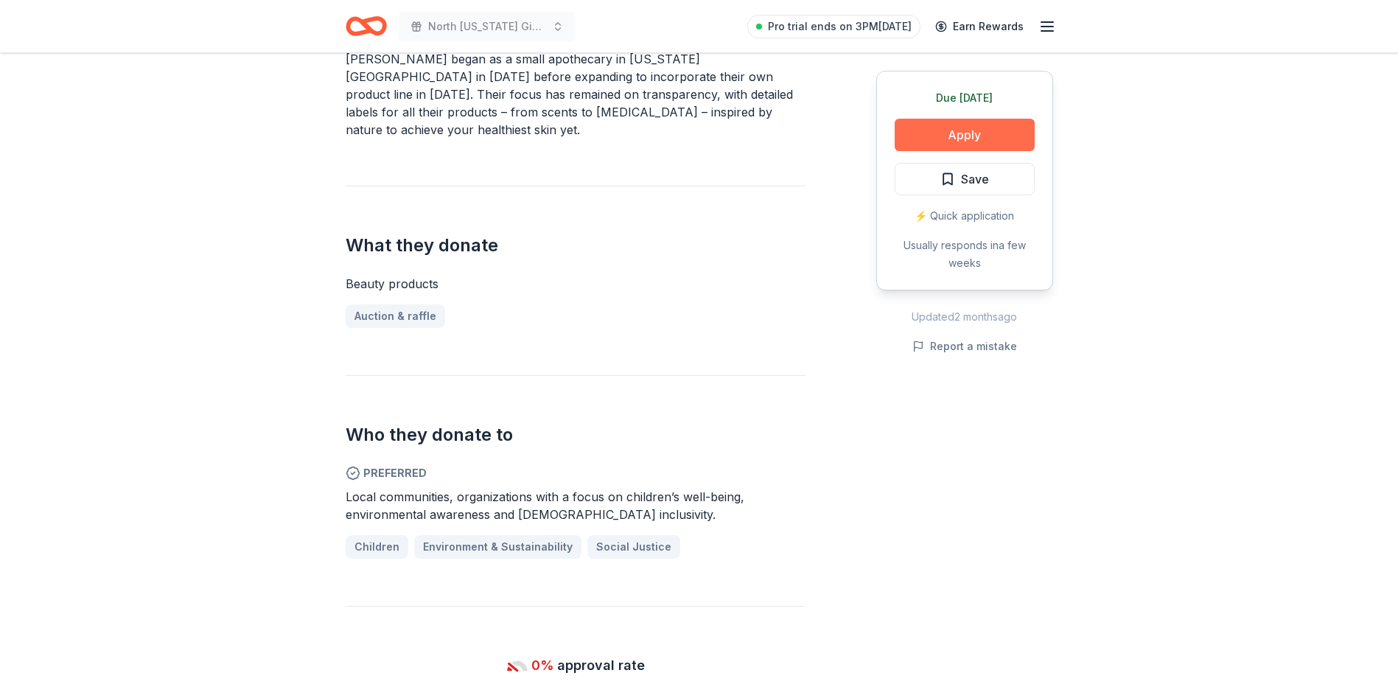
click at [968, 130] on button "Apply" at bounding box center [965, 135] width 140 height 32
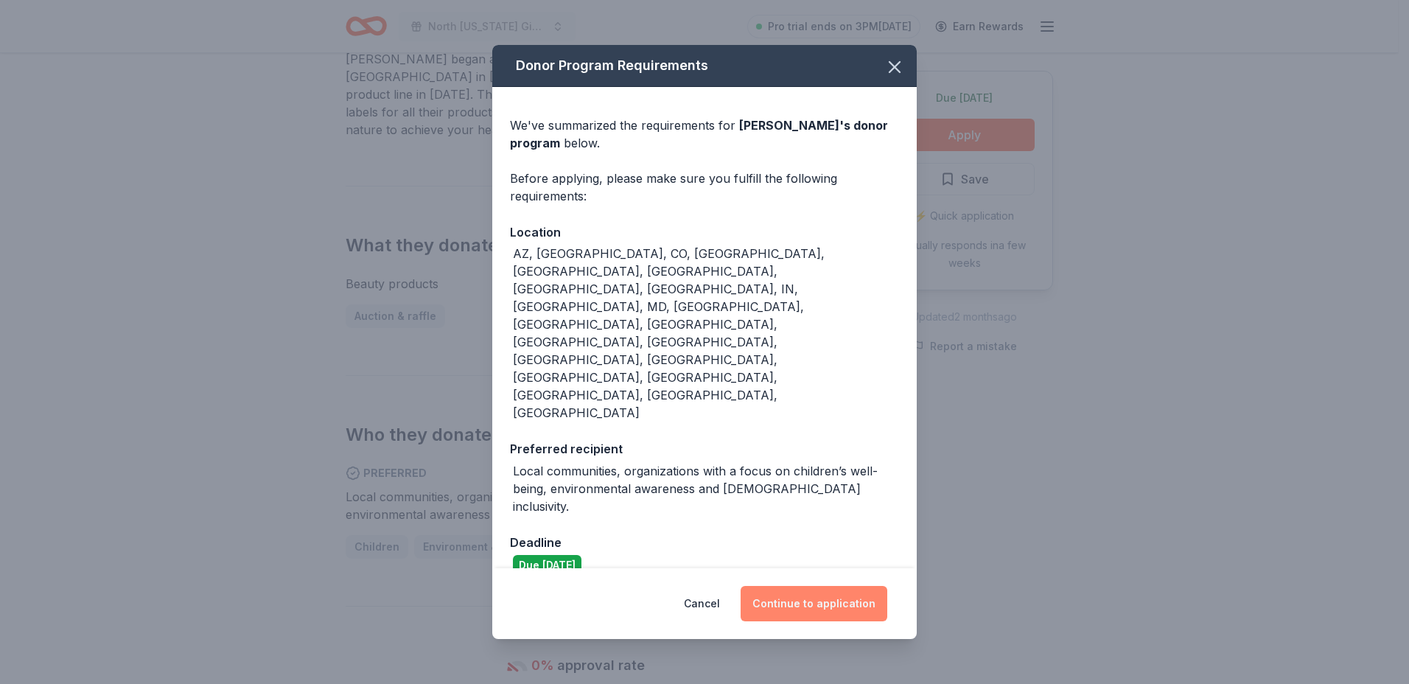
click at [809, 586] on button "Continue to application" at bounding box center [814, 603] width 147 height 35
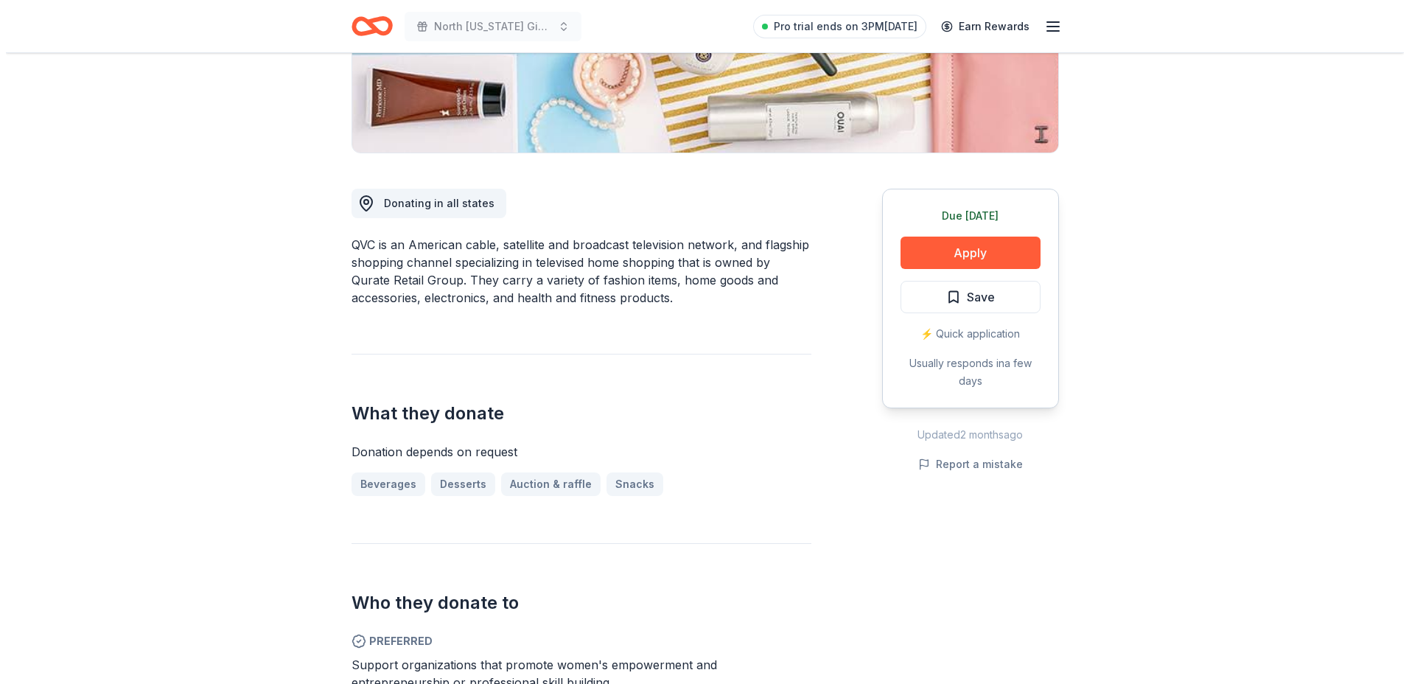
scroll to position [368, 0]
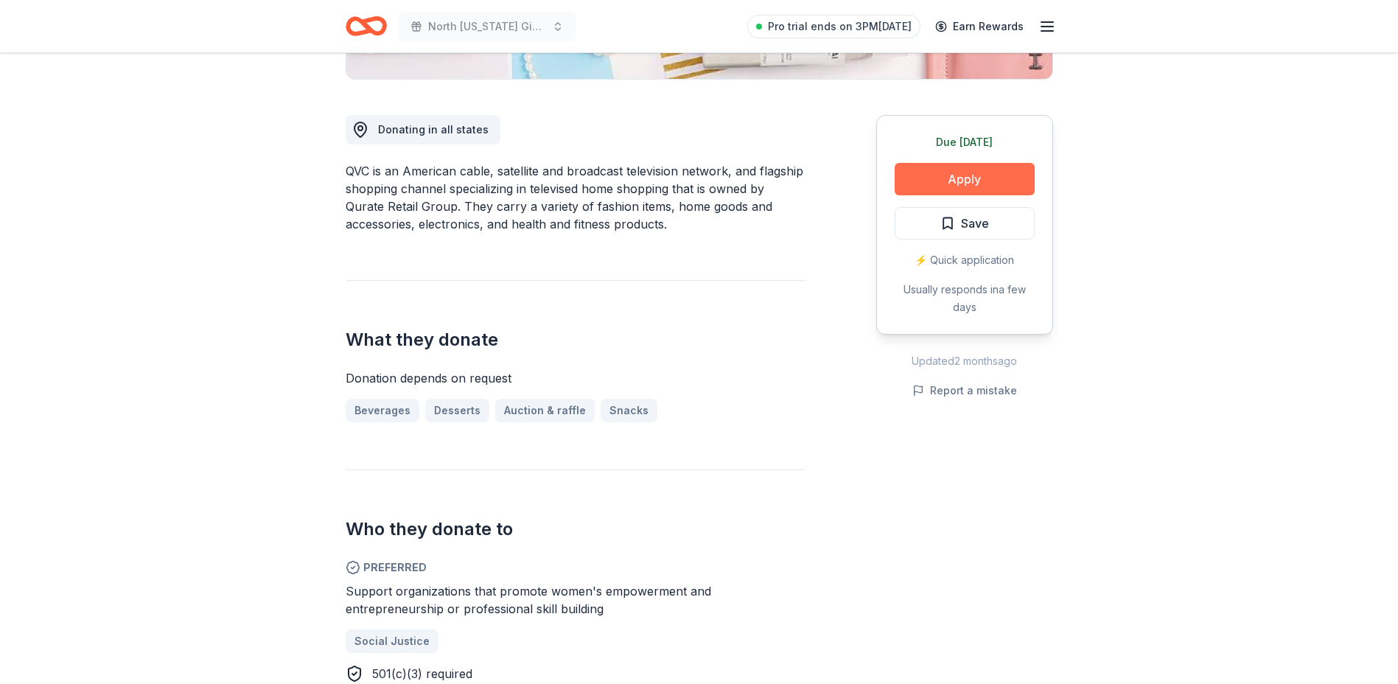
click at [956, 174] on button "Apply" at bounding box center [965, 179] width 140 height 32
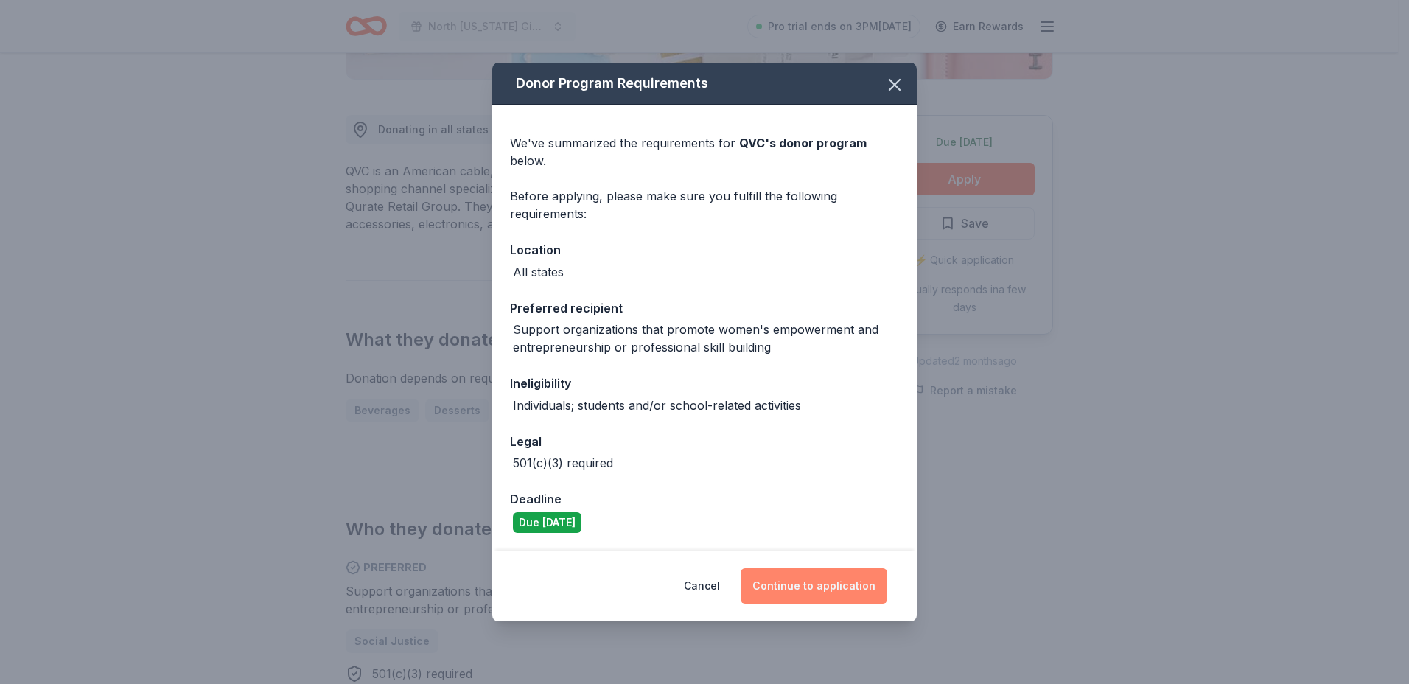
click at [800, 583] on button "Continue to application" at bounding box center [814, 585] width 147 height 35
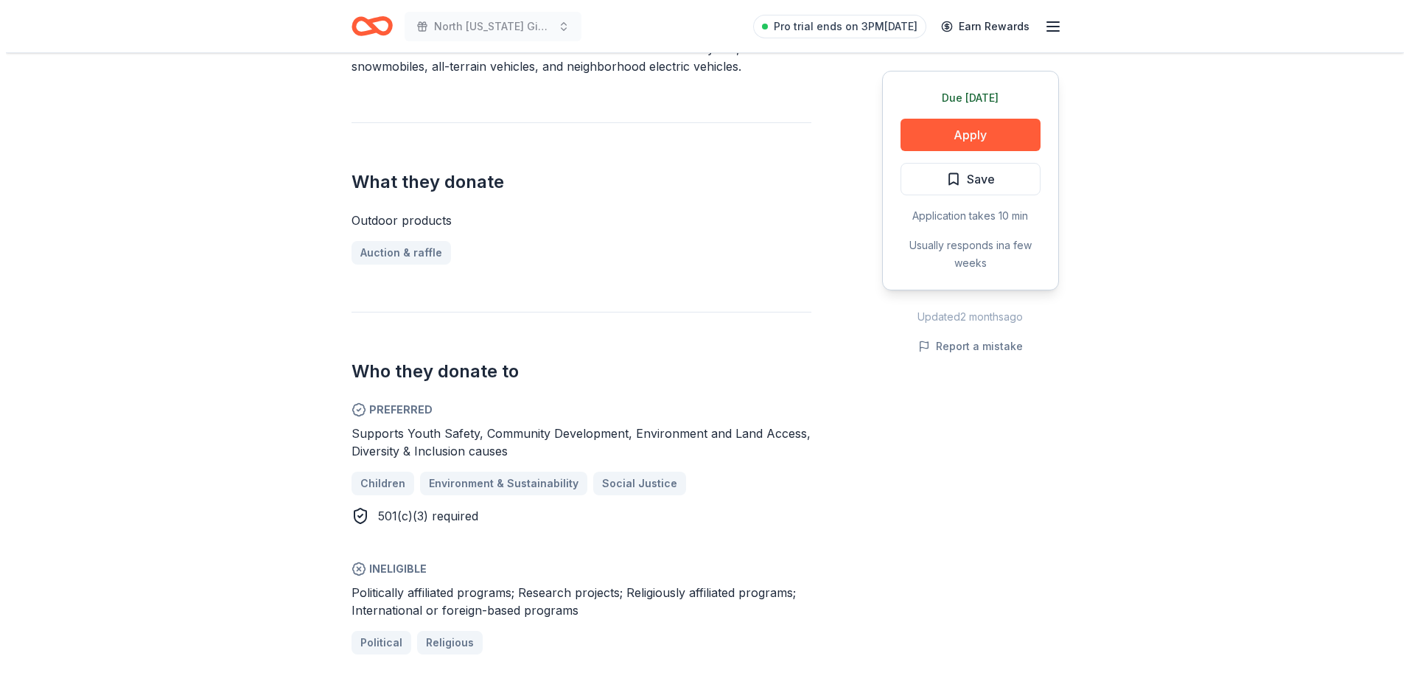
scroll to position [516, 0]
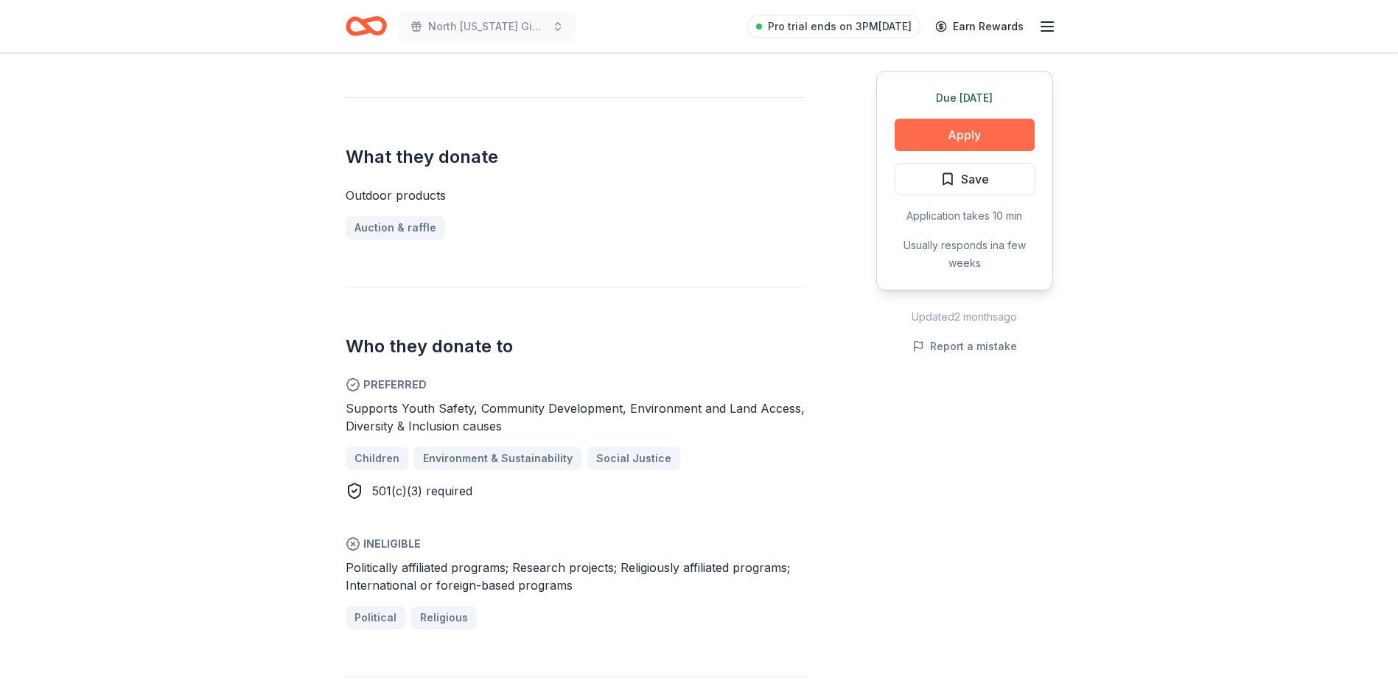
click at [952, 137] on button "Apply" at bounding box center [965, 135] width 140 height 32
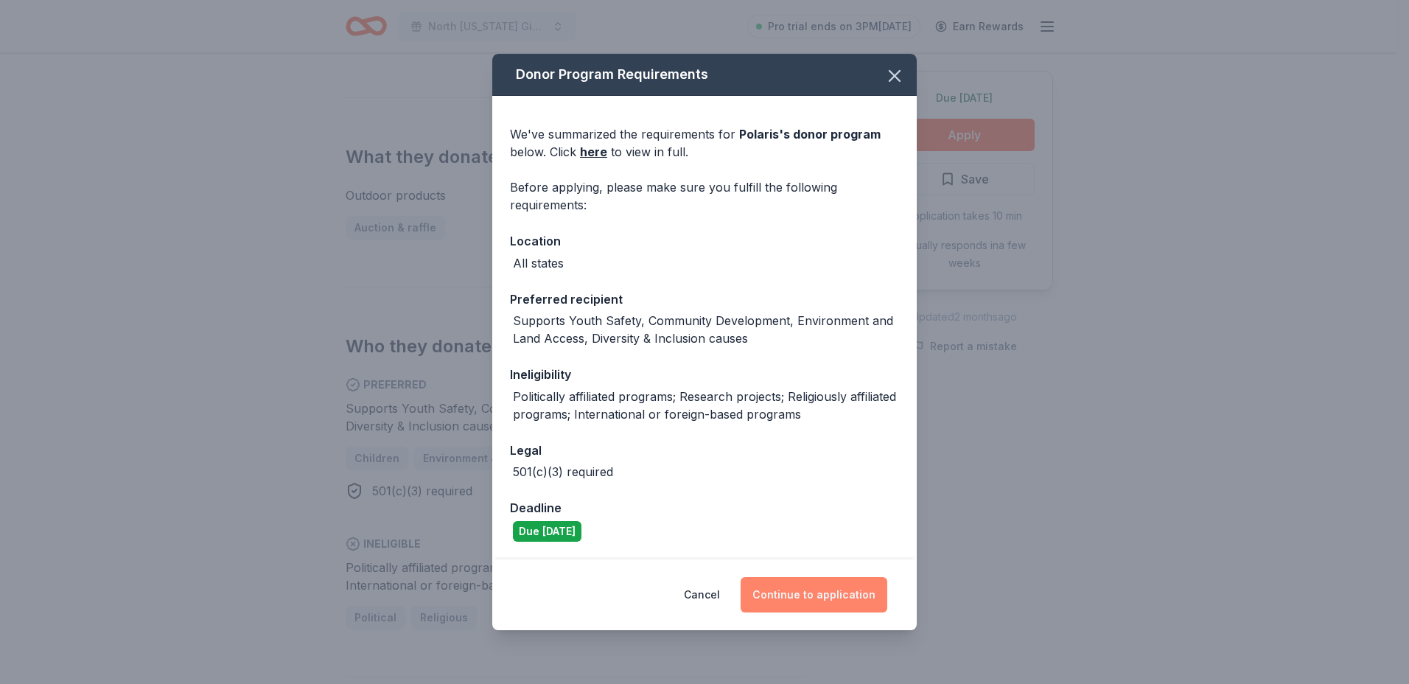
click at [816, 595] on button "Continue to application" at bounding box center [814, 594] width 147 height 35
